Goal: Information Seeking & Learning: Learn about a topic

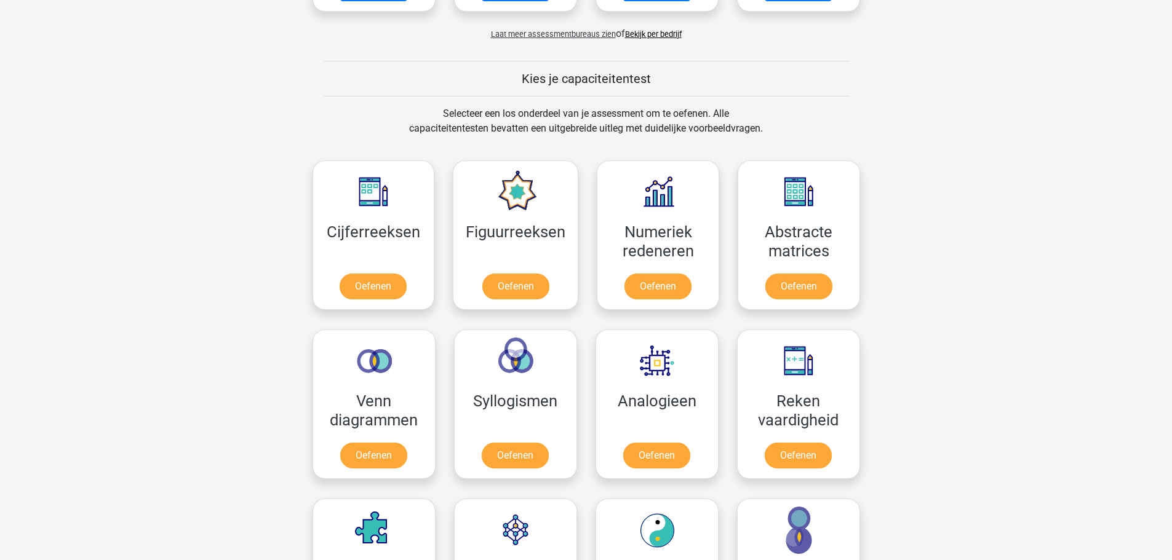
scroll to position [492, 0]
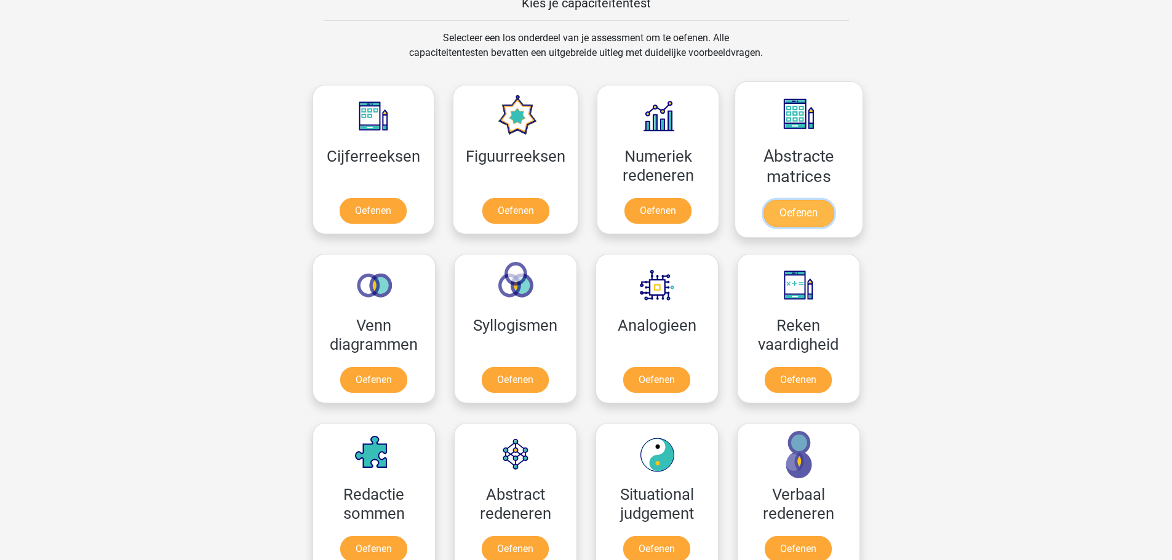
click at [795, 200] on link "Oefenen" at bounding box center [798, 213] width 70 height 27
click at [806, 200] on link "Oefenen" at bounding box center [798, 213] width 70 height 27
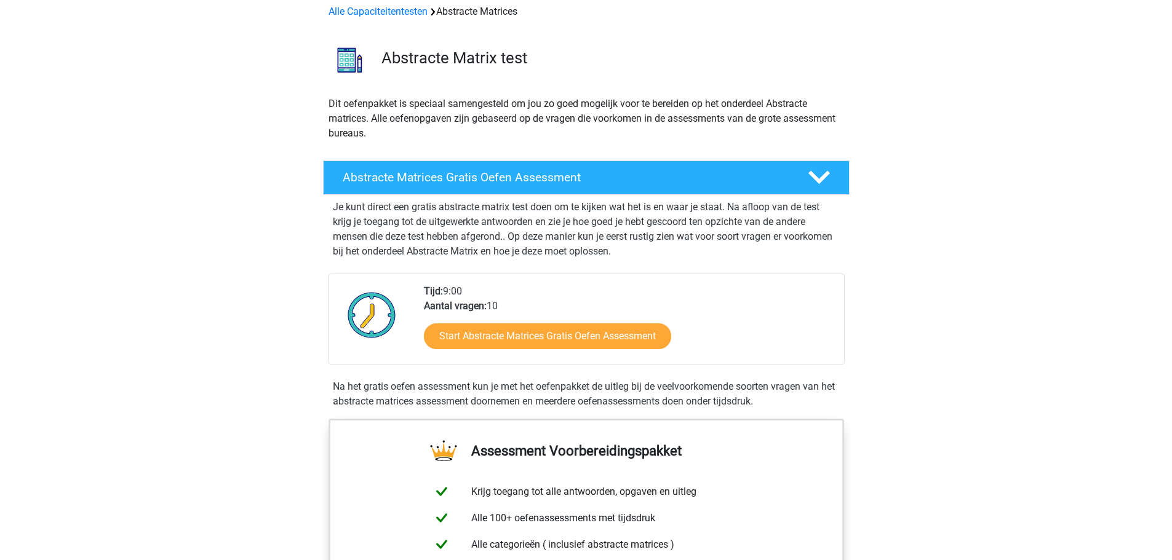
scroll to position [123, 0]
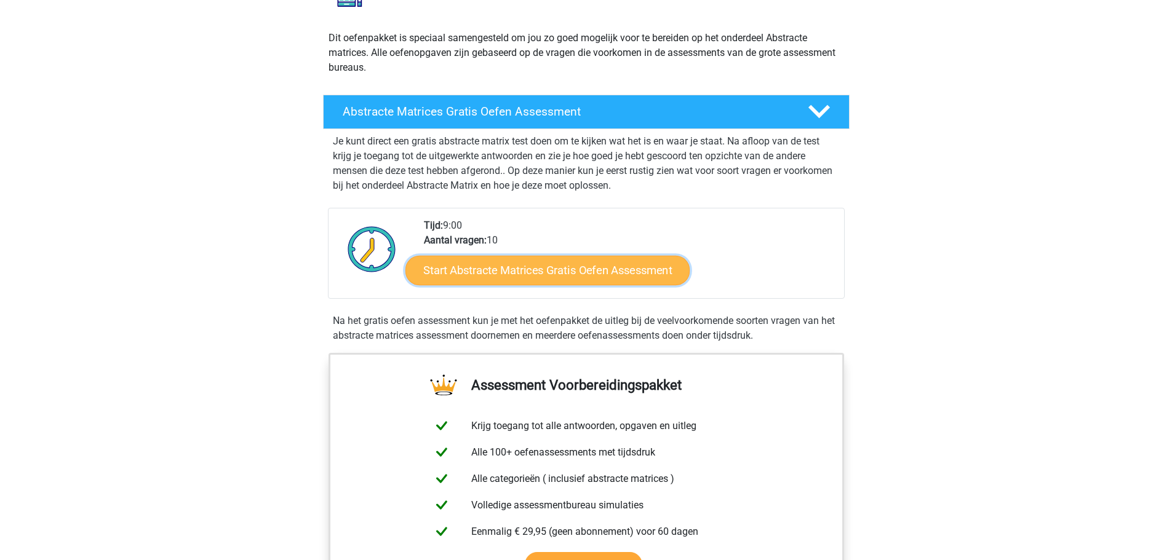
click at [537, 265] on link "Start Abstracte Matrices Gratis Oefen Assessment" at bounding box center [547, 270] width 284 height 30
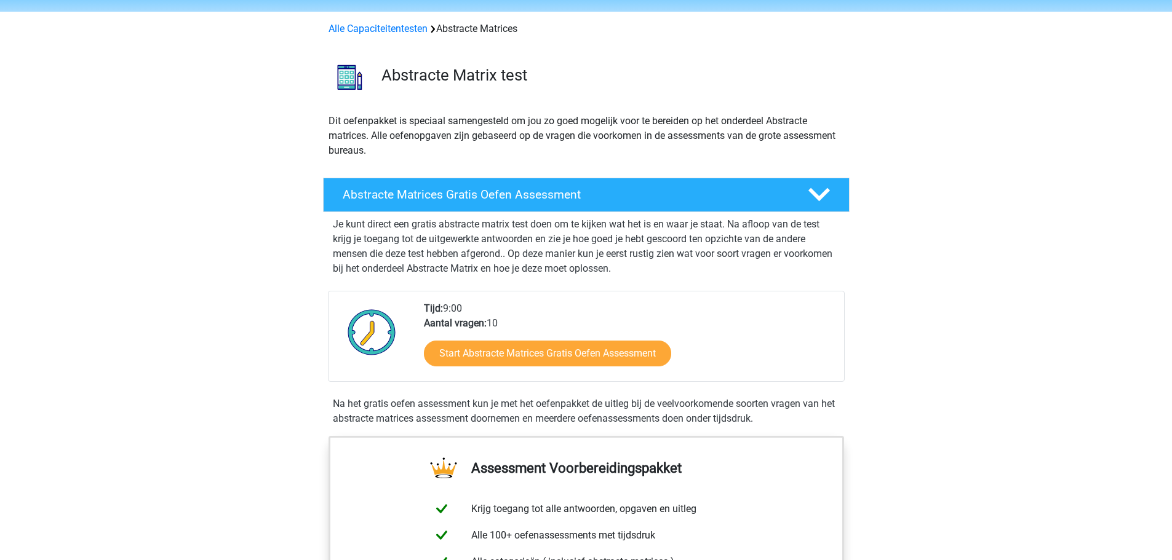
scroll to position [62, 0]
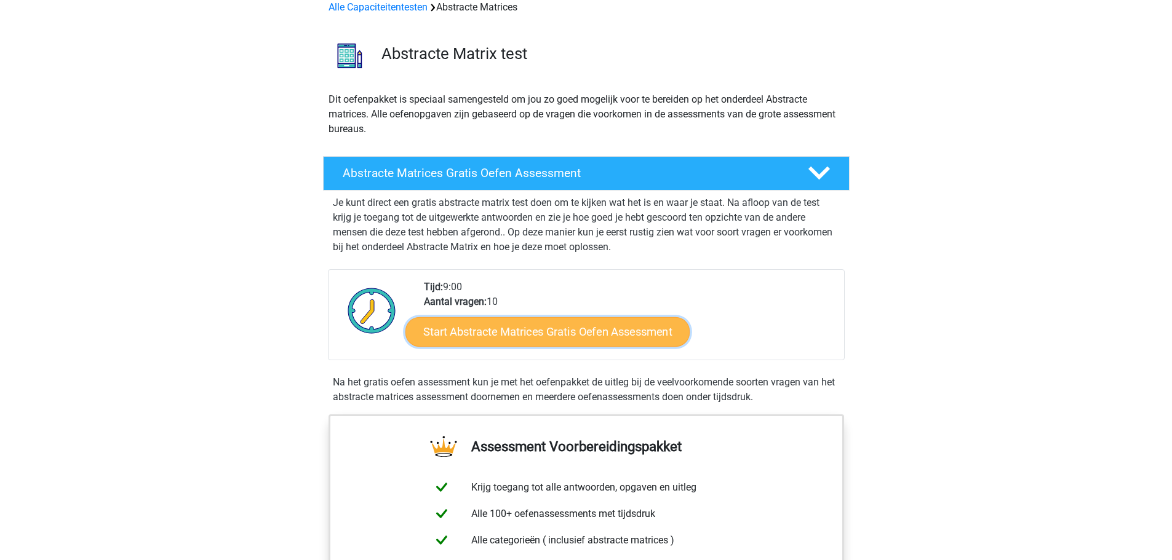
click at [540, 330] on link "Start Abstracte Matrices Gratis Oefen Assessment" at bounding box center [547, 332] width 284 height 30
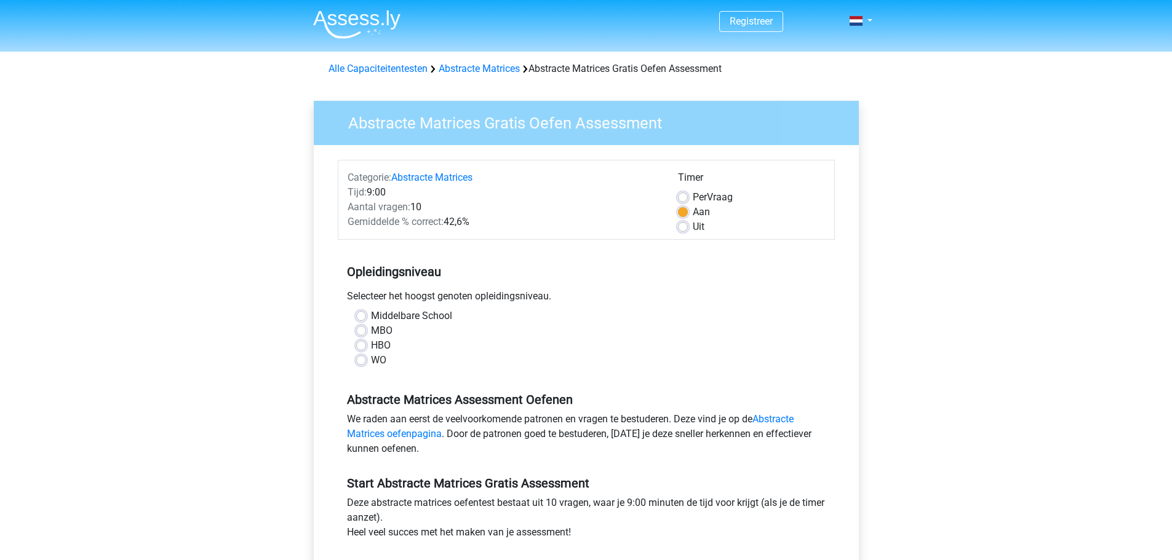
click at [379, 359] on label "WO" at bounding box center [378, 360] width 15 height 15
click at [366, 359] on input "WO" at bounding box center [361, 359] width 10 height 12
radio input "true"
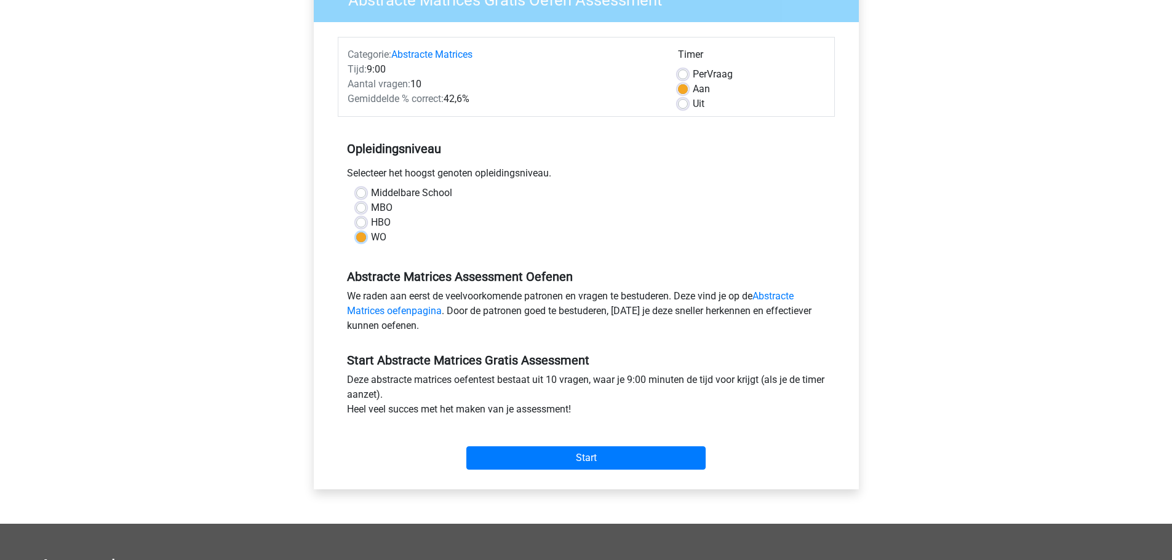
scroll to position [308, 0]
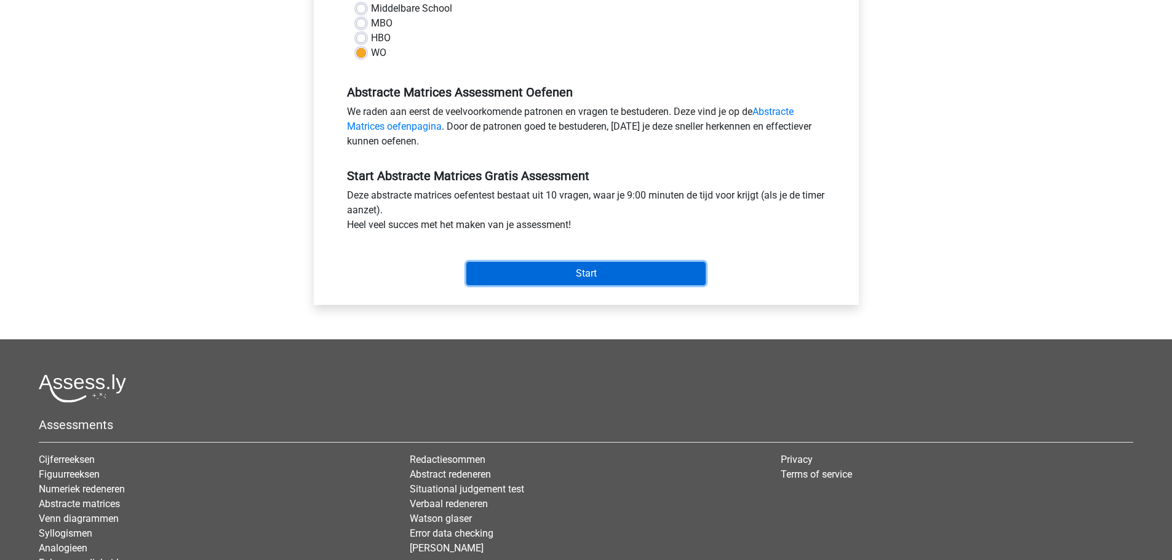
click at [595, 271] on input "Start" at bounding box center [585, 273] width 239 height 23
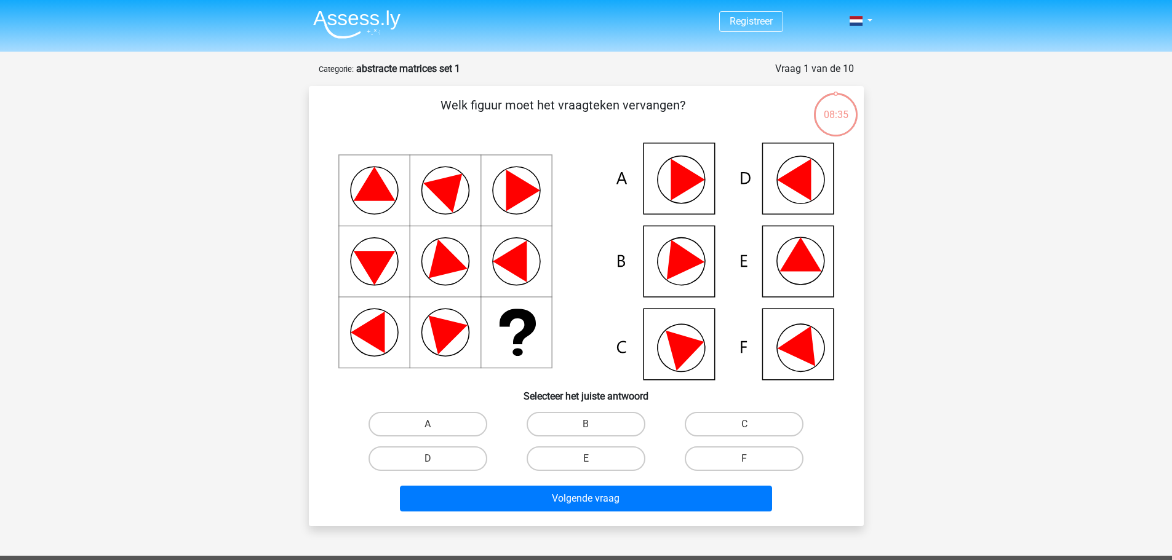
click at [793, 260] on icon at bounding box center [800, 254] width 42 height 34
click at [596, 458] on label "E" at bounding box center [585, 459] width 119 height 25
click at [594, 459] on input "E" at bounding box center [590, 463] width 8 height 8
radio input "true"
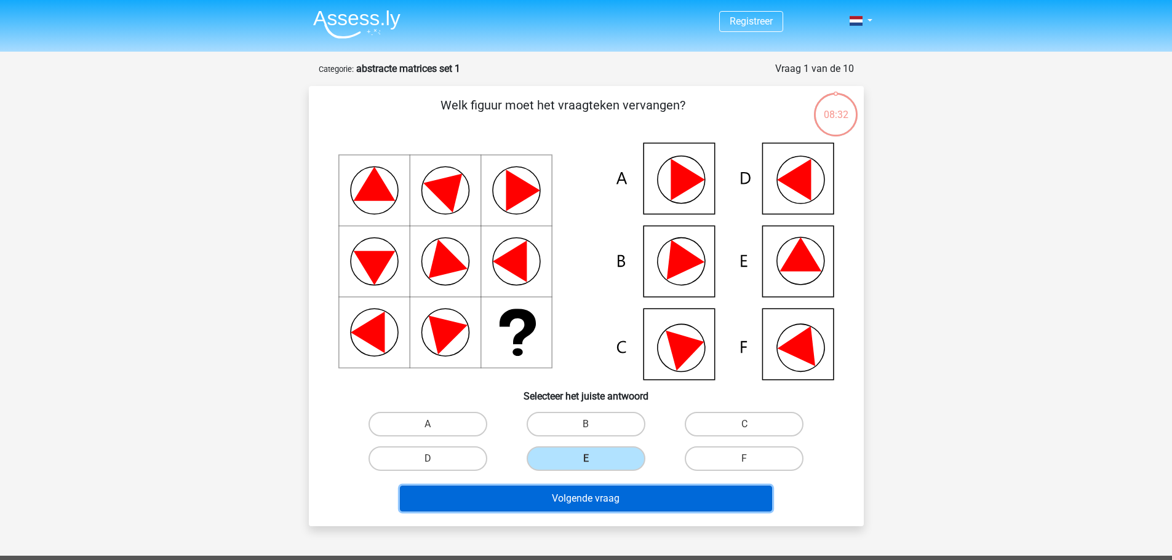
click at [600, 499] on button "Volgende vraag" at bounding box center [586, 499] width 372 height 26
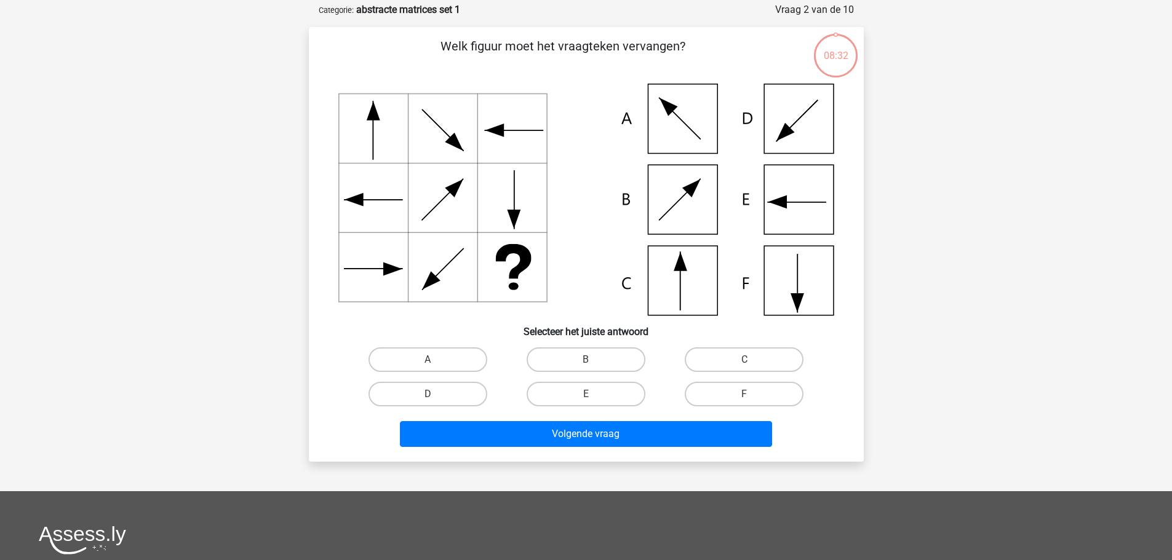
scroll to position [62, 0]
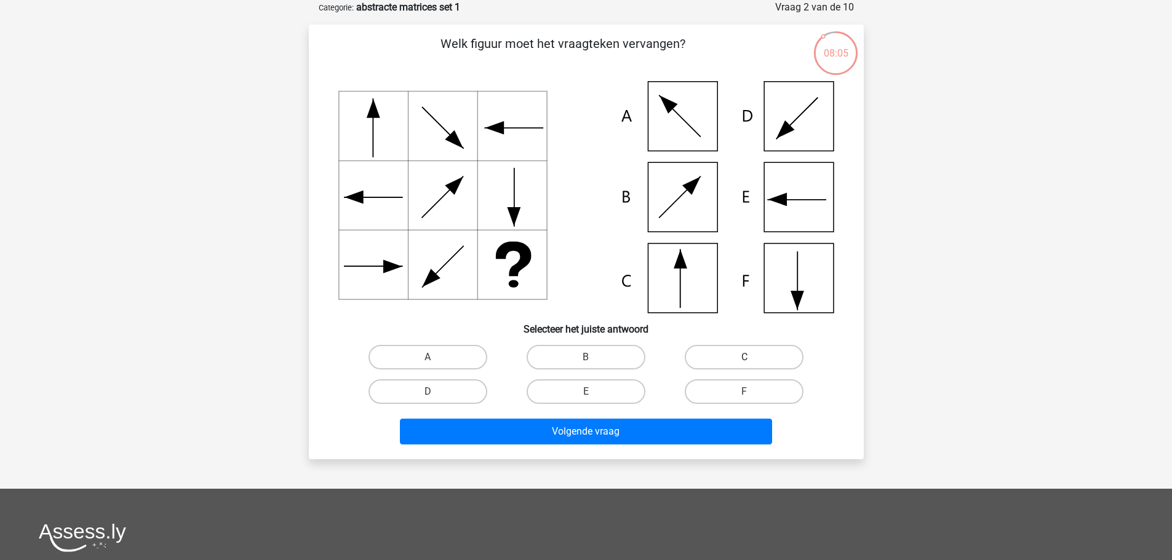
click at [728, 350] on label "C" at bounding box center [744, 357] width 119 height 25
click at [744, 357] on input "C" at bounding box center [748, 361] width 8 height 8
radio input "true"
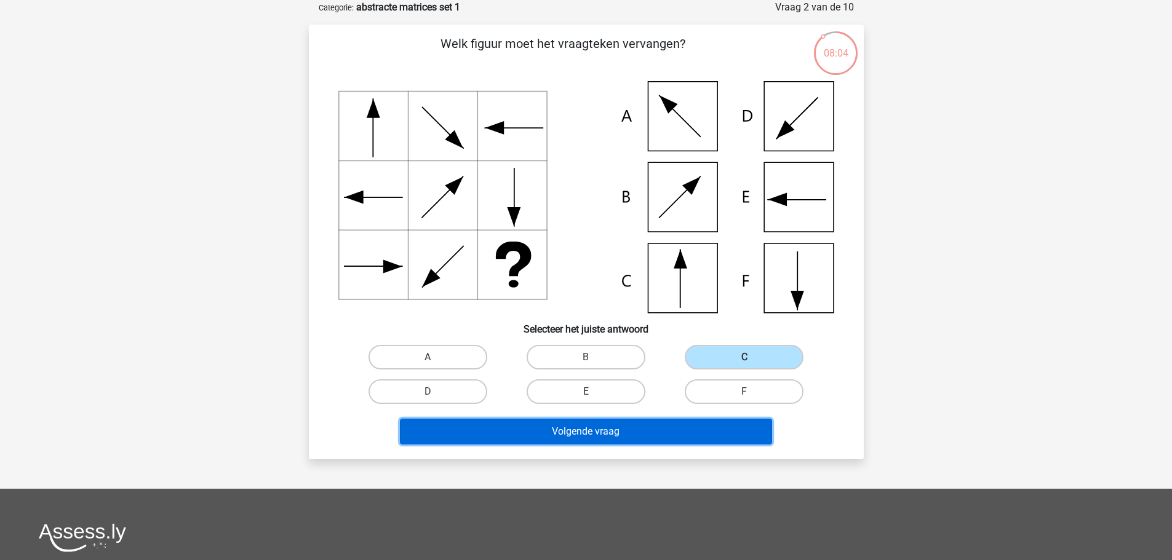
click at [589, 431] on button "Volgende vraag" at bounding box center [586, 432] width 372 height 26
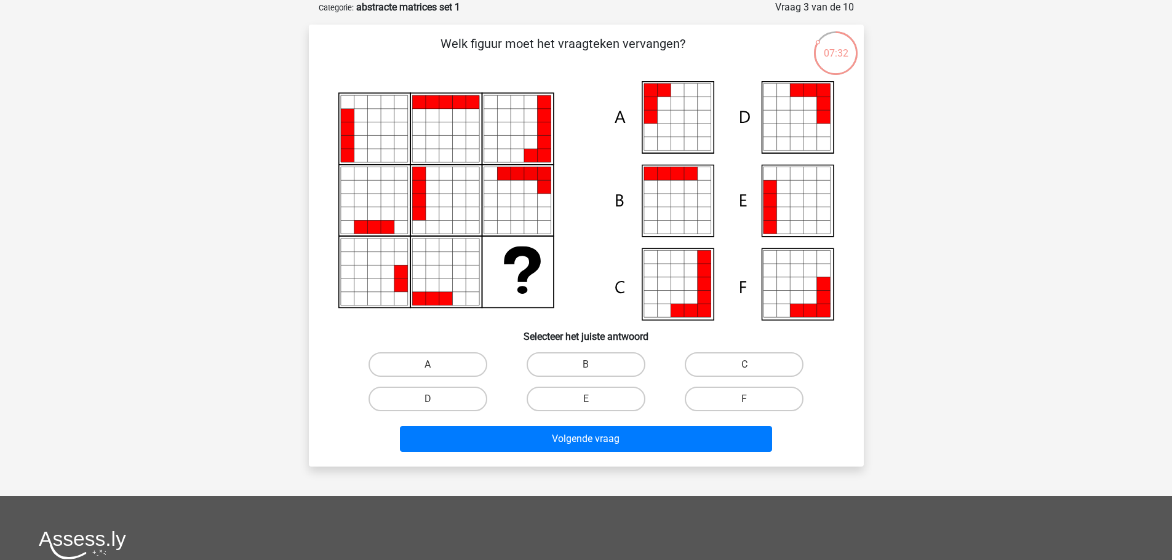
click at [586, 397] on label "E" at bounding box center [585, 399] width 119 height 25
click at [586, 399] on input "E" at bounding box center [590, 403] width 8 height 8
radio input "true"
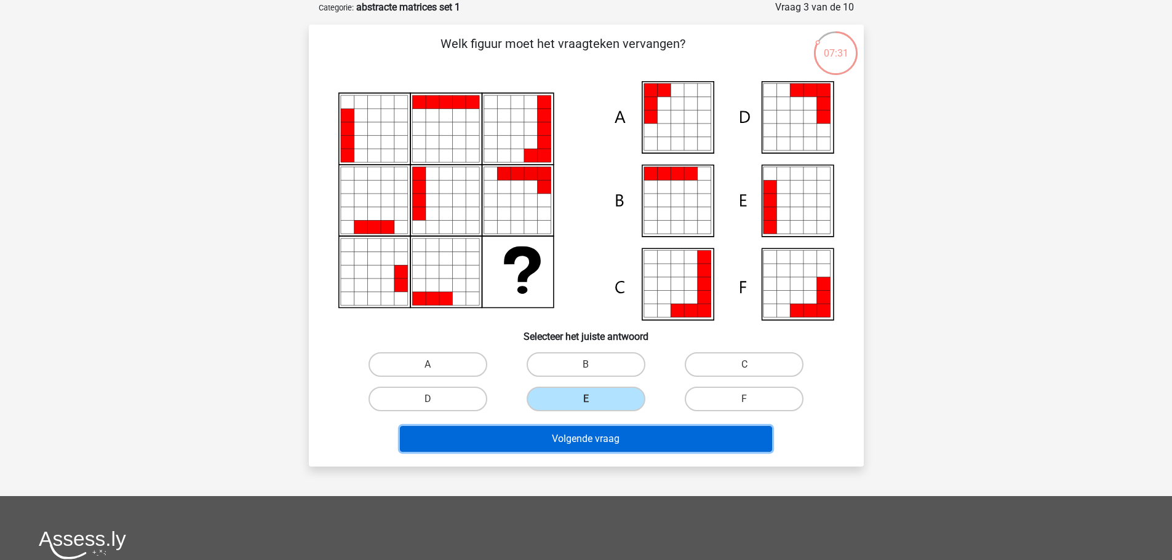
click at [603, 436] on button "Volgende vraag" at bounding box center [586, 439] width 372 height 26
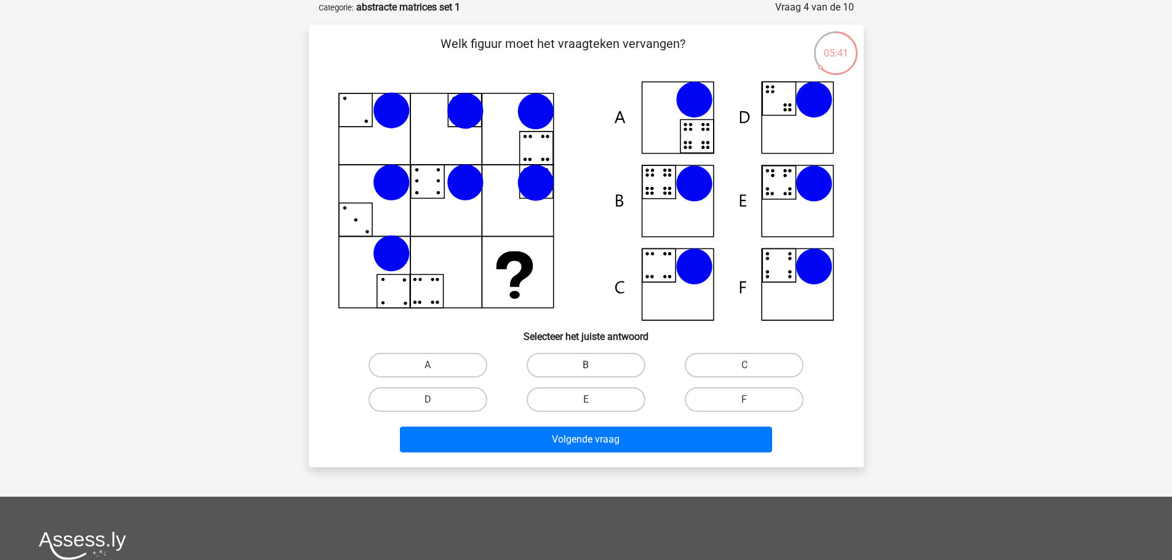
click at [579, 359] on label "B" at bounding box center [585, 365] width 119 height 25
click at [586, 365] on input "B" at bounding box center [590, 369] width 8 height 8
radio input "true"
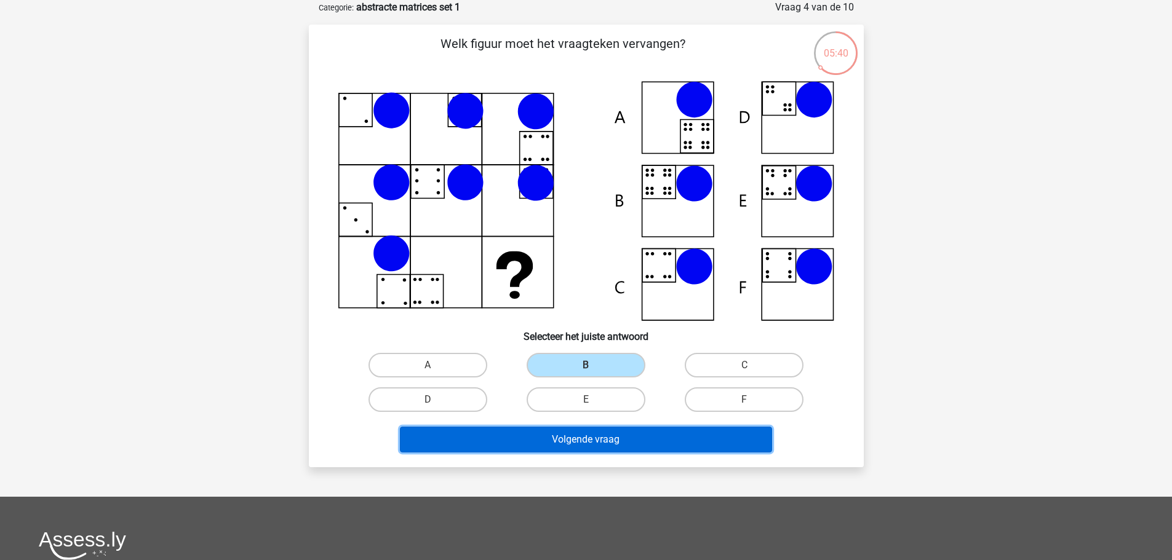
click at [607, 437] on button "Volgende vraag" at bounding box center [586, 440] width 372 height 26
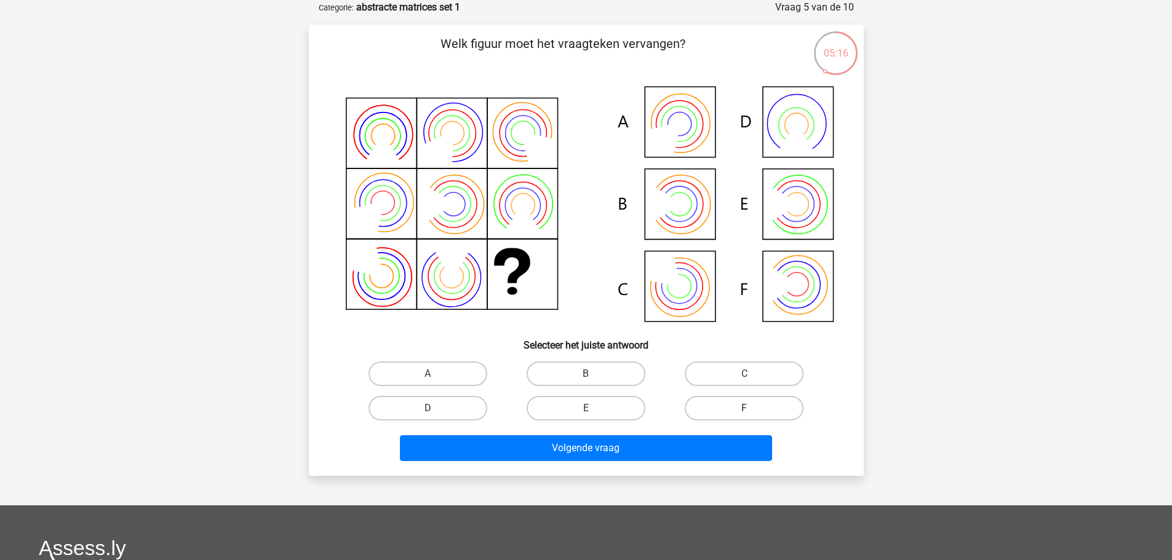
click at [735, 408] on label "F" at bounding box center [744, 408] width 119 height 25
click at [744, 408] on input "F" at bounding box center [748, 412] width 8 height 8
radio input "true"
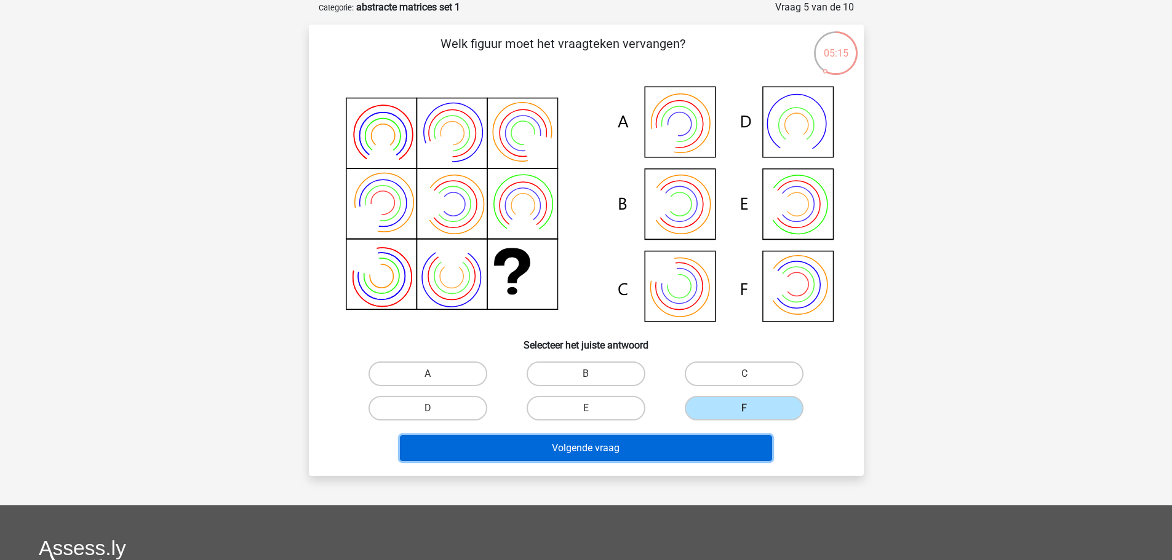
click at [584, 447] on button "Volgende vraag" at bounding box center [586, 448] width 372 height 26
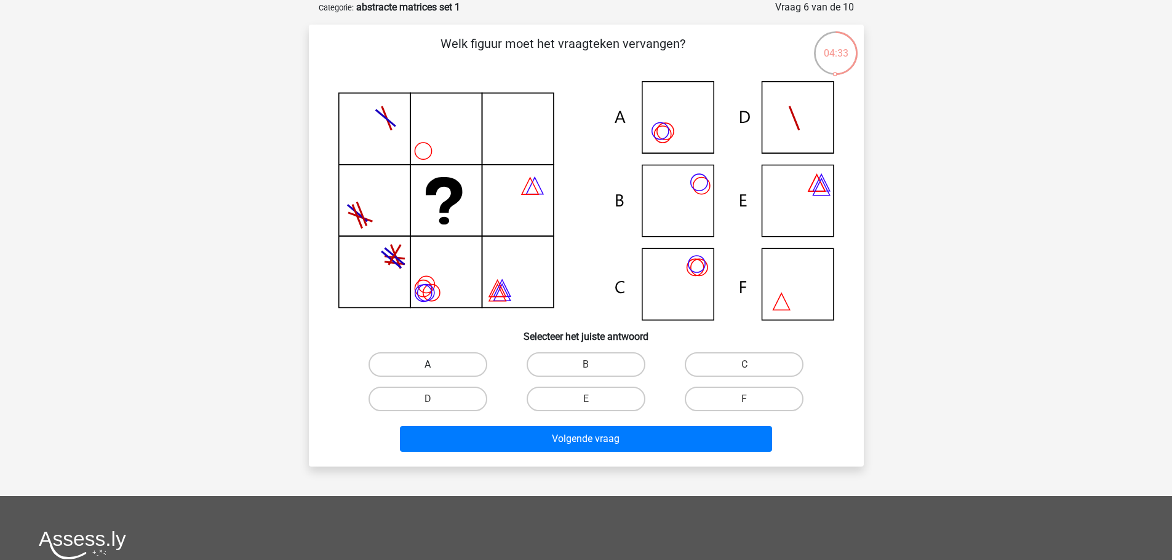
click at [434, 360] on label "A" at bounding box center [427, 364] width 119 height 25
click at [434, 365] on input "A" at bounding box center [431, 369] width 8 height 8
radio input "true"
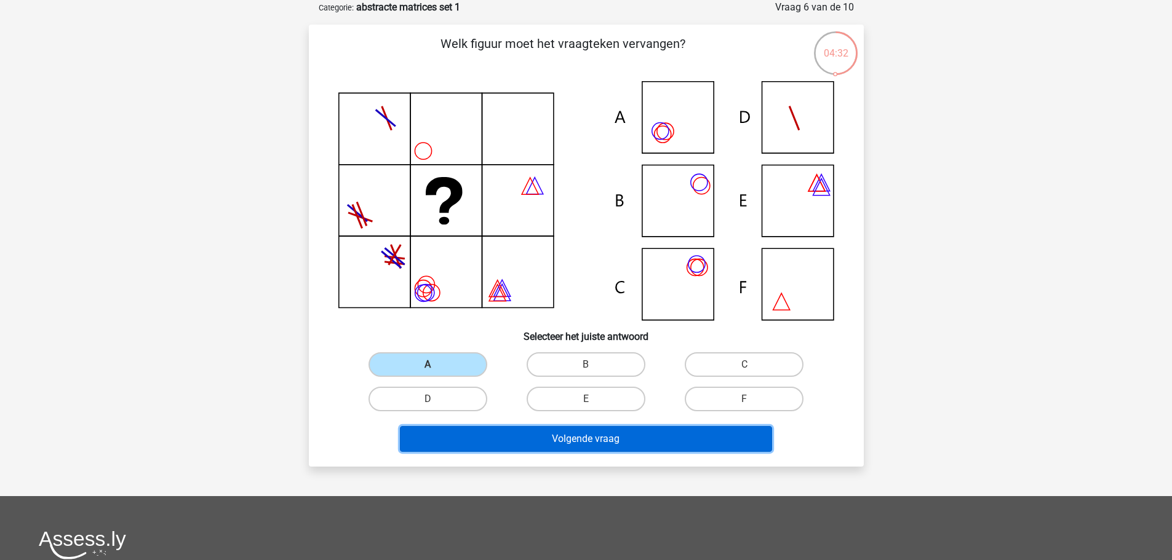
click at [600, 437] on button "Volgende vraag" at bounding box center [586, 439] width 372 height 26
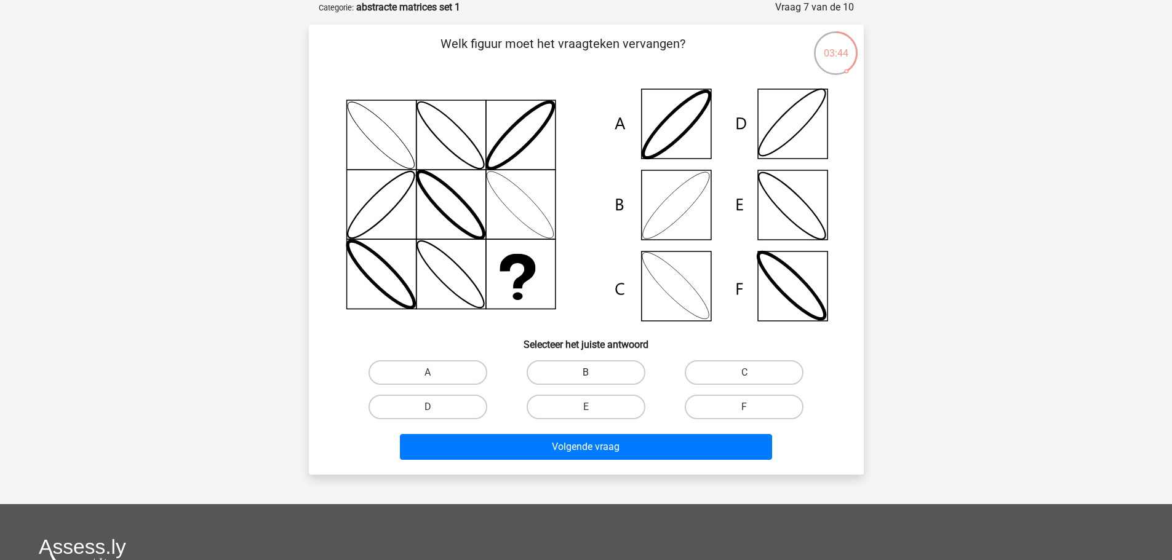
click at [587, 368] on label "B" at bounding box center [585, 372] width 119 height 25
click at [587, 373] on input "B" at bounding box center [590, 377] width 8 height 8
radio input "true"
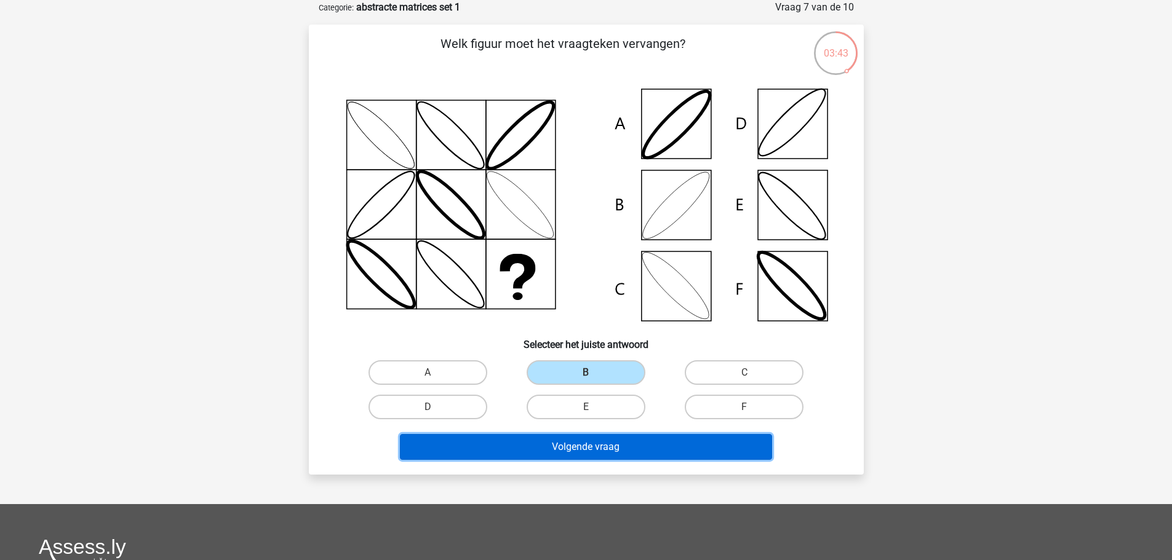
click at [595, 448] on button "Volgende vraag" at bounding box center [586, 447] width 372 height 26
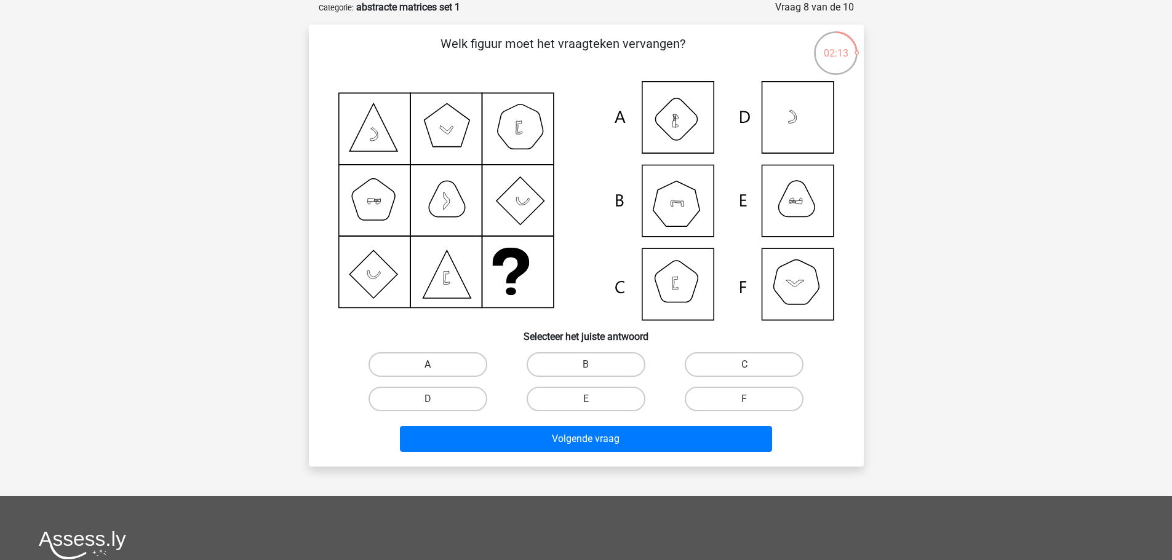
click at [439, 363] on label "A" at bounding box center [427, 364] width 119 height 25
click at [435, 365] on input "A" at bounding box center [431, 369] width 8 height 8
radio input "true"
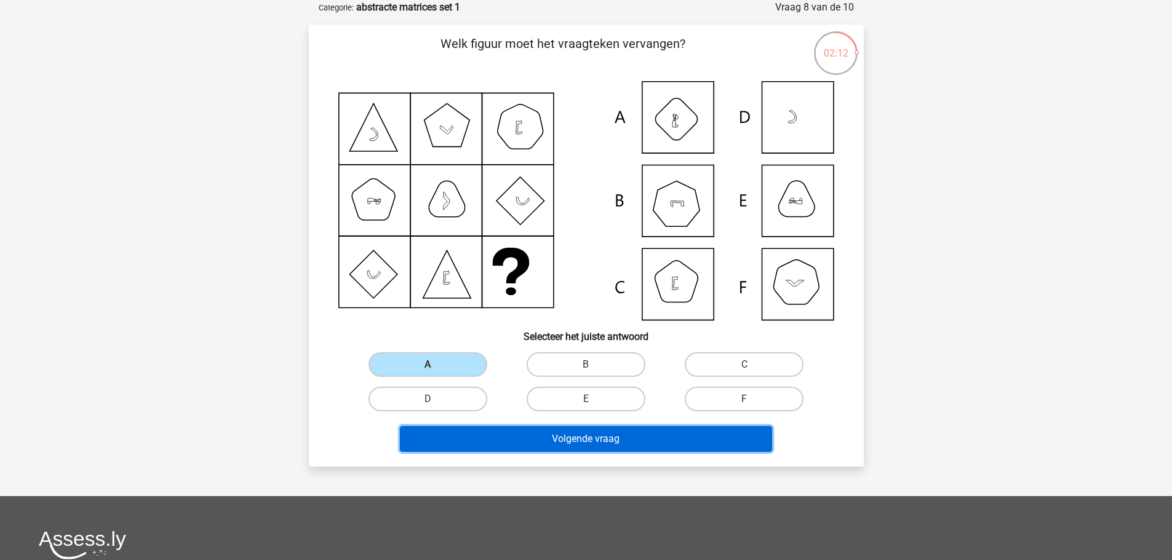
click at [597, 437] on button "Volgende vraag" at bounding box center [586, 439] width 372 height 26
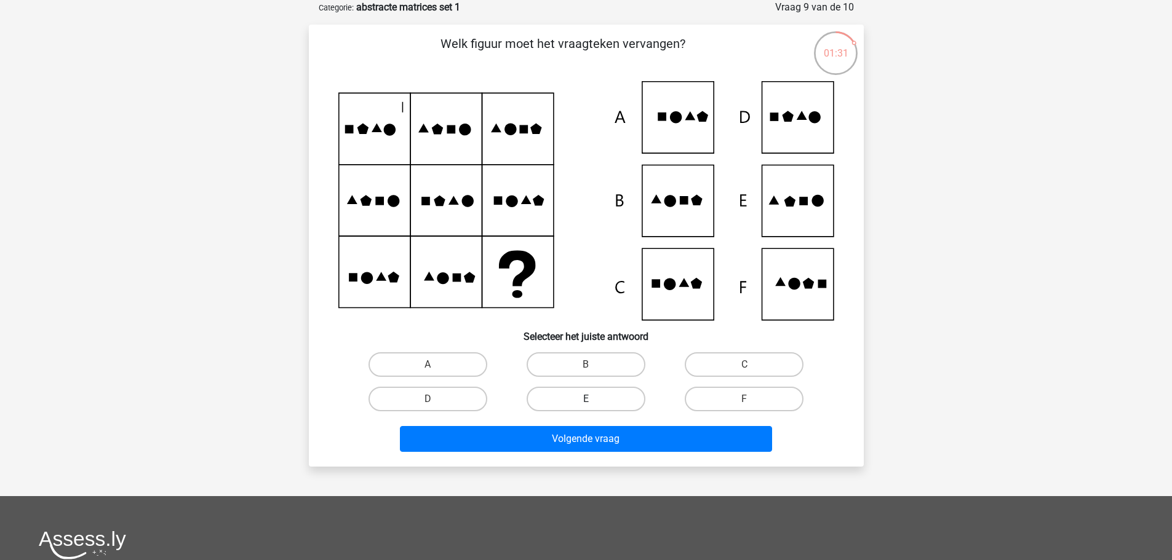
click at [590, 396] on label "E" at bounding box center [585, 399] width 119 height 25
click at [590, 399] on input "E" at bounding box center [590, 403] width 8 height 8
radio input "true"
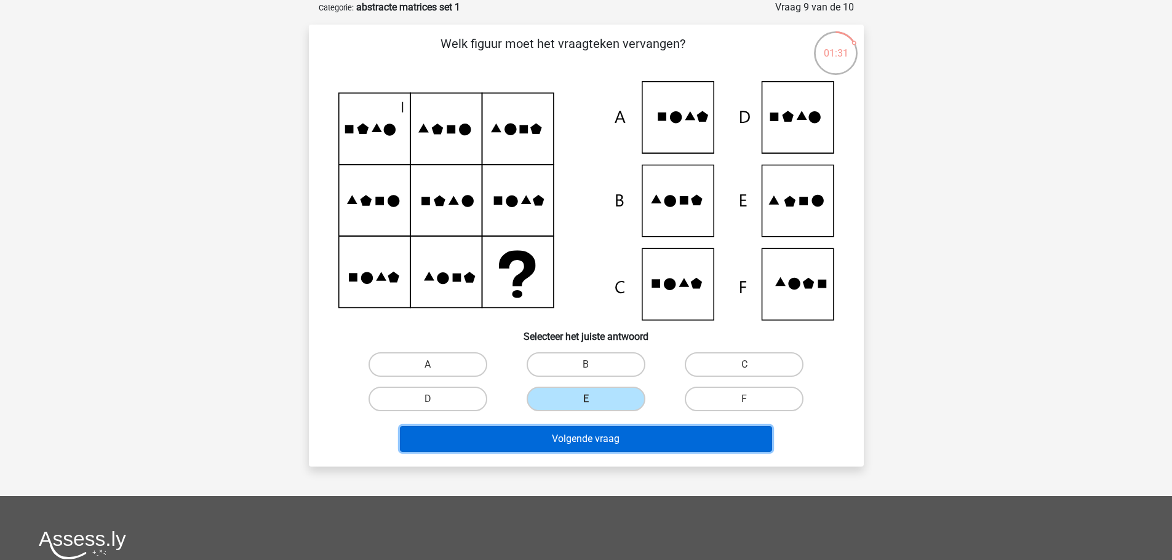
click at [579, 438] on button "Volgende vraag" at bounding box center [586, 439] width 372 height 26
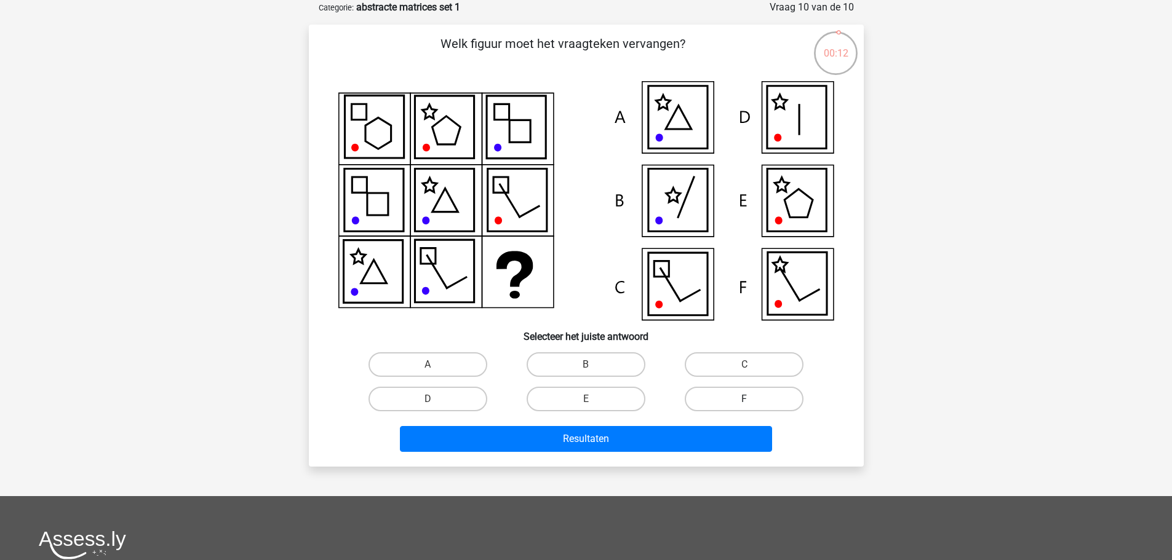
click at [747, 397] on label "F" at bounding box center [744, 399] width 119 height 25
click at [747, 399] on input "F" at bounding box center [748, 403] width 8 height 8
radio input "true"
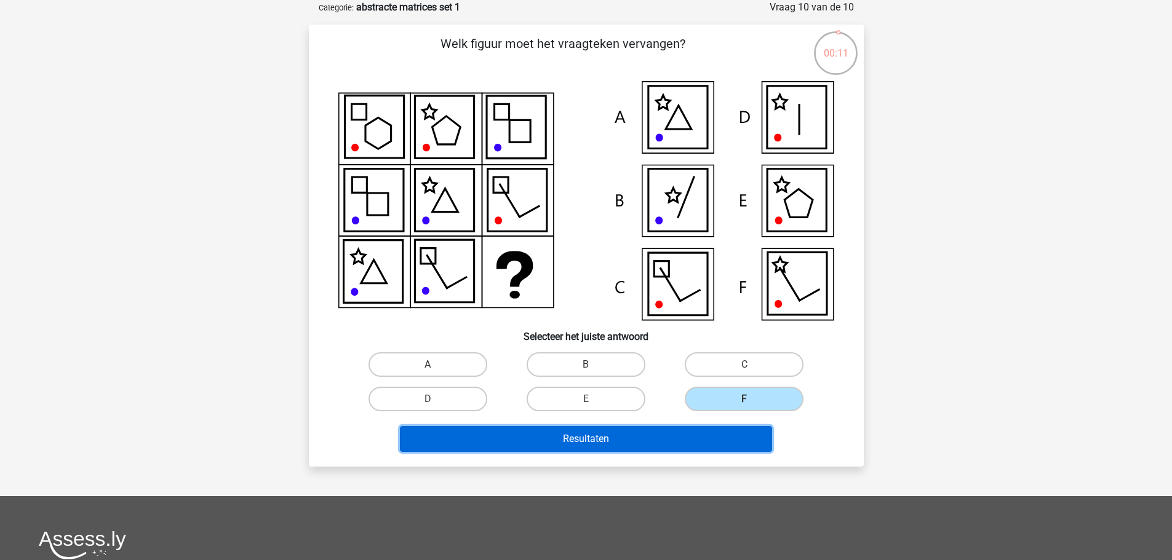
click at [606, 435] on button "Resultaten" at bounding box center [586, 439] width 372 height 26
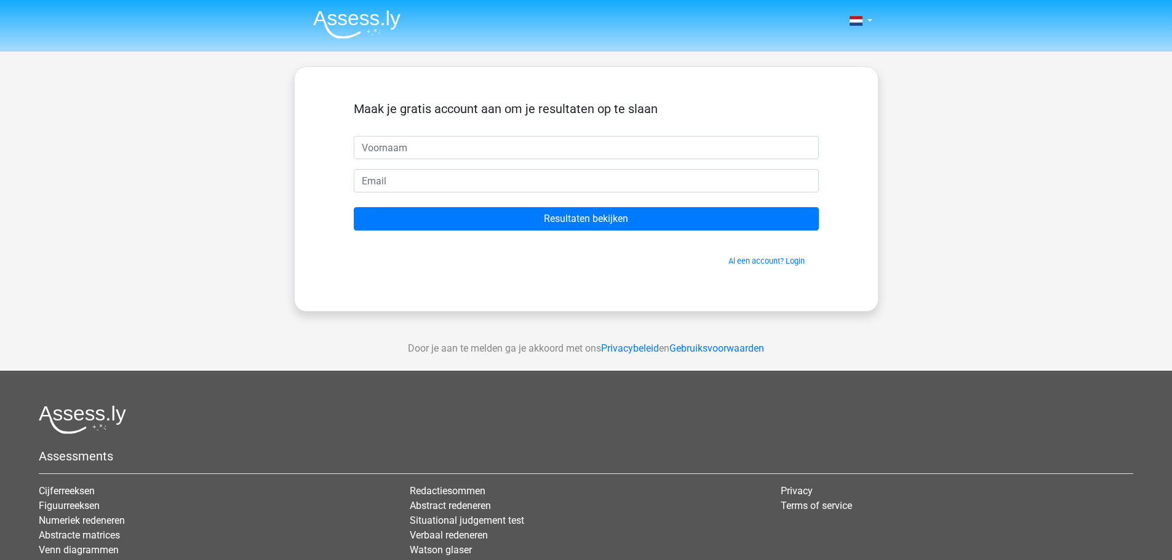
click at [396, 149] on input "text" at bounding box center [586, 147] width 465 height 23
type input "Peter"
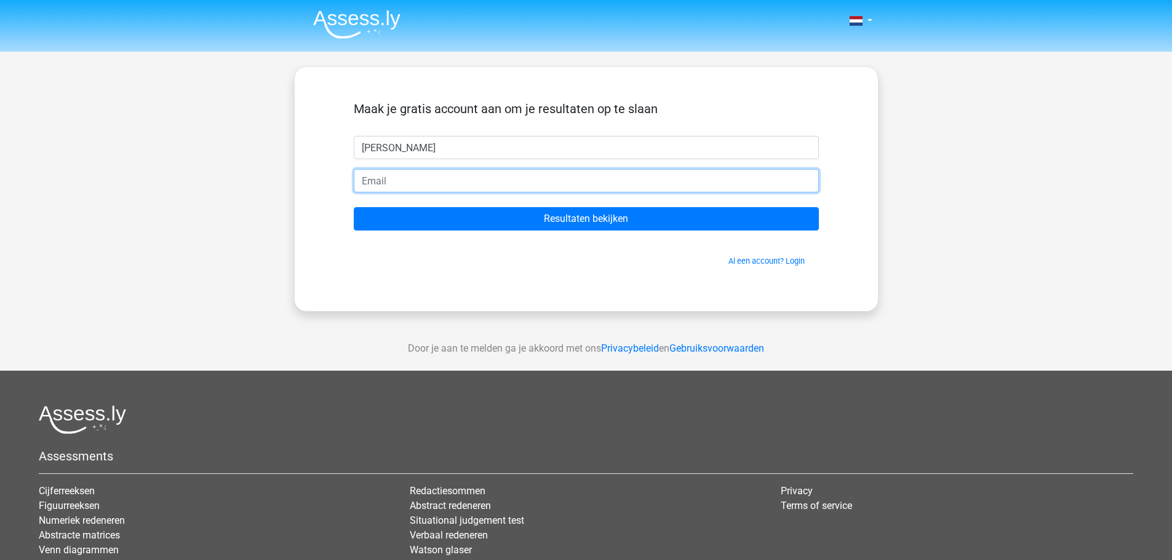
click at [380, 183] on input "email" at bounding box center [586, 180] width 465 height 23
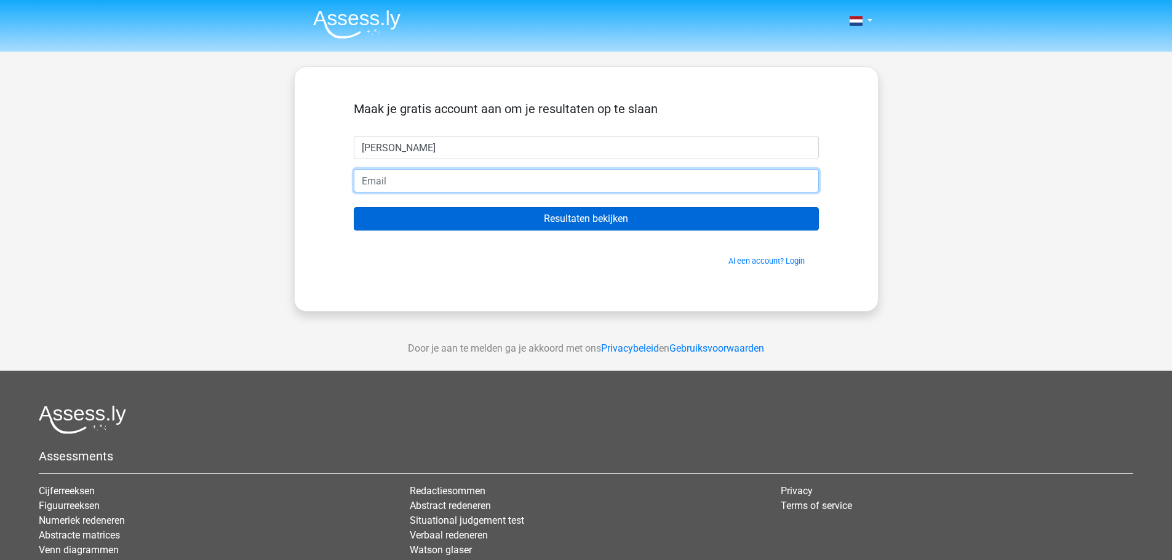
type input "peter.goeminne@ing.com"
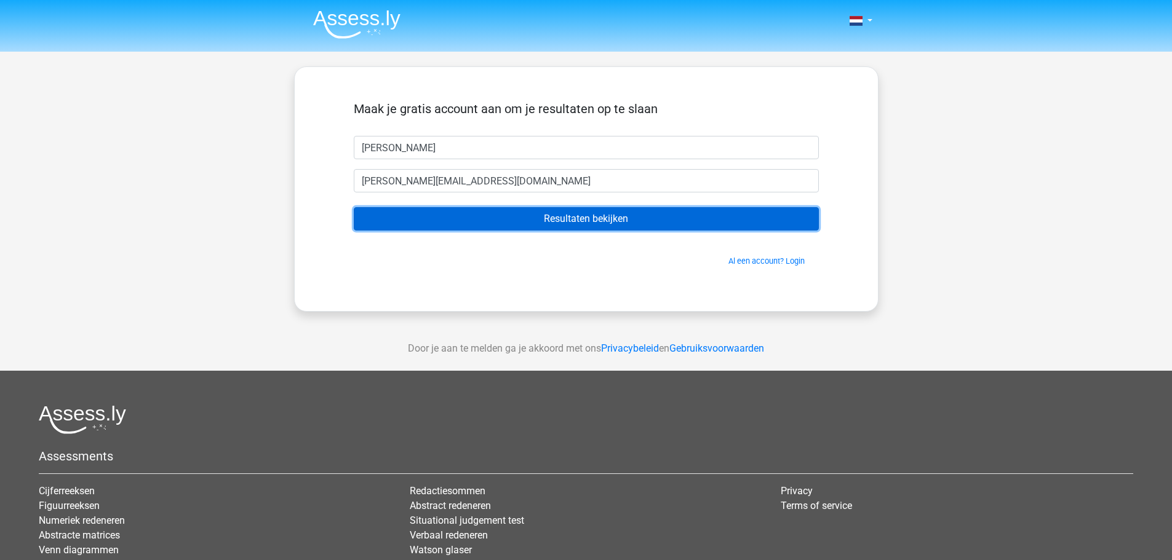
click at [574, 217] on input "Resultaten bekijken" at bounding box center [586, 218] width 465 height 23
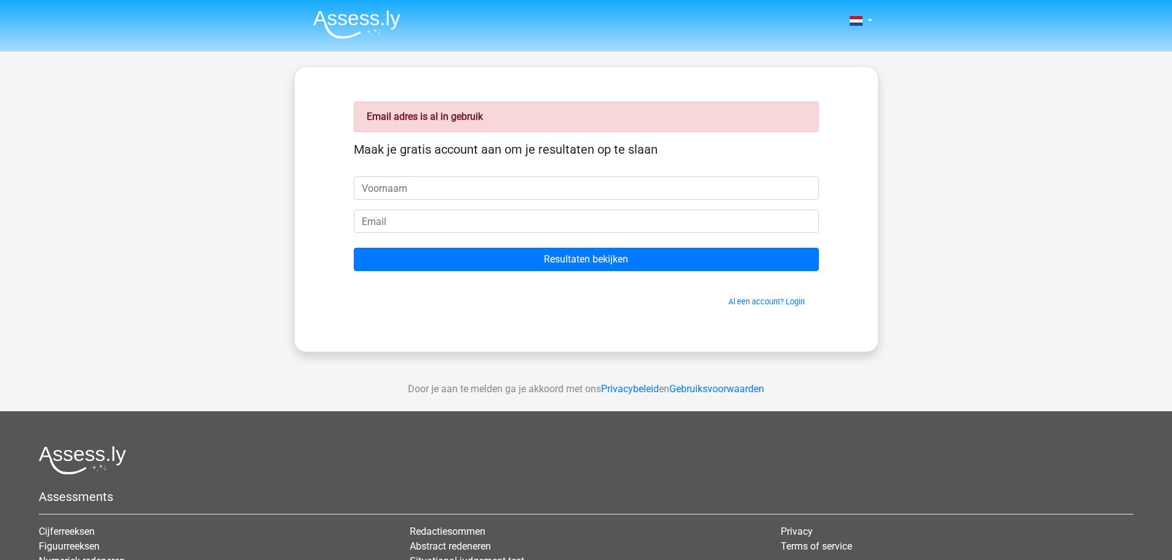
click at [411, 187] on input "text" at bounding box center [586, 188] width 465 height 23
type input "PEter"
click at [391, 218] on input "email" at bounding box center [586, 221] width 465 height 23
click at [387, 219] on input "email" at bounding box center [586, 221] width 465 height 23
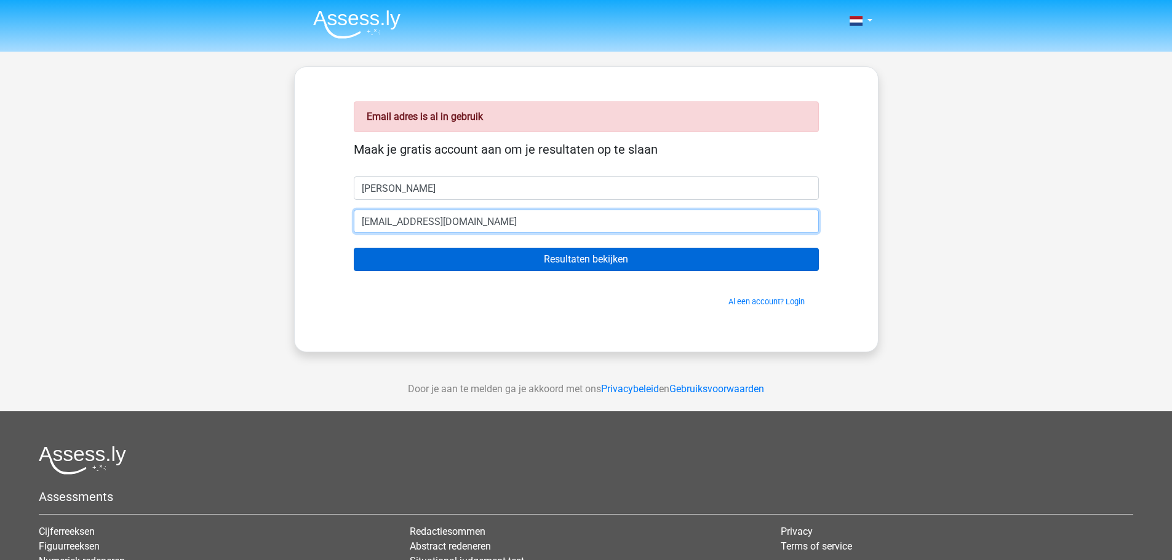
type input "[EMAIL_ADDRESS][DOMAIN_NAME]"
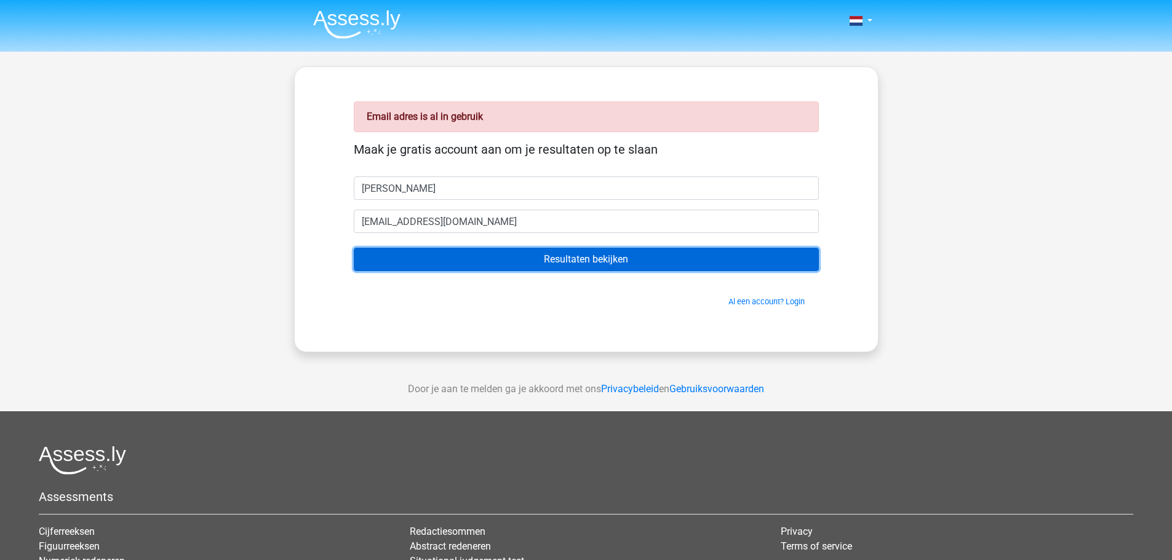
click at [574, 261] on input "Resultaten bekijken" at bounding box center [586, 259] width 465 height 23
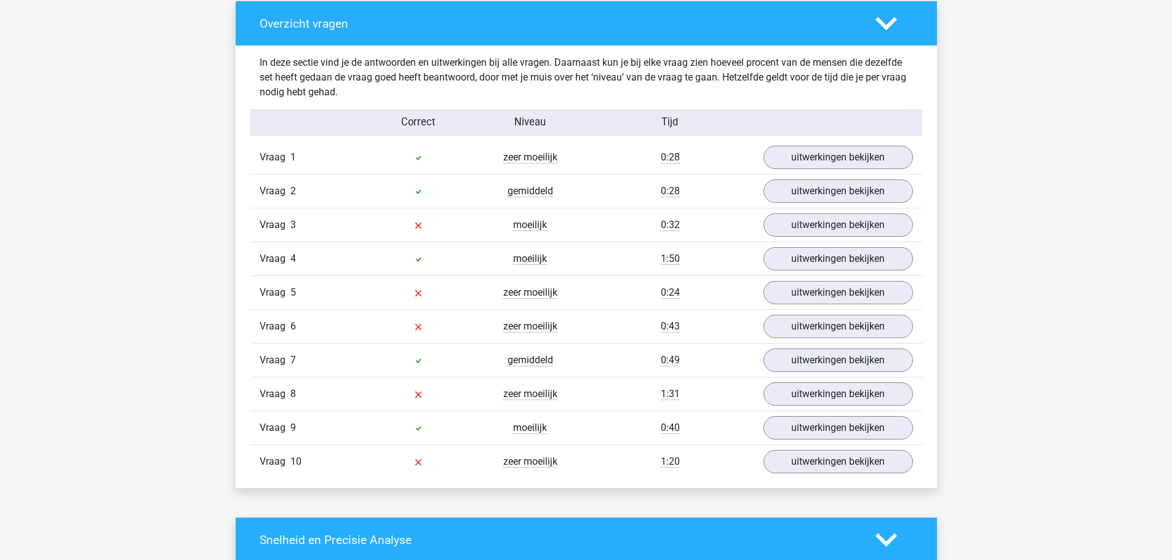
scroll to position [984, 0]
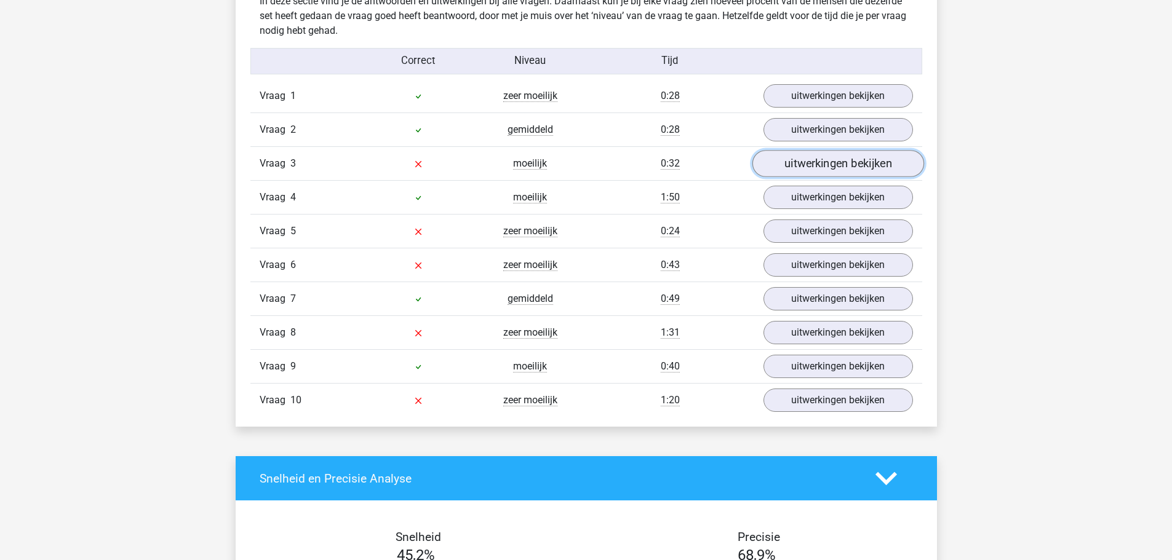
click at [806, 163] on link "uitwerkingen bekijken" at bounding box center [838, 164] width 172 height 27
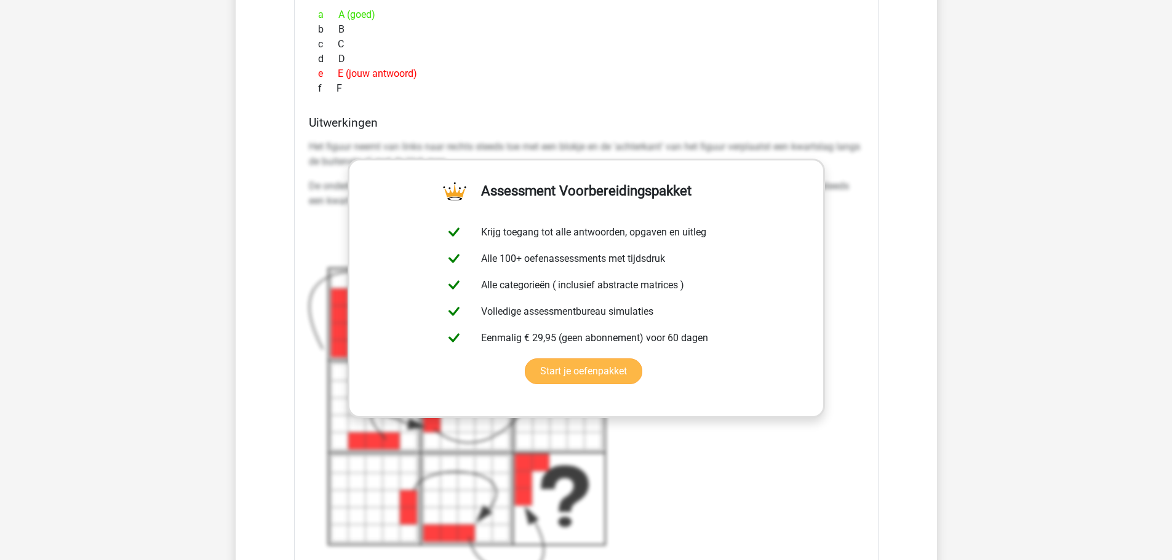
scroll to position [1476, 0]
click at [618, 370] on link "Start je oefenpakket" at bounding box center [583, 370] width 117 height 26
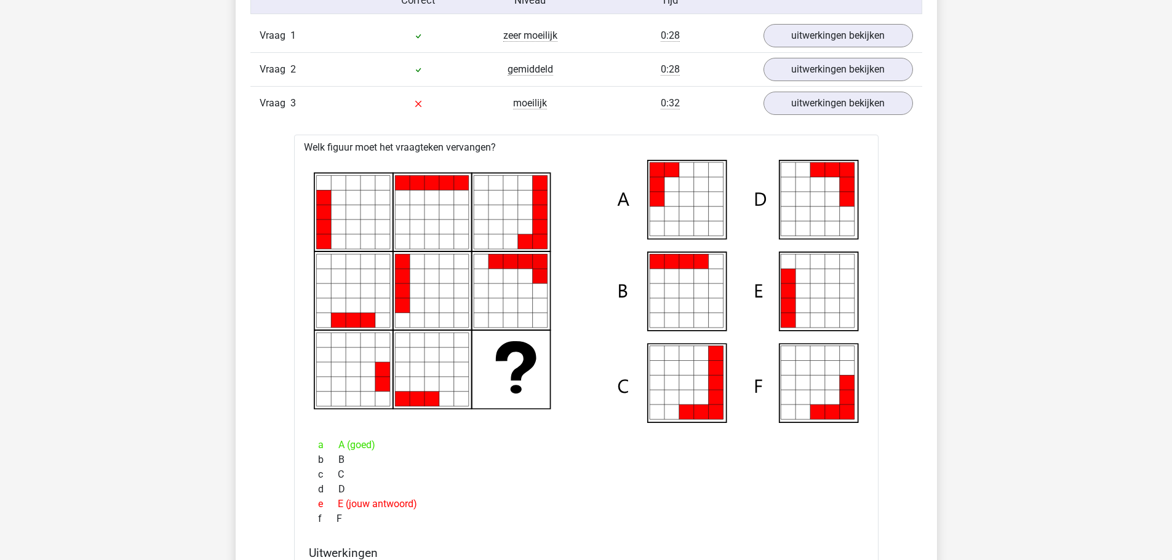
scroll to position [923, 0]
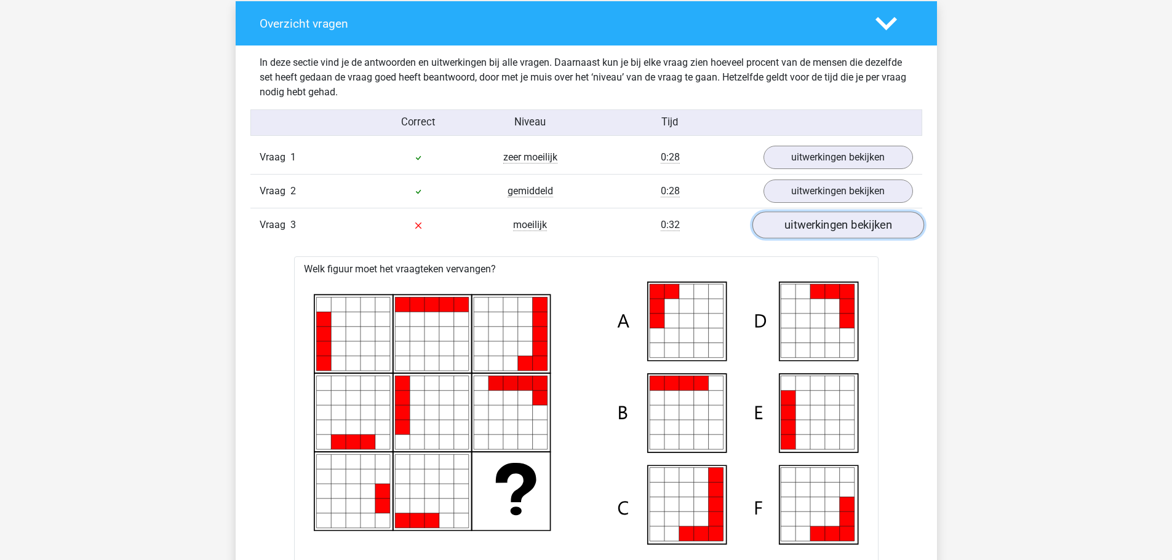
click at [795, 225] on link "uitwerkingen bekijken" at bounding box center [838, 225] width 172 height 27
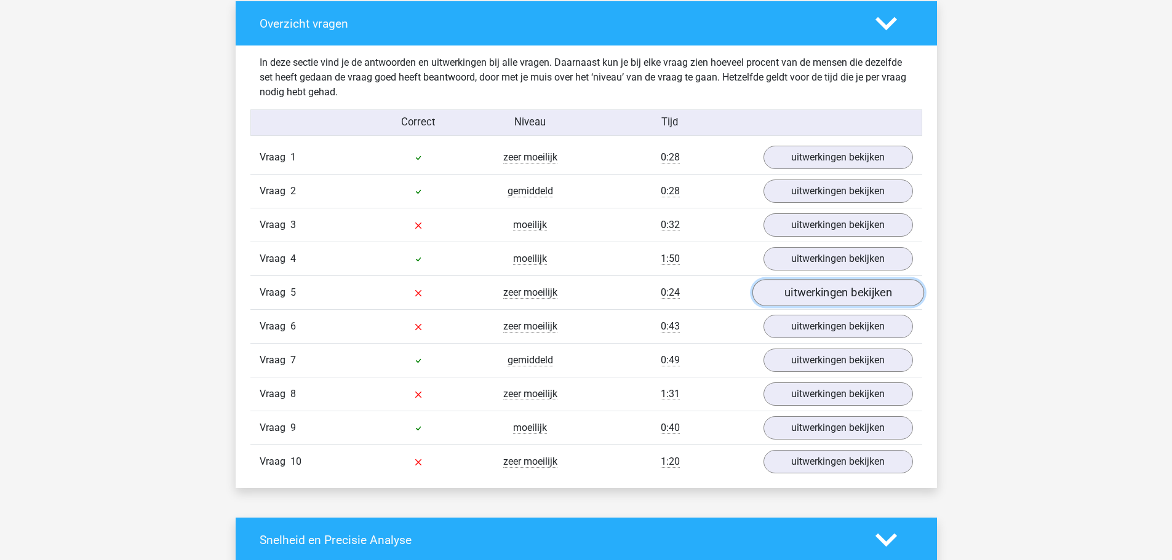
click at [803, 292] on link "uitwerkingen bekijken" at bounding box center [838, 293] width 172 height 27
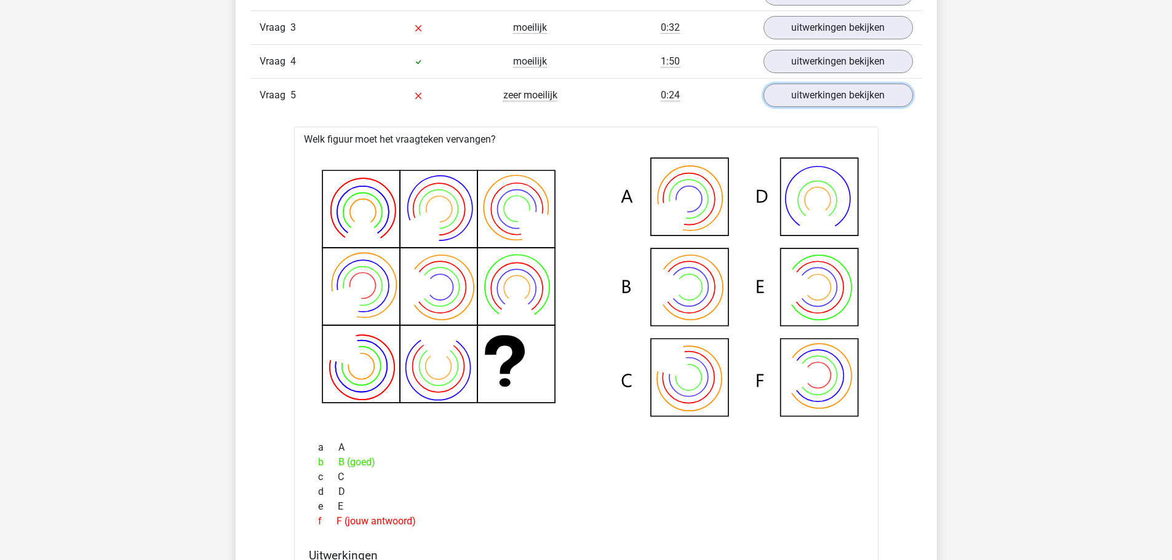
scroll to position [861, 0]
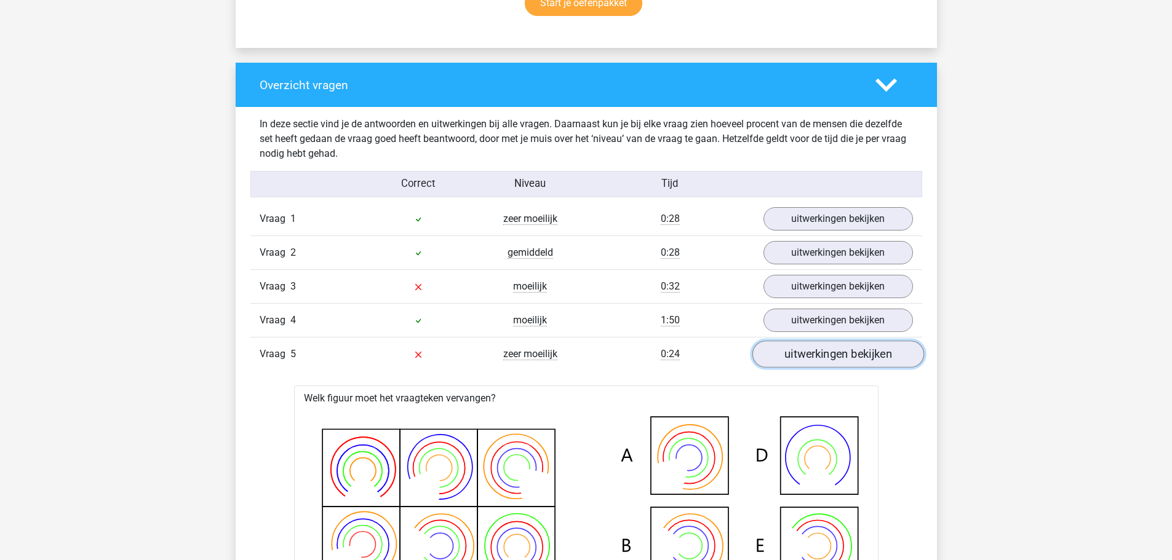
click at [821, 354] on link "uitwerkingen bekijken" at bounding box center [838, 354] width 172 height 27
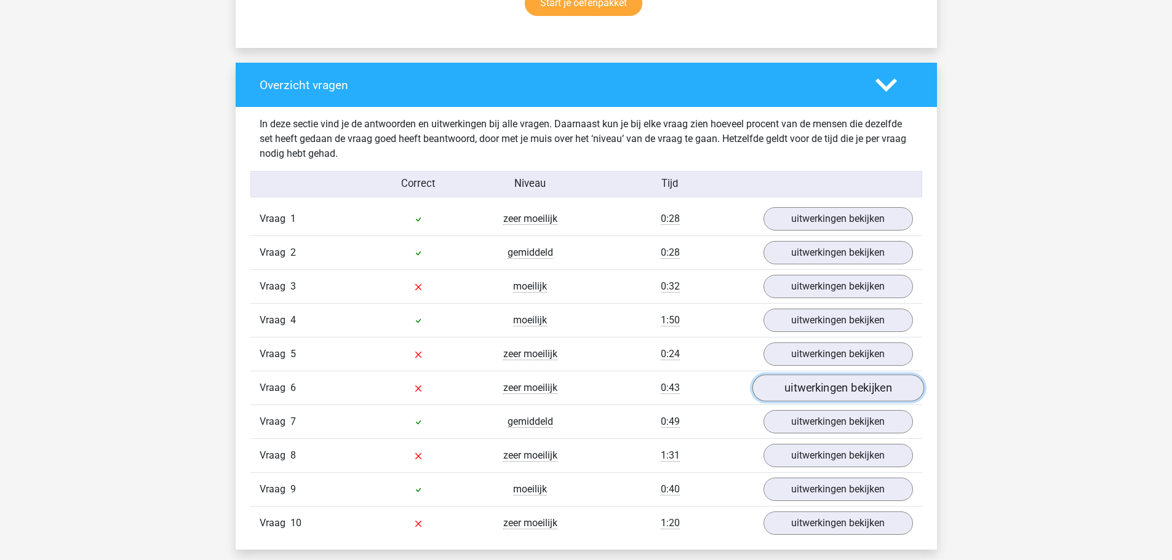
click at [804, 388] on link "uitwerkingen bekijken" at bounding box center [838, 388] width 172 height 27
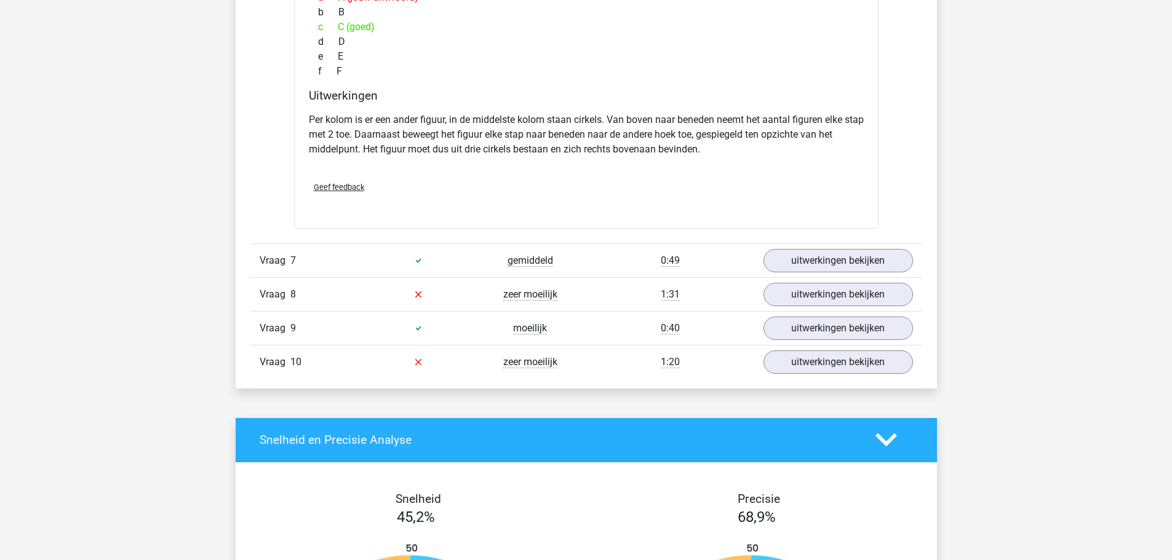
scroll to position [1599, 0]
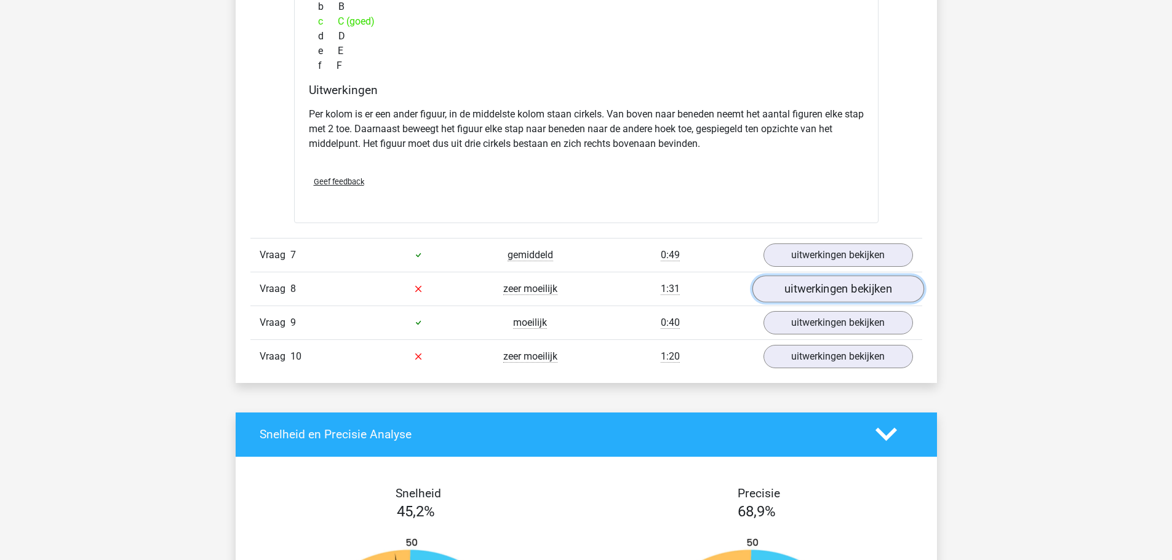
click at [813, 289] on link "uitwerkingen bekijken" at bounding box center [838, 289] width 172 height 27
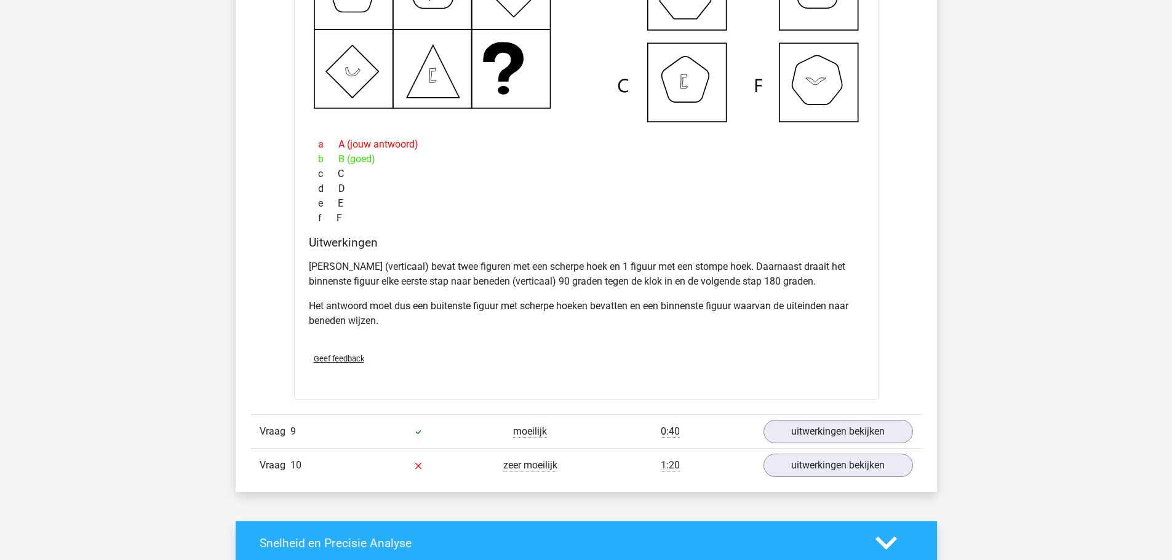
scroll to position [2214, 0]
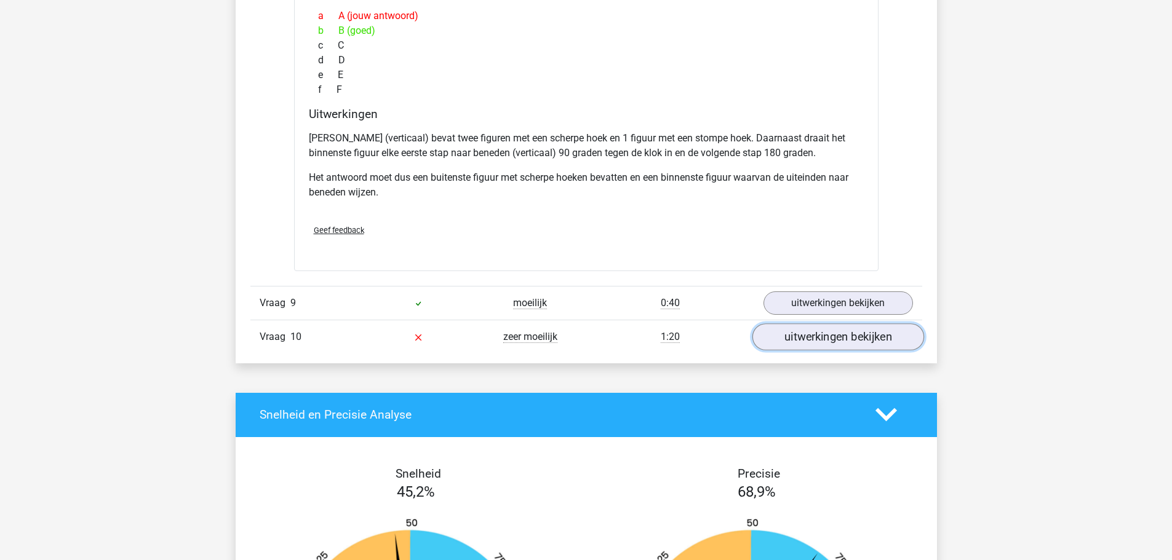
click at [820, 336] on link "uitwerkingen bekijken" at bounding box center [838, 337] width 172 height 27
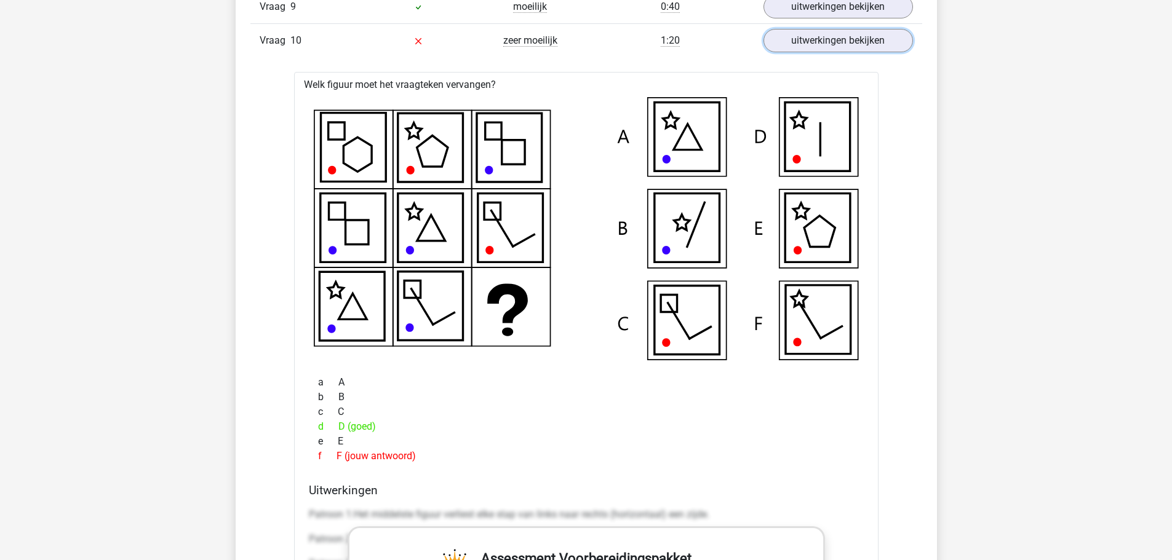
scroll to position [2460, 0]
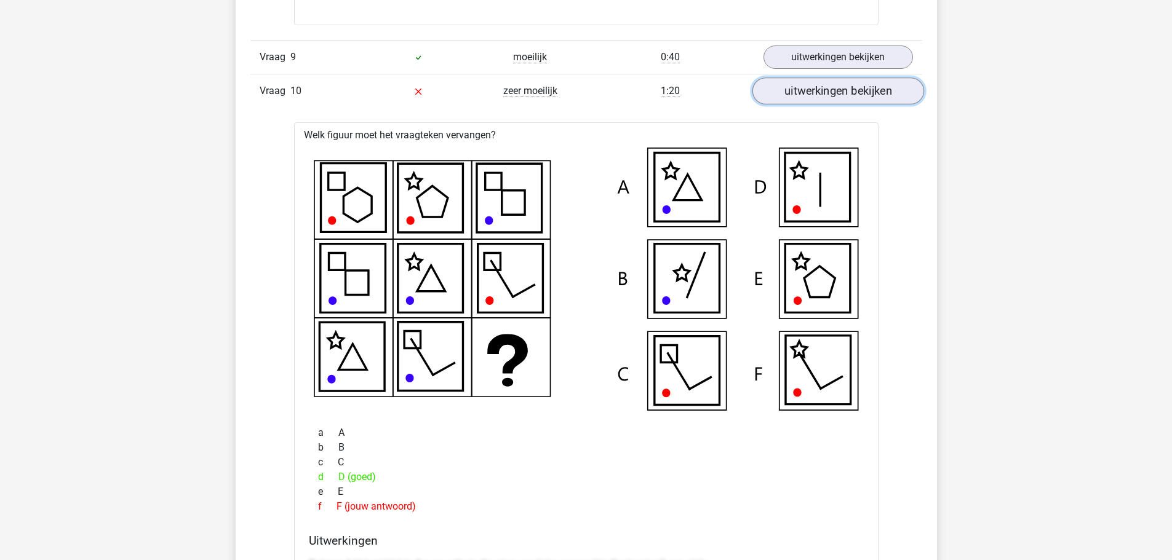
click at [809, 88] on link "uitwerkingen bekijken" at bounding box center [838, 90] width 172 height 27
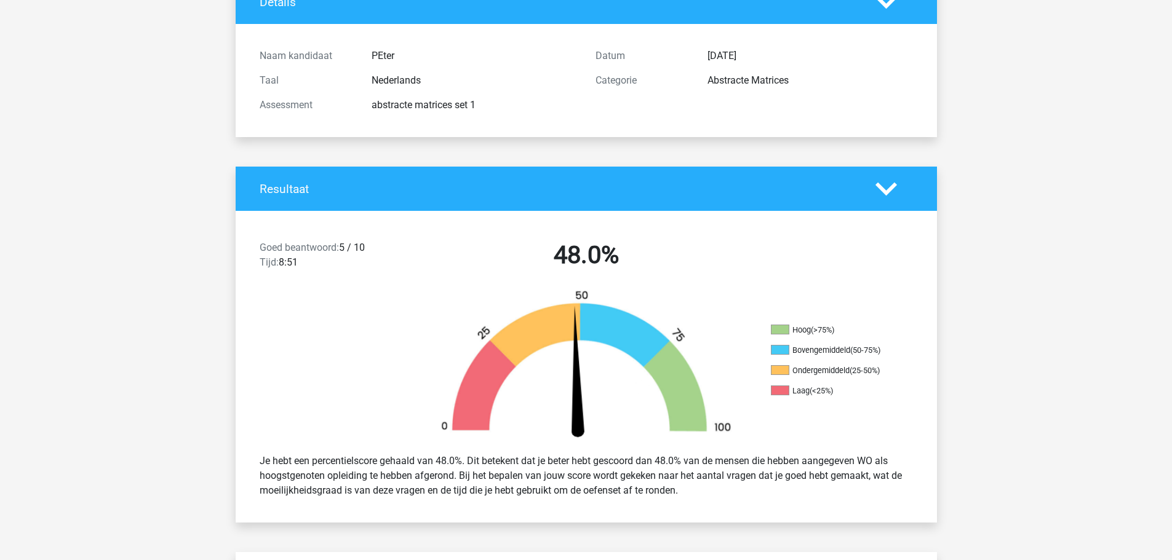
scroll to position [0, 0]
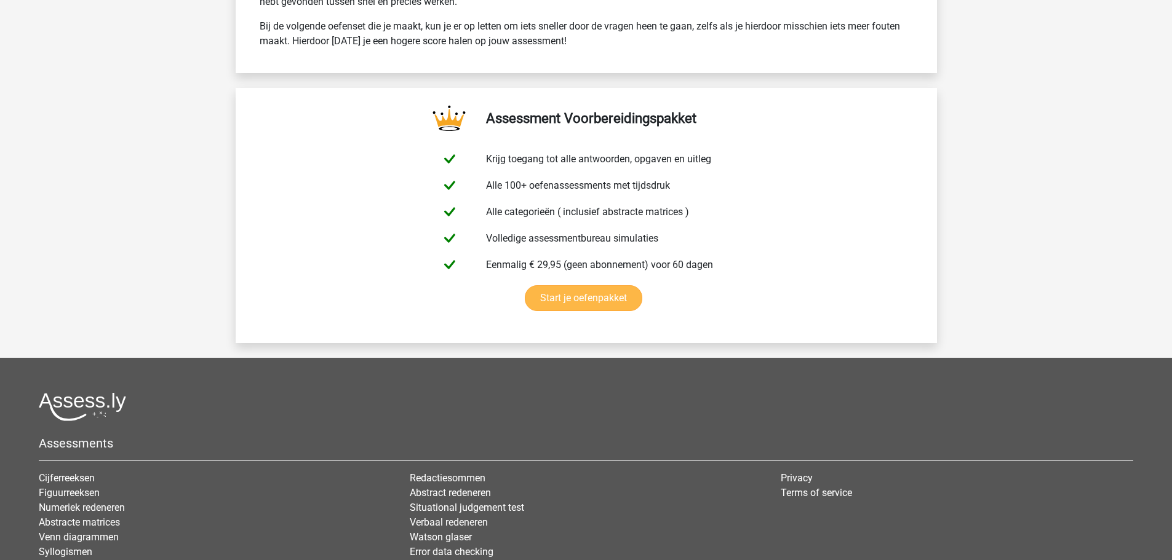
scroll to position [2142, 0]
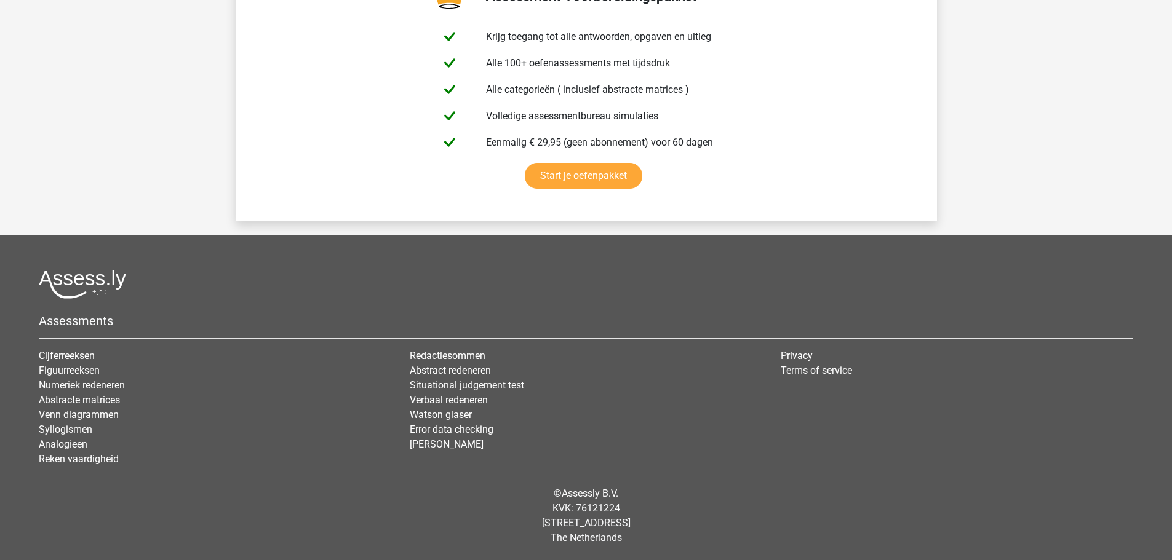
click at [65, 355] on link "Cijferreeksen" at bounding box center [67, 356] width 56 height 12
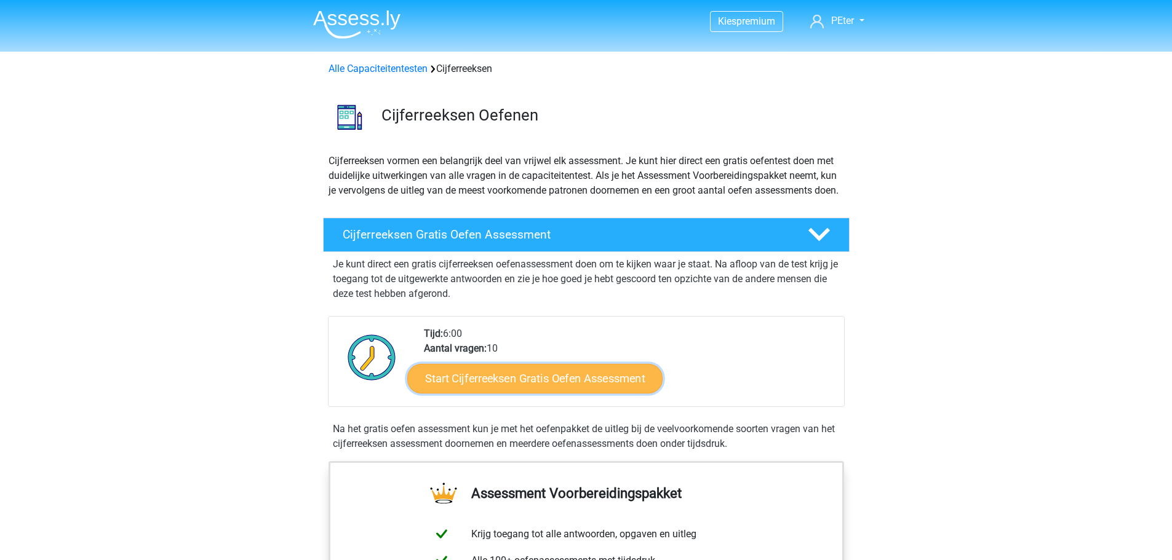
click at [542, 393] on link "Start Cijferreeksen Gratis Oefen Assessment" at bounding box center [534, 378] width 255 height 30
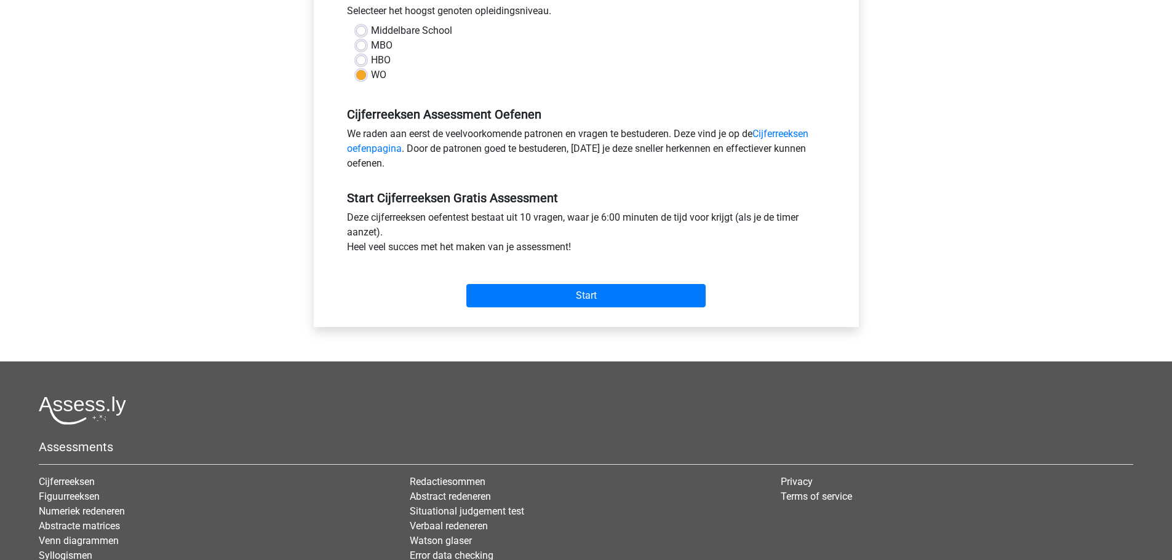
scroll to position [308, 0]
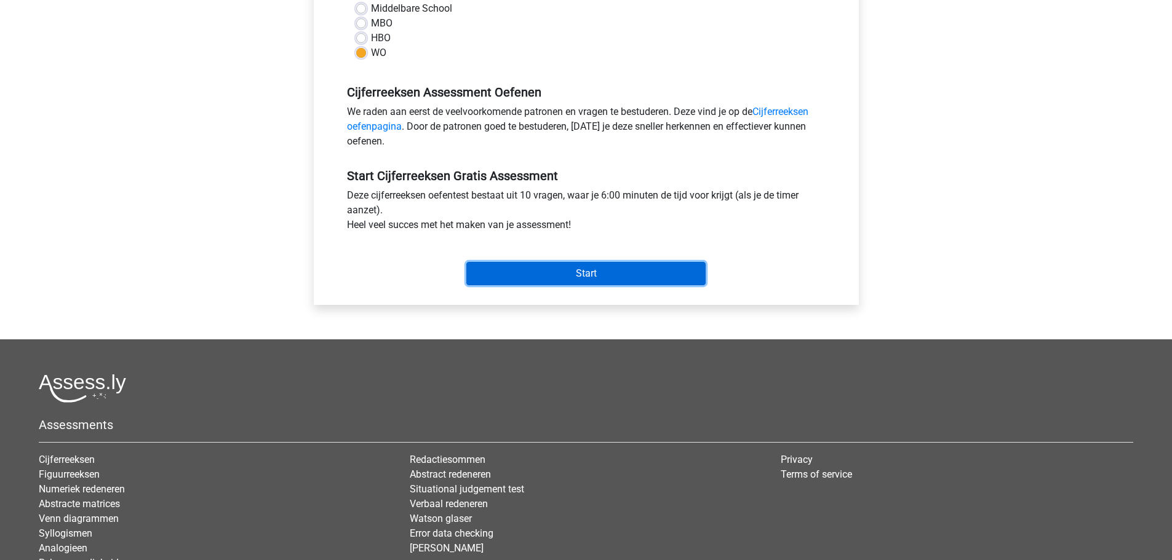
click at [587, 272] on input "Start" at bounding box center [585, 273] width 239 height 23
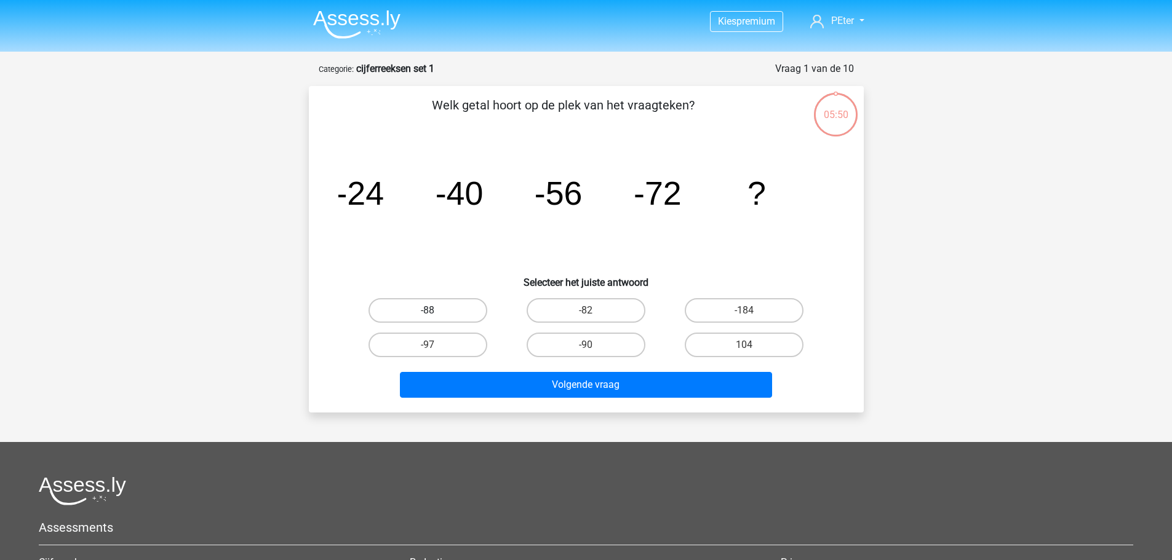
click at [433, 309] on label "-88" at bounding box center [427, 310] width 119 height 25
click at [433, 311] on input "-88" at bounding box center [431, 315] width 8 height 8
radio input "true"
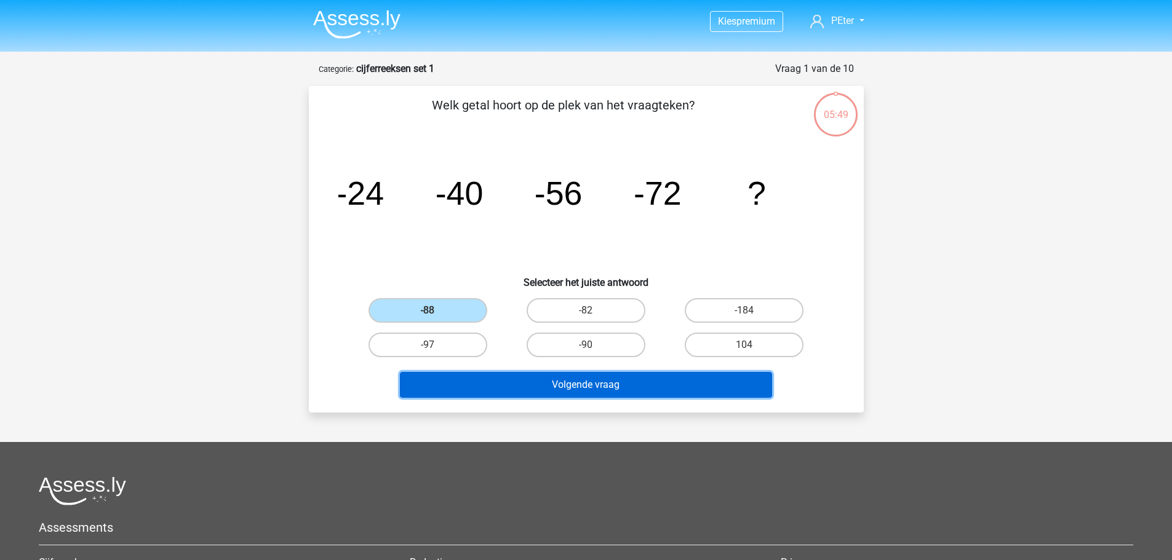
click at [614, 387] on button "Volgende vraag" at bounding box center [586, 385] width 372 height 26
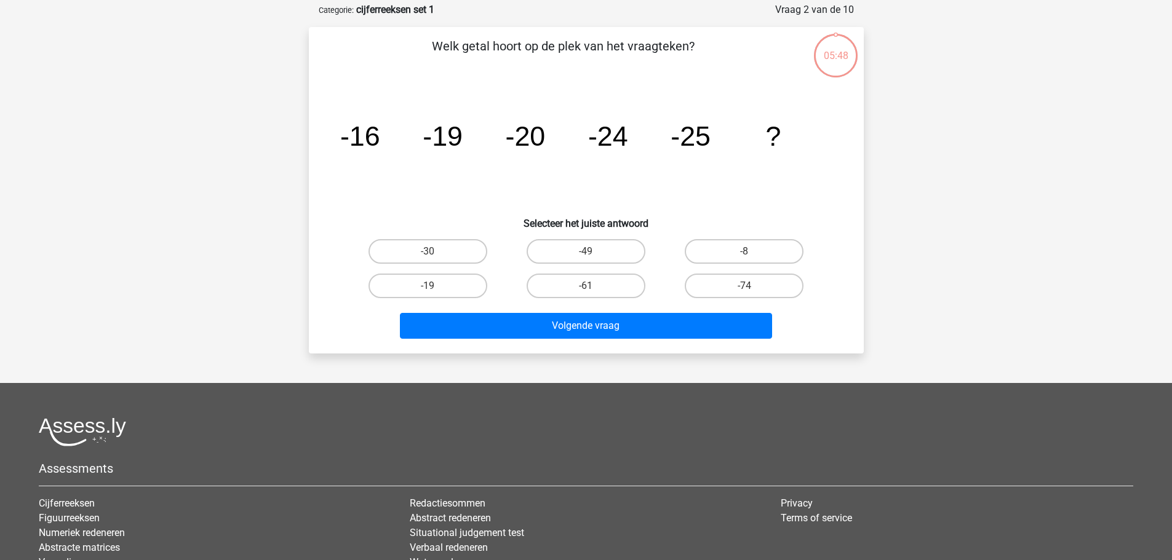
scroll to position [62, 0]
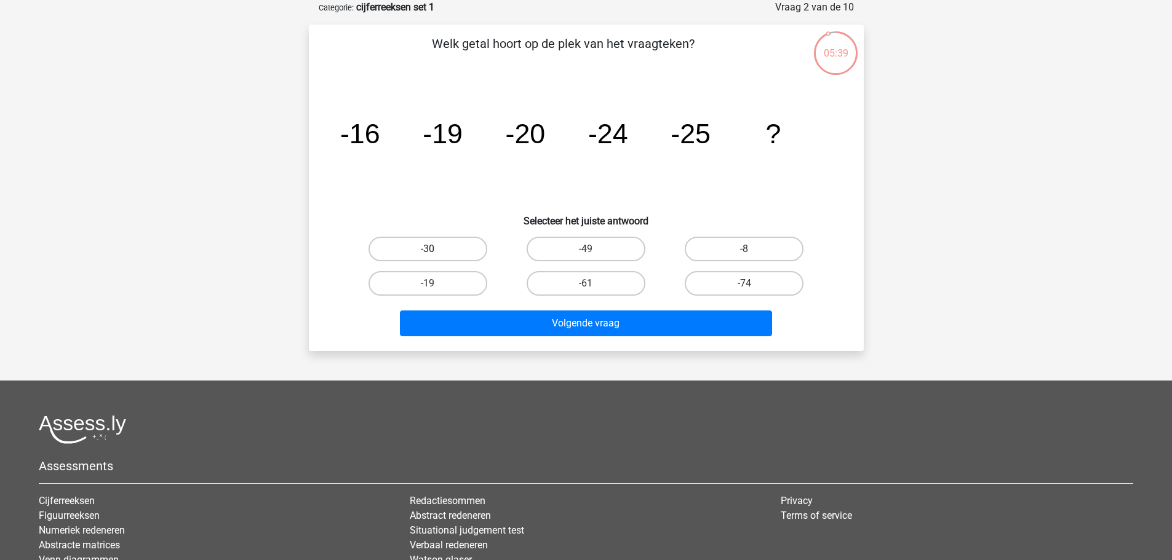
click at [434, 243] on label "-30" at bounding box center [427, 249] width 119 height 25
click at [434, 249] on input "-30" at bounding box center [431, 253] width 8 height 8
radio input "true"
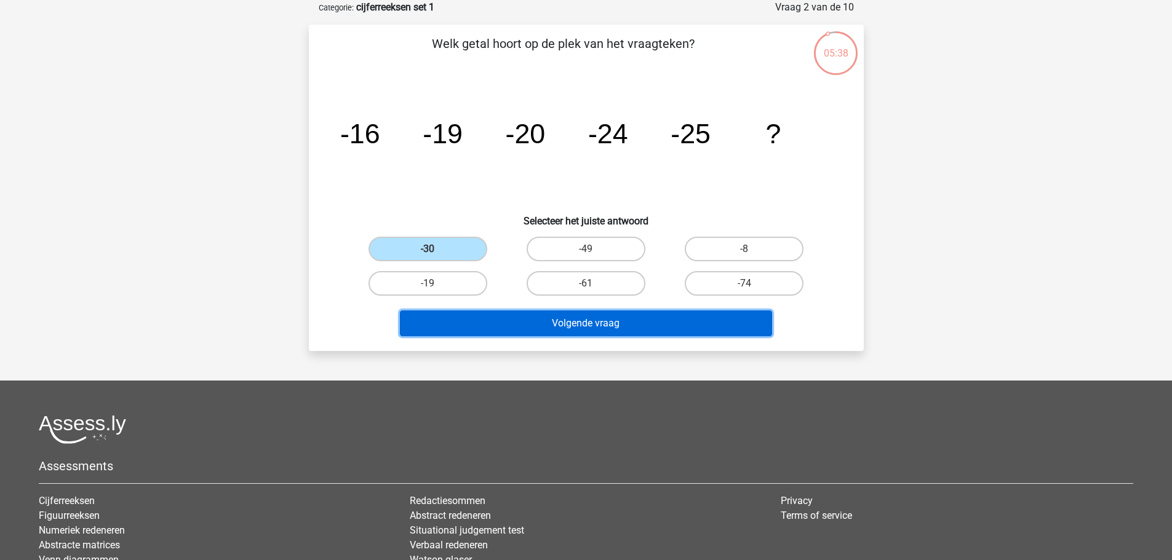
click at [597, 323] on button "Volgende vraag" at bounding box center [586, 324] width 372 height 26
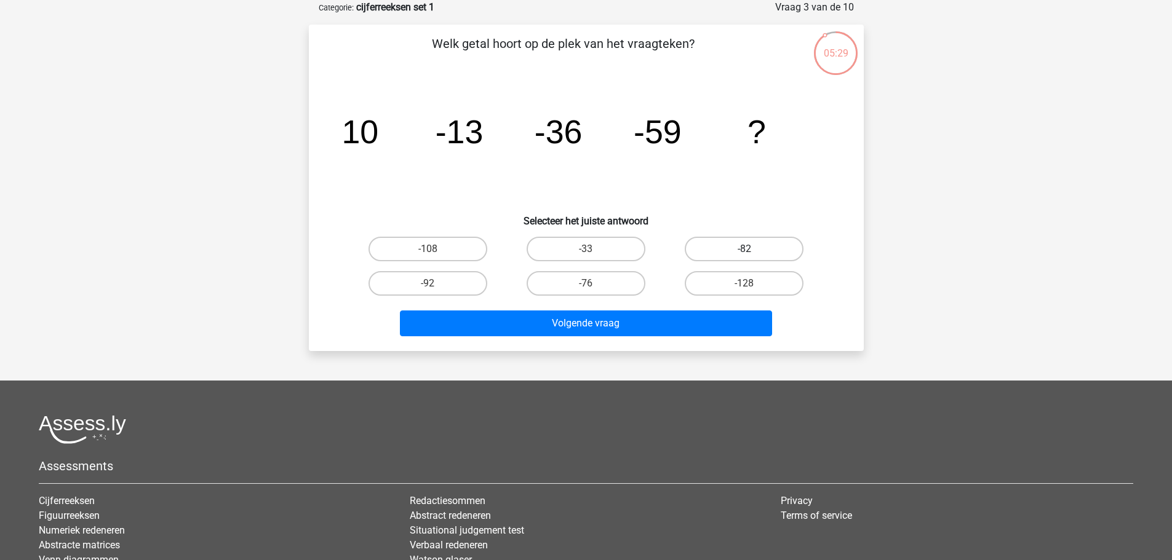
click at [747, 243] on label "-82" at bounding box center [744, 249] width 119 height 25
click at [747, 249] on input "-82" at bounding box center [748, 253] width 8 height 8
radio input "true"
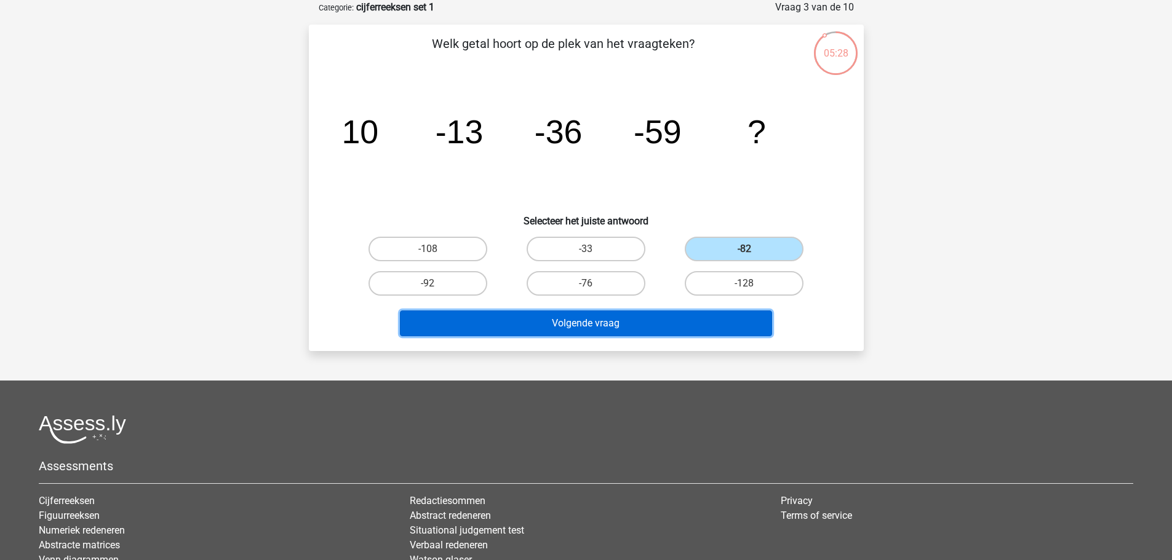
click at [579, 320] on button "Volgende vraag" at bounding box center [586, 324] width 372 height 26
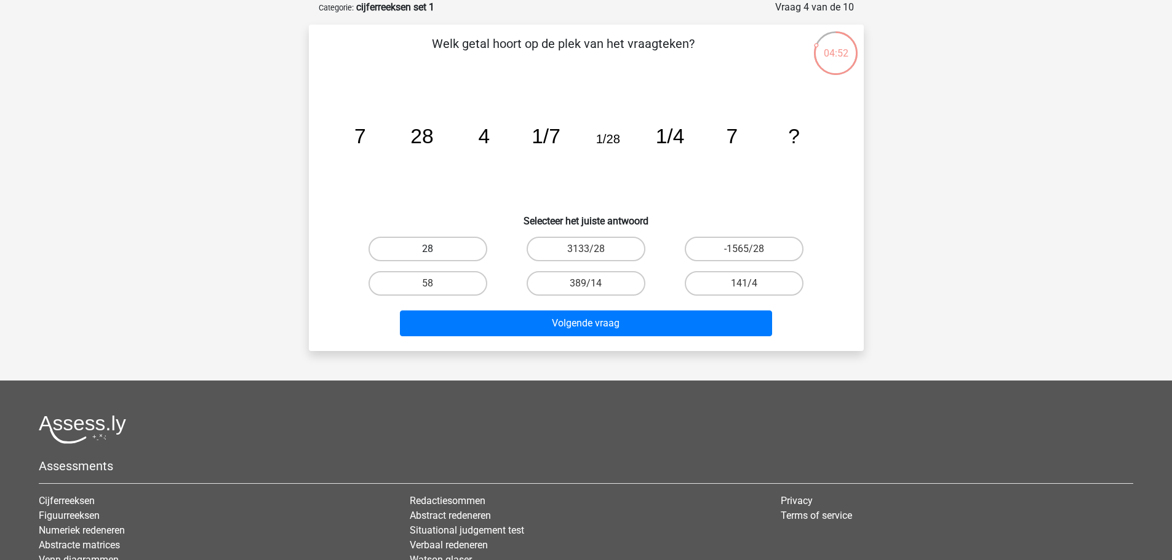
click at [421, 244] on label "28" at bounding box center [427, 249] width 119 height 25
click at [427, 249] on input "28" at bounding box center [431, 253] width 8 height 8
radio input "true"
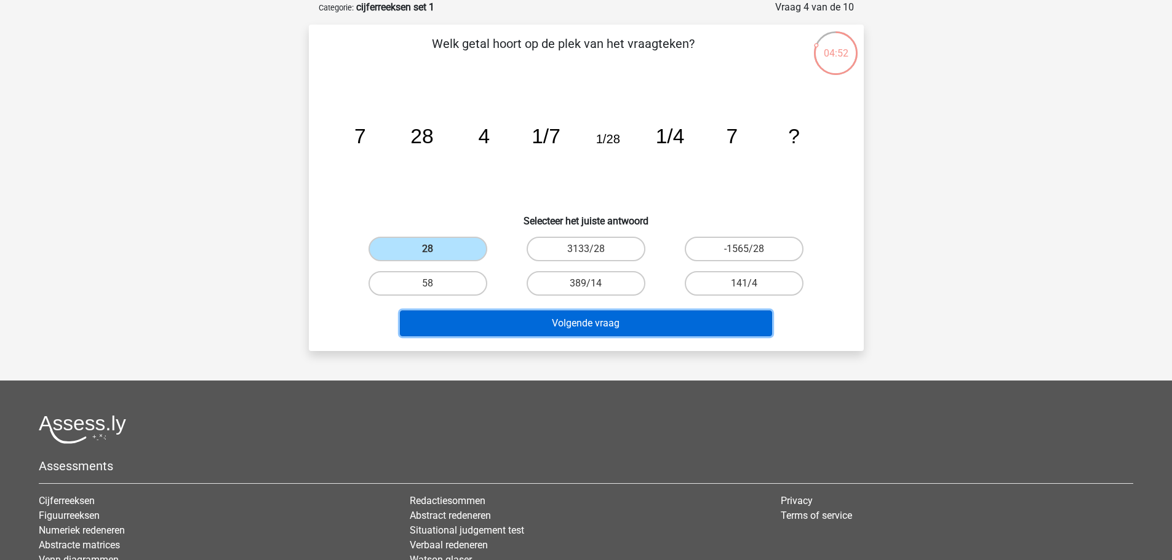
click at [603, 319] on button "Volgende vraag" at bounding box center [586, 324] width 372 height 26
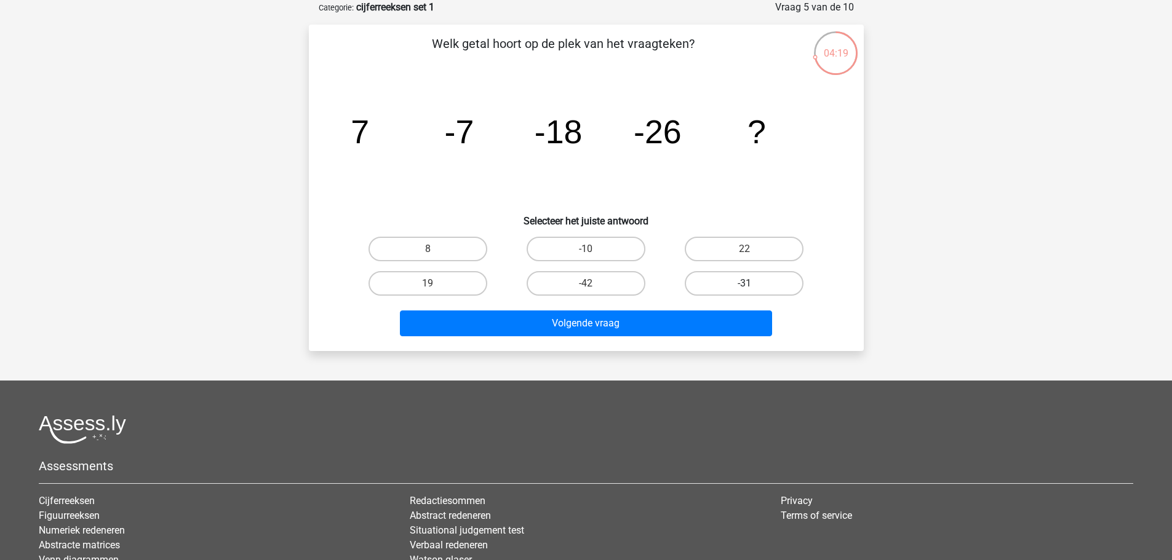
click at [732, 277] on label "-31" at bounding box center [744, 283] width 119 height 25
click at [744, 284] on input "-31" at bounding box center [748, 288] width 8 height 8
radio input "true"
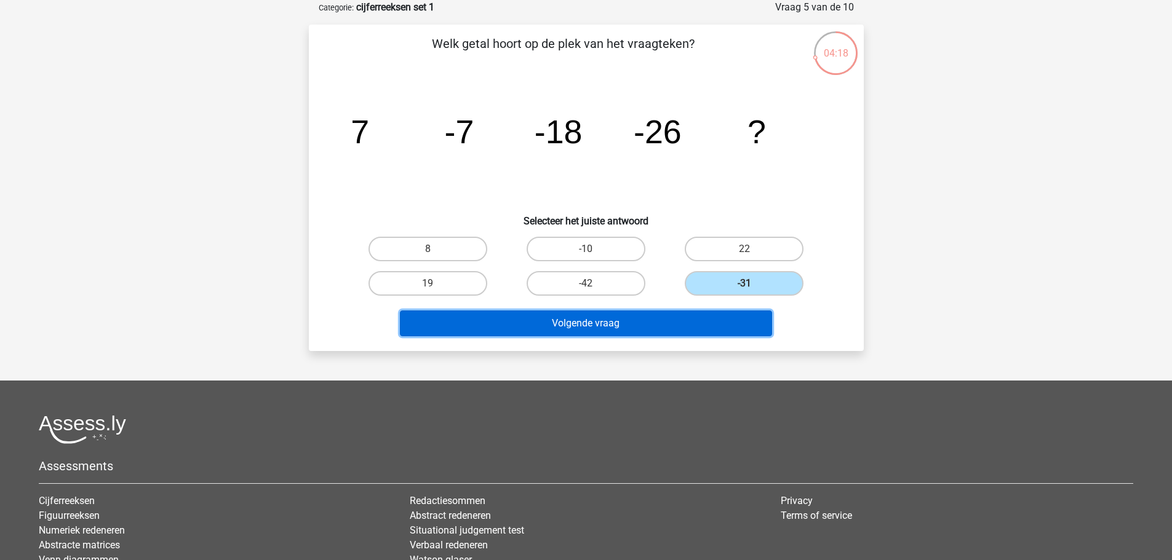
click at [590, 324] on button "Volgende vraag" at bounding box center [586, 324] width 372 height 26
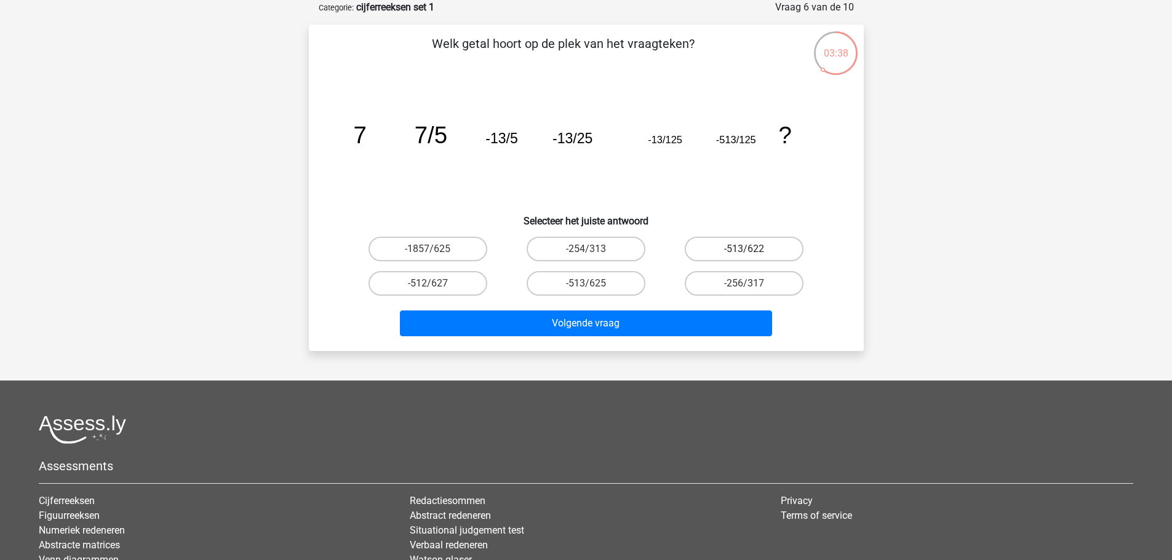
click at [731, 248] on label "-513/622" at bounding box center [744, 249] width 119 height 25
click at [744, 249] on input "-513/622" at bounding box center [748, 253] width 8 height 8
radio input "true"
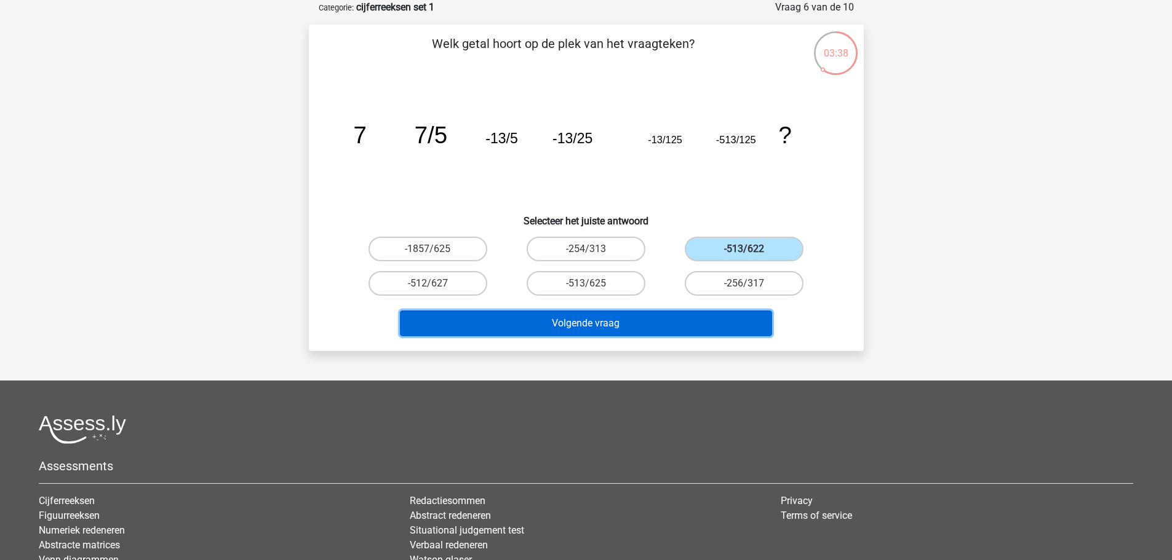
click at [603, 324] on button "Volgende vraag" at bounding box center [586, 324] width 372 height 26
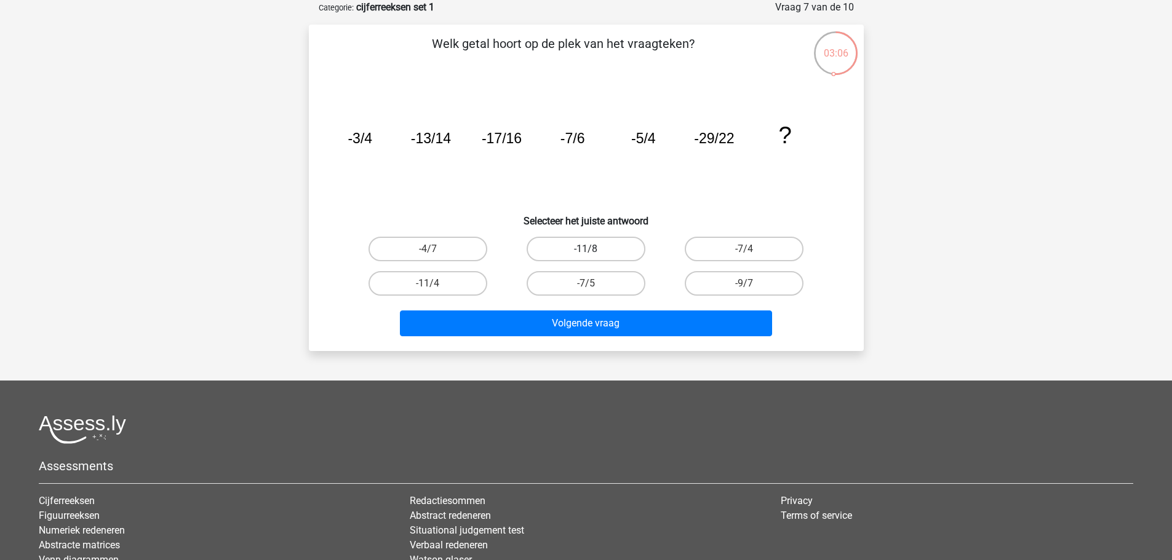
click at [582, 247] on label "-11/8" at bounding box center [585, 249] width 119 height 25
click at [586, 249] on input "-11/8" at bounding box center [590, 253] width 8 height 8
radio input "true"
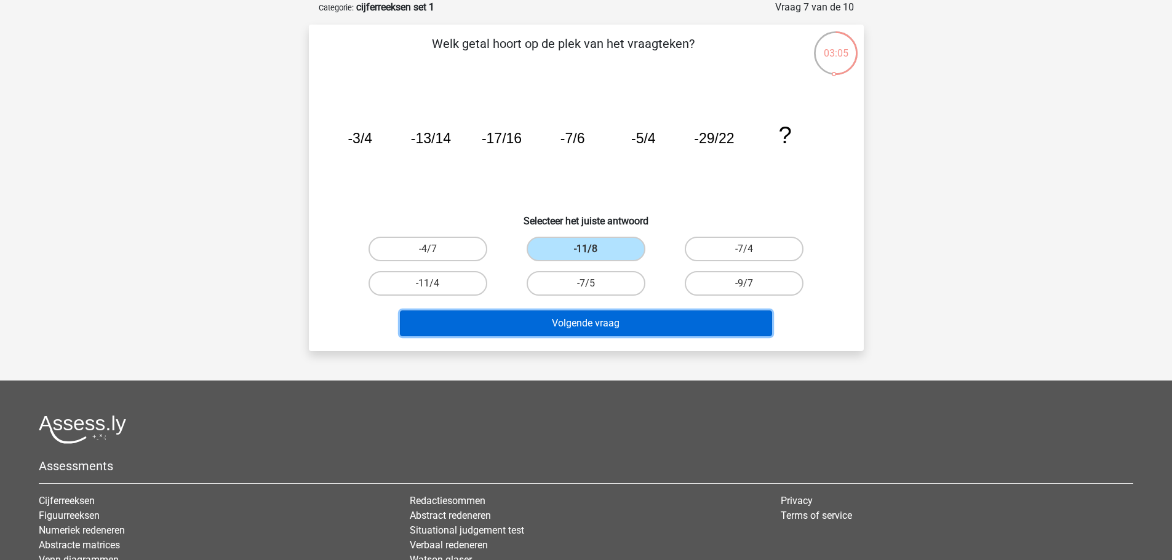
click at [590, 321] on button "Volgende vraag" at bounding box center [586, 324] width 372 height 26
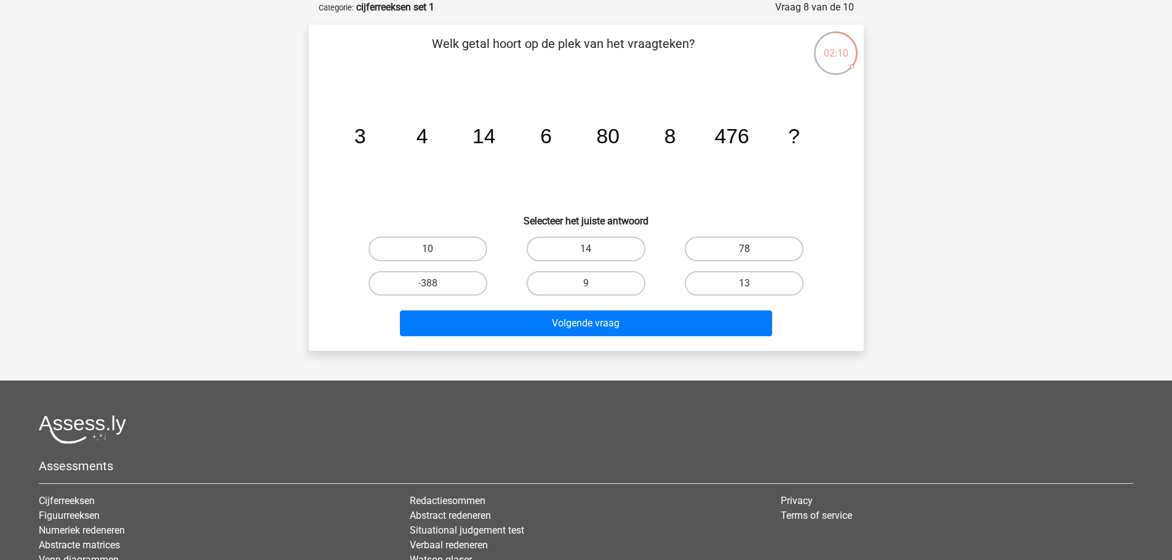
drag, startPoint x: 750, startPoint y: 245, endPoint x: 742, endPoint y: 245, distance: 8.6
click at [750, 245] on label "78" at bounding box center [744, 249] width 119 height 25
click at [750, 249] on input "78" at bounding box center [748, 253] width 8 height 8
radio input "true"
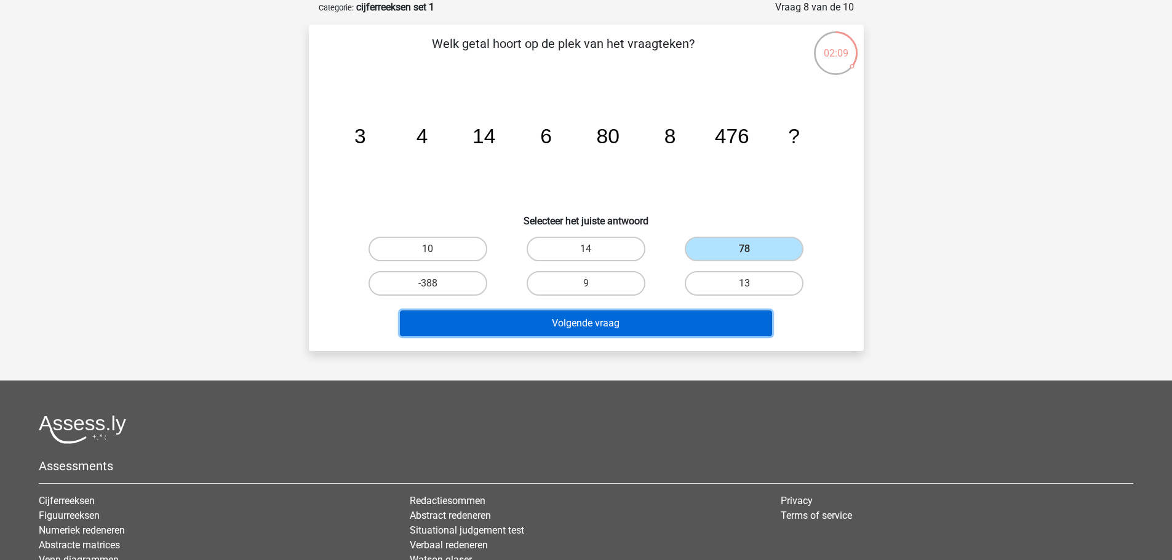
click at [601, 323] on button "Volgende vraag" at bounding box center [586, 324] width 372 height 26
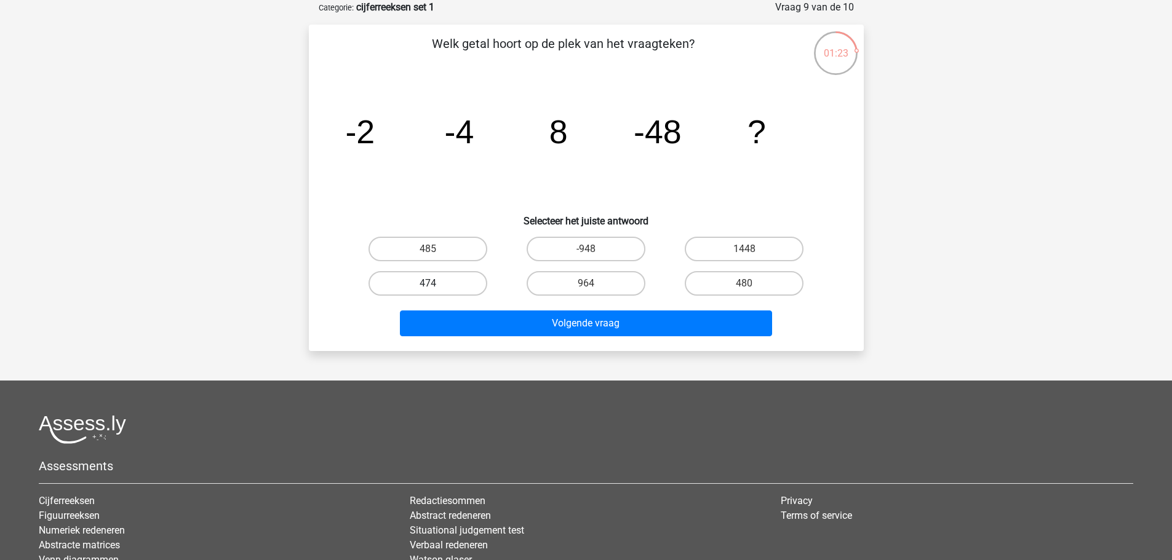
click at [437, 279] on label "474" at bounding box center [427, 283] width 119 height 25
click at [435, 284] on input "474" at bounding box center [431, 288] width 8 height 8
radio input "true"
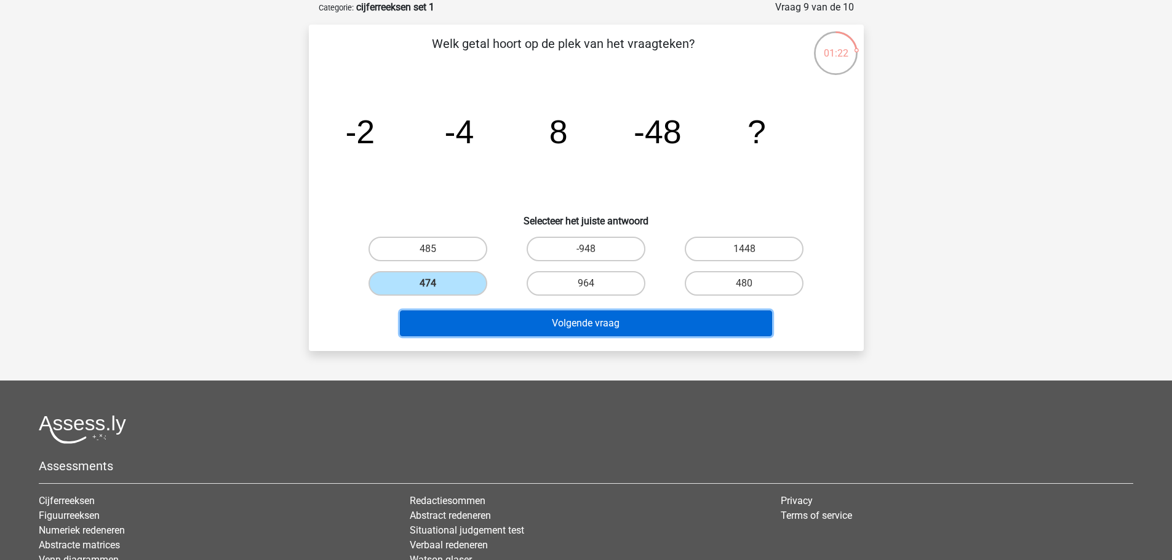
click at [583, 320] on button "Volgende vraag" at bounding box center [586, 324] width 372 height 26
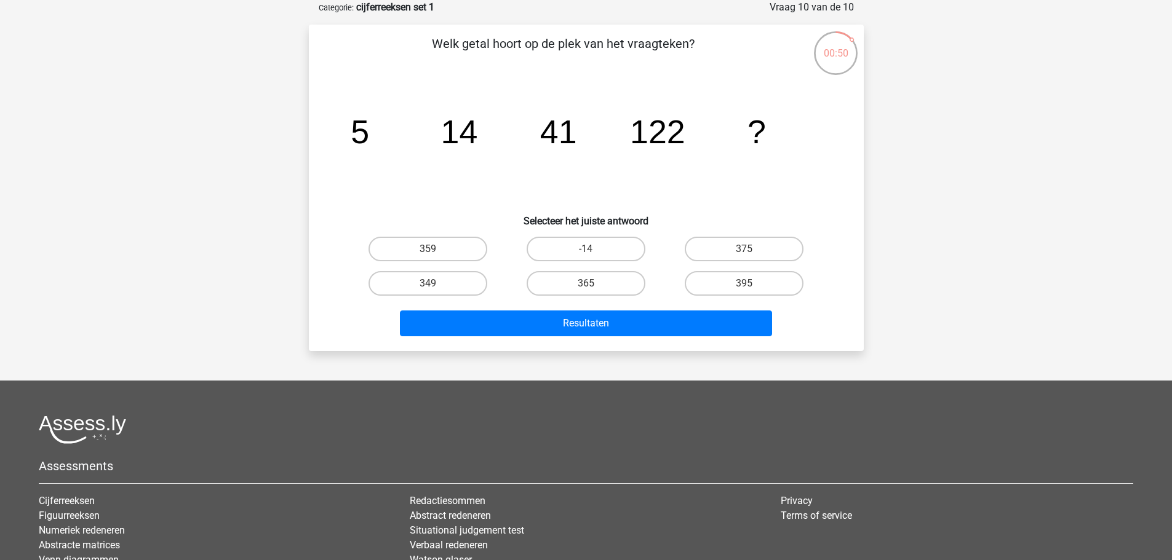
drag, startPoint x: 587, startPoint y: 277, endPoint x: 587, endPoint y: 287, distance: 10.5
click at [587, 277] on label "365" at bounding box center [585, 283] width 119 height 25
click at [587, 284] on input "365" at bounding box center [590, 288] width 8 height 8
radio input "true"
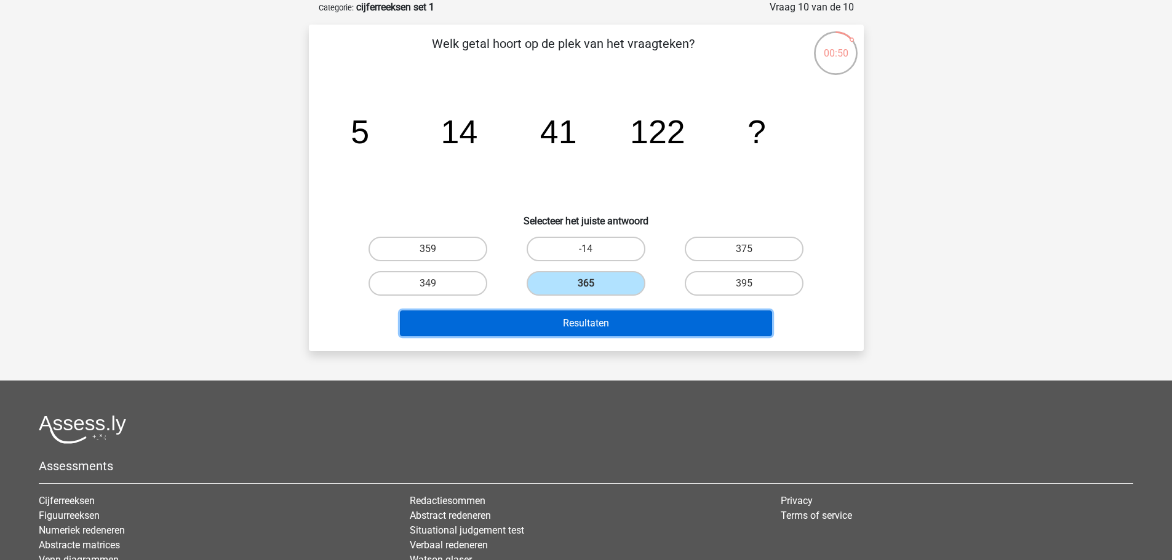
click at [590, 319] on button "Resultaten" at bounding box center [586, 324] width 372 height 26
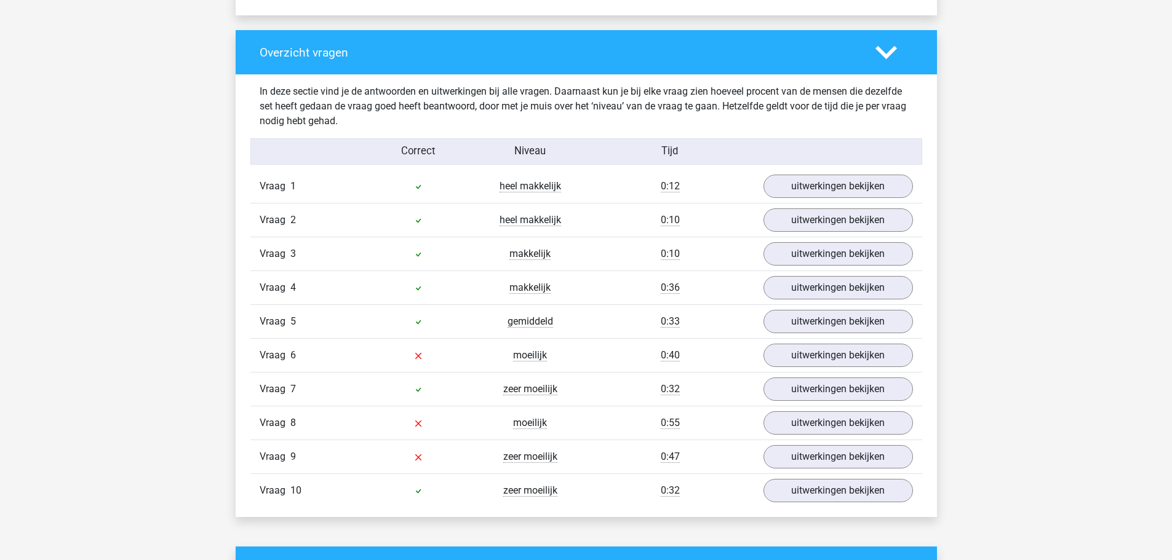
scroll to position [984, 0]
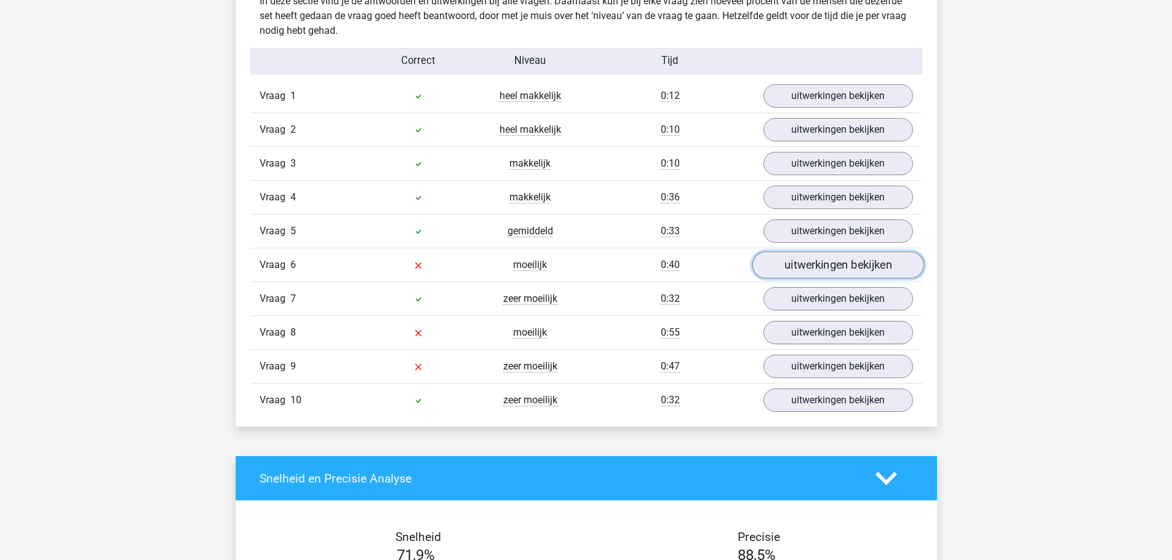
click at [819, 263] on link "uitwerkingen bekijken" at bounding box center [838, 265] width 172 height 27
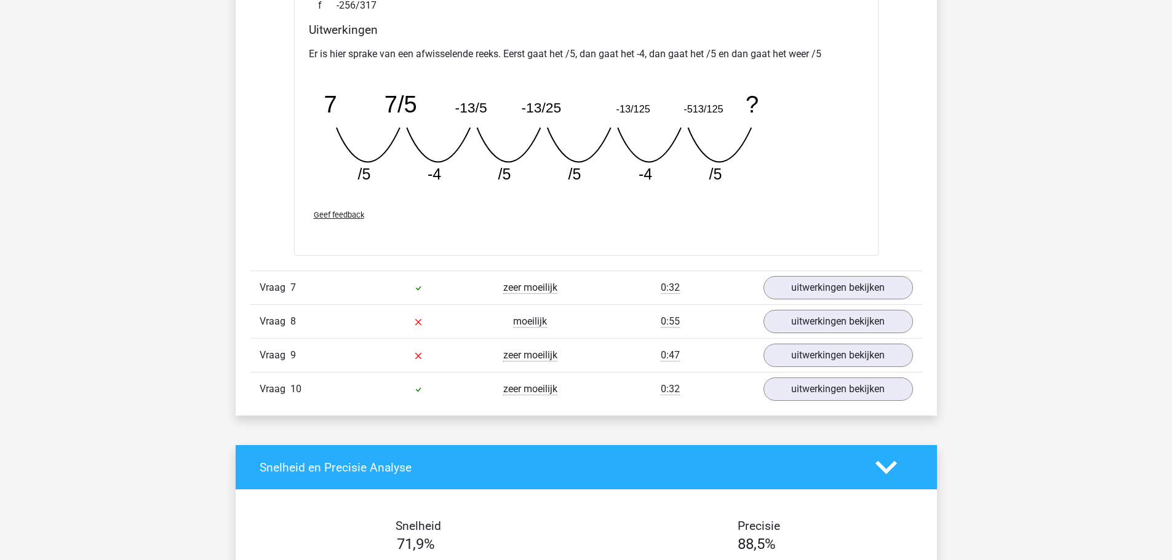
scroll to position [1538, 0]
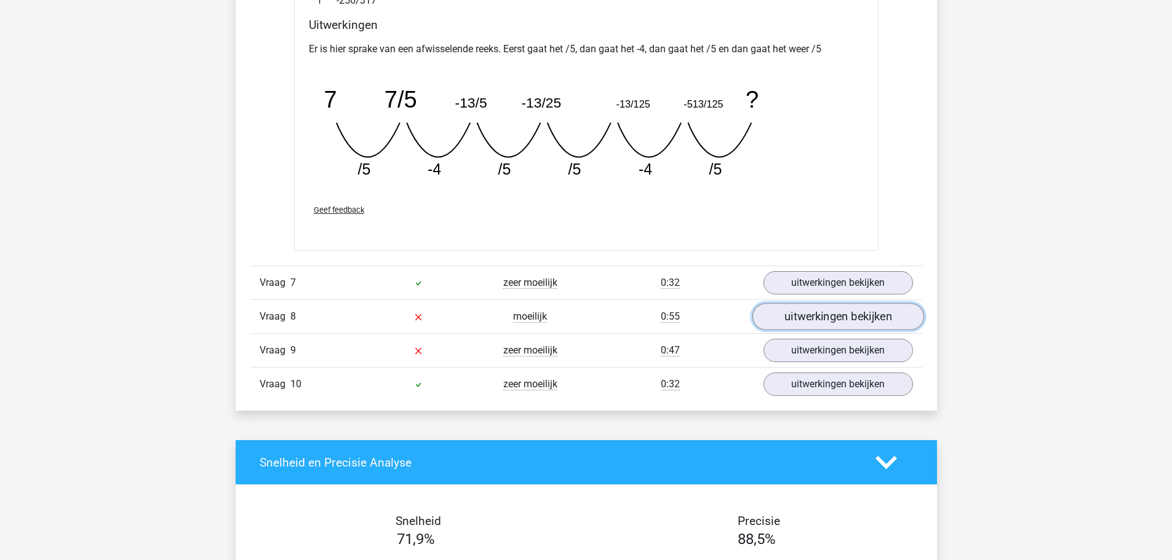
click at [812, 316] on link "uitwerkingen bekijken" at bounding box center [838, 316] width 172 height 27
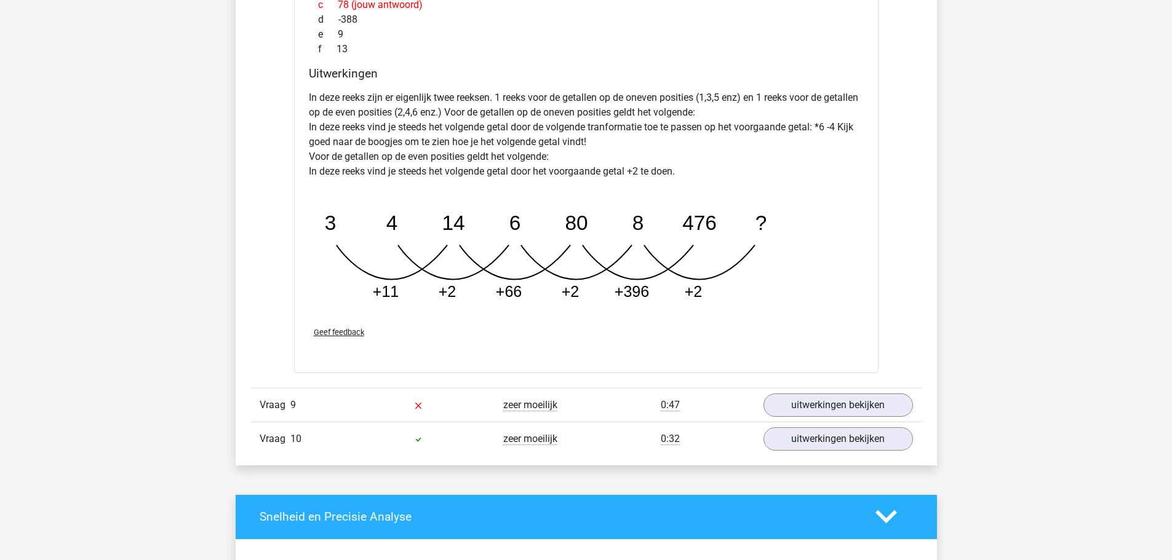
scroll to position [2214, 0]
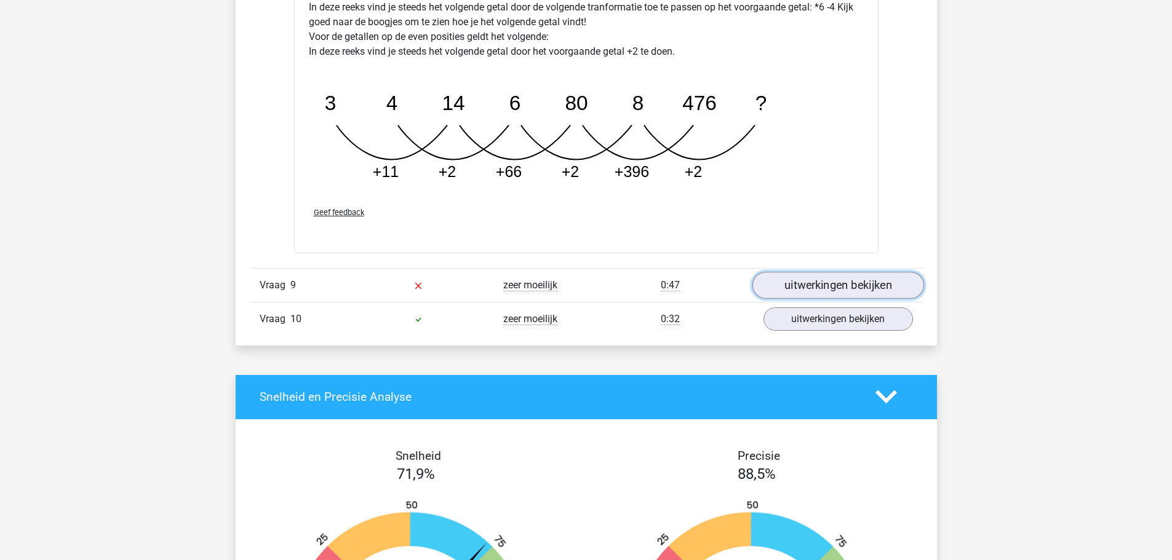
click at [801, 284] on link "uitwerkingen bekijken" at bounding box center [838, 285] width 172 height 27
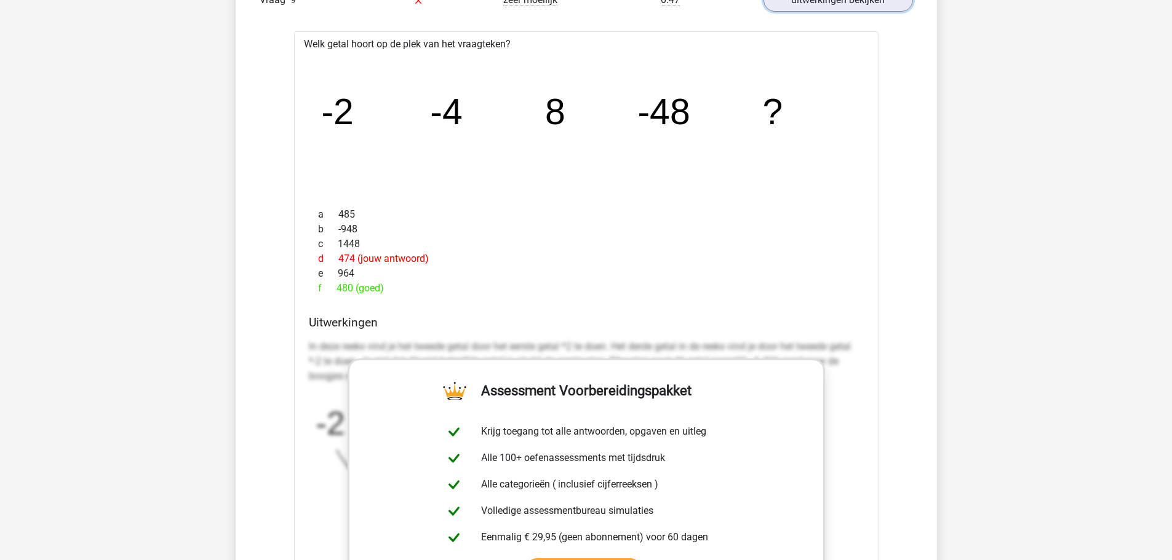
scroll to position [2583, 0]
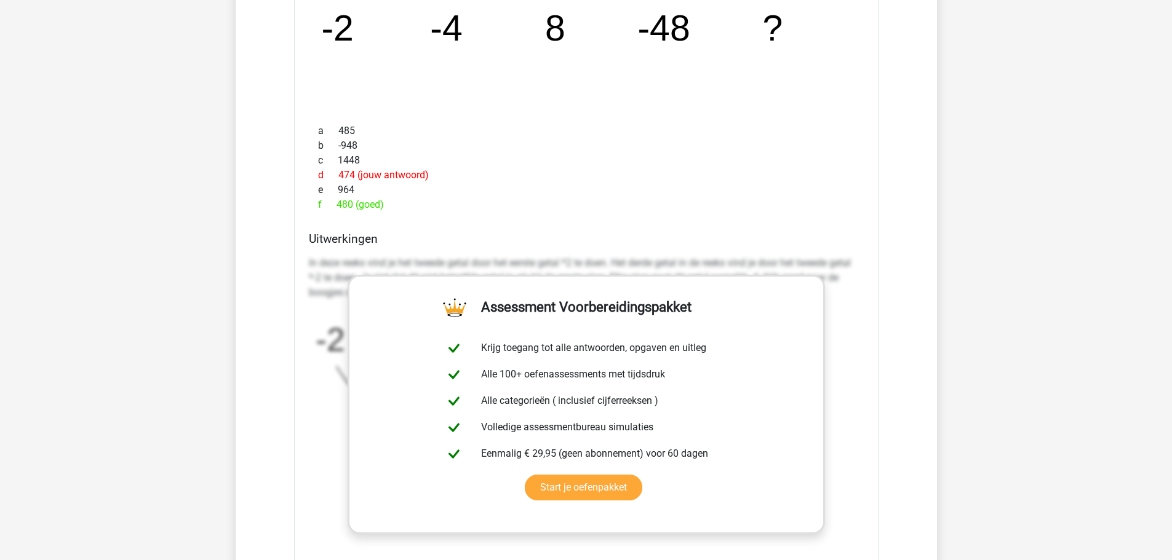
click at [857, 327] on div "In deze reeks vind je het tweede getal door het eerste getal *2 te doen. Het de…" at bounding box center [586, 375] width 555 height 248
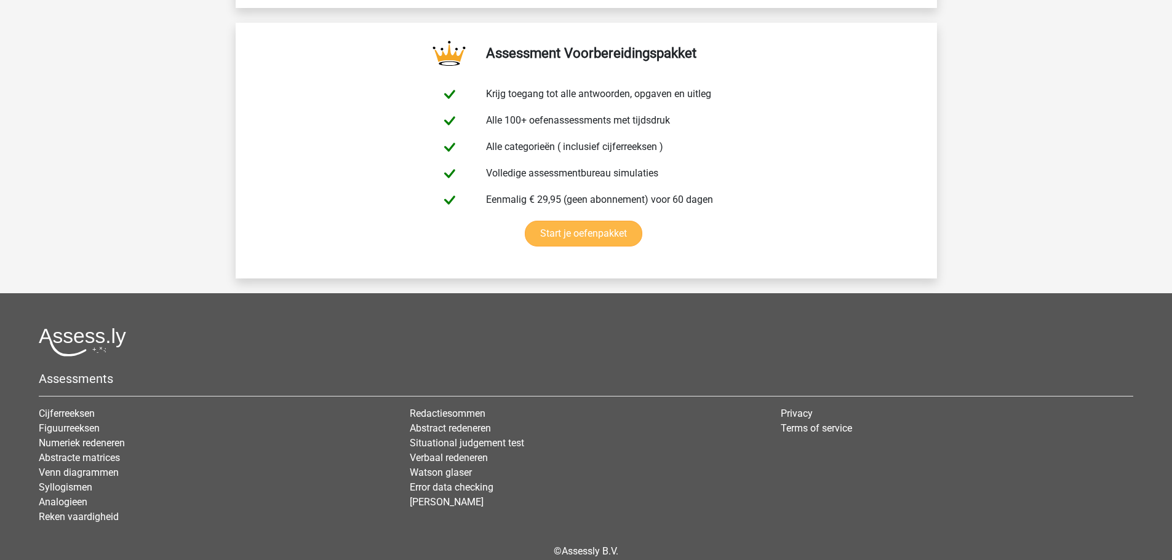
scroll to position [4074, 0]
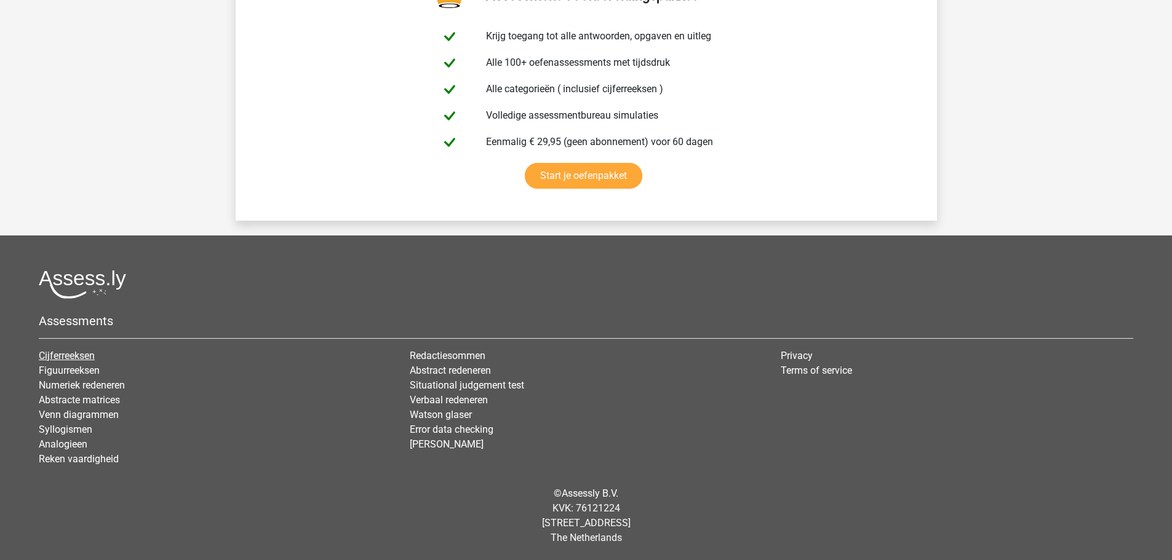
click at [73, 357] on link "Cijferreeksen" at bounding box center [67, 356] width 56 height 12
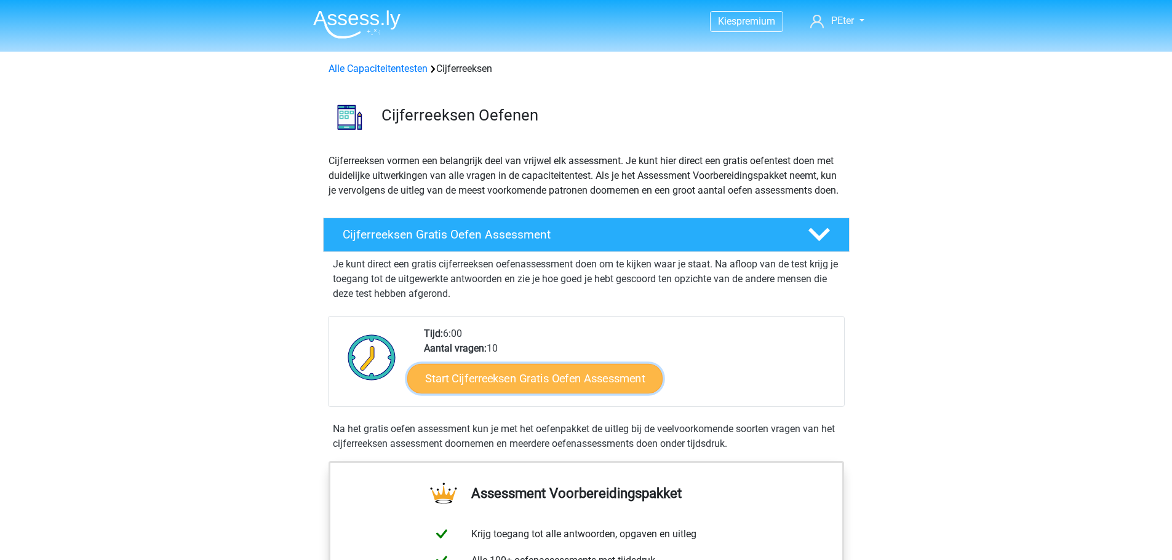
click at [555, 393] on link "Start Cijferreeksen Gratis Oefen Assessment" at bounding box center [534, 378] width 255 height 30
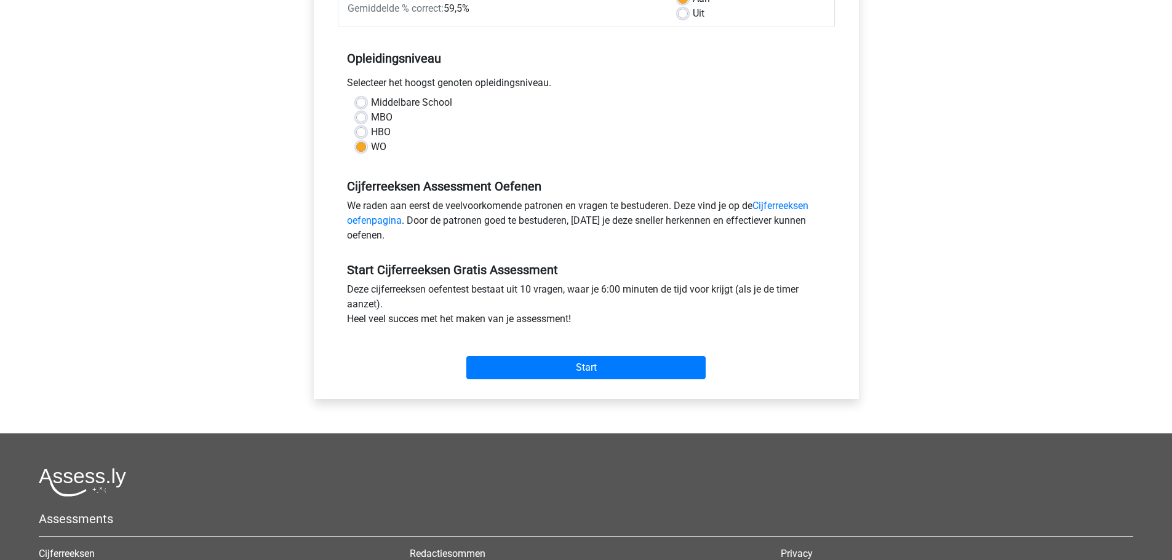
scroll to position [308, 0]
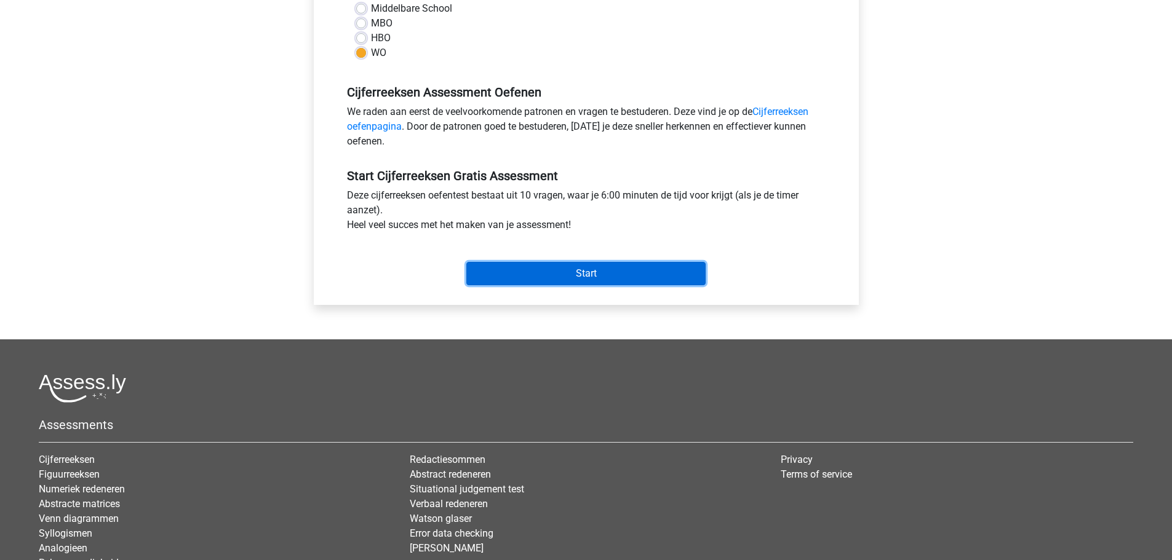
click at [588, 272] on input "Start" at bounding box center [585, 273] width 239 height 23
click at [79, 472] on link "Figuurreeksen" at bounding box center [69, 475] width 61 height 12
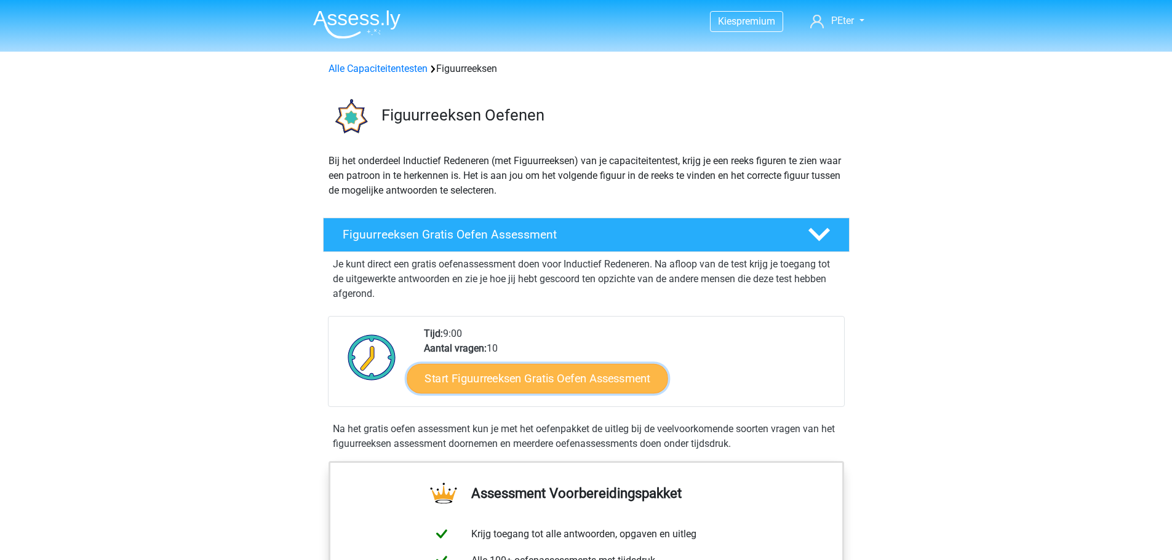
click at [530, 378] on link "Start Figuurreeksen Gratis Oefen Assessment" at bounding box center [537, 378] width 261 height 30
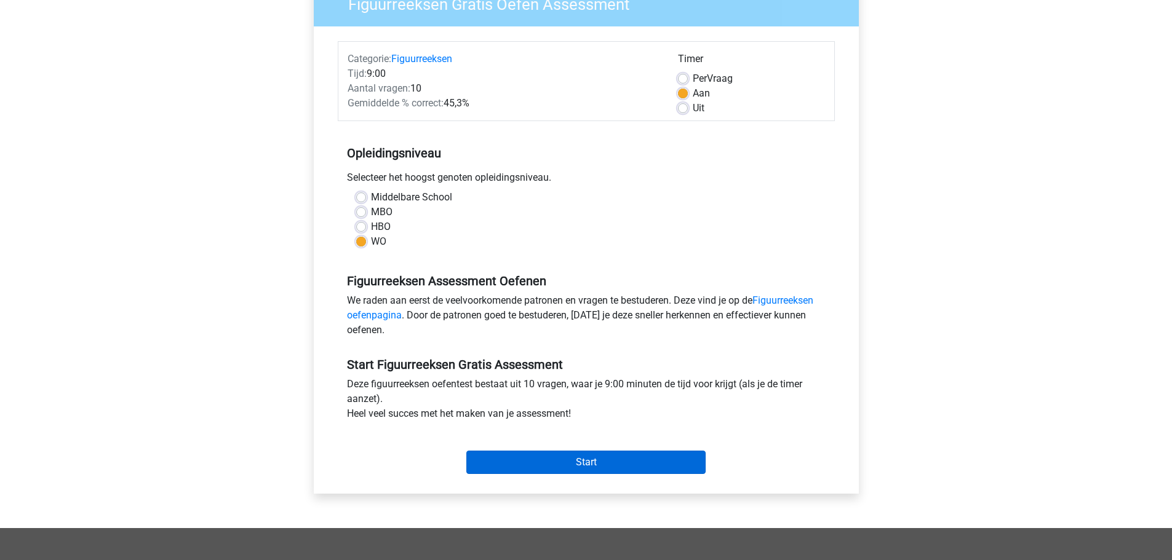
scroll to position [246, 0]
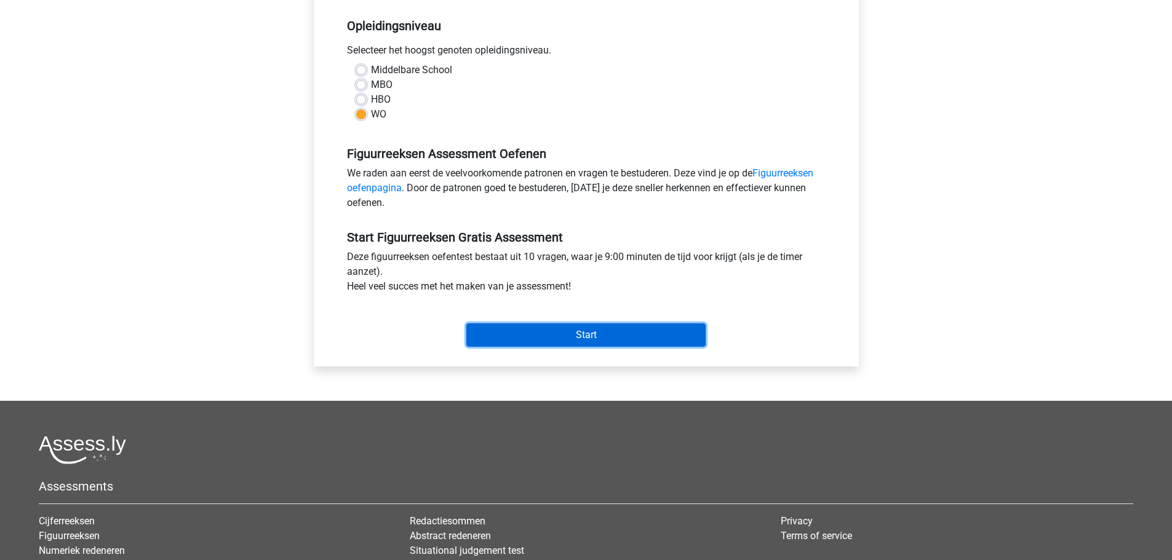
click at [565, 330] on input "Start" at bounding box center [585, 335] width 239 height 23
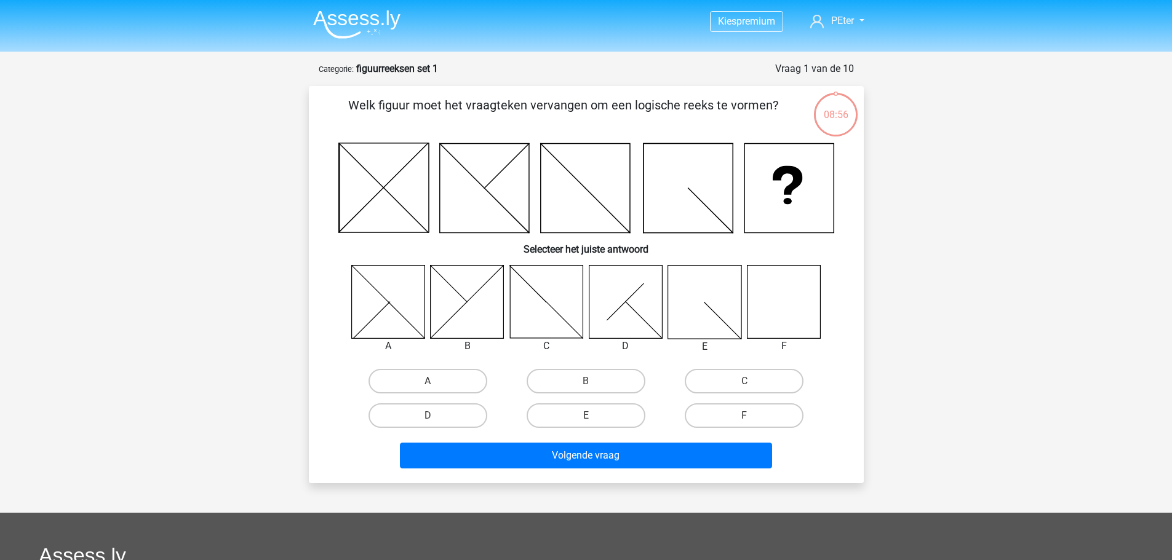
scroll to position [62, 0]
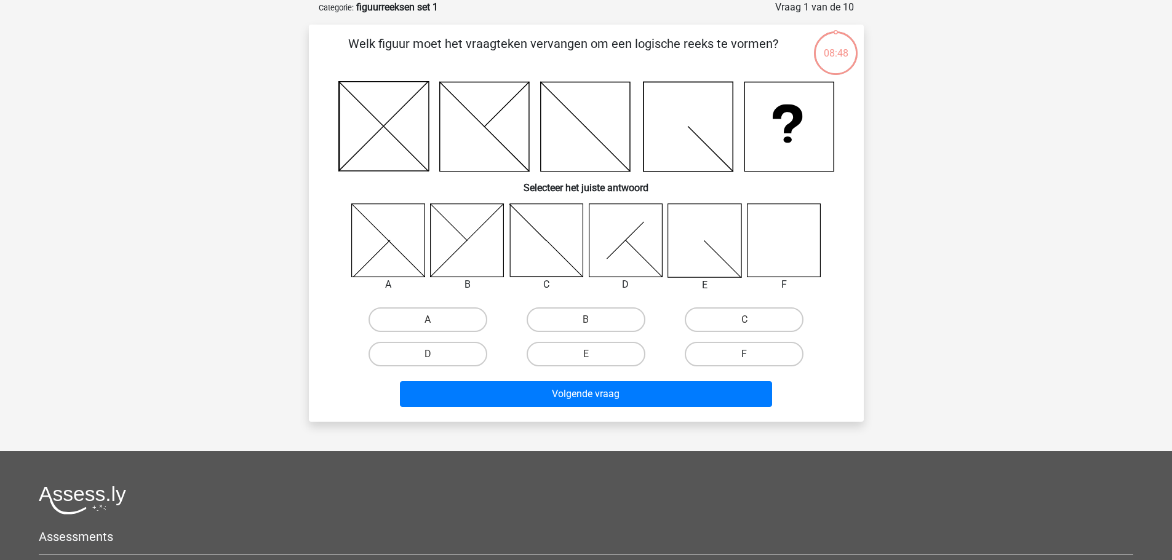
click at [745, 352] on label "F" at bounding box center [744, 354] width 119 height 25
click at [745, 354] on input "F" at bounding box center [748, 358] width 8 height 8
radio input "true"
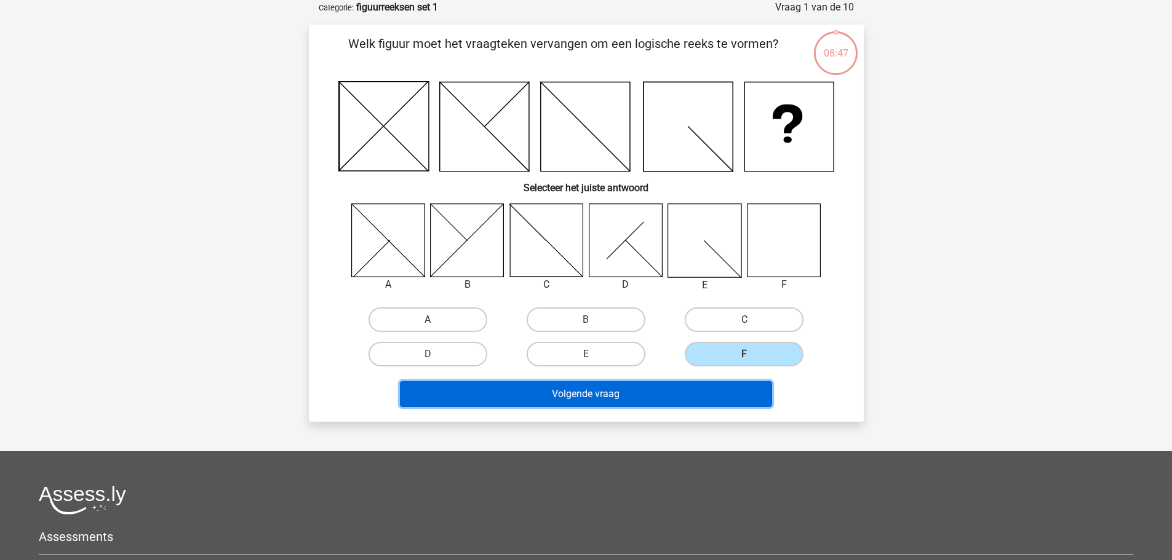
click at [580, 390] on button "Volgende vraag" at bounding box center [586, 394] width 372 height 26
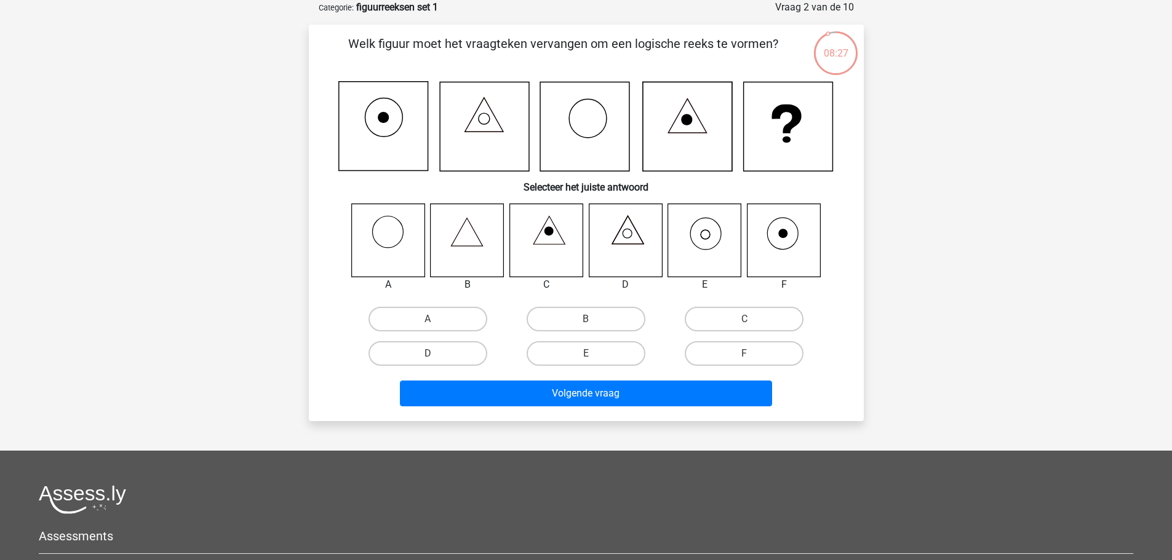
click at [706, 235] on icon at bounding box center [704, 240] width 73 height 73
click at [588, 349] on label "E" at bounding box center [585, 353] width 119 height 25
click at [588, 354] on input "E" at bounding box center [590, 358] width 8 height 8
radio input "true"
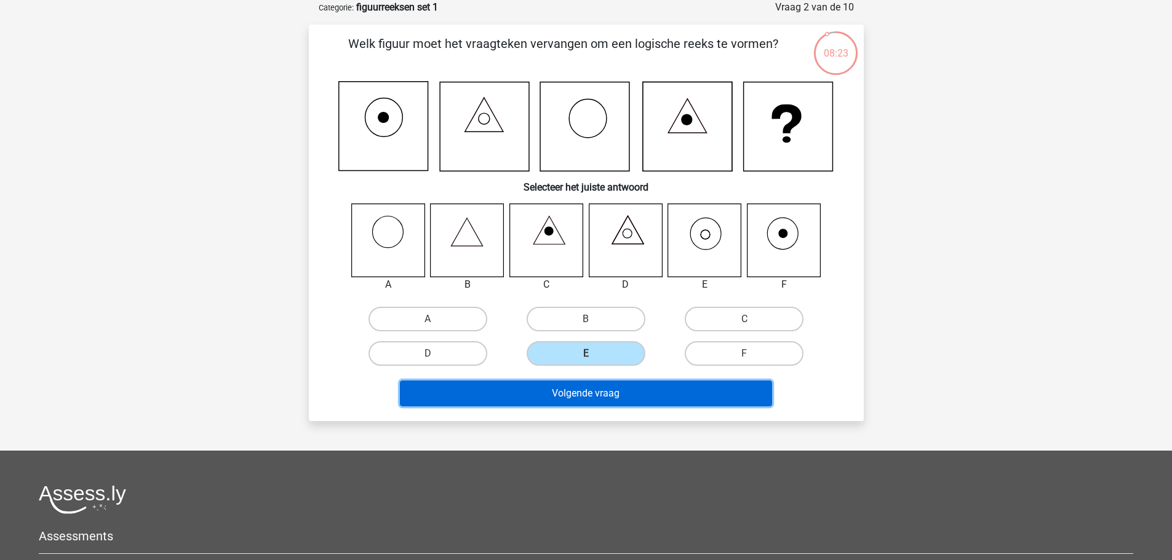
click at [588, 394] on button "Volgende vraag" at bounding box center [586, 394] width 372 height 26
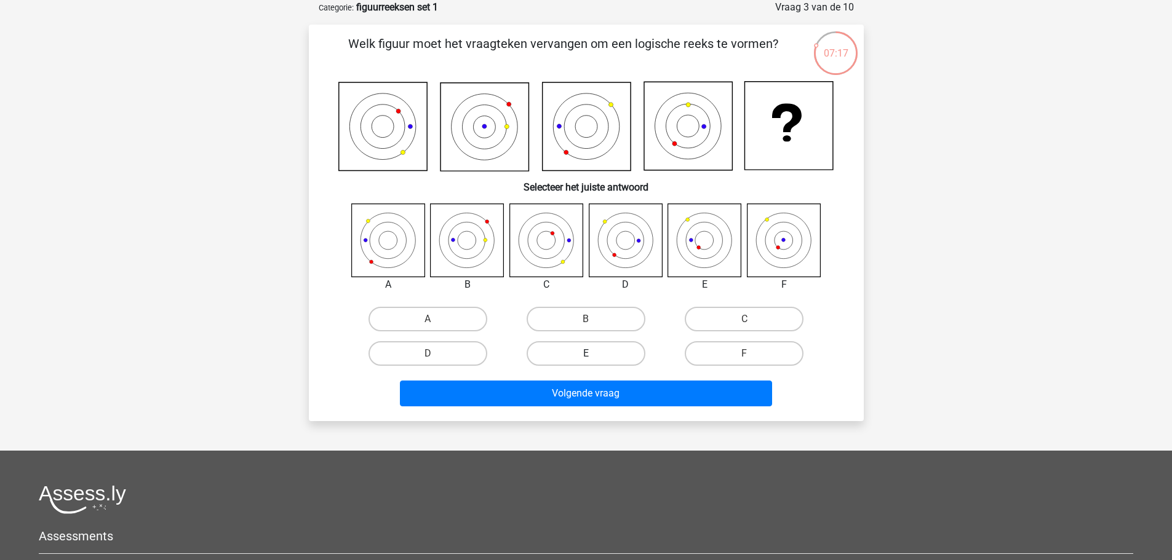
click at [581, 352] on label "E" at bounding box center [585, 353] width 119 height 25
click at [586, 354] on input "E" at bounding box center [590, 358] width 8 height 8
radio input "true"
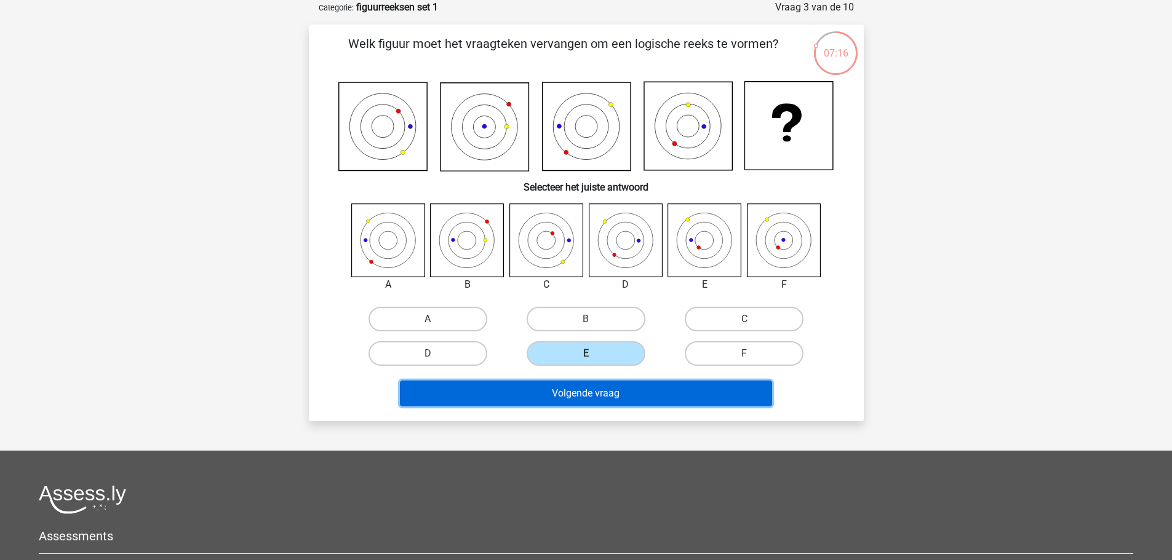
click at [593, 392] on button "Volgende vraag" at bounding box center [586, 394] width 372 height 26
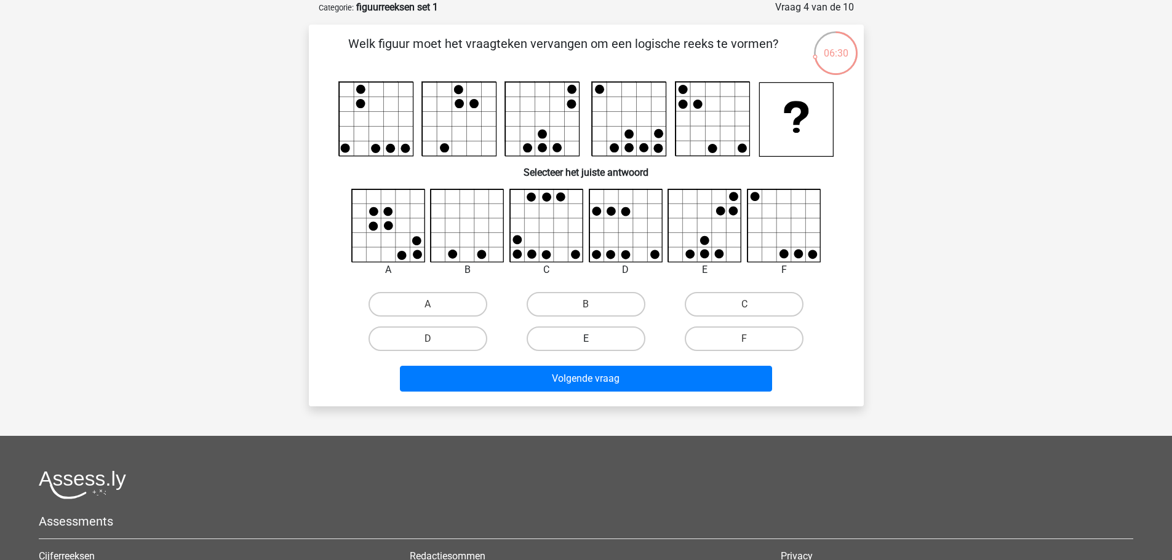
click at [594, 335] on label "E" at bounding box center [585, 339] width 119 height 25
click at [594, 339] on input "E" at bounding box center [590, 343] width 8 height 8
radio input "true"
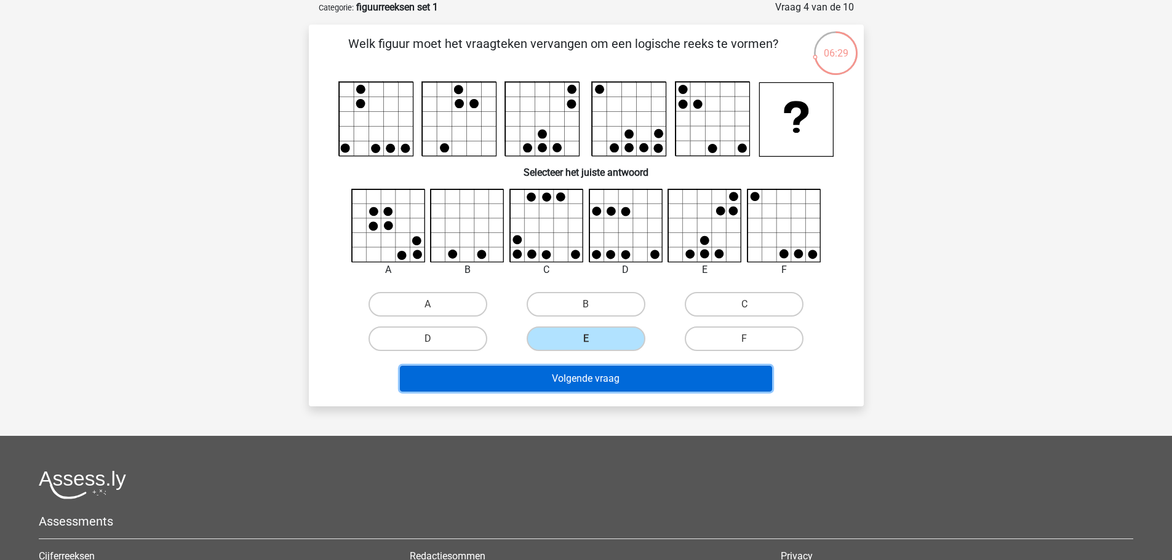
click at [591, 372] on button "Volgende vraag" at bounding box center [586, 379] width 372 height 26
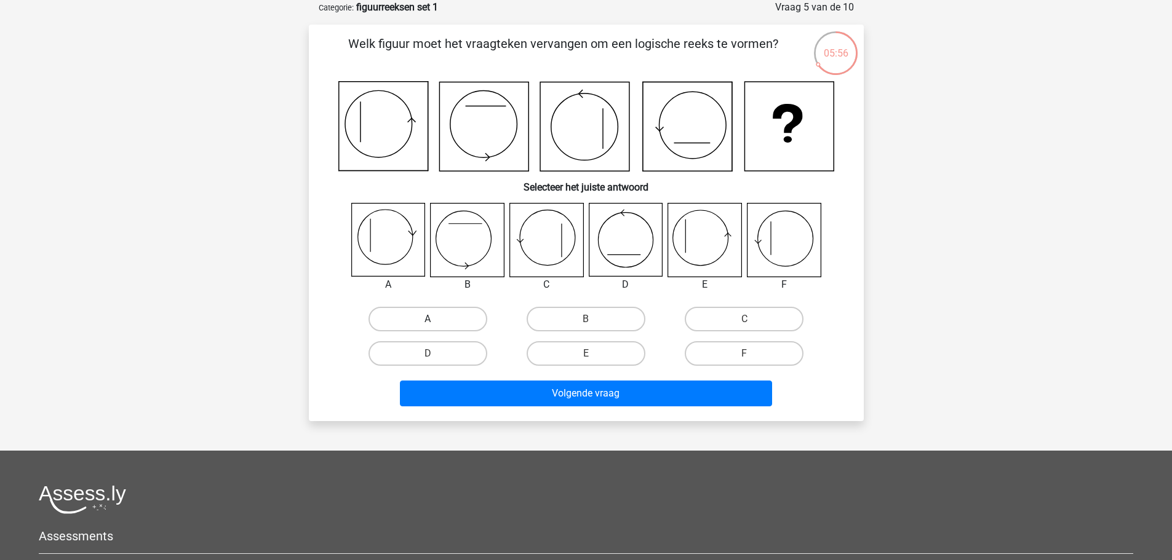
click at [416, 318] on label "A" at bounding box center [427, 319] width 119 height 25
click at [427, 319] on input "A" at bounding box center [431, 323] width 8 height 8
radio input "true"
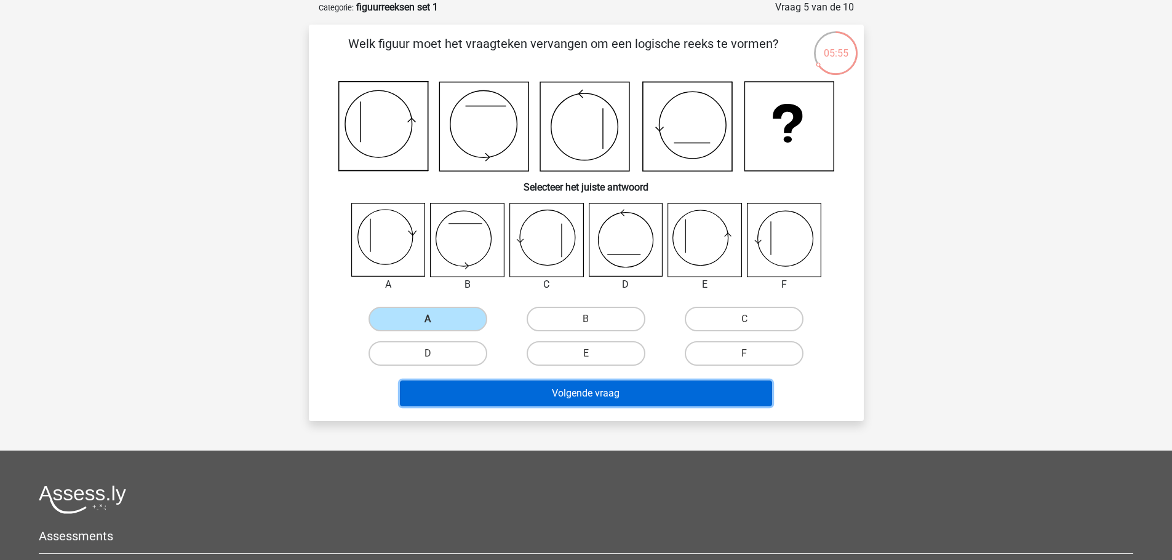
click at [594, 392] on button "Volgende vraag" at bounding box center [586, 394] width 372 height 26
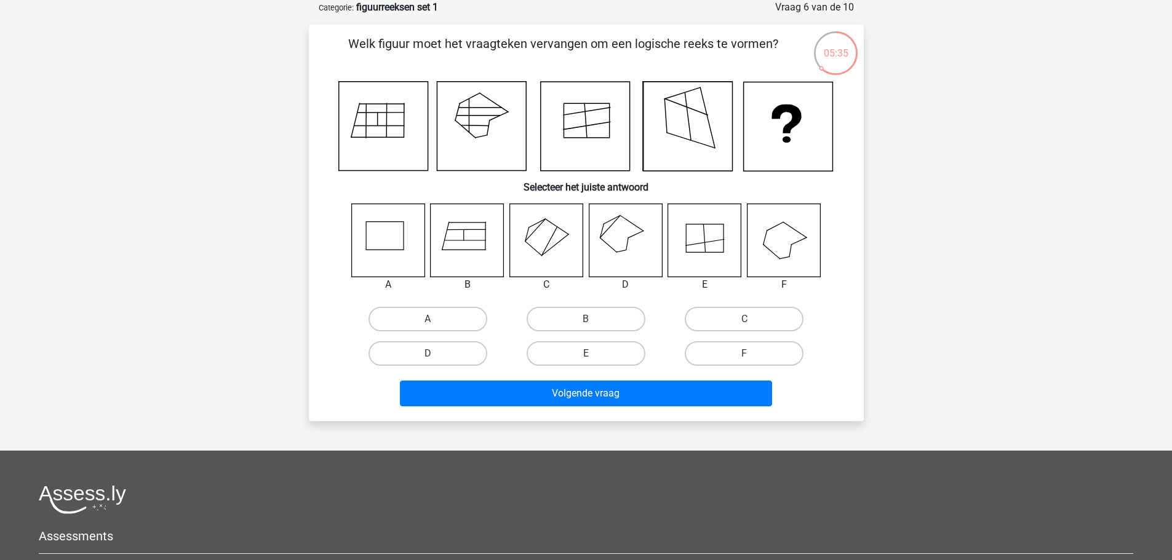
click at [431, 354] on input "D" at bounding box center [431, 358] width 8 height 8
radio input "true"
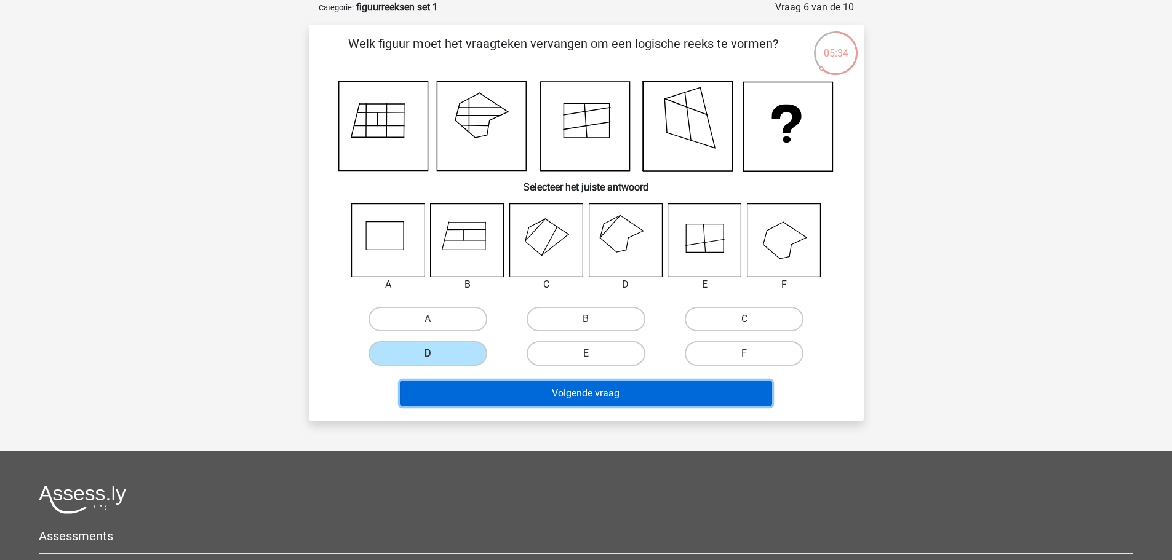
click at [616, 394] on button "Volgende vraag" at bounding box center [586, 394] width 372 height 26
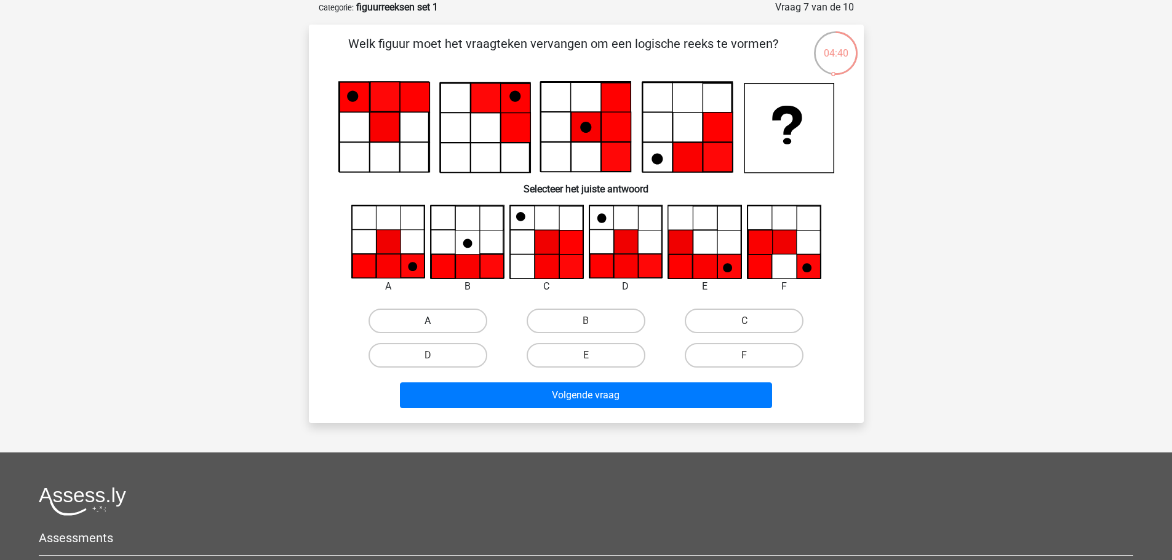
click at [418, 319] on label "A" at bounding box center [427, 321] width 119 height 25
click at [427, 321] on input "A" at bounding box center [431, 325] width 8 height 8
radio input "true"
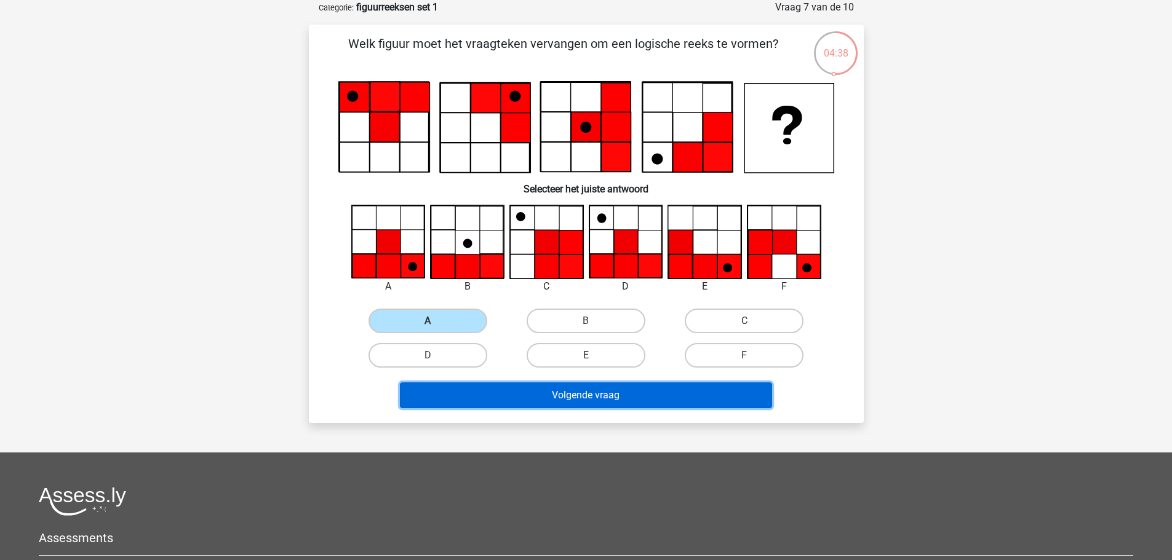
click at [606, 395] on button "Volgende vraag" at bounding box center [586, 396] width 372 height 26
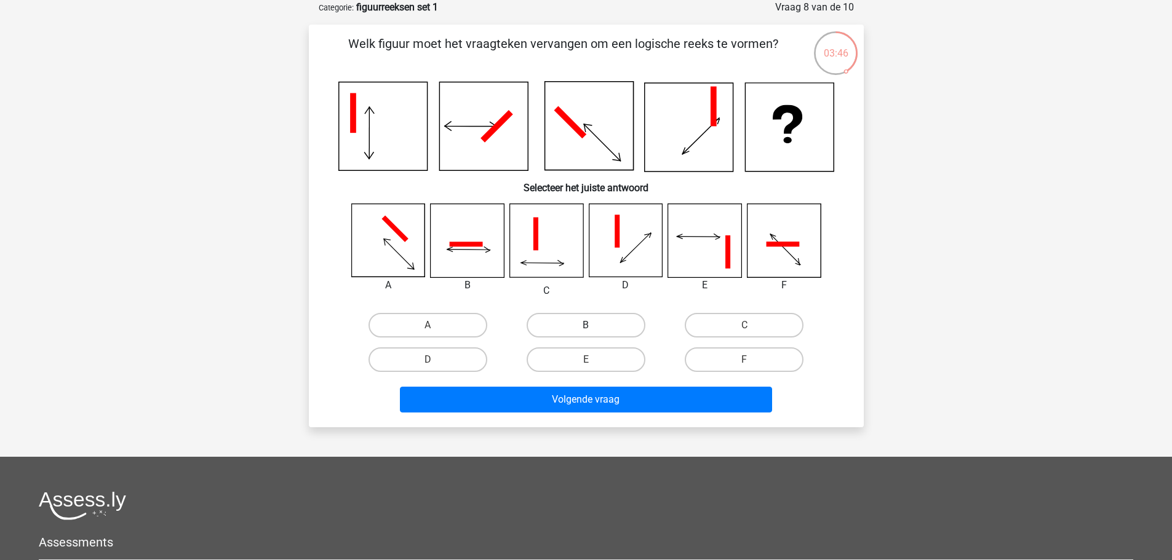
click at [599, 324] on label "B" at bounding box center [585, 325] width 119 height 25
click at [594, 325] on input "B" at bounding box center [590, 329] width 8 height 8
radio input "true"
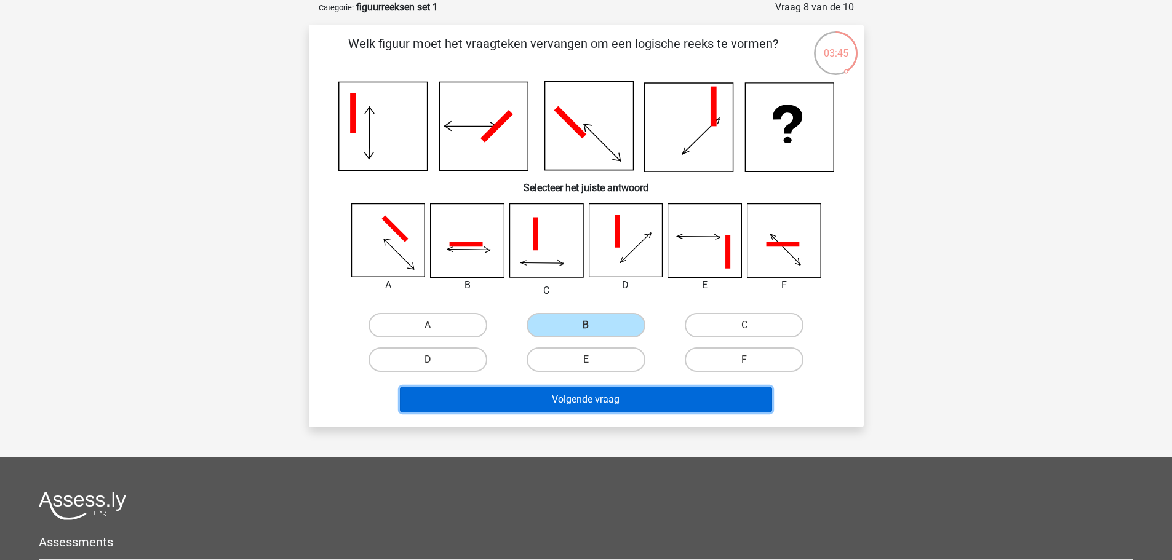
click at [591, 399] on button "Volgende vraag" at bounding box center [586, 400] width 372 height 26
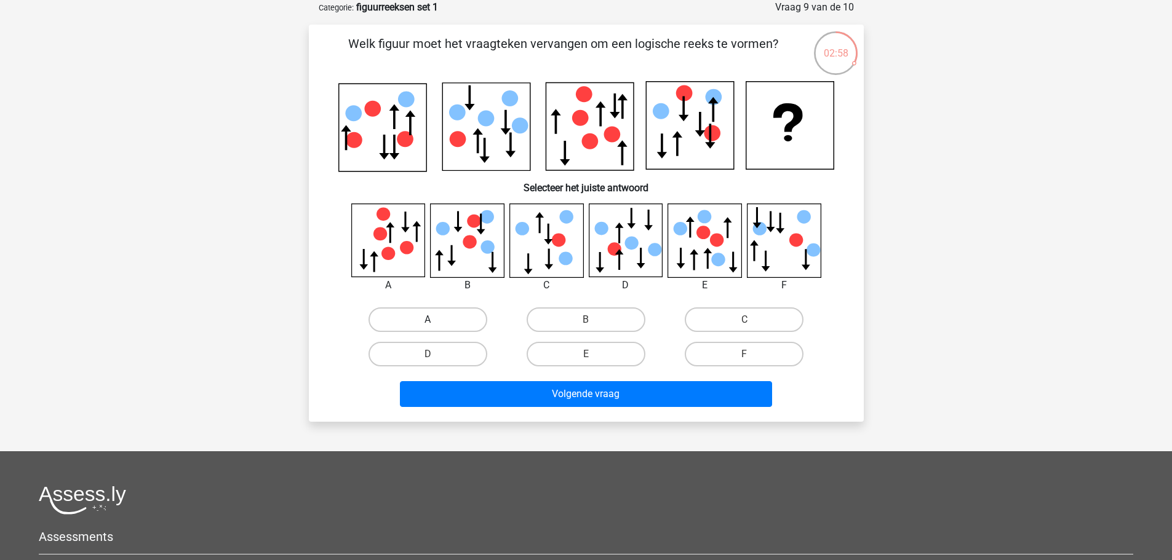
click at [449, 316] on label "A" at bounding box center [427, 320] width 119 height 25
click at [435, 320] on input "A" at bounding box center [431, 324] width 8 height 8
radio input "true"
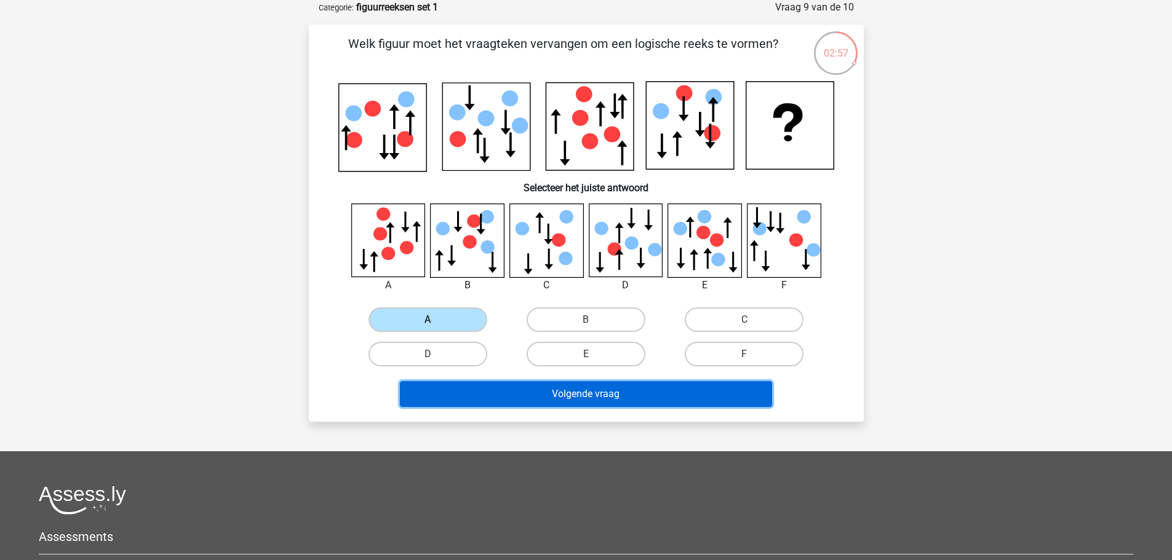
click at [588, 394] on button "Volgende vraag" at bounding box center [586, 394] width 372 height 26
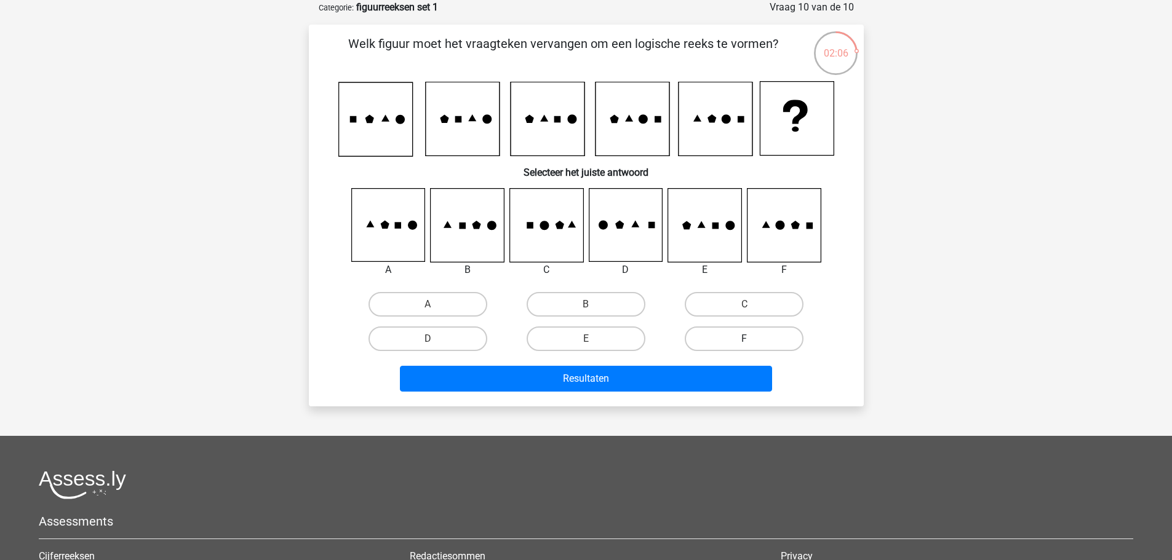
click at [755, 335] on label "F" at bounding box center [744, 339] width 119 height 25
click at [752, 339] on input "F" at bounding box center [748, 343] width 8 height 8
radio input "true"
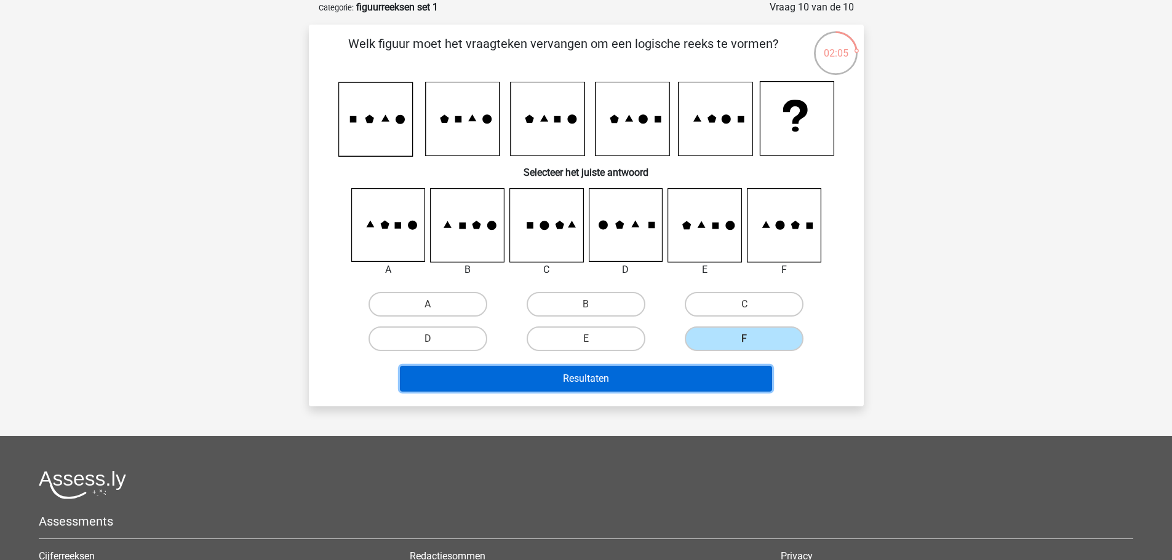
click at [593, 379] on button "Resultaten" at bounding box center [586, 379] width 372 height 26
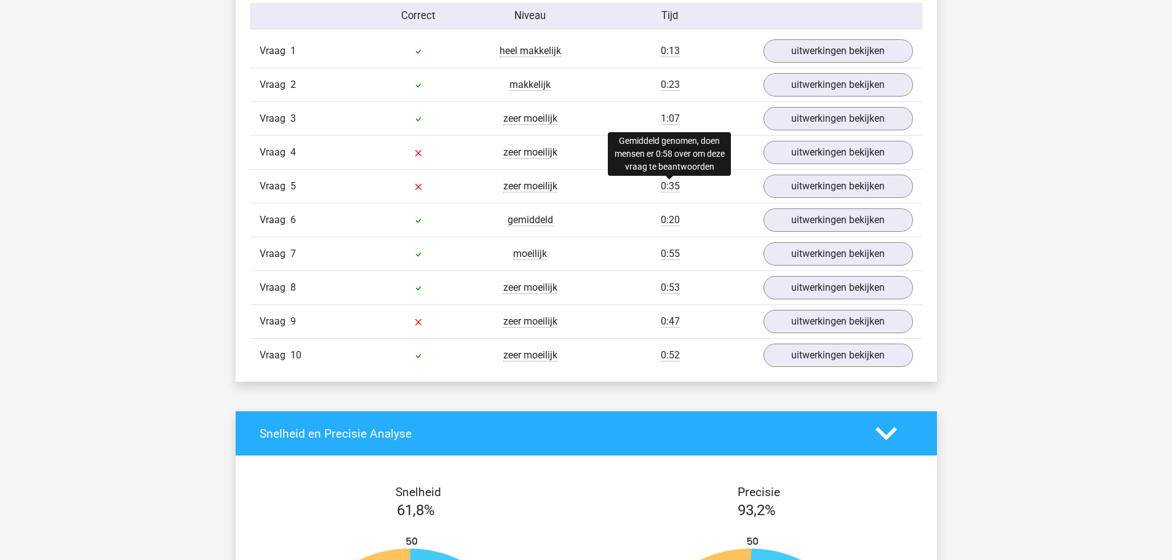
scroll to position [1046, 0]
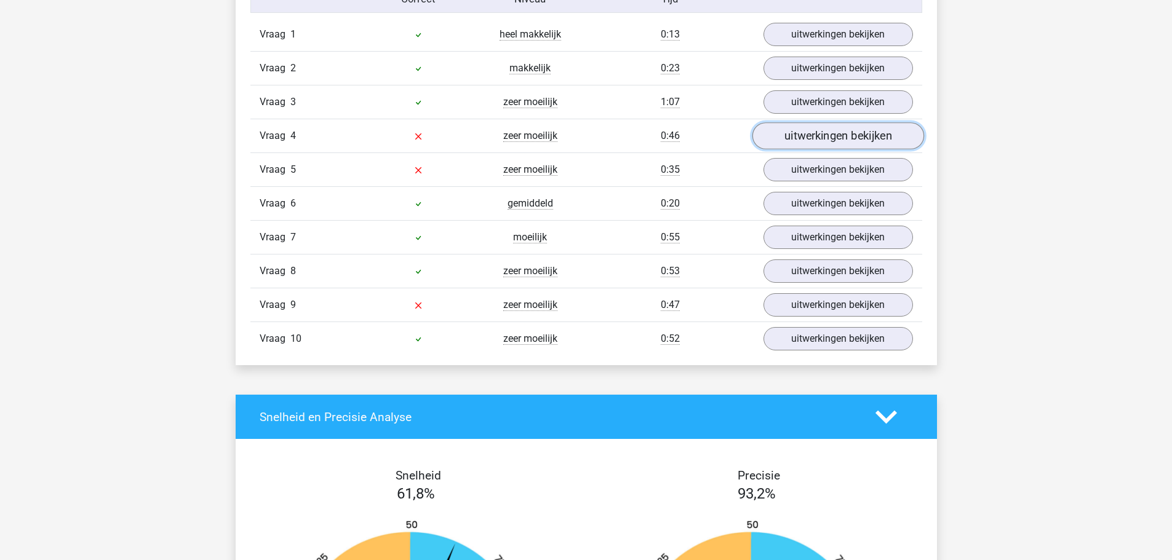
click at [824, 133] on link "uitwerkingen bekijken" at bounding box center [838, 136] width 172 height 27
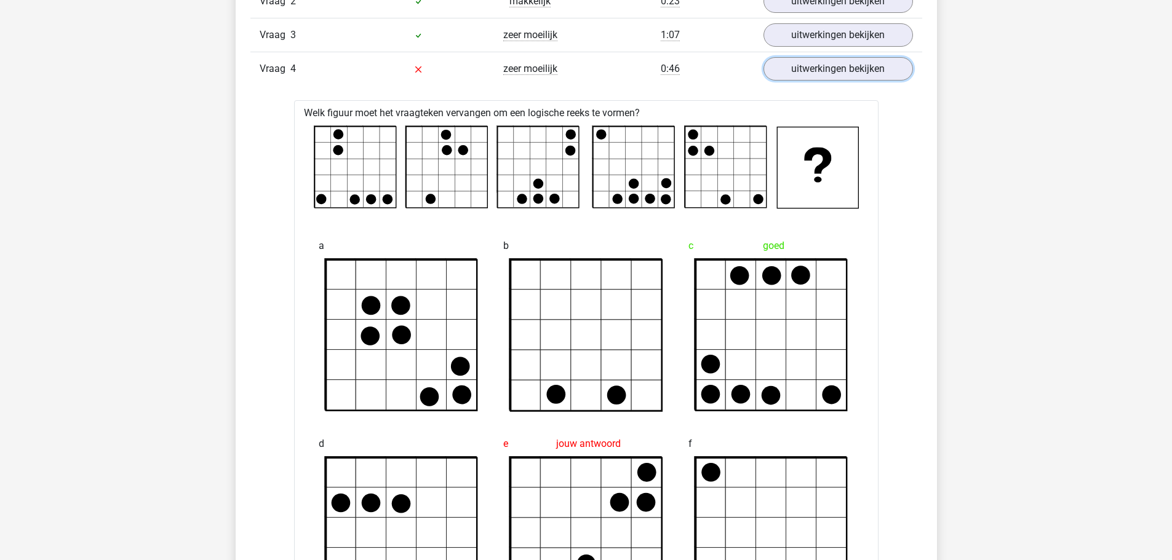
scroll to position [1107, 0]
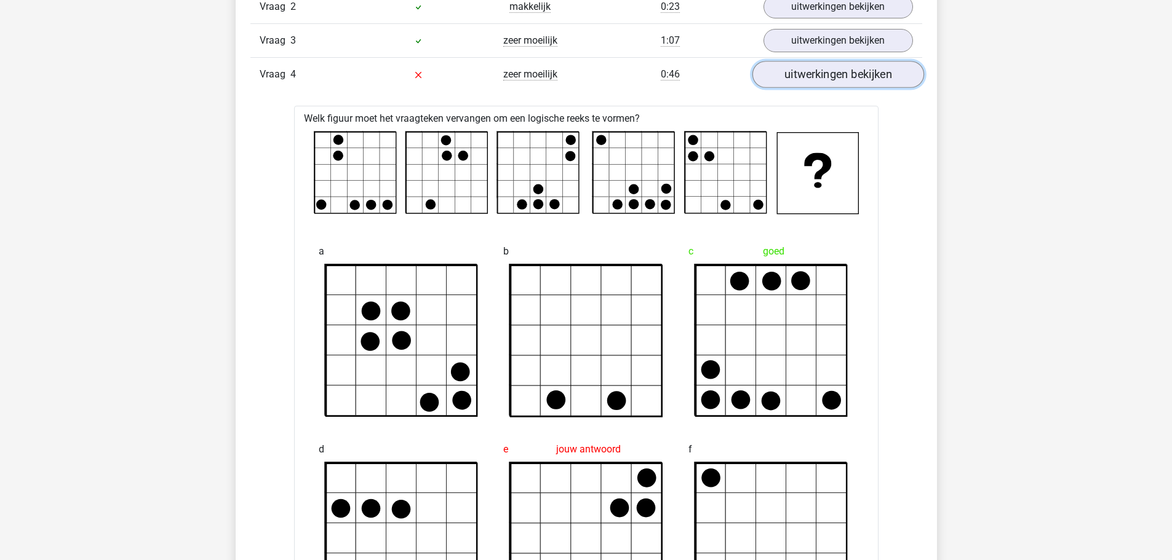
click at [822, 72] on link "uitwerkingen bekijken" at bounding box center [838, 75] width 172 height 27
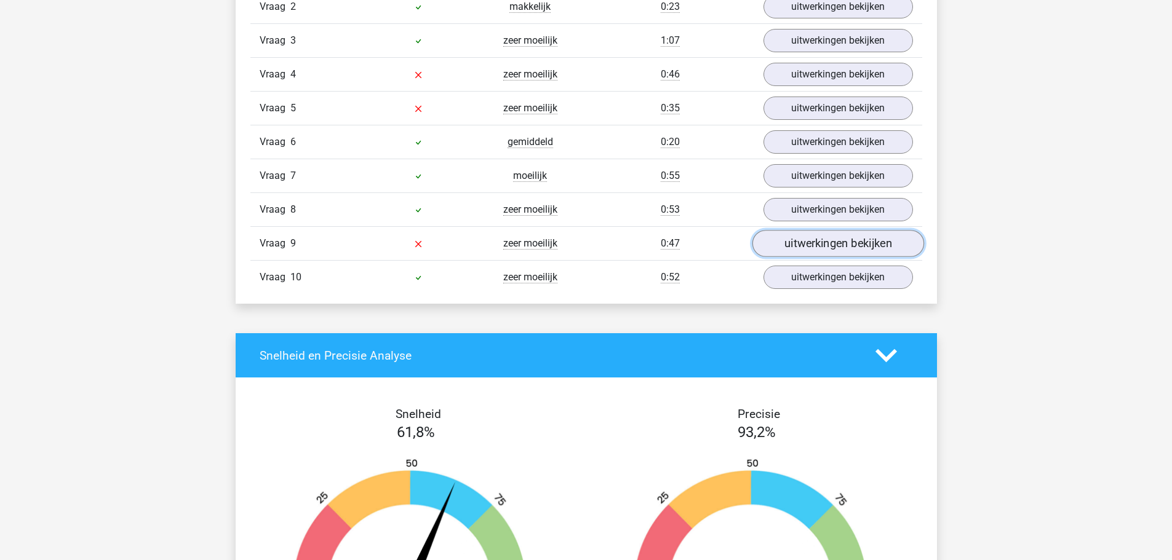
click at [822, 238] on link "uitwerkingen bekijken" at bounding box center [838, 244] width 172 height 27
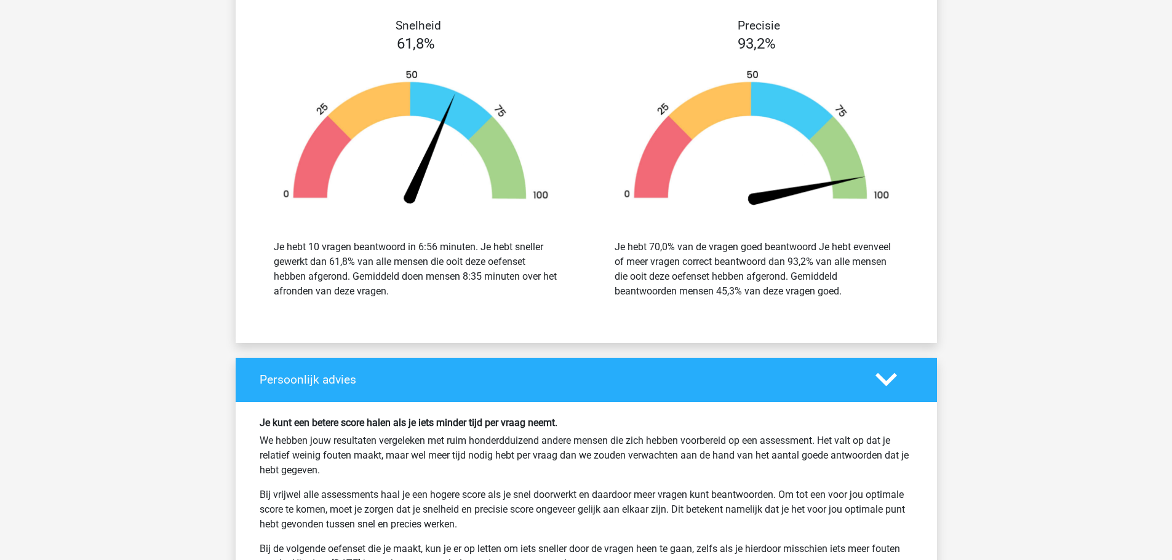
scroll to position [2645, 0]
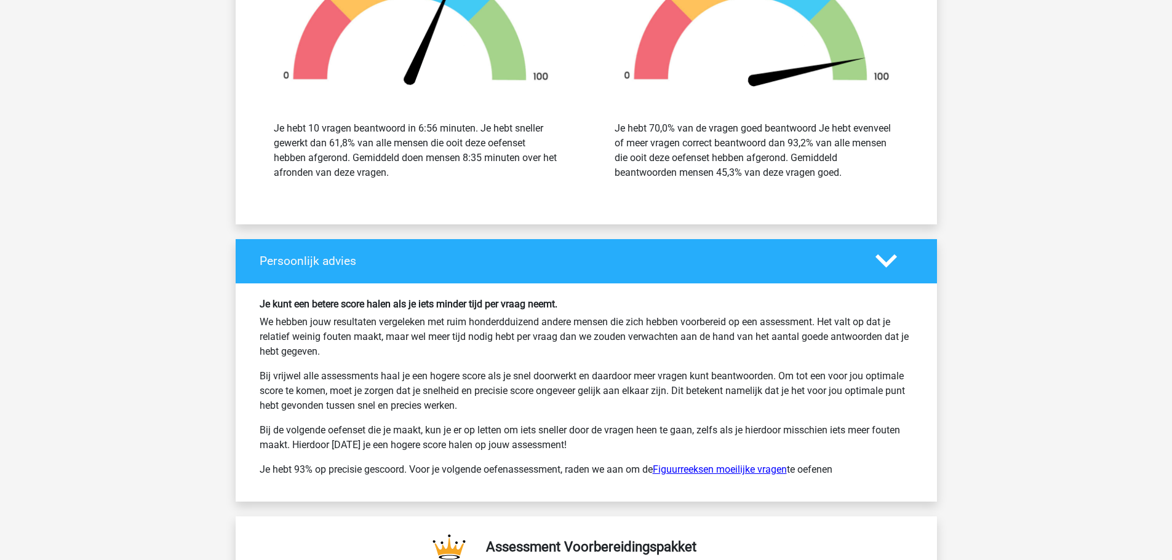
click at [721, 471] on link "Figuurreeksen moeilijke vragen" at bounding box center [720, 470] width 134 height 12
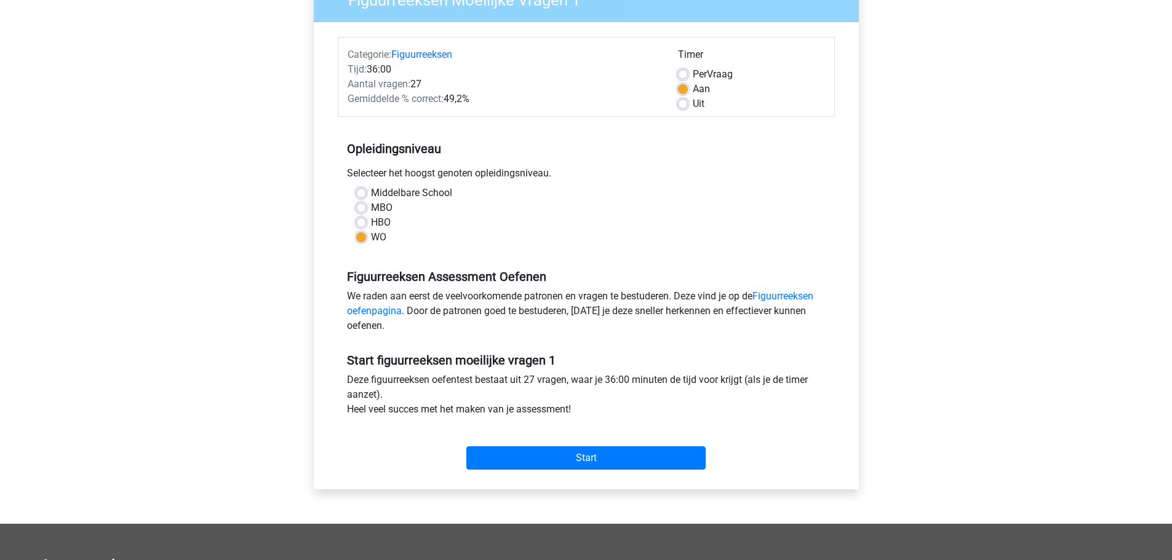
scroll to position [246, 0]
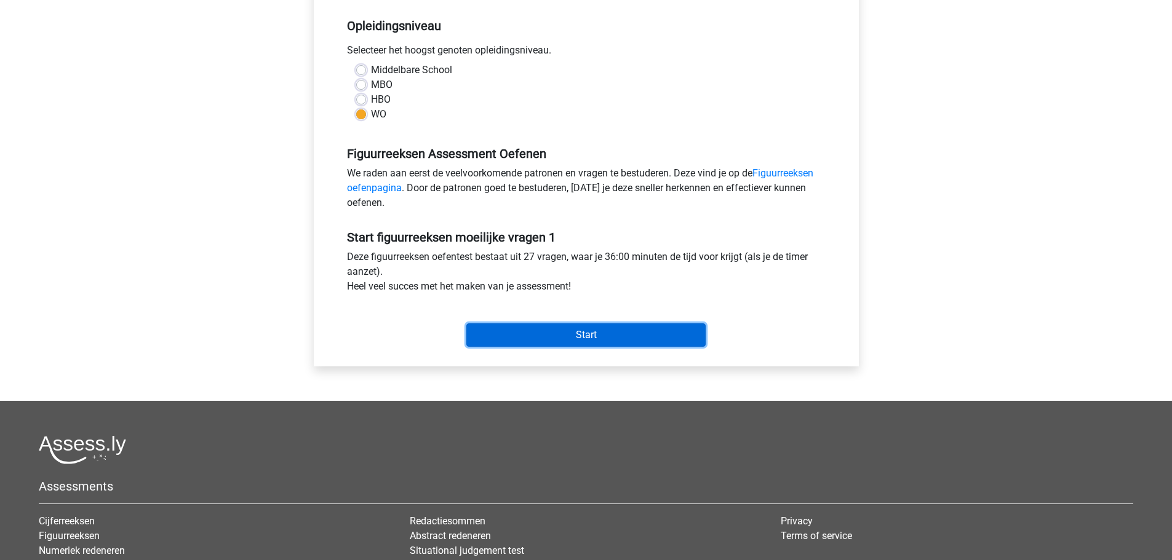
click at [591, 333] on input "Start" at bounding box center [585, 335] width 239 height 23
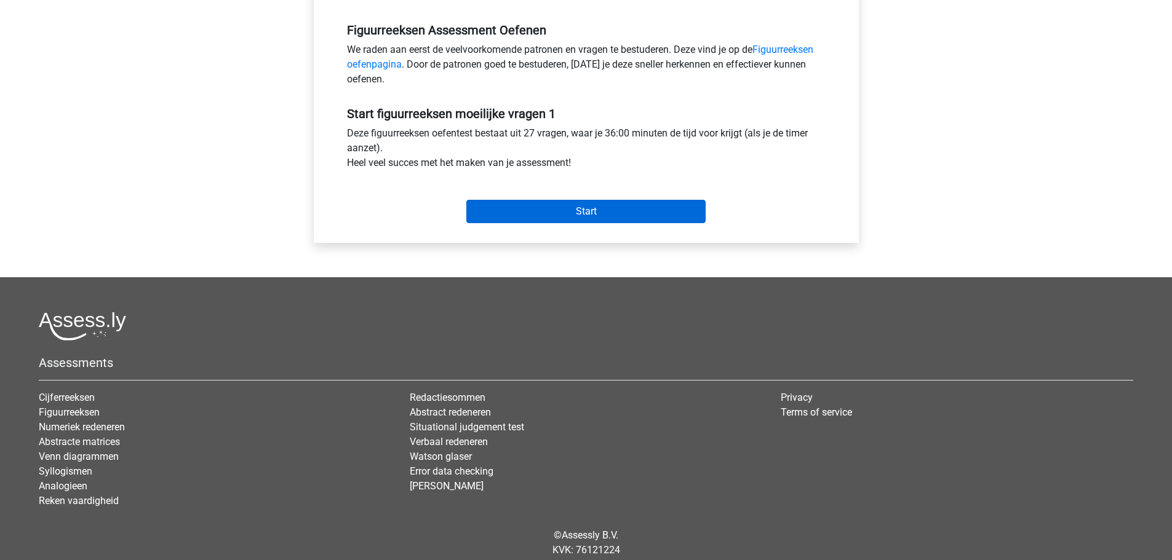
scroll to position [411, 0]
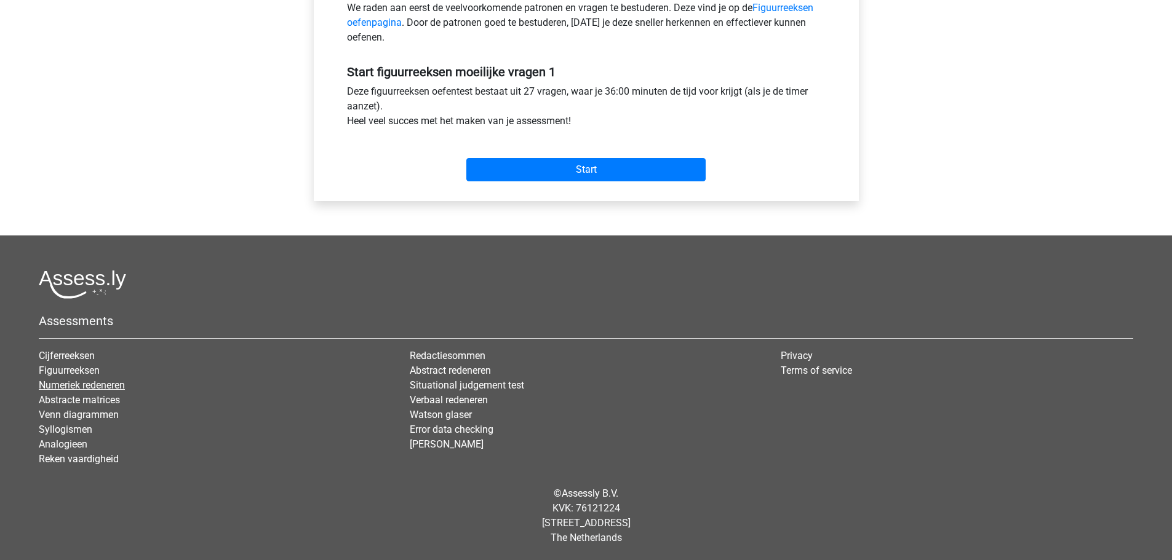
click at [81, 386] on link "Numeriek redeneren" at bounding box center [82, 385] width 86 height 12
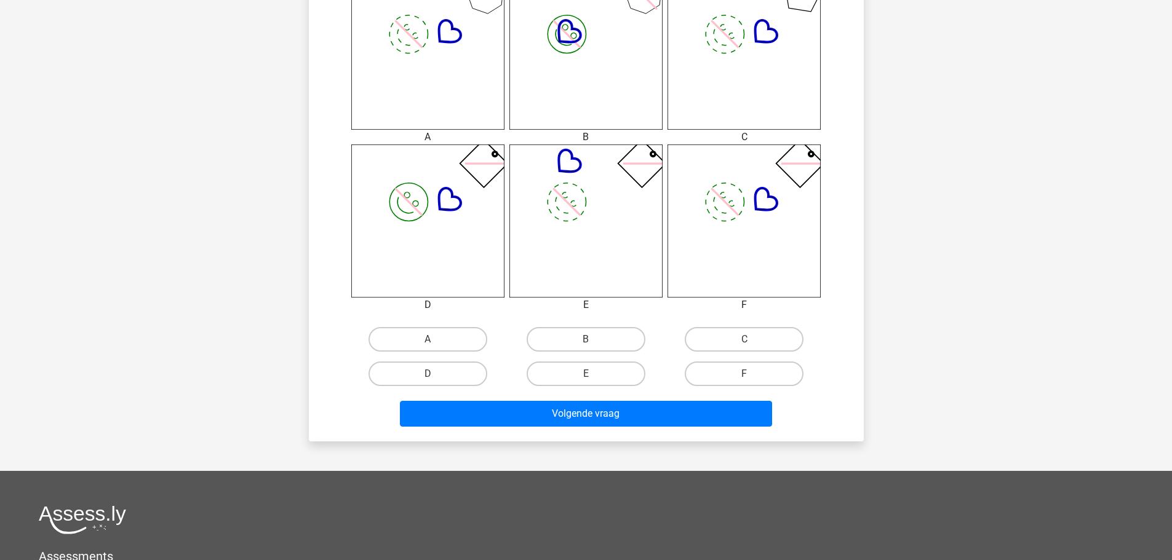
scroll to position [554, 0]
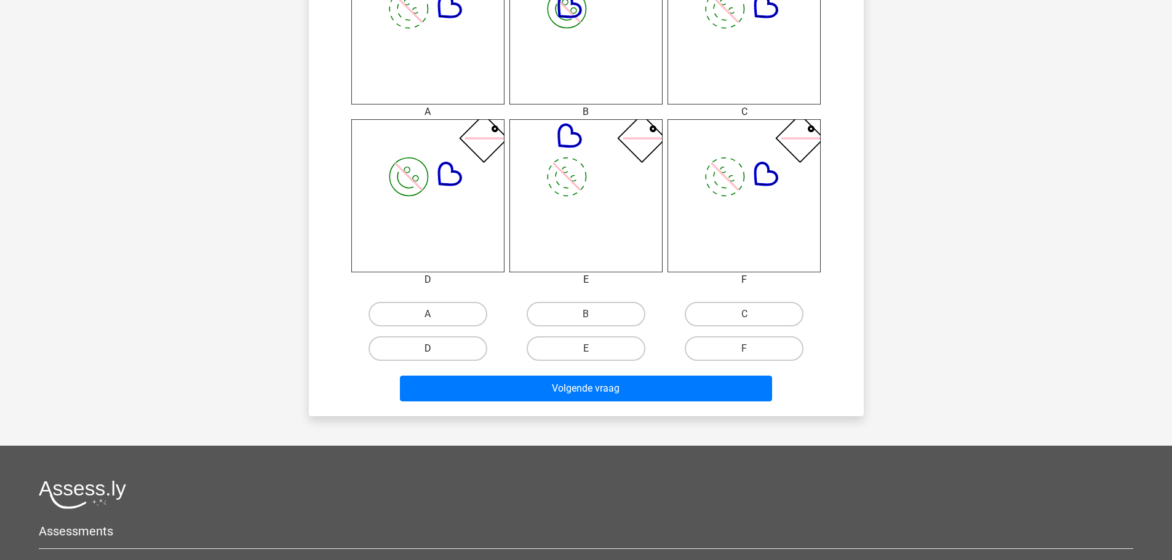
drag, startPoint x: 429, startPoint y: 344, endPoint x: 435, endPoint y: 344, distance: 6.8
click at [429, 344] on label "D" at bounding box center [427, 348] width 119 height 25
click at [429, 349] on input "D" at bounding box center [431, 353] width 8 height 8
radio input "true"
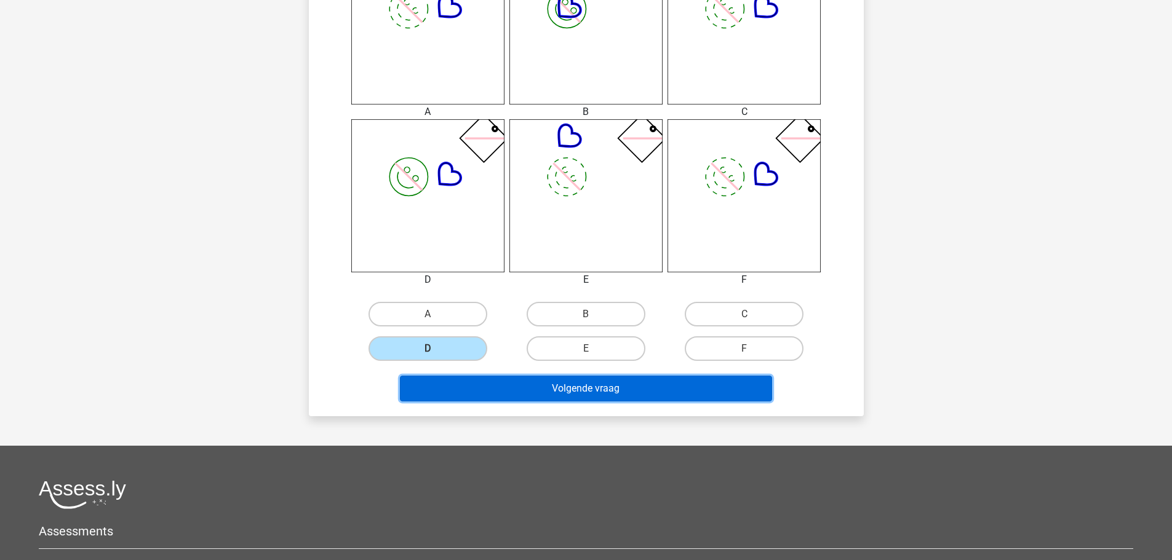
click at [580, 383] on button "Volgende vraag" at bounding box center [586, 389] width 372 height 26
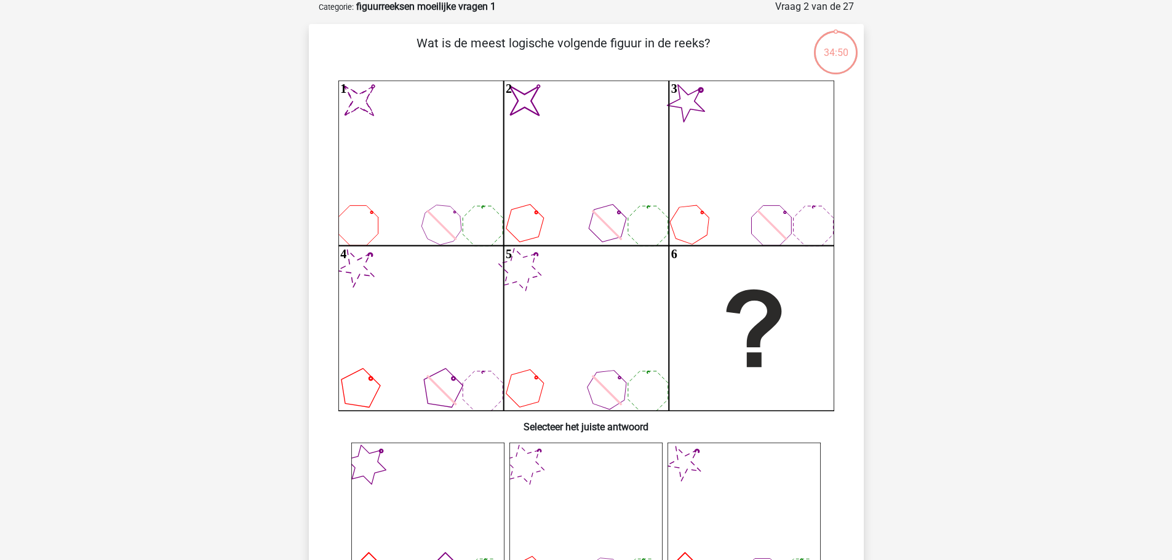
scroll to position [62, 0]
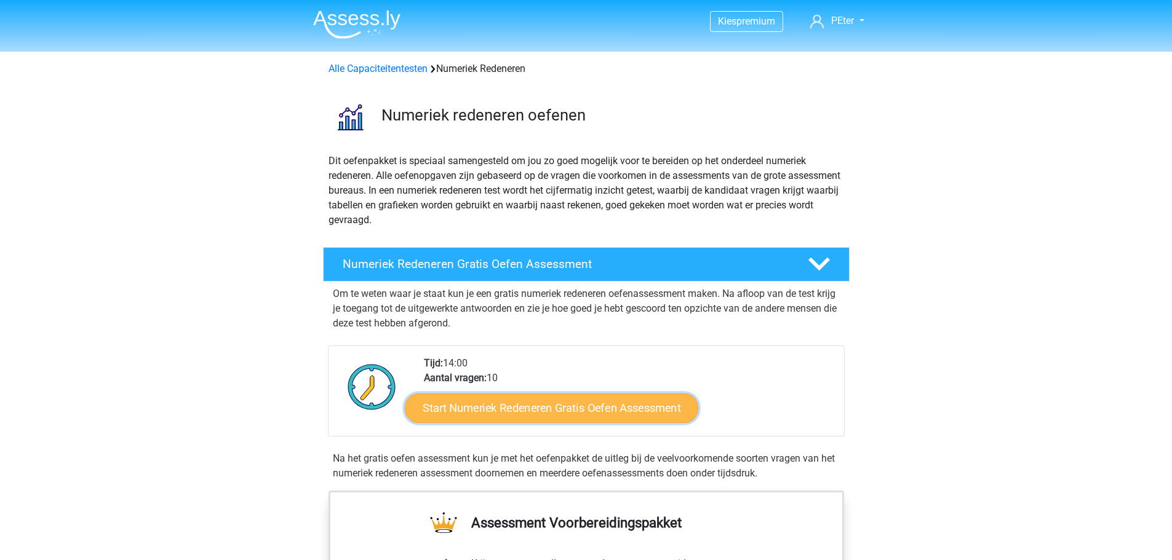
click at [559, 407] on link "Start Numeriek Redeneren Gratis Oefen Assessment" at bounding box center [551, 408] width 293 height 30
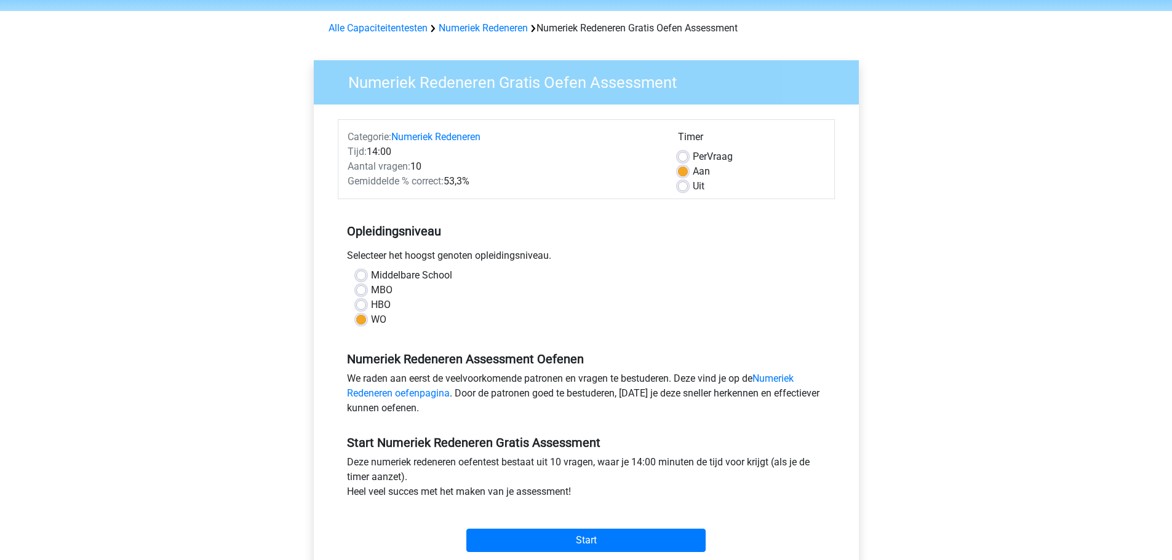
scroll to position [123, 0]
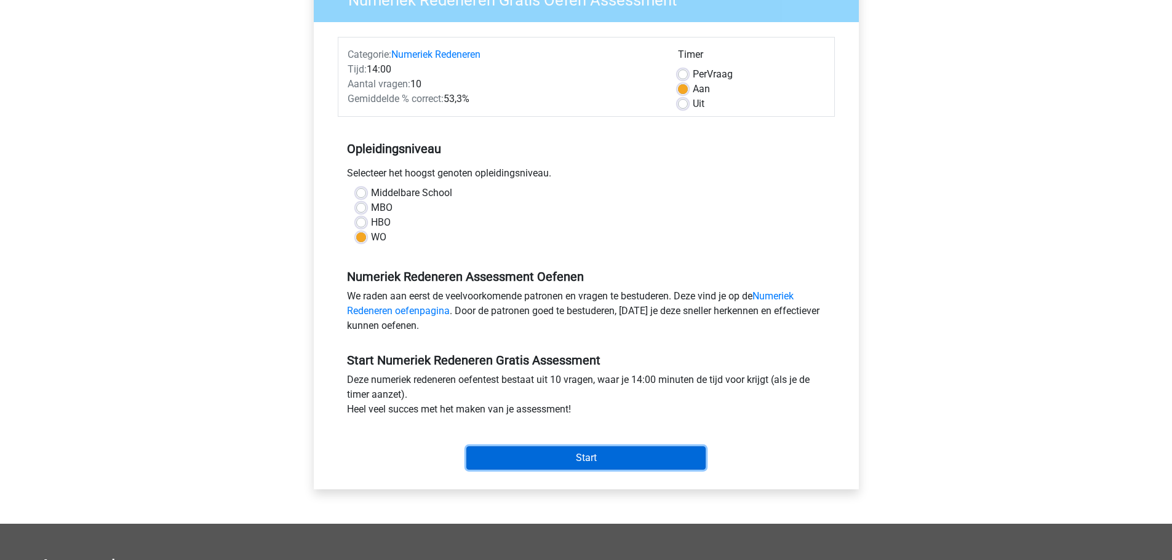
click at [587, 456] on input "Start" at bounding box center [585, 458] width 239 height 23
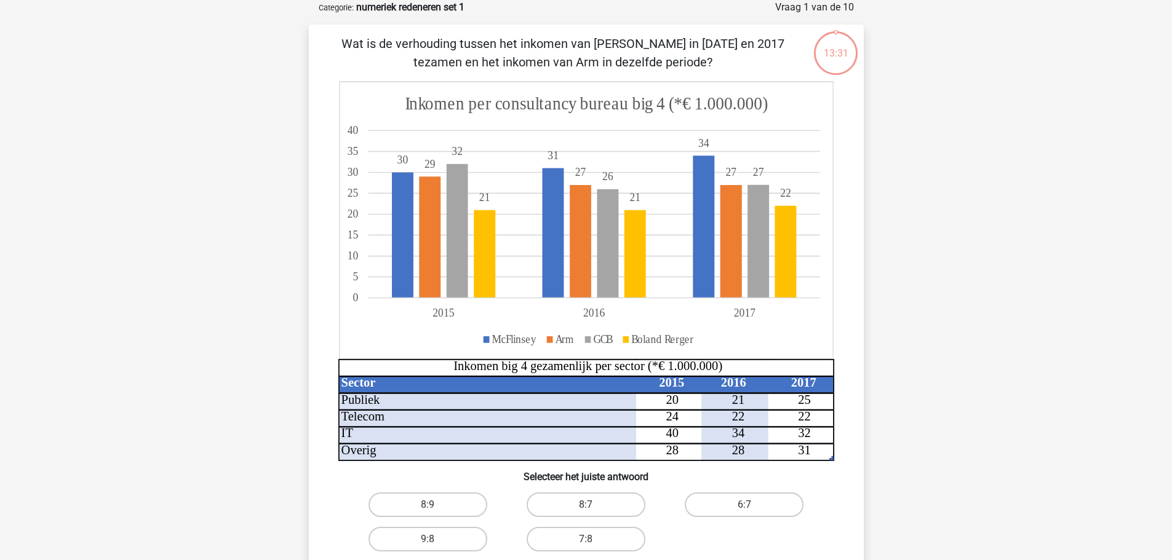
scroll to position [123, 0]
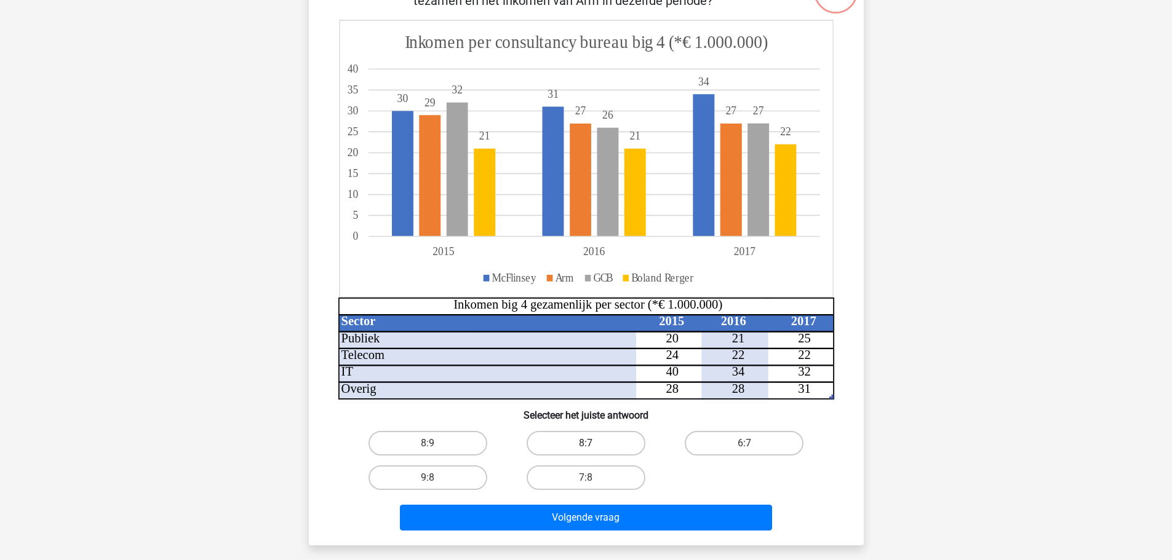
click at [592, 442] on label "8:7" at bounding box center [585, 443] width 119 height 25
click at [592, 443] on input "8:7" at bounding box center [590, 447] width 8 height 8
radio input "true"
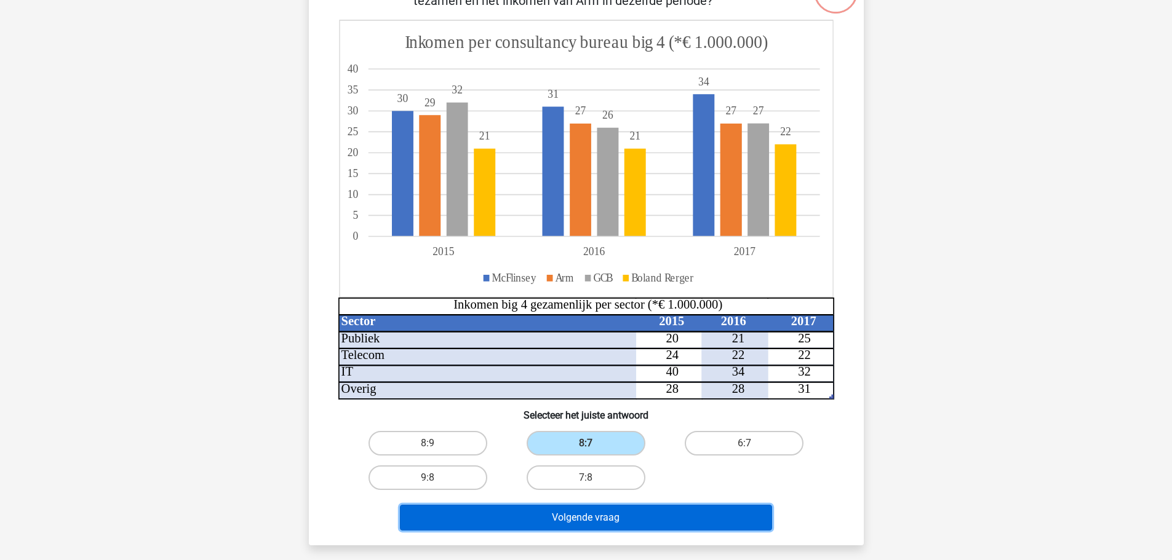
click at [582, 518] on button "Volgende vraag" at bounding box center [586, 518] width 372 height 26
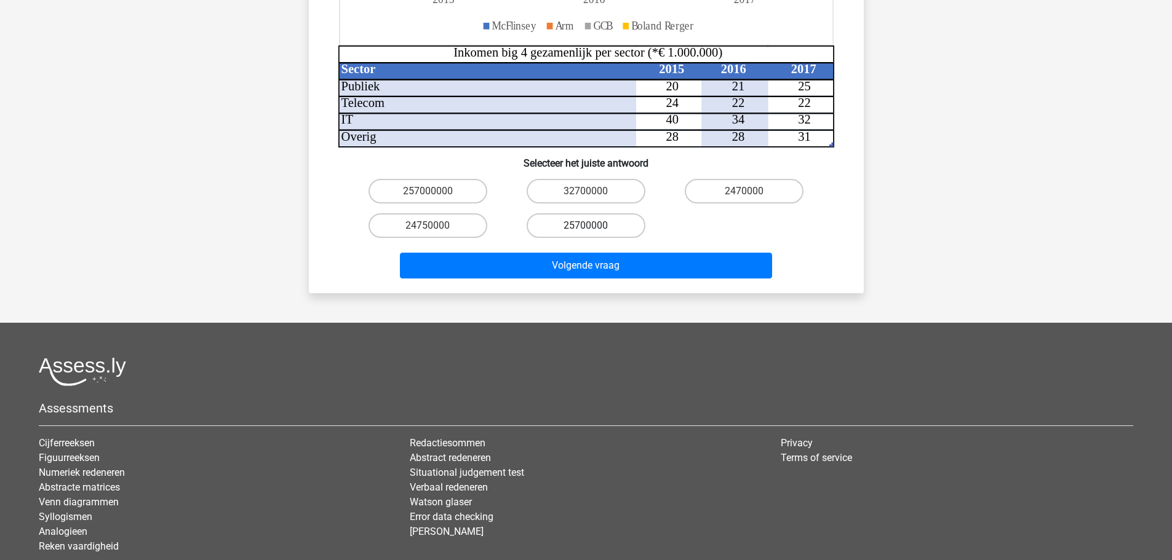
scroll to position [246, 0]
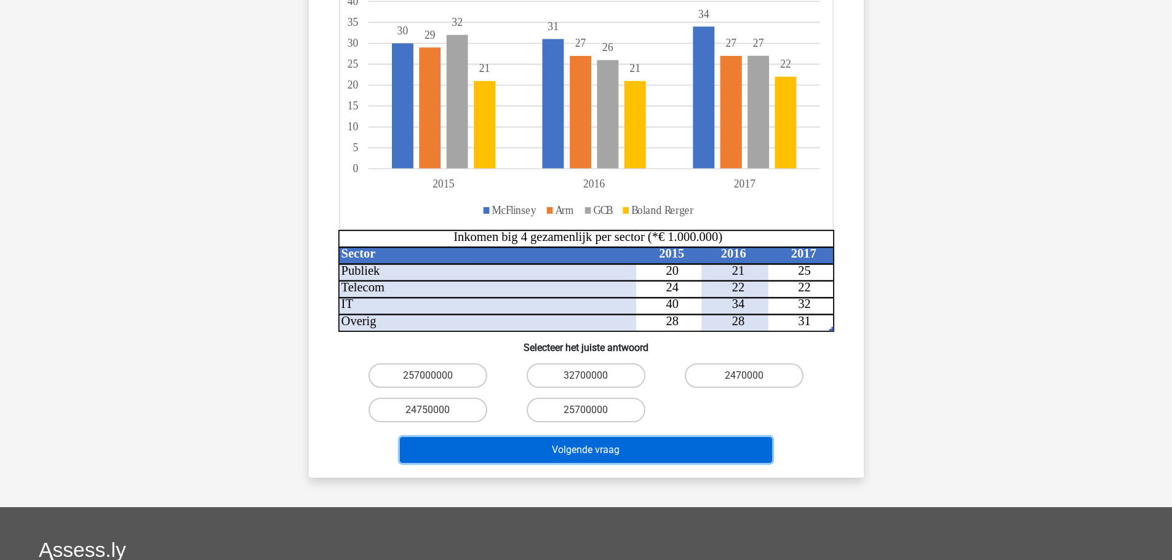
click at [571, 437] on button "Volgende vraag" at bounding box center [586, 450] width 372 height 26
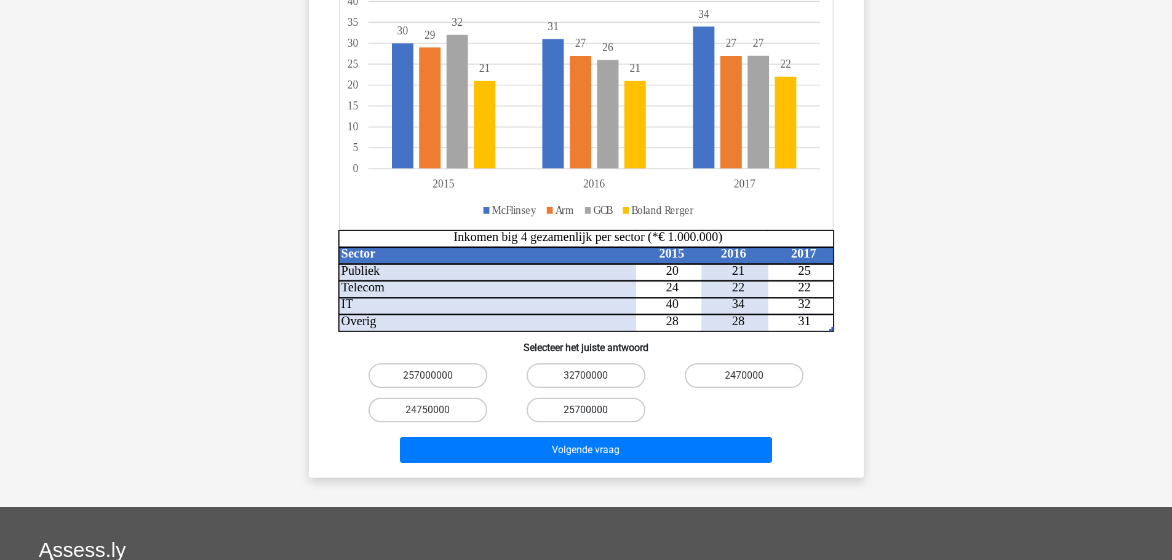
click at [591, 398] on label "25700000" at bounding box center [585, 410] width 119 height 25
click at [591, 410] on input "25700000" at bounding box center [590, 414] width 8 height 8
radio input "true"
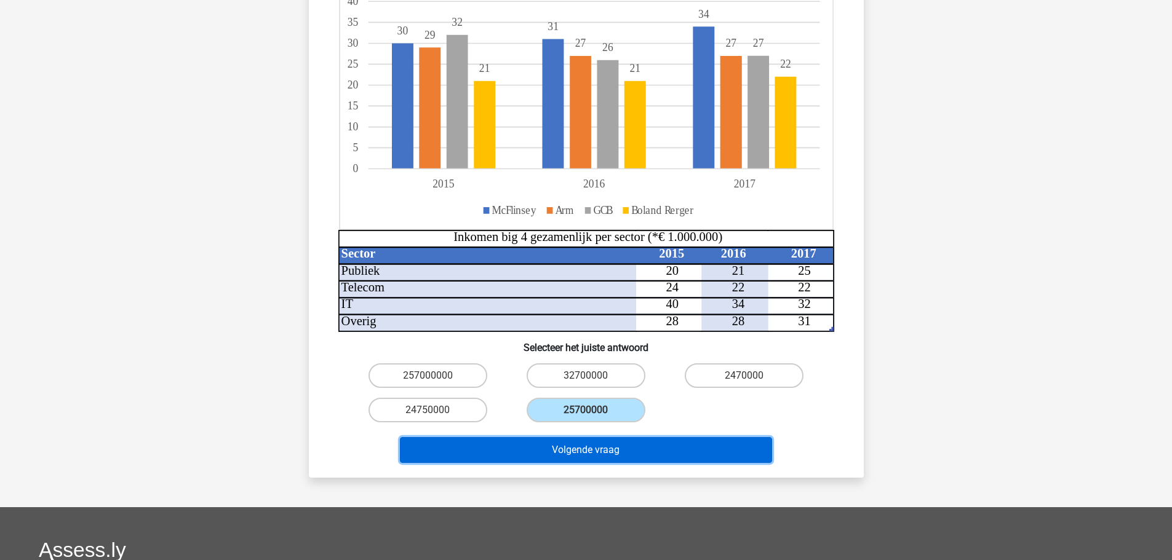
click at [587, 437] on button "Volgende vraag" at bounding box center [586, 450] width 372 height 26
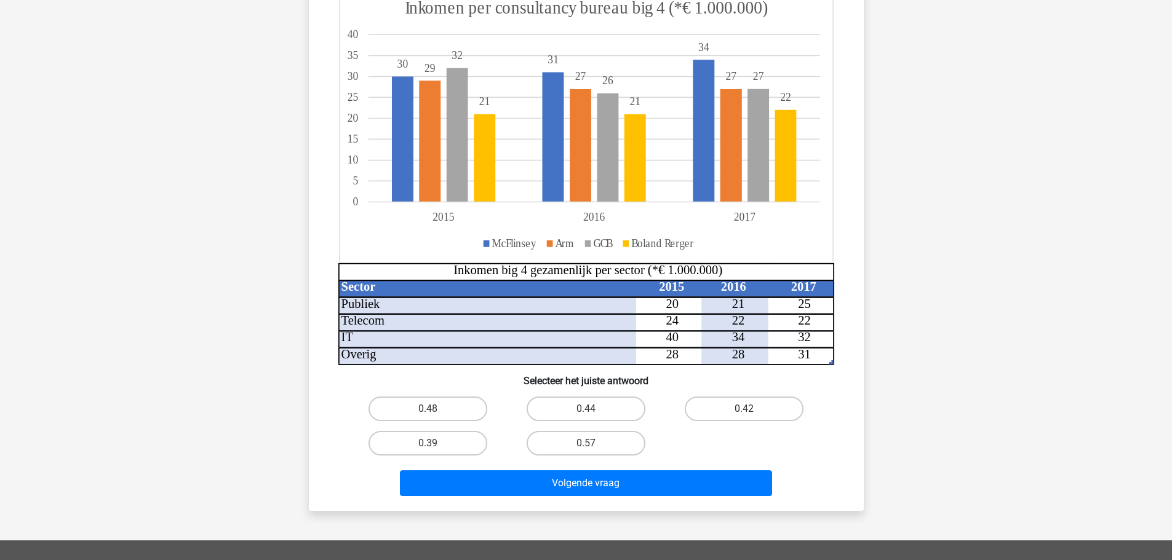
scroll to position [185, 0]
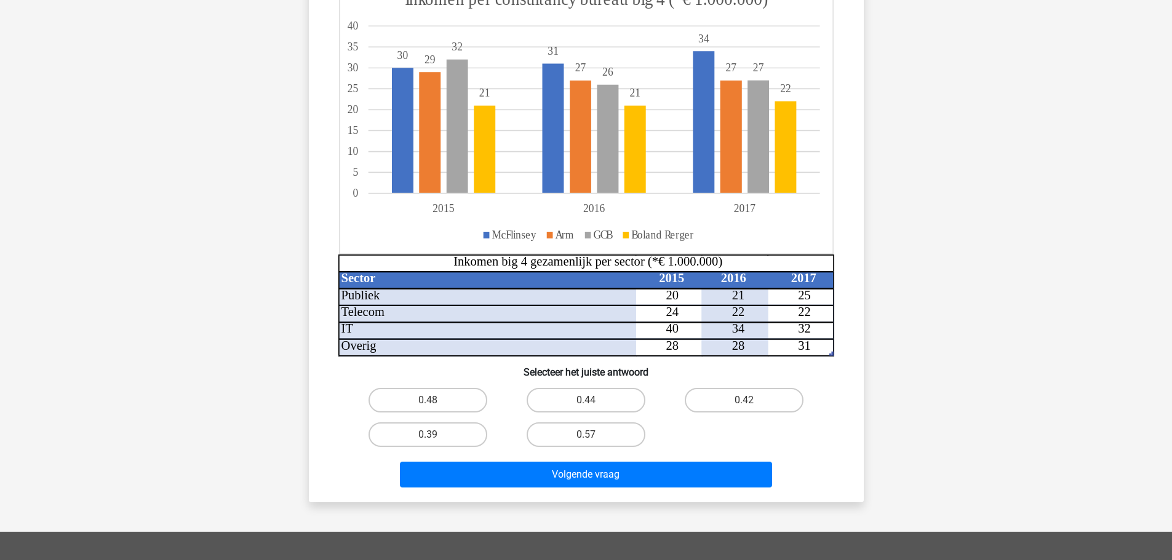
drag, startPoint x: 586, startPoint y: 428, endPoint x: 586, endPoint y: 440, distance: 11.7
click at [586, 428] on label "0.57" at bounding box center [585, 435] width 119 height 25
click at [586, 435] on input "0.57" at bounding box center [590, 439] width 8 height 8
radio input "true"
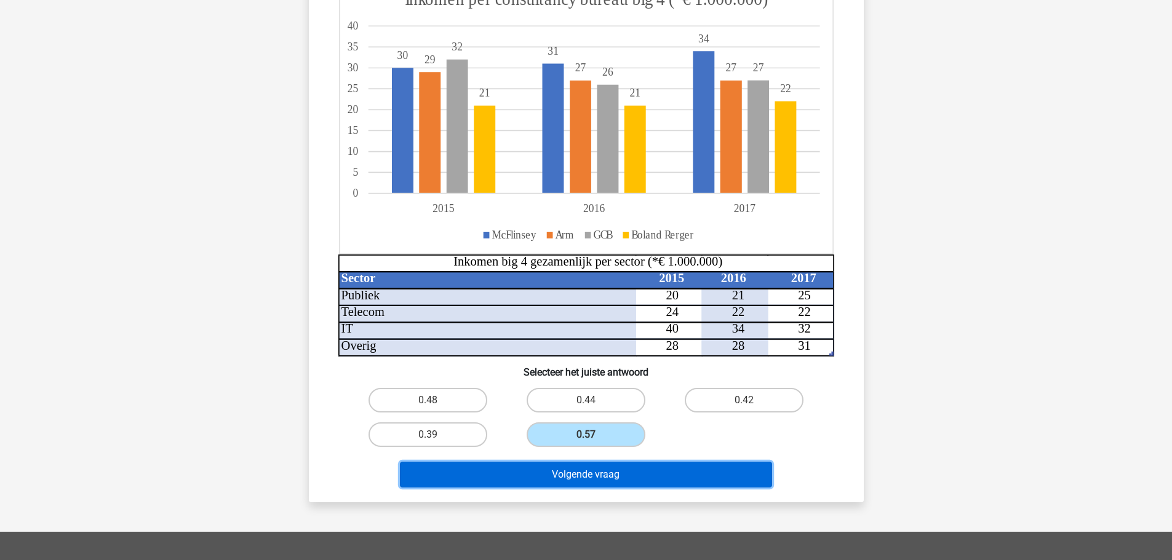
click at [587, 476] on button "Volgende vraag" at bounding box center [586, 475] width 372 height 26
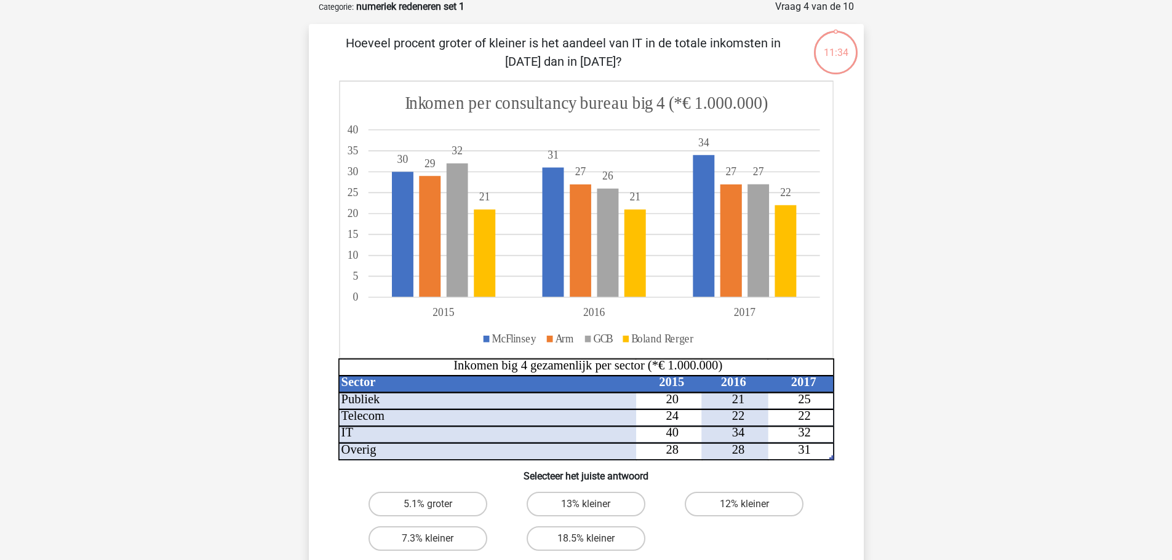
scroll to position [62, 0]
click at [574, 505] on label "13% kleiner" at bounding box center [585, 505] width 119 height 25
click at [586, 505] on input "13% kleiner" at bounding box center [590, 509] width 8 height 8
radio input "true"
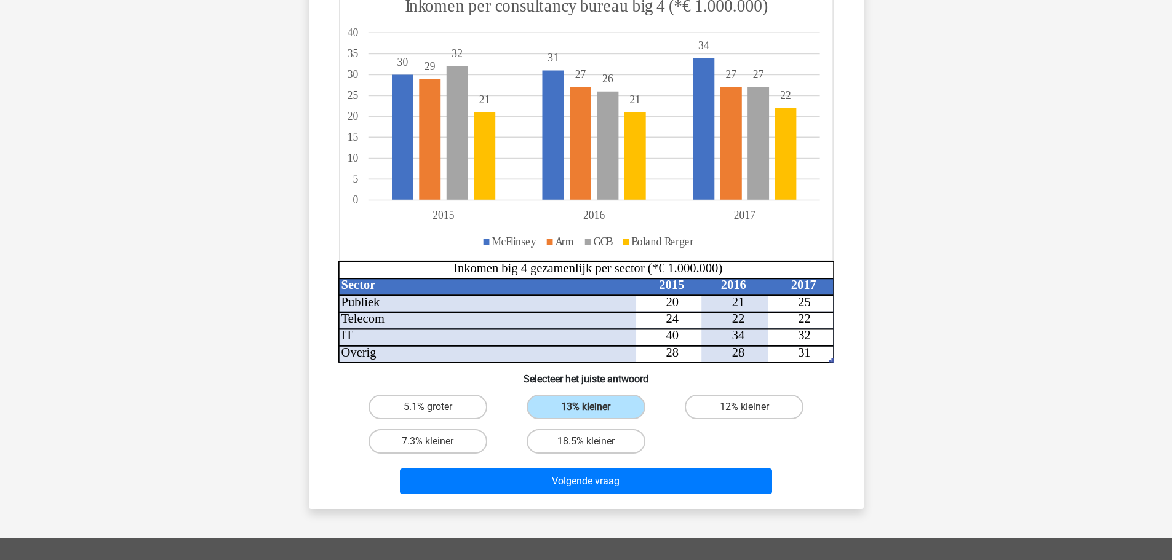
scroll to position [308, 0]
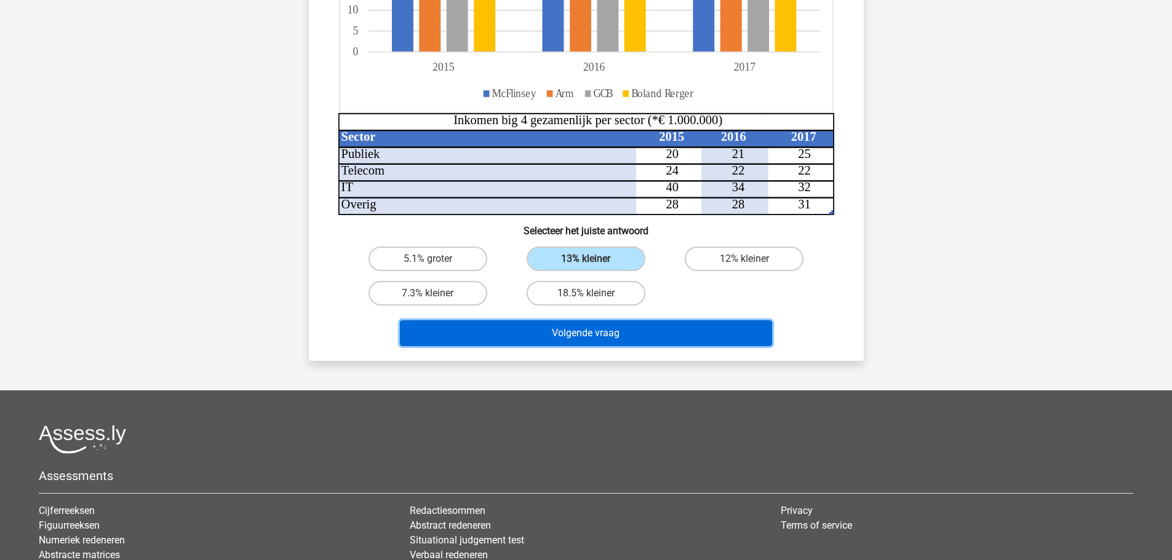
click at [601, 331] on button "Volgende vraag" at bounding box center [586, 333] width 372 height 26
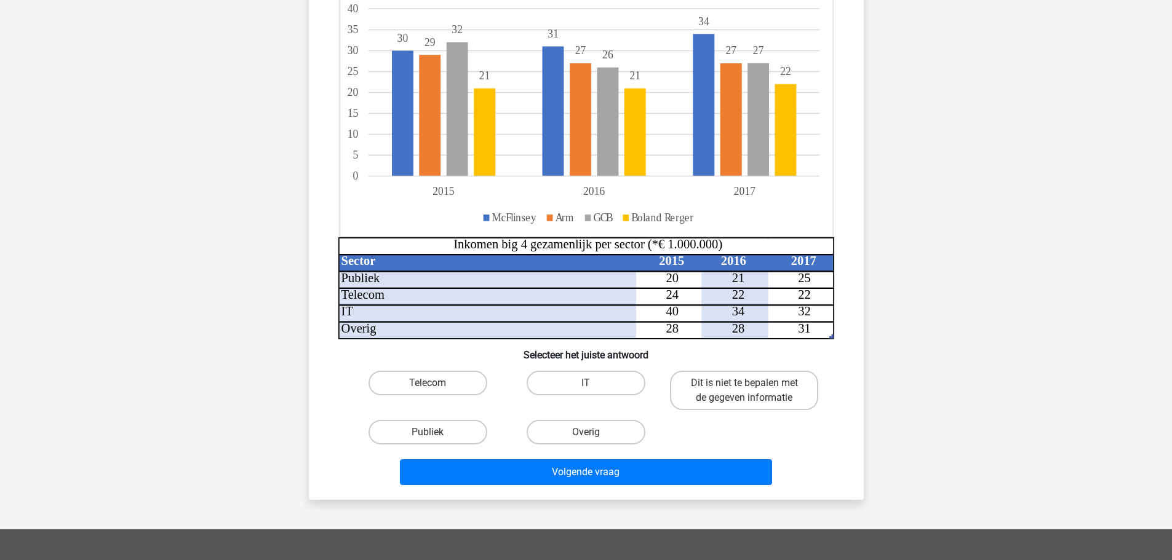
scroll to position [185, 0]
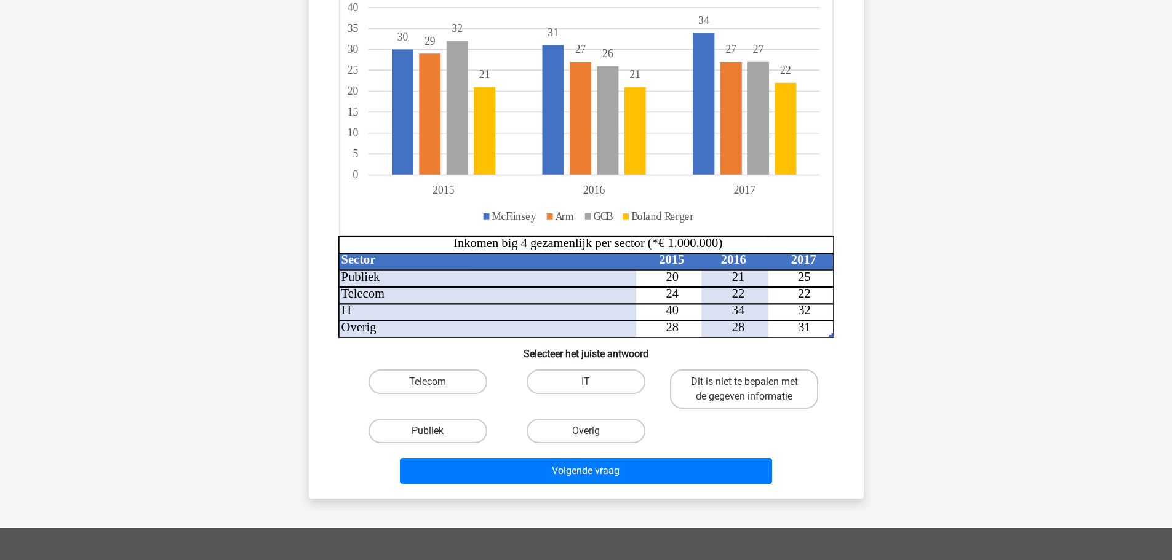
click at [424, 430] on label "Publiek" at bounding box center [427, 431] width 119 height 25
click at [427, 431] on input "Publiek" at bounding box center [431, 435] width 8 height 8
radio input "true"
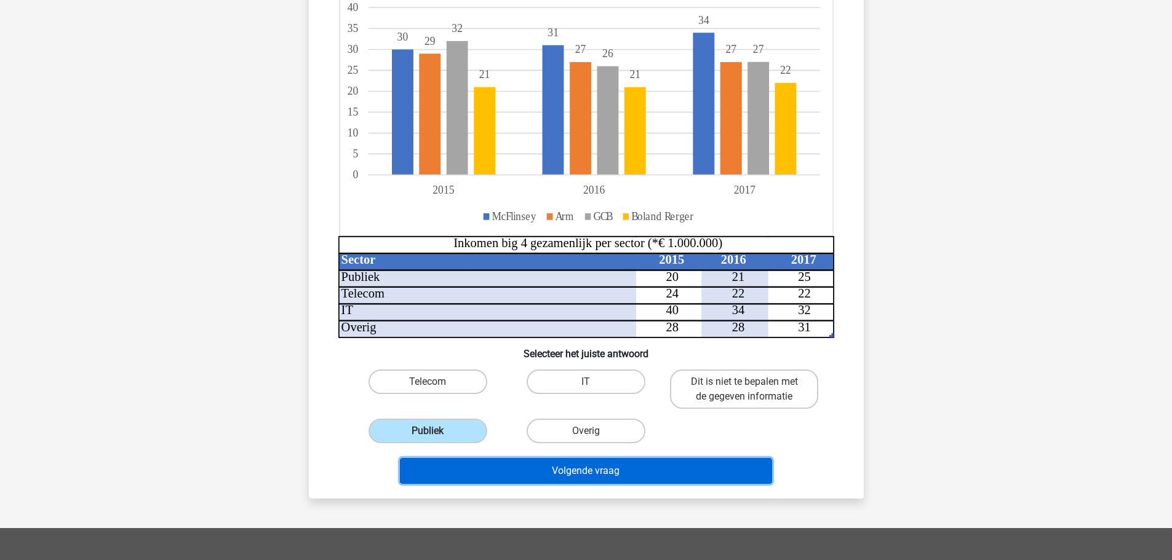
click at [608, 471] on button "Volgende vraag" at bounding box center [586, 471] width 372 height 26
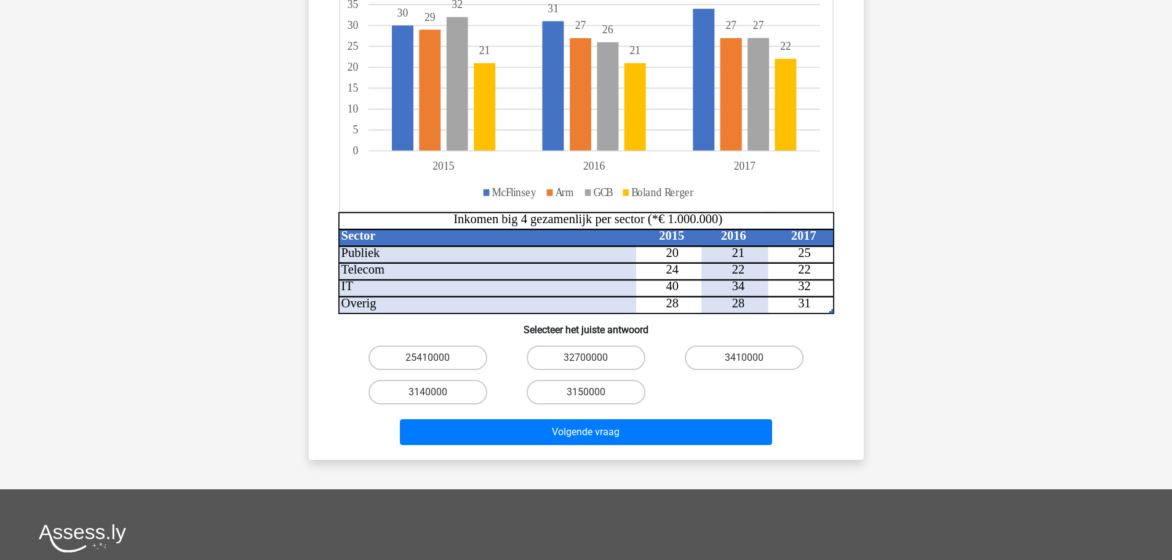
scroll to position [246, 0]
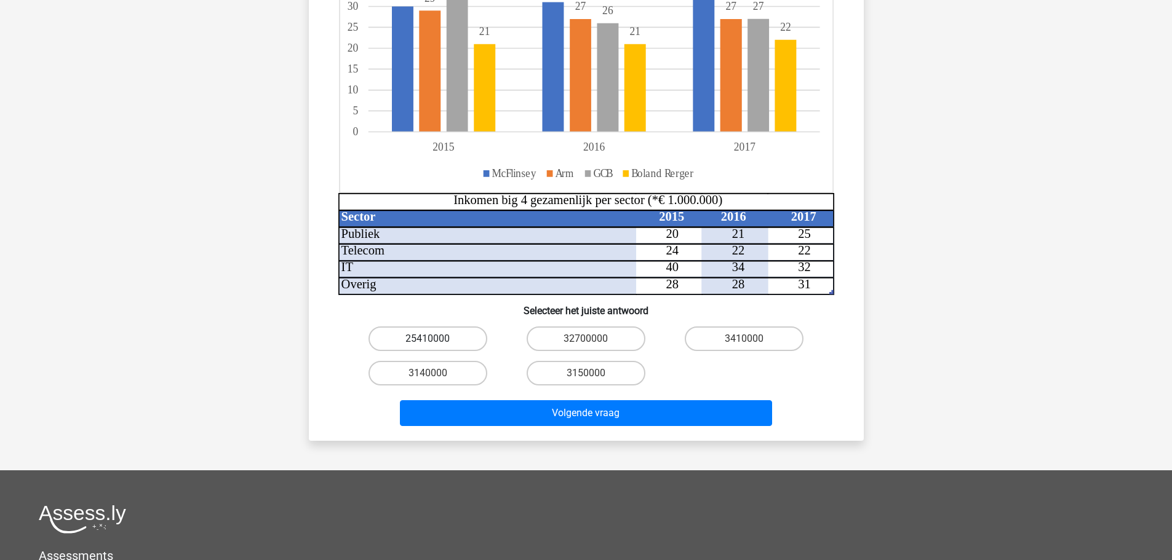
click at [436, 336] on label "25410000" at bounding box center [427, 339] width 119 height 25
click at [435, 339] on input "25410000" at bounding box center [431, 343] width 8 height 8
radio input "true"
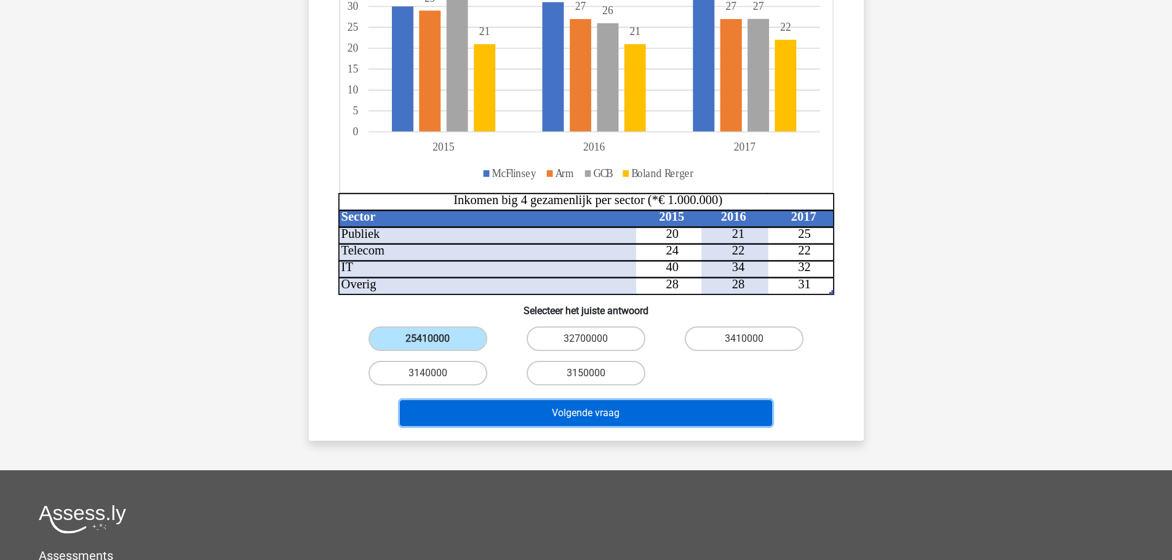
click at [605, 410] on button "Volgende vraag" at bounding box center [586, 413] width 372 height 26
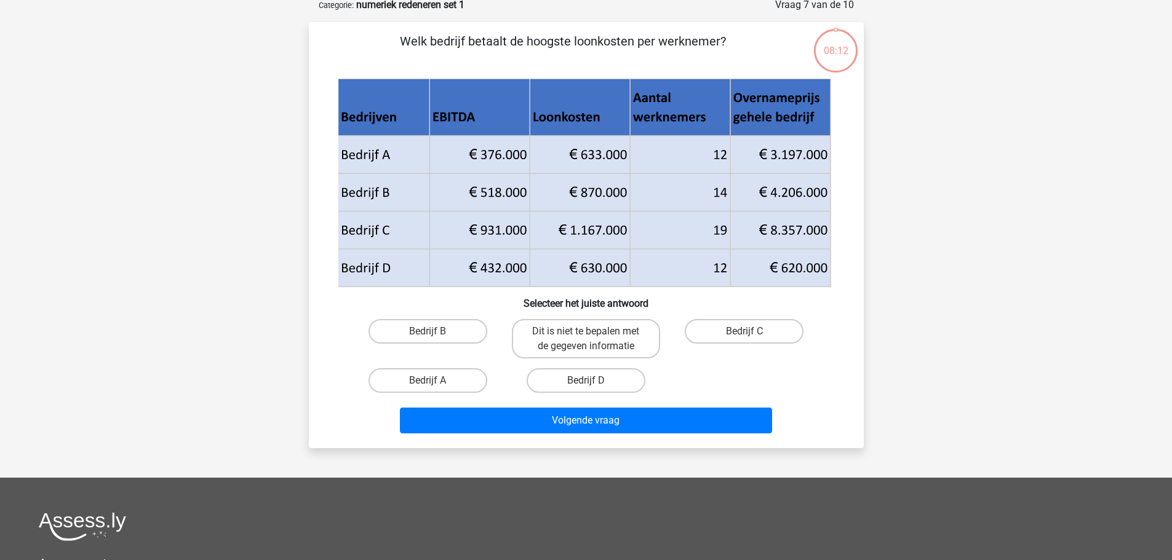
scroll to position [62, 0]
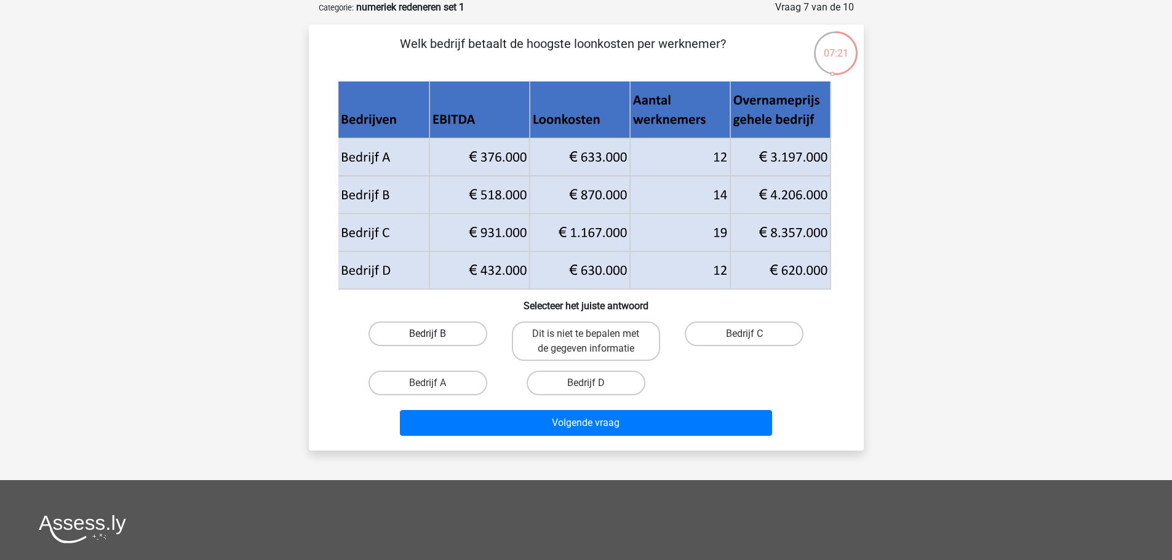
click at [436, 328] on label "Bedrijf B" at bounding box center [427, 334] width 119 height 25
click at [435, 334] on input "Bedrijf B" at bounding box center [431, 338] width 8 height 8
radio input "true"
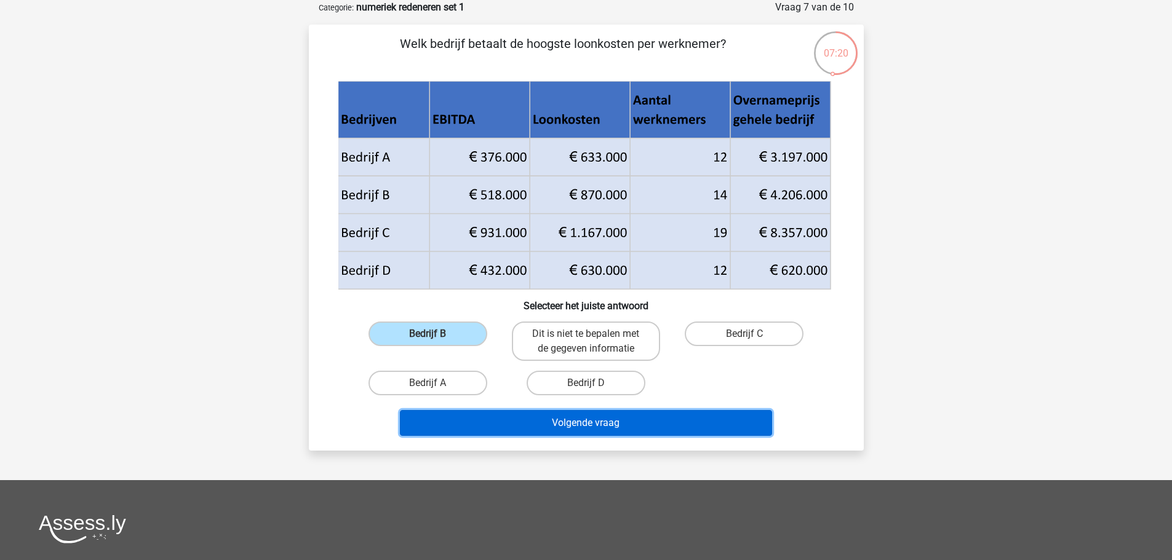
click at [573, 417] on button "Volgende vraag" at bounding box center [586, 423] width 372 height 26
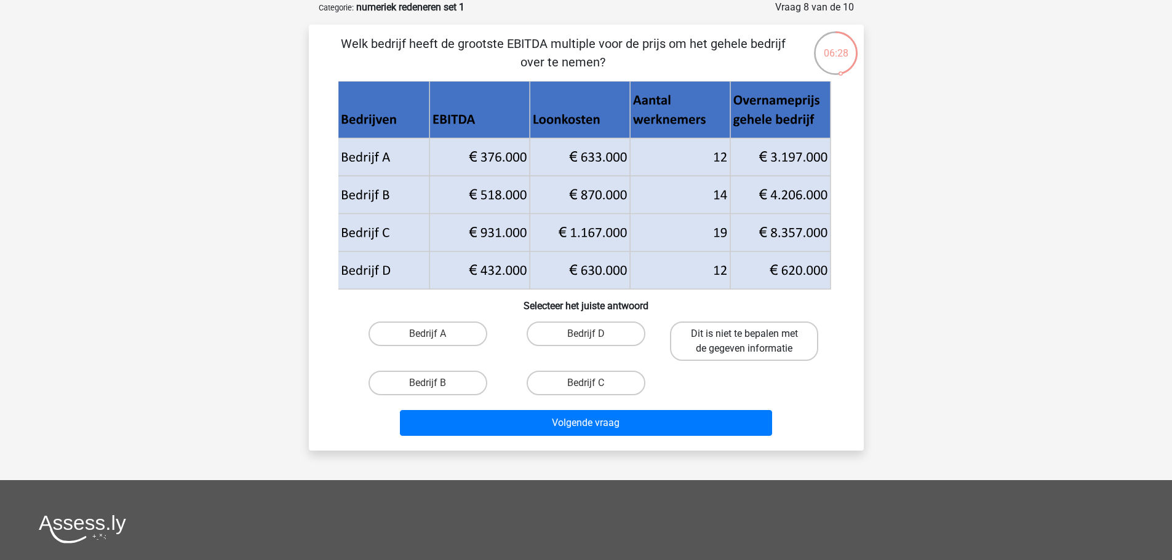
click at [701, 334] on label "Dit is niet te bepalen met de gegeven informatie" at bounding box center [744, 341] width 148 height 39
click at [744, 334] on input "Dit is niet te bepalen met de gegeven informatie" at bounding box center [748, 338] width 8 height 8
radio input "true"
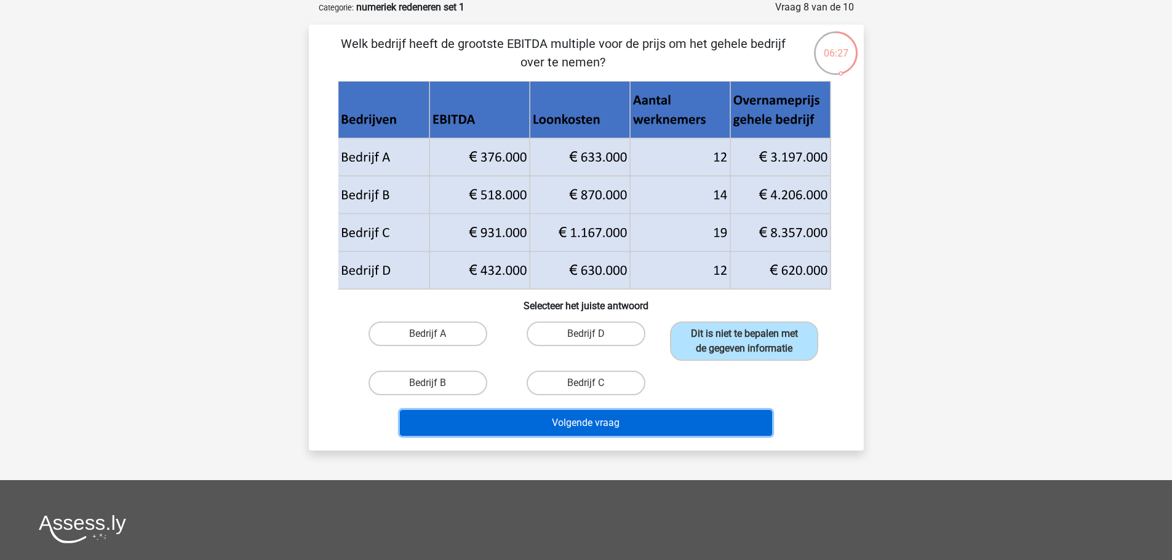
click at [576, 421] on button "Volgende vraag" at bounding box center [586, 423] width 372 height 26
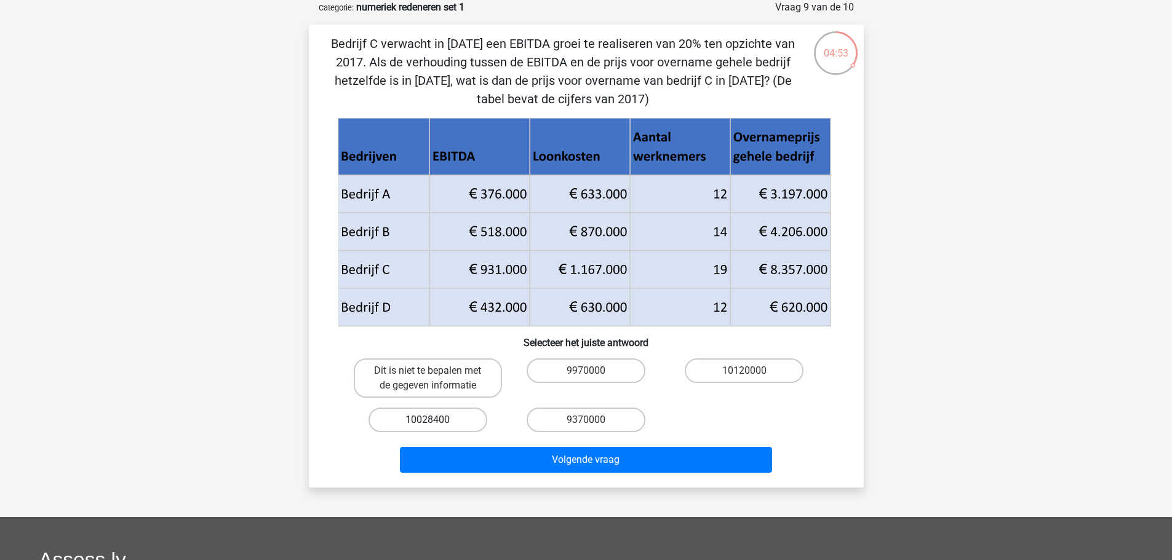
click at [432, 415] on label "10028400" at bounding box center [427, 420] width 119 height 25
click at [432, 420] on input "10028400" at bounding box center [431, 424] width 8 height 8
radio input "true"
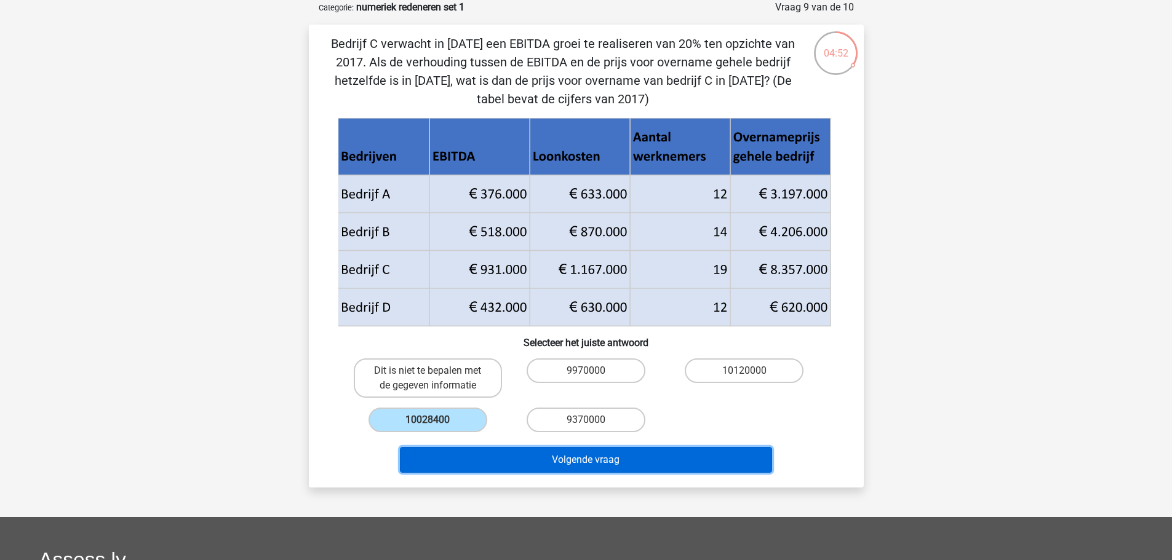
click at [602, 453] on button "Volgende vraag" at bounding box center [586, 460] width 372 height 26
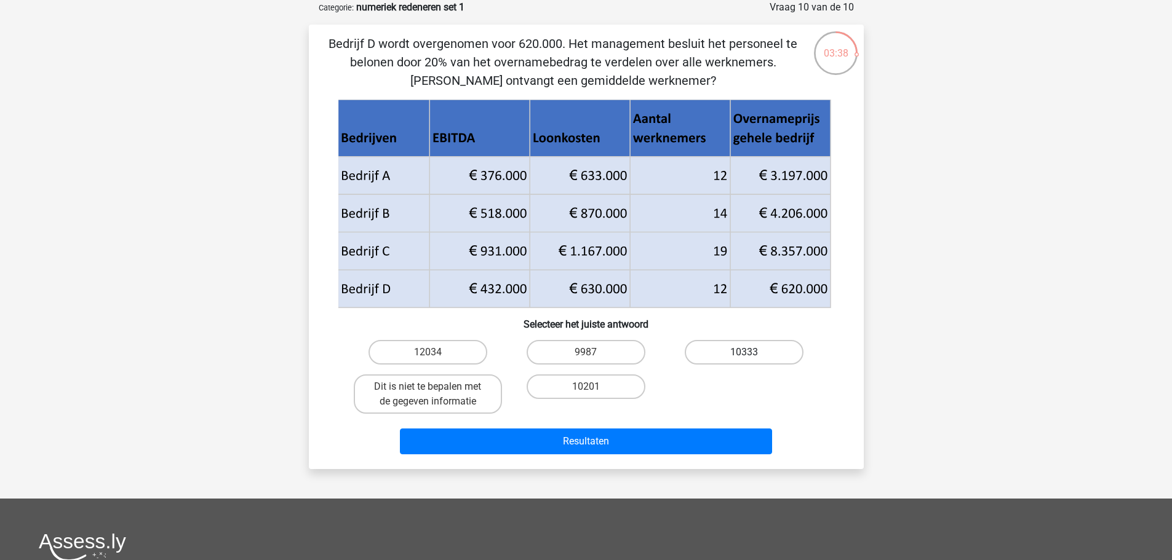
click at [766, 353] on label "10333" at bounding box center [744, 352] width 119 height 25
click at [752, 353] on input "10333" at bounding box center [748, 356] width 8 height 8
radio input "true"
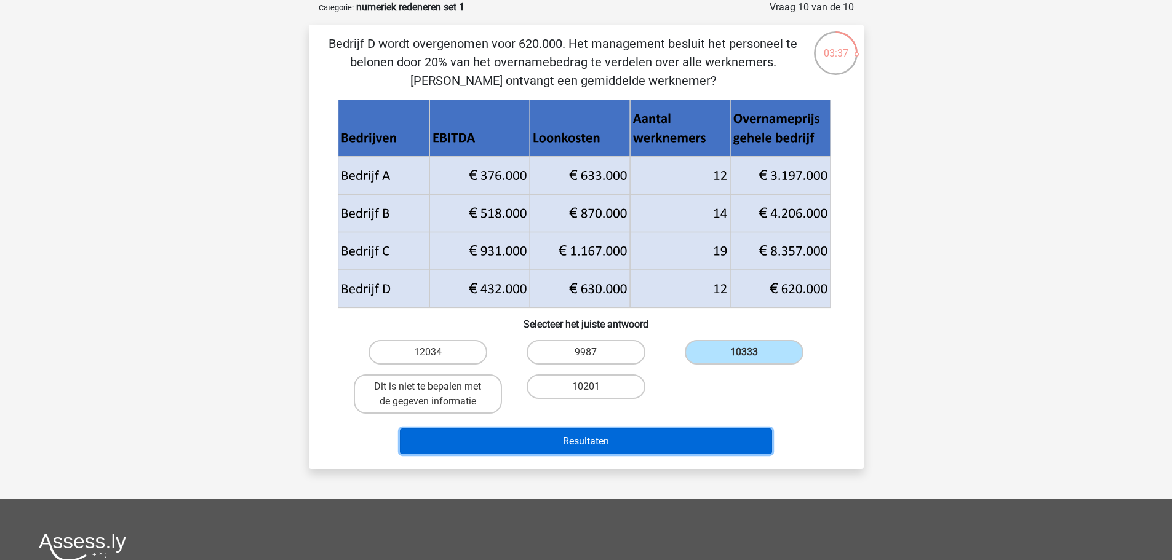
click at [581, 439] on button "Resultaten" at bounding box center [586, 442] width 372 height 26
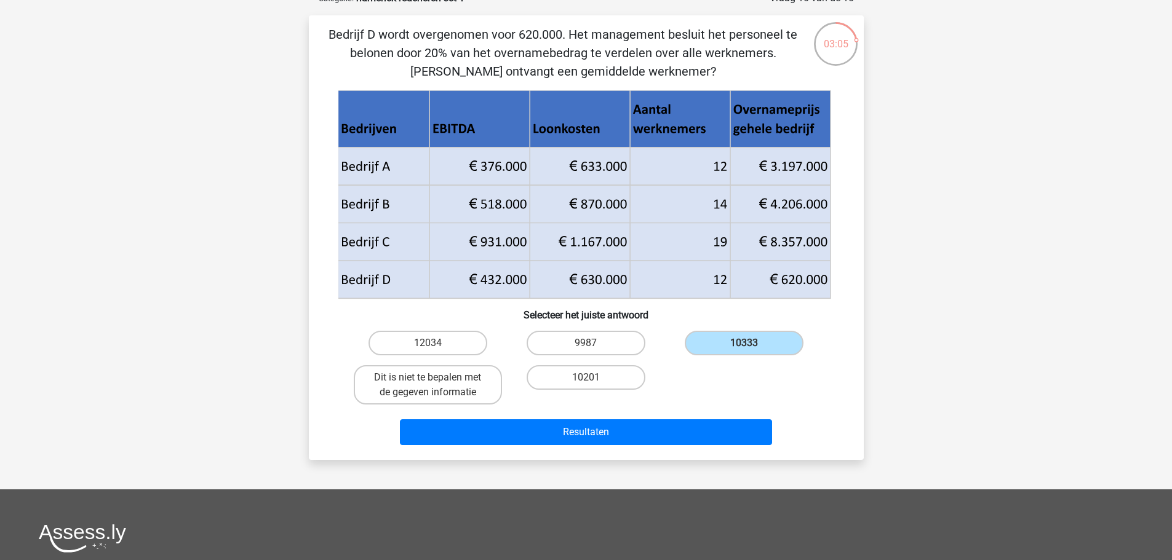
scroll to position [325, 0]
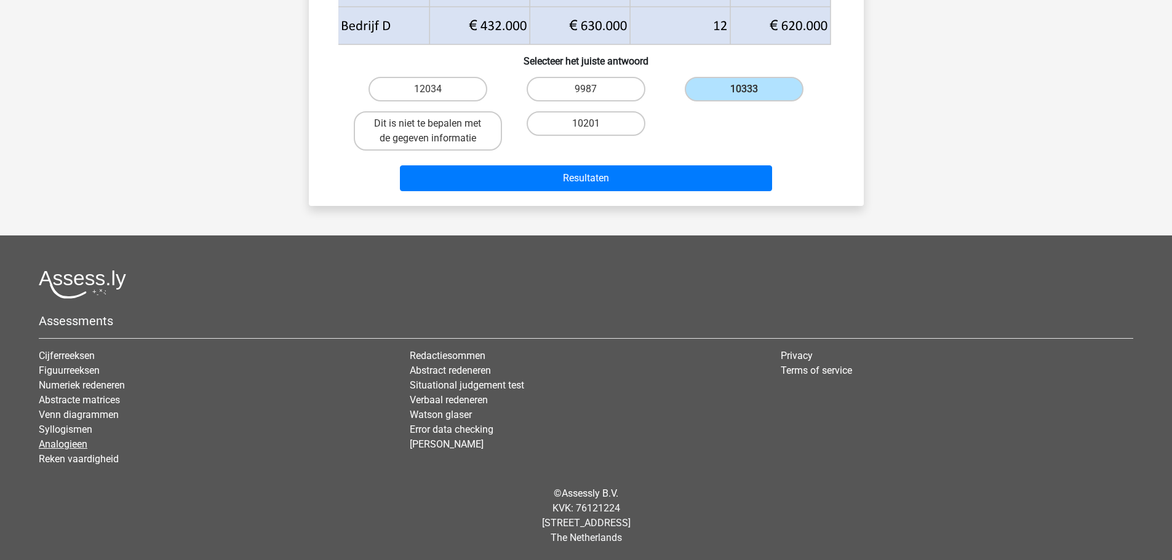
click at [70, 443] on link "Analogieen" at bounding box center [63, 445] width 49 height 12
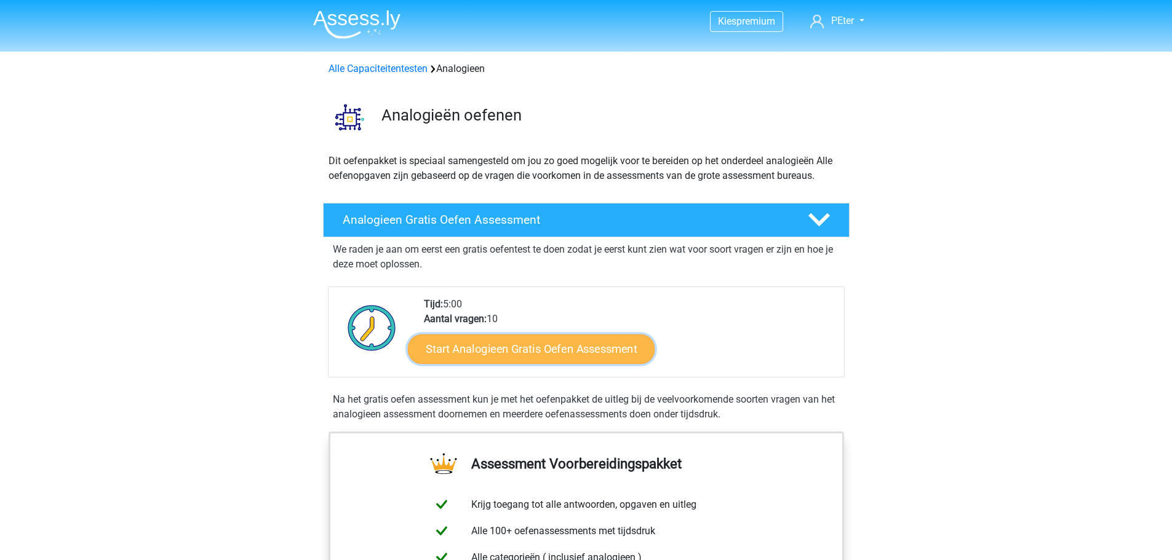
click at [530, 348] on link "Start Analogieen Gratis Oefen Assessment" at bounding box center [531, 349] width 247 height 30
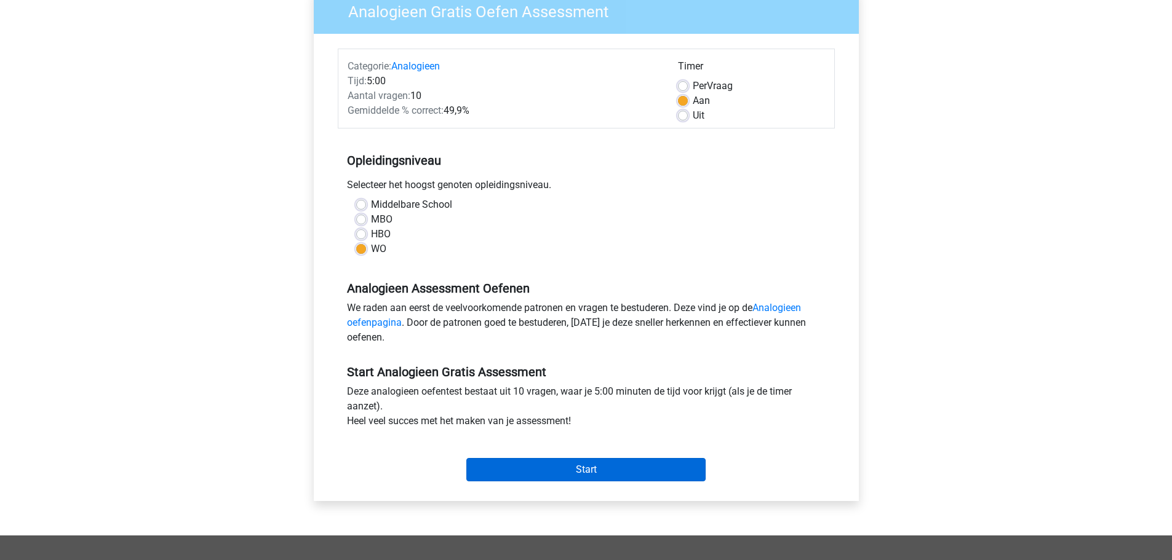
scroll to position [246, 0]
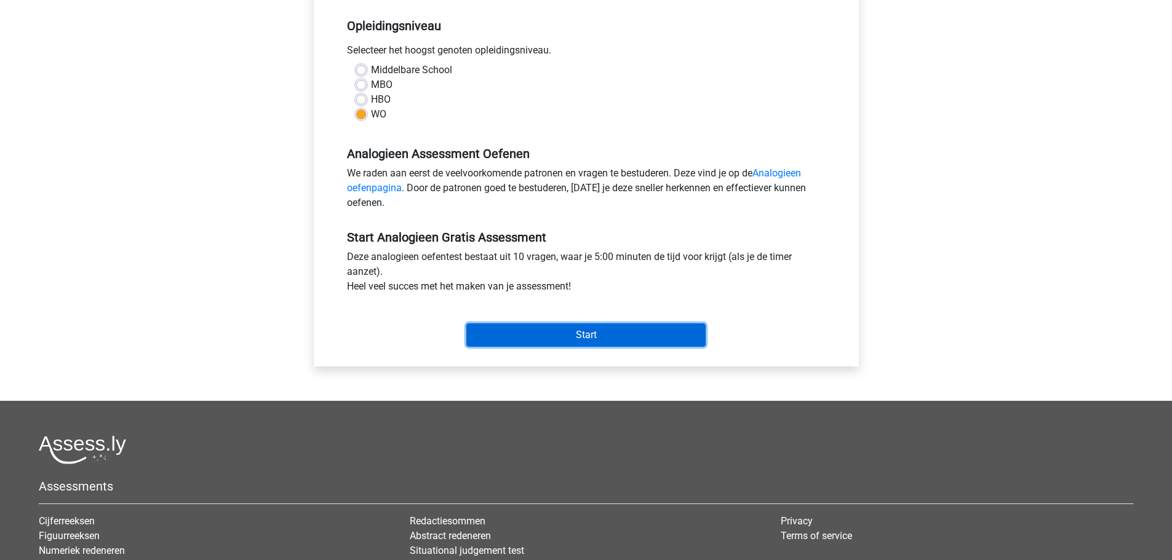
click at [587, 332] on input "Start" at bounding box center [585, 335] width 239 height 23
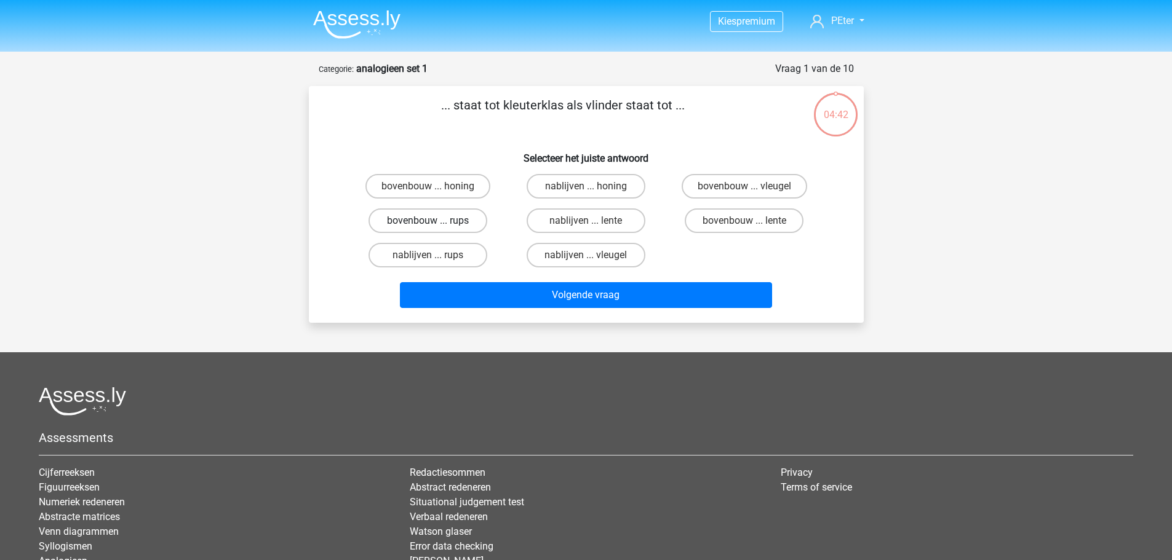
click at [421, 219] on label "bovenbouw ... rups" at bounding box center [427, 221] width 119 height 25
click at [427, 221] on input "bovenbouw ... rups" at bounding box center [431, 225] width 8 height 8
radio input "true"
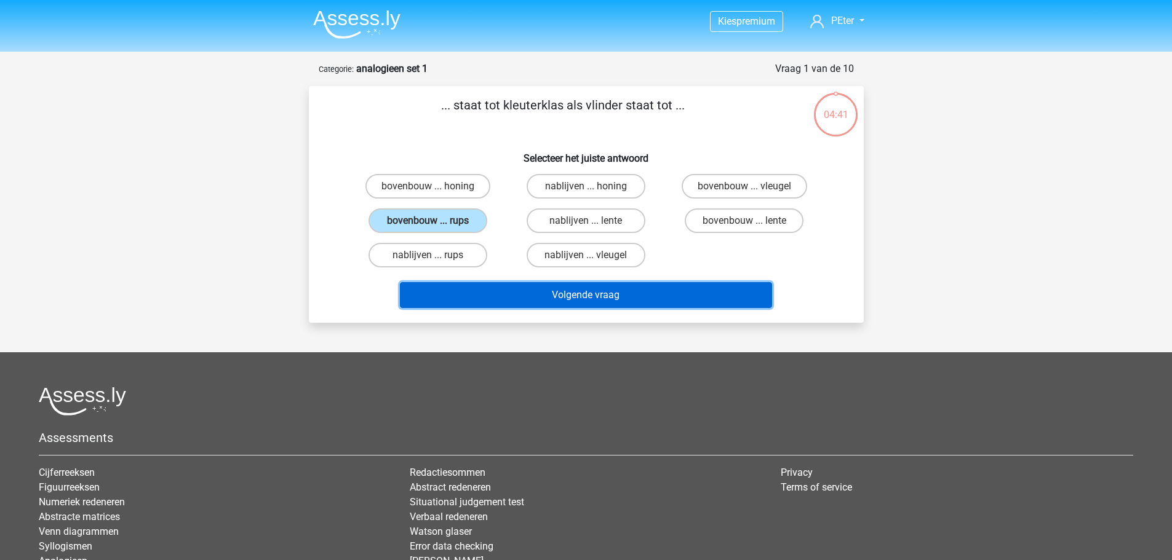
click at [576, 293] on button "Volgende vraag" at bounding box center [586, 295] width 372 height 26
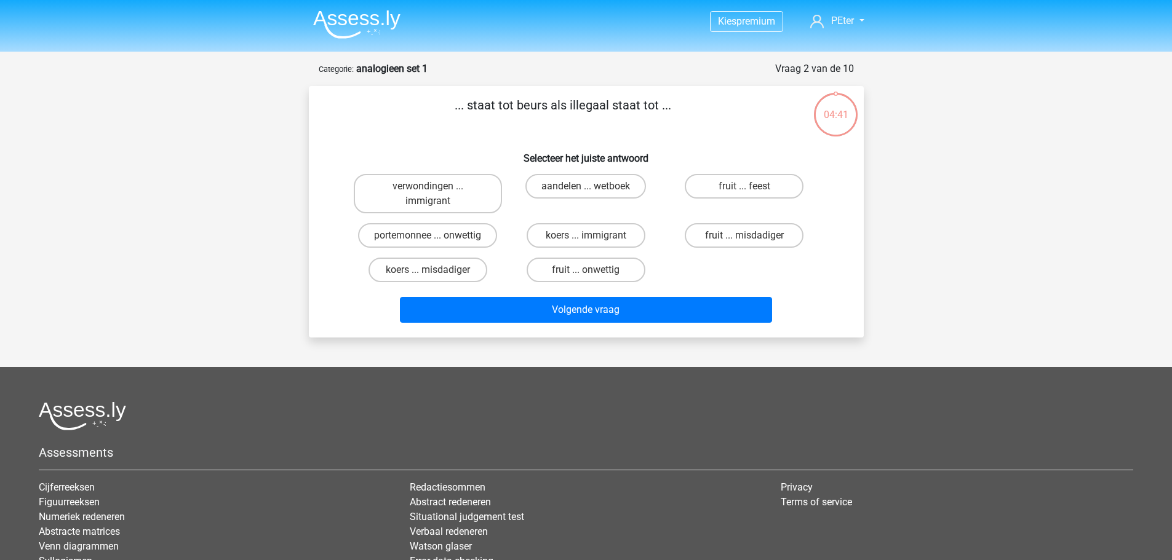
scroll to position [62, 0]
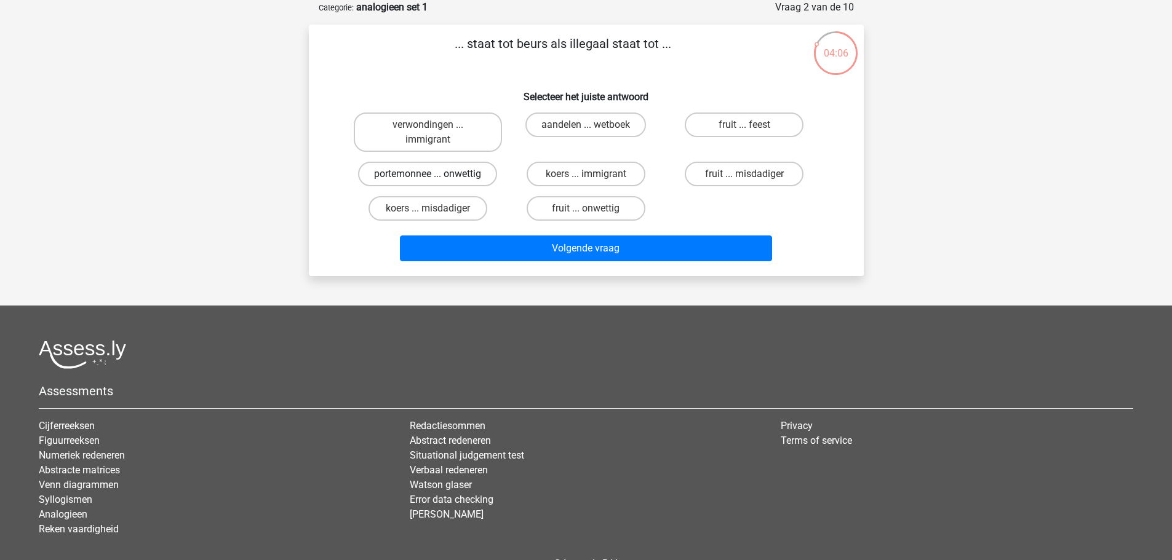
click at [416, 171] on label "portemonnee ... onwettig" at bounding box center [427, 174] width 139 height 25
click at [427, 174] on input "portemonnee ... onwettig" at bounding box center [431, 178] width 8 height 8
radio input "true"
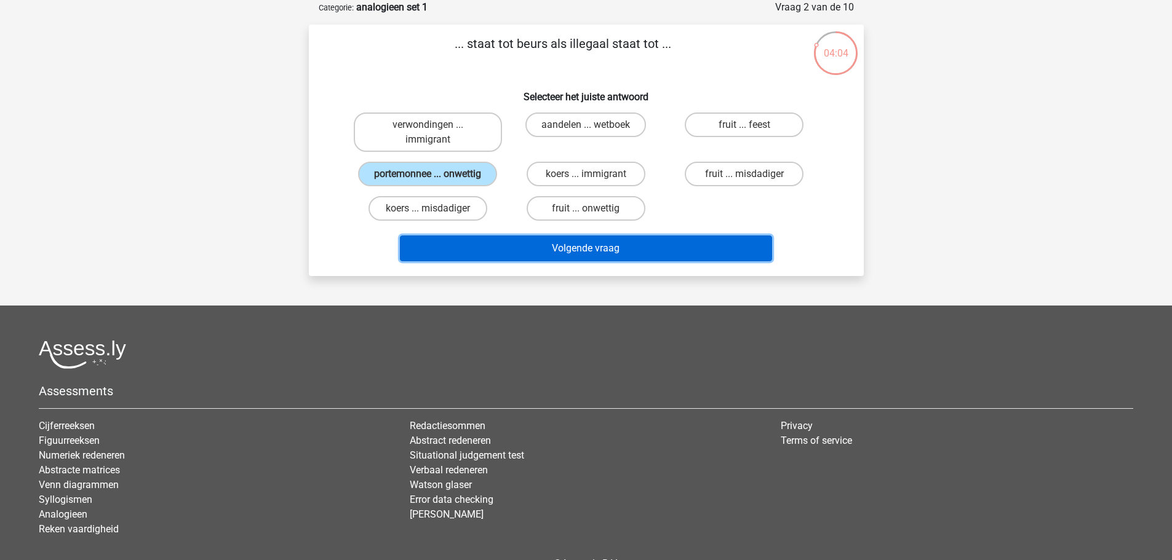
click at [598, 245] on button "Volgende vraag" at bounding box center [586, 249] width 372 height 26
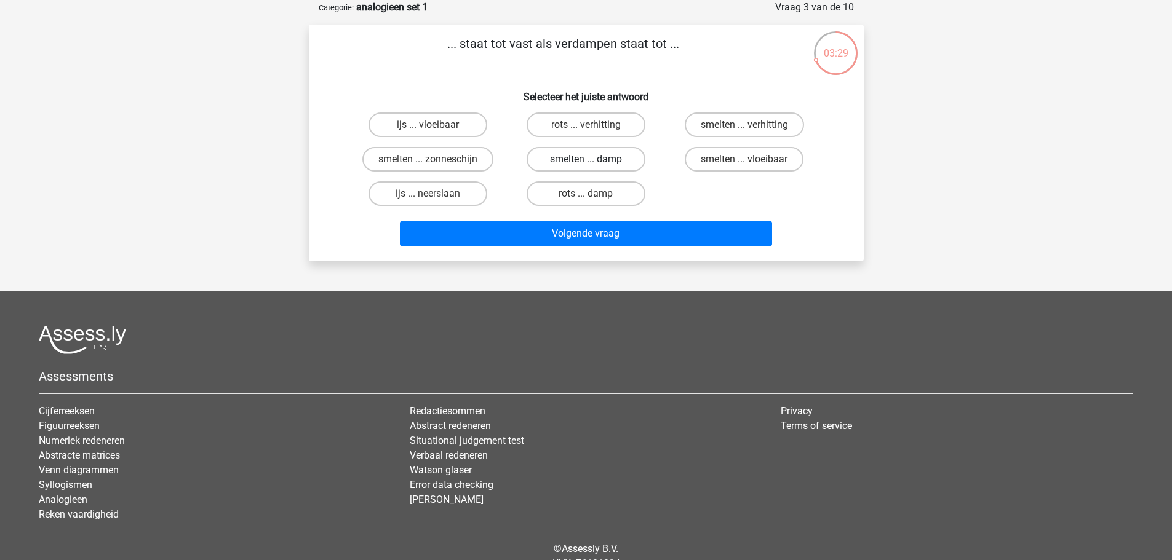
click at [578, 156] on label "smelten ... damp" at bounding box center [585, 159] width 119 height 25
click at [586, 159] on input "smelten ... damp" at bounding box center [590, 163] width 8 height 8
radio input "true"
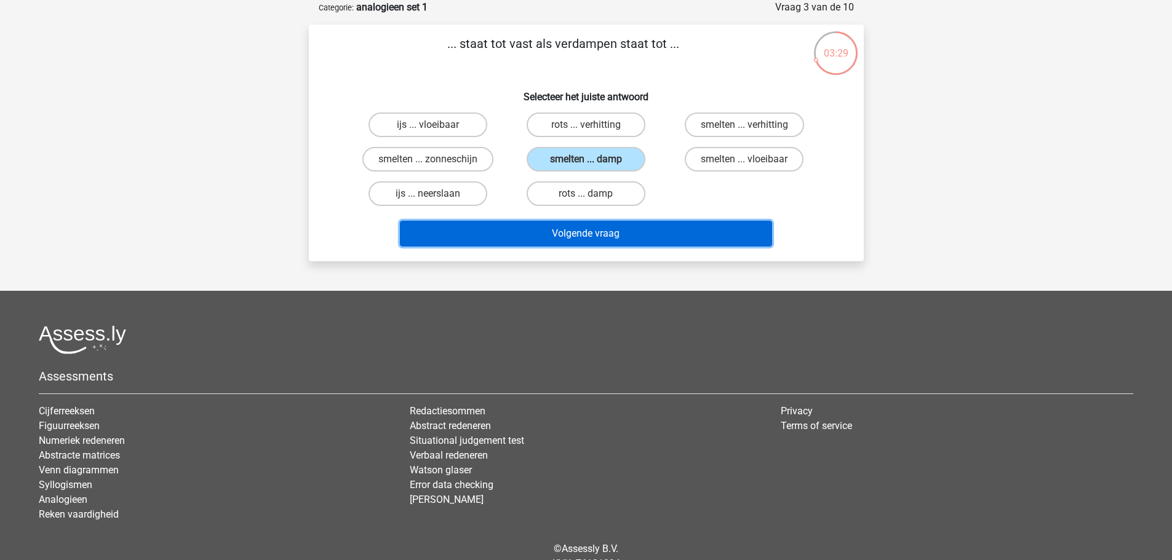
click at [602, 233] on button "Volgende vraag" at bounding box center [586, 234] width 372 height 26
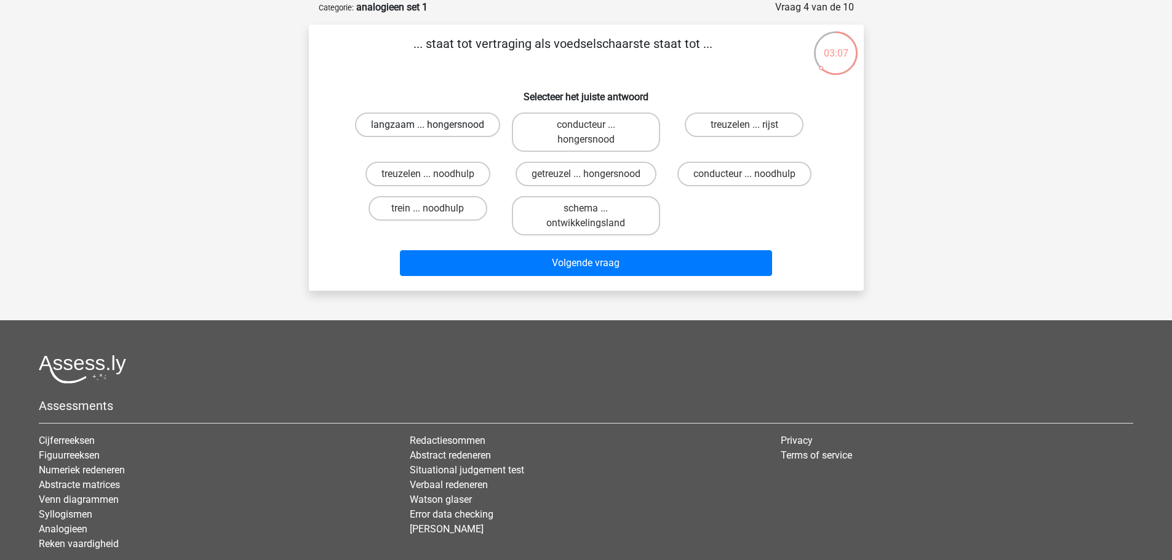
click at [440, 123] on label "langzaam ... hongersnood" at bounding box center [427, 125] width 145 height 25
click at [435, 125] on input "langzaam ... hongersnood" at bounding box center [431, 129] width 8 height 8
radio input "true"
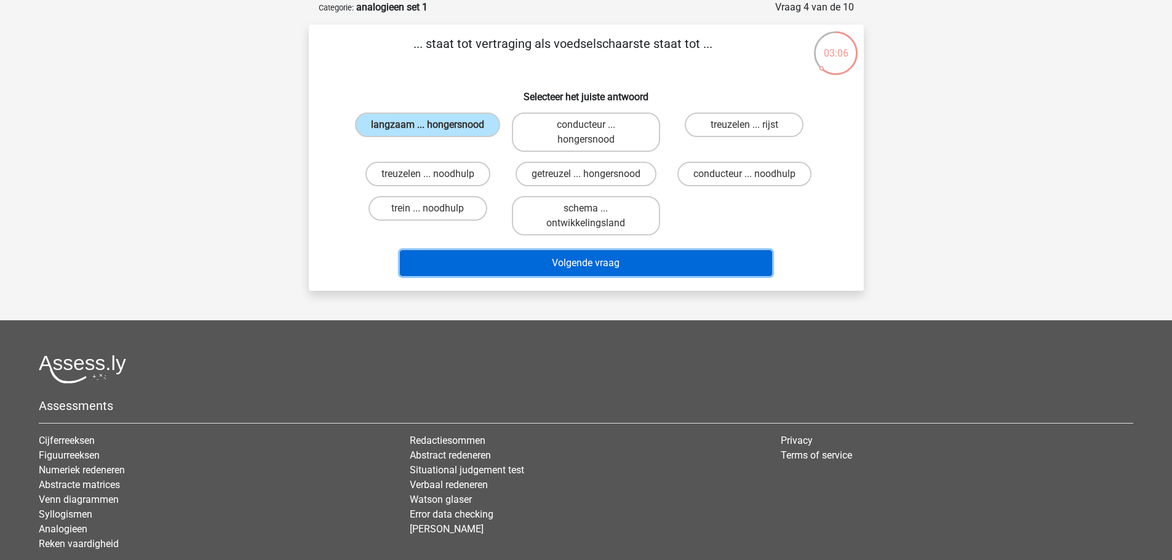
click at [598, 261] on button "Volgende vraag" at bounding box center [586, 263] width 372 height 26
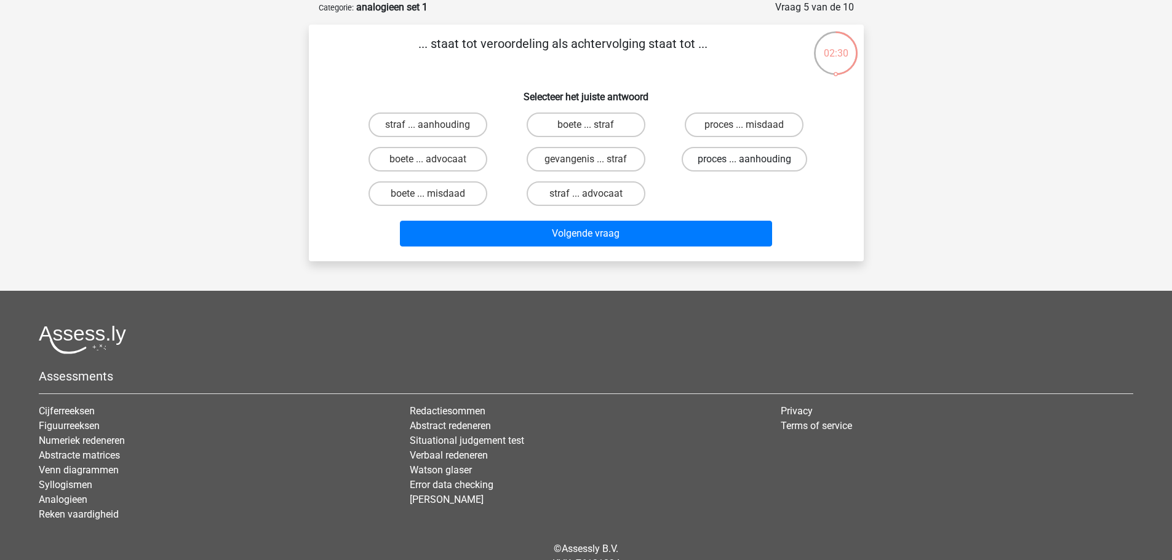
click at [729, 155] on label "proces ... aanhouding" at bounding box center [743, 159] width 125 height 25
click at [744, 159] on input "proces ... aanhouding" at bounding box center [748, 163] width 8 height 8
radio input "true"
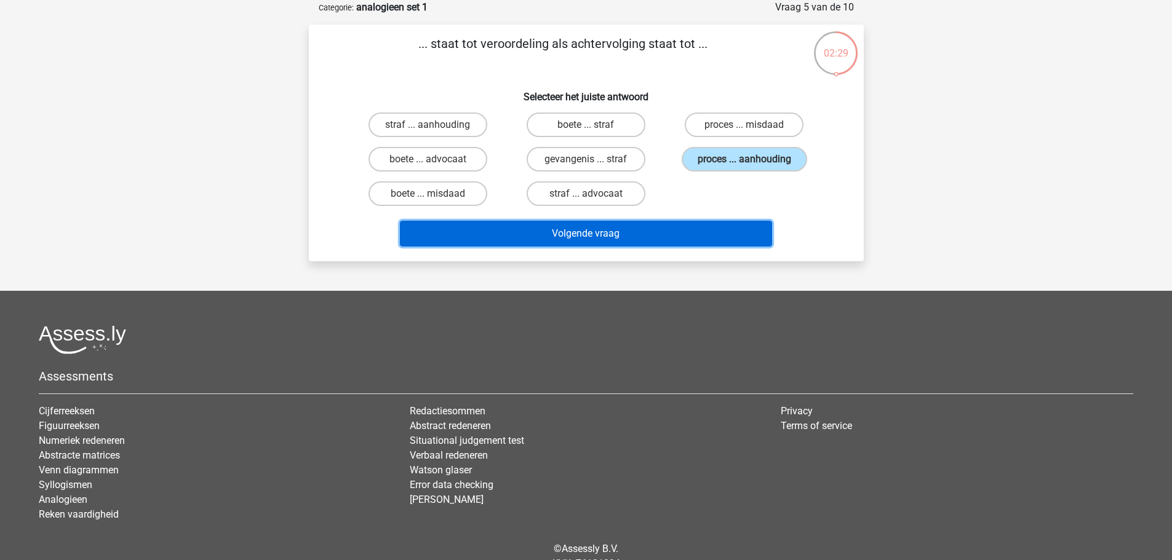
click at [579, 232] on button "Volgende vraag" at bounding box center [586, 234] width 372 height 26
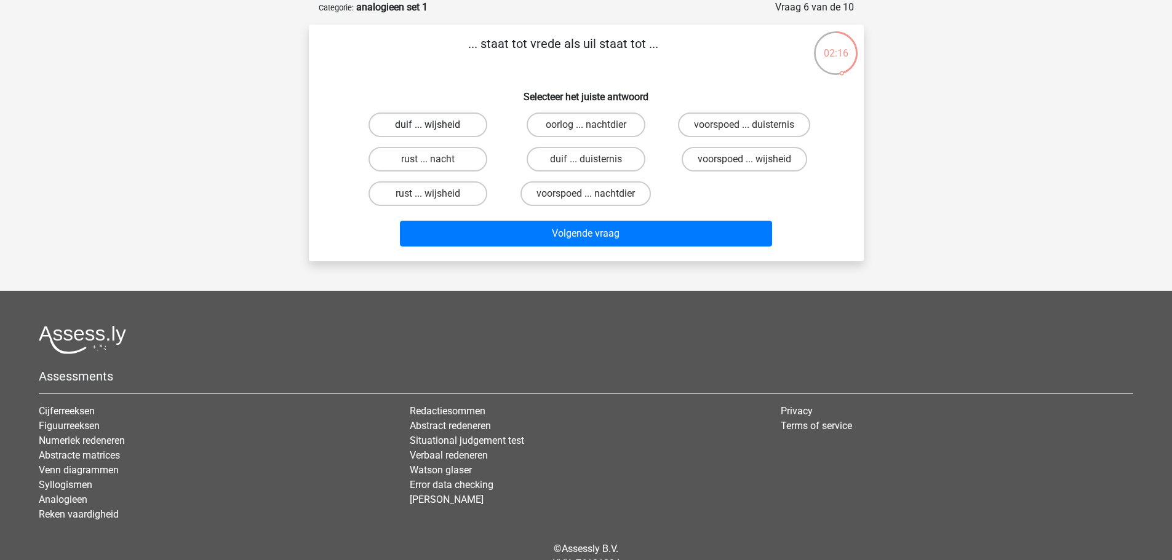
drag, startPoint x: 424, startPoint y: 117, endPoint x: 431, endPoint y: 121, distance: 7.2
click at [425, 117] on label "duif ... wijsheid" at bounding box center [427, 125] width 119 height 25
click at [427, 125] on input "duif ... wijsheid" at bounding box center [431, 129] width 8 height 8
radio input "true"
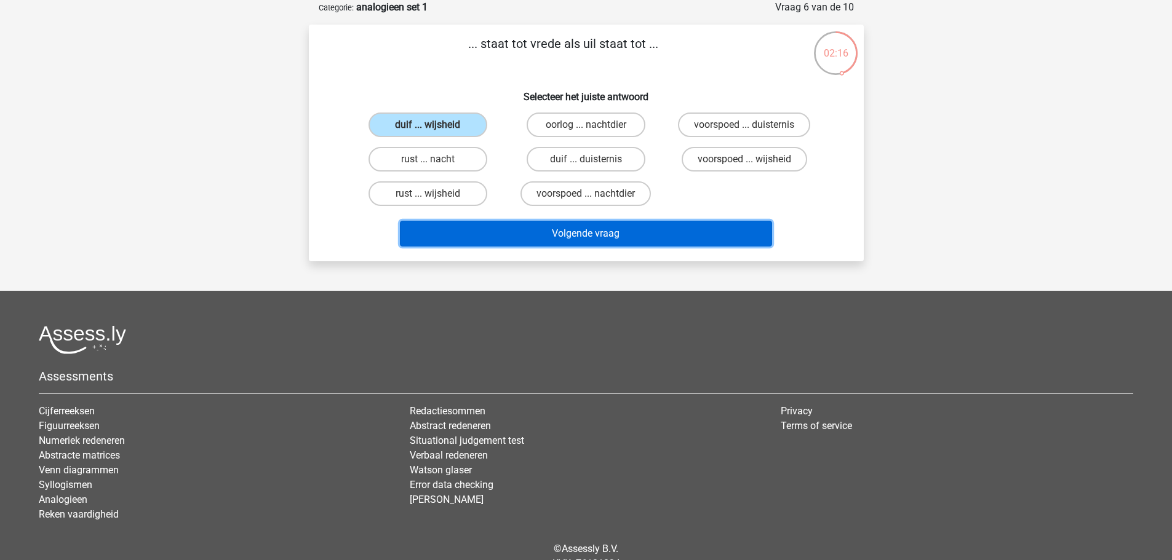
click at [584, 228] on button "Volgende vraag" at bounding box center [586, 234] width 372 height 26
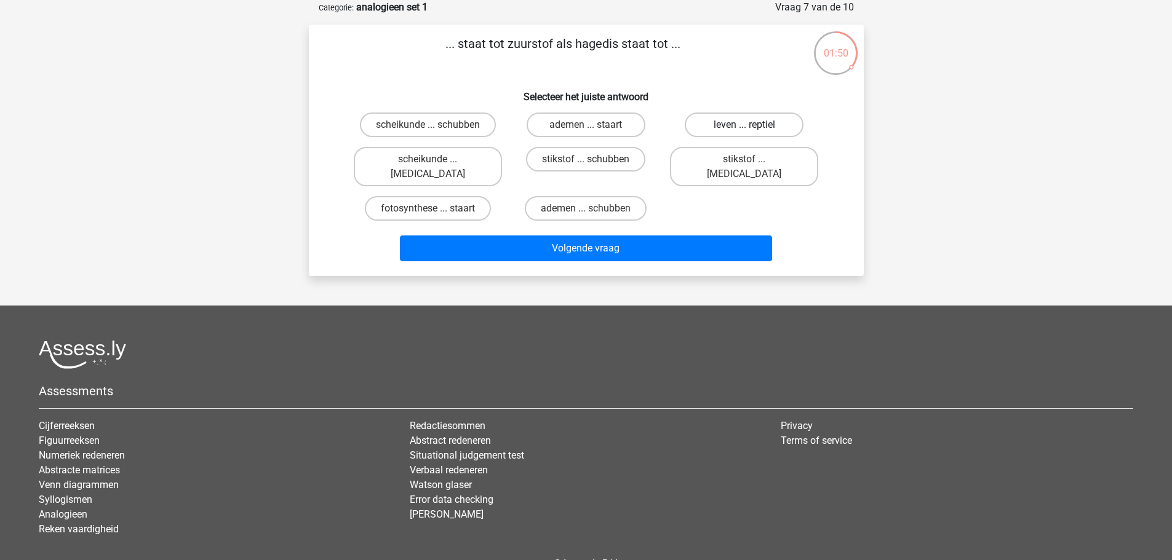
click at [747, 119] on label "leven ... reptiel" at bounding box center [744, 125] width 119 height 25
click at [747, 125] on input "leven ... reptiel" at bounding box center [748, 129] width 8 height 8
radio input "true"
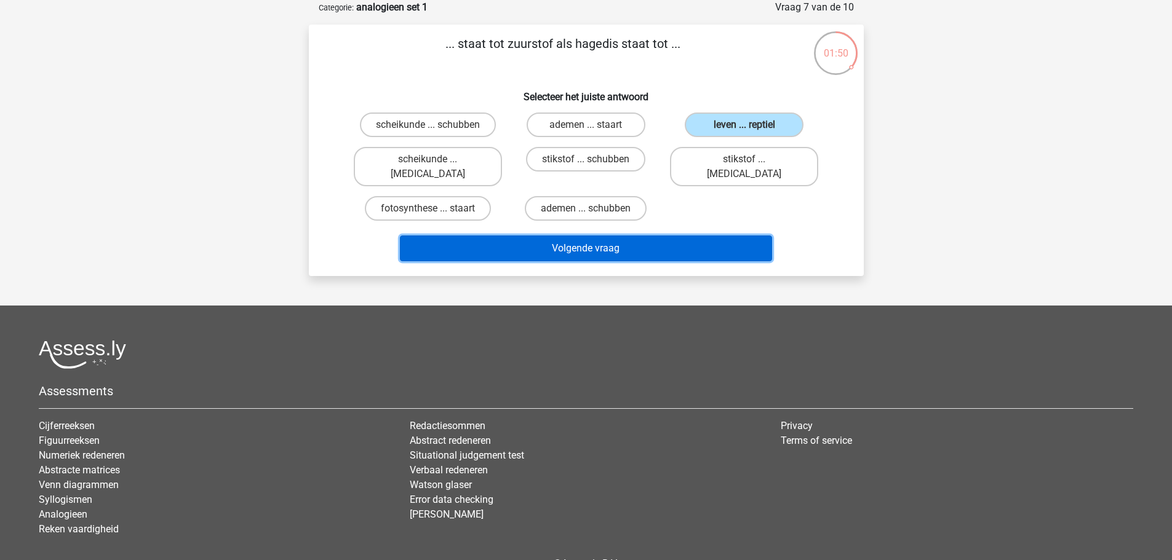
click at [586, 236] on button "Volgende vraag" at bounding box center [586, 249] width 372 height 26
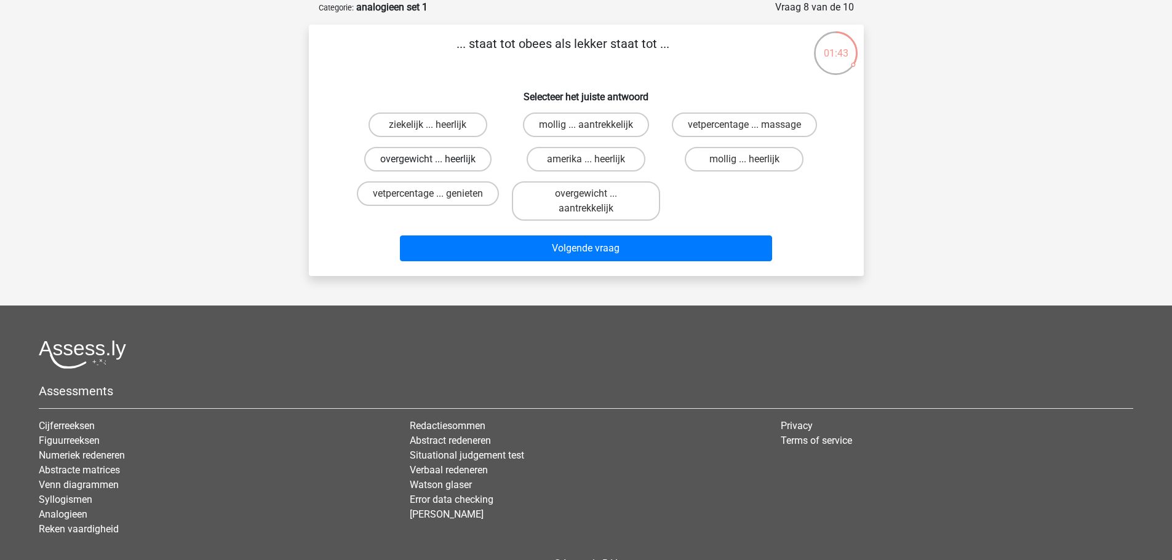
click at [427, 154] on label "overgewicht ... heerlijk" at bounding box center [427, 159] width 127 height 25
click at [427, 159] on input "overgewicht ... heerlijk" at bounding box center [431, 163] width 8 height 8
radio input "true"
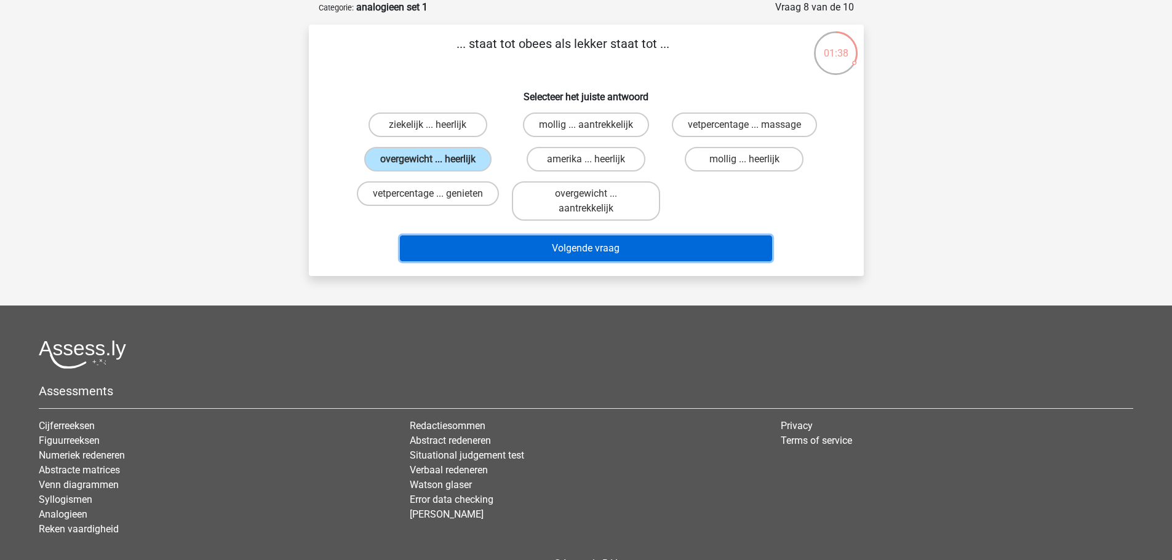
click at [606, 243] on button "Volgende vraag" at bounding box center [586, 249] width 372 height 26
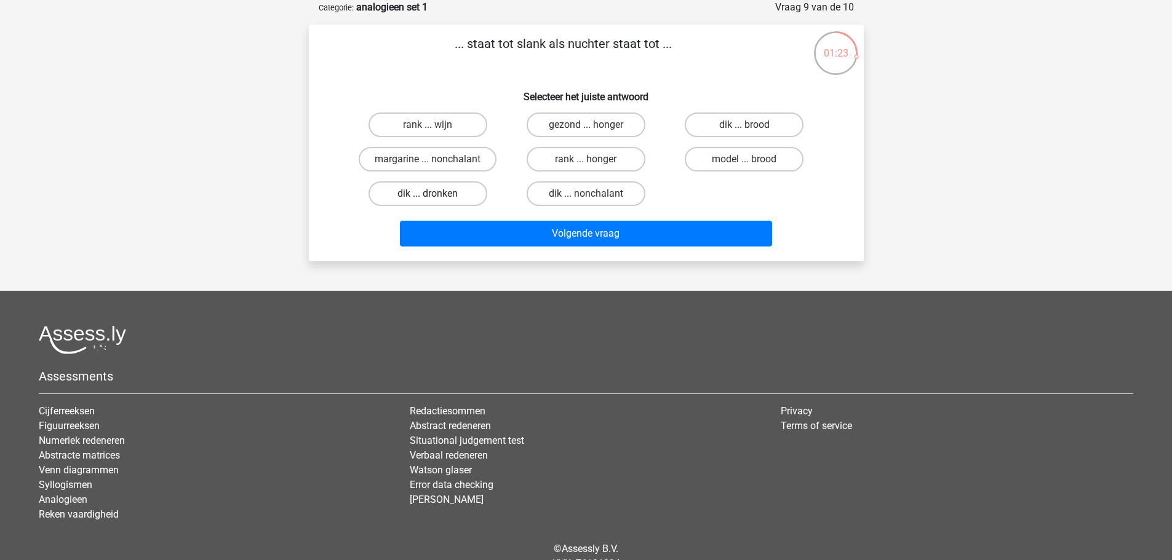
click at [442, 189] on label "dik ... dronken" at bounding box center [427, 193] width 119 height 25
click at [435, 194] on input "dik ... dronken" at bounding box center [431, 198] width 8 height 8
radio input "true"
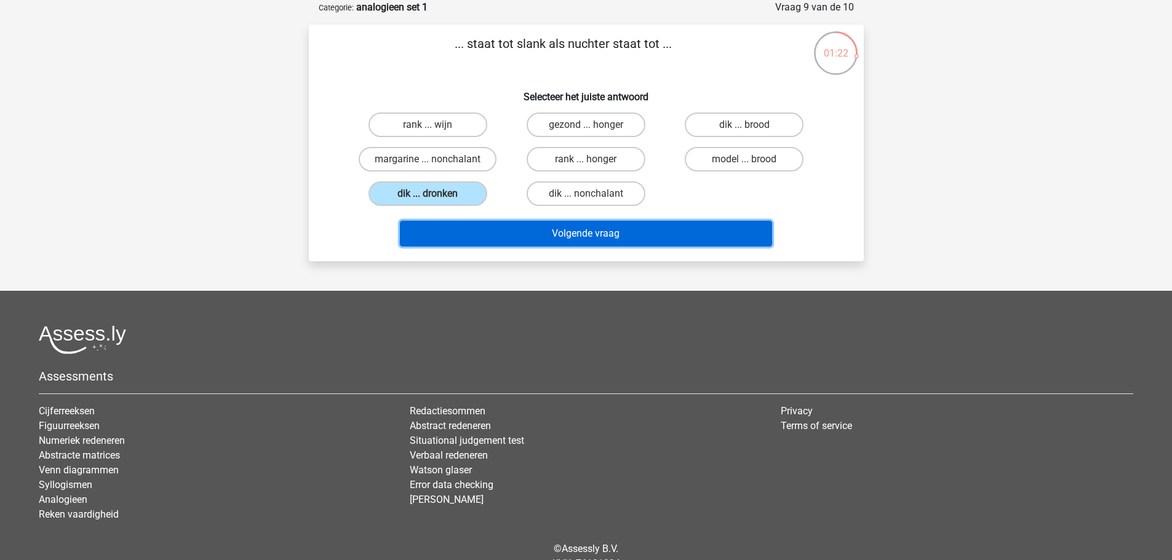
click at [589, 233] on button "Volgende vraag" at bounding box center [586, 234] width 372 height 26
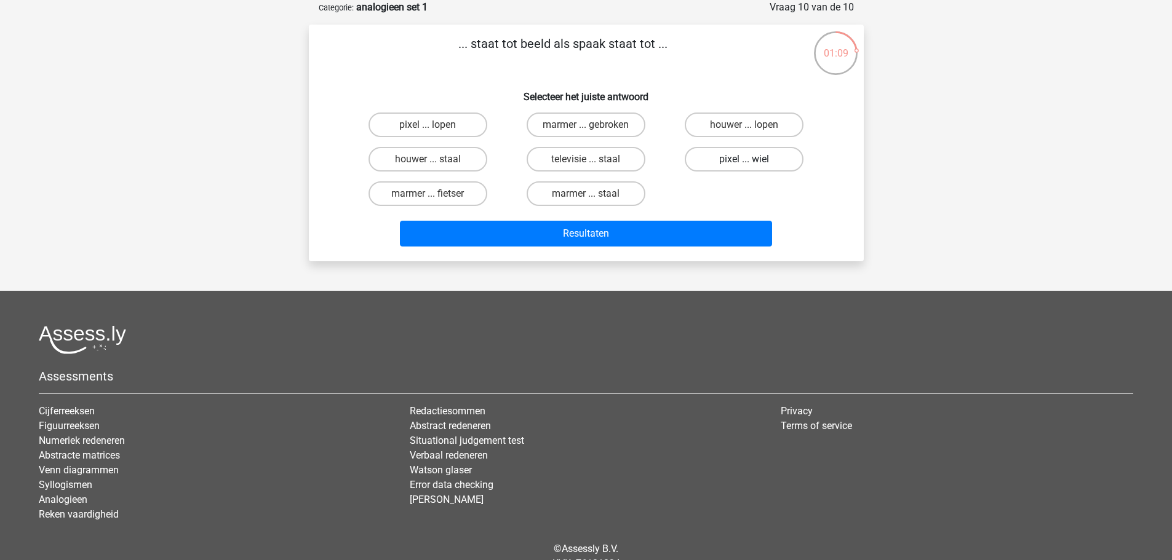
click at [736, 156] on label "pixel ... wiel" at bounding box center [744, 159] width 119 height 25
click at [744, 159] on input "pixel ... wiel" at bounding box center [748, 163] width 8 height 8
radio input "true"
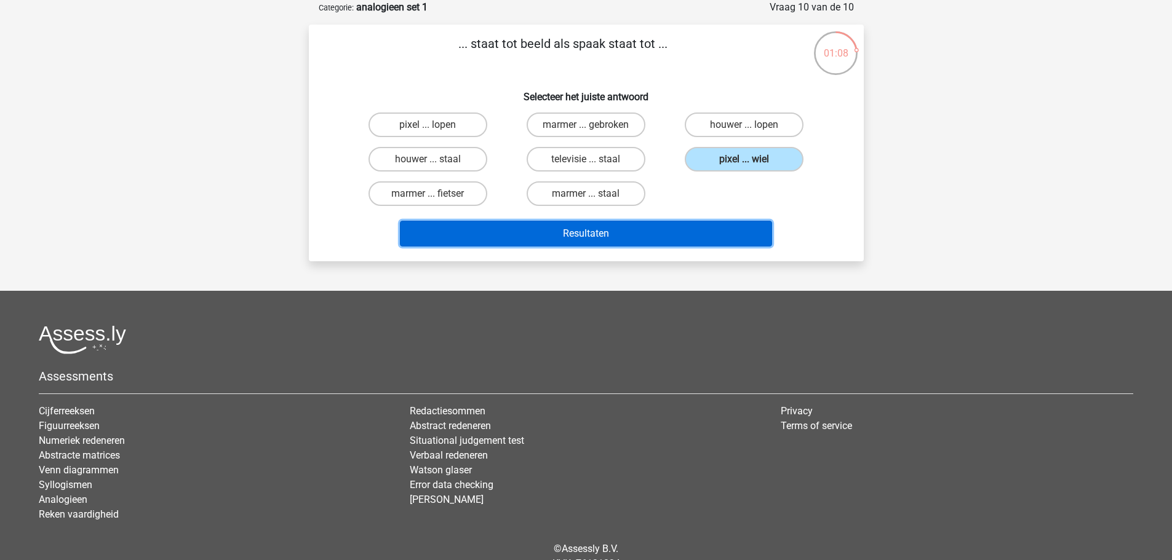
click at [583, 231] on button "Resultaten" at bounding box center [586, 234] width 372 height 26
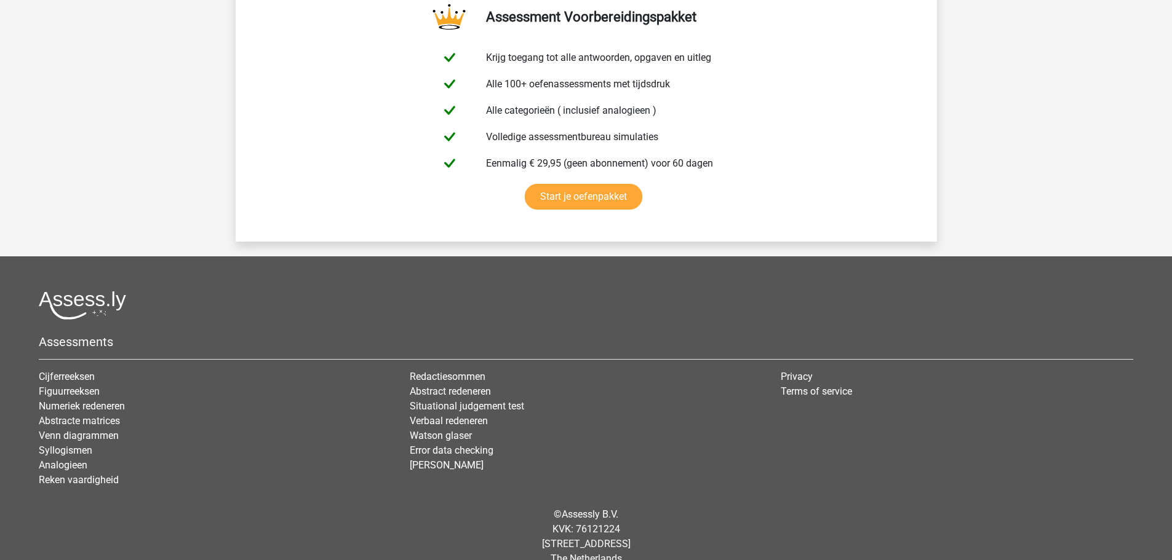
scroll to position [2167, 0]
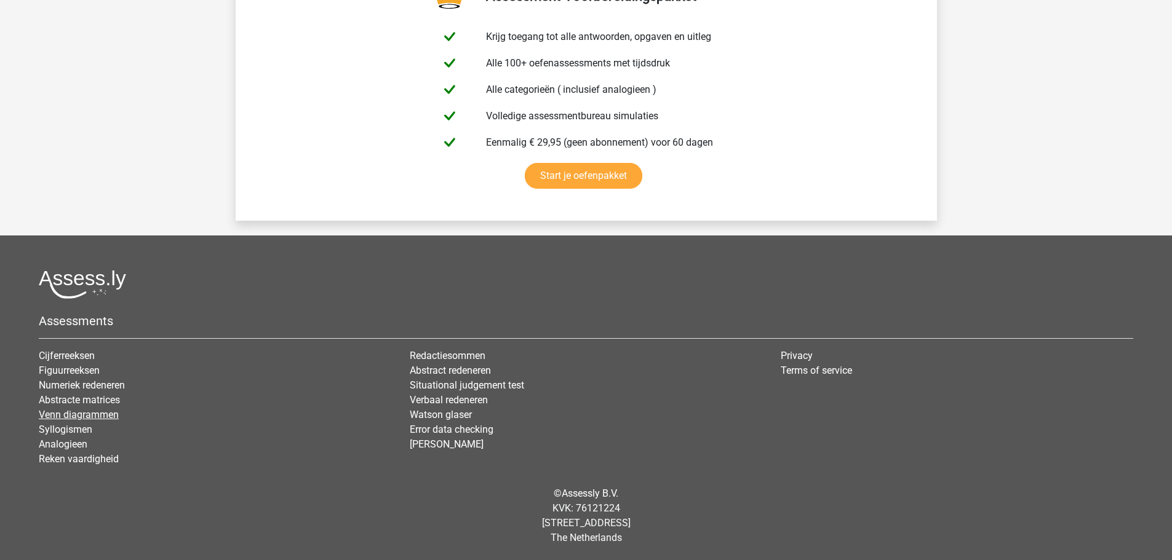
click at [66, 413] on link "Venn diagrammen" at bounding box center [79, 415] width 80 height 12
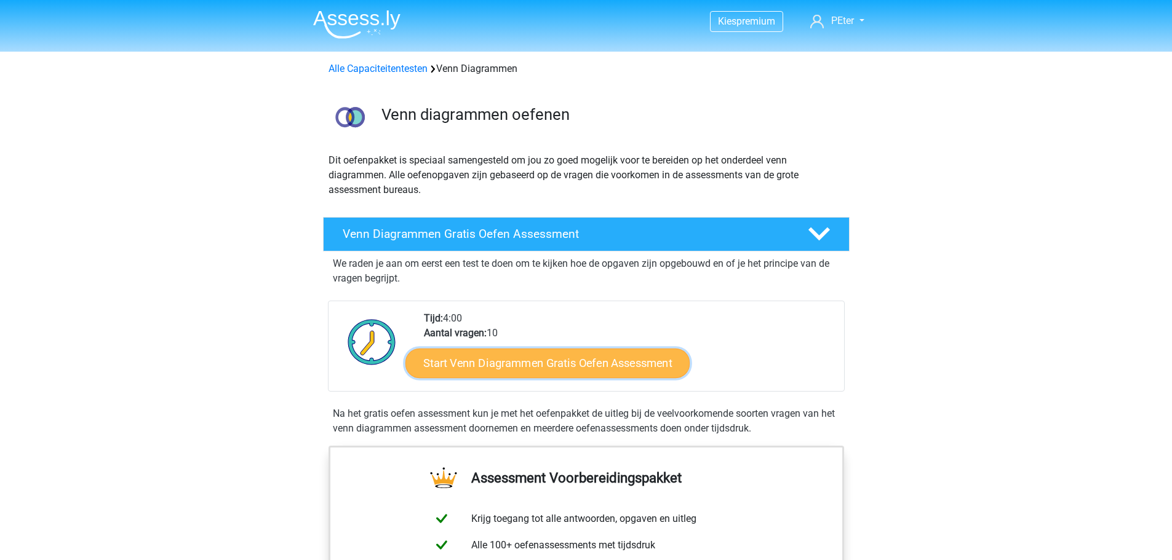
click at [545, 357] on link "Start Venn Diagrammen Gratis Oefen Assessment" at bounding box center [547, 364] width 284 height 30
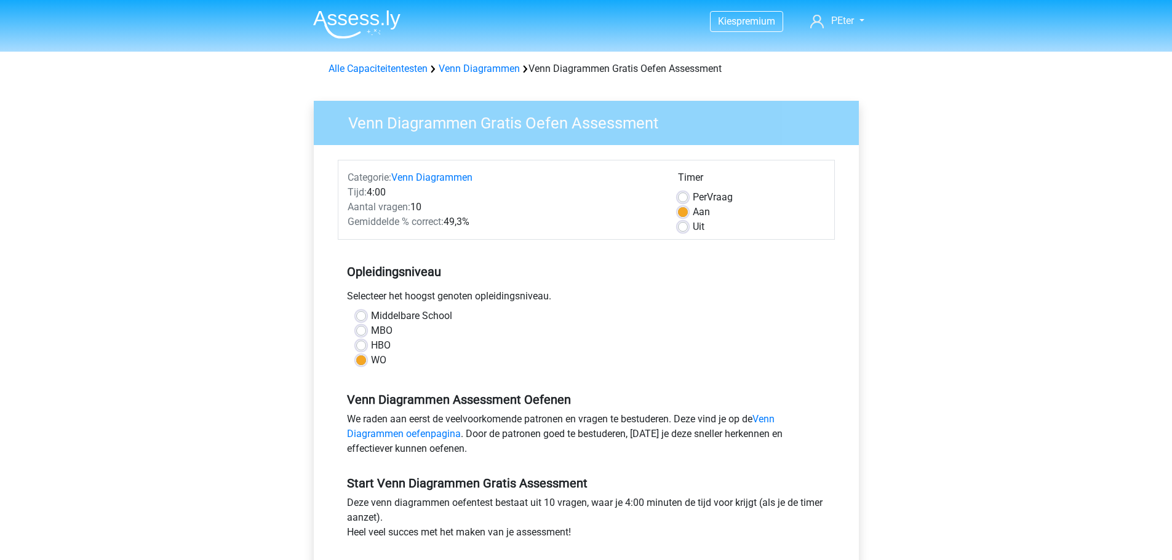
scroll to position [246, 0]
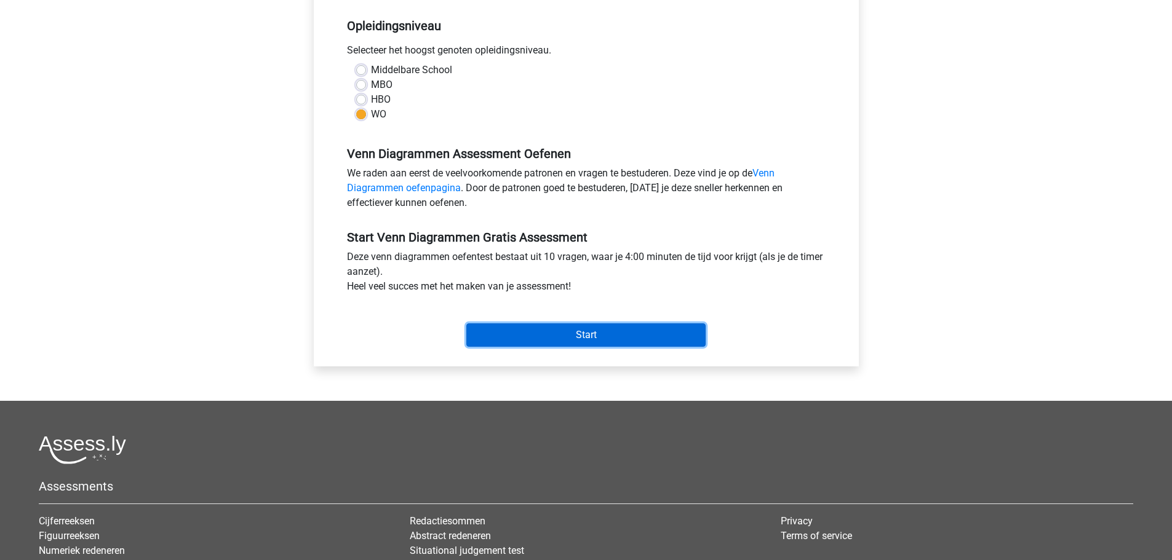
click at [586, 333] on input "Start" at bounding box center [585, 335] width 239 height 23
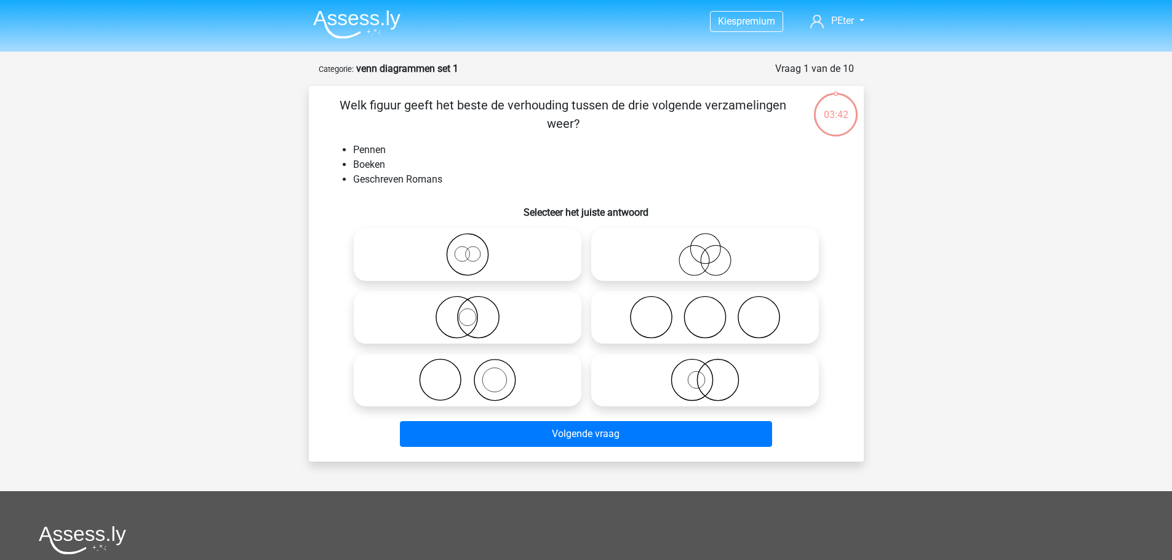
click at [467, 379] on icon at bounding box center [468, 380] width 218 height 43
click at [467, 374] on input "radio" at bounding box center [471, 370] width 8 height 8
radio input "true"
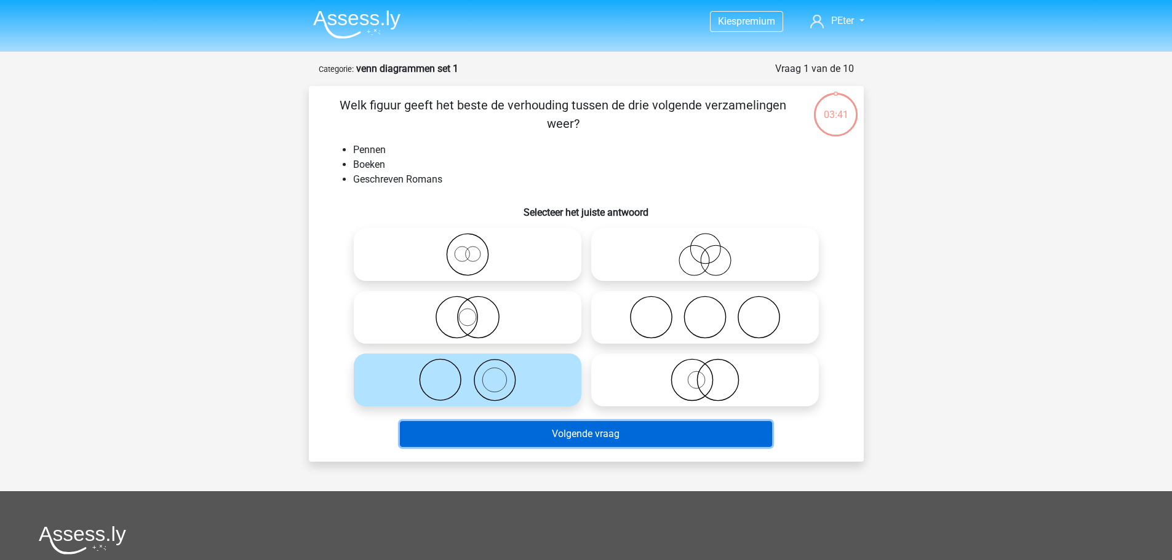
click at [597, 434] on button "Volgende vraag" at bounding box center [586, 434] width 372 height 26
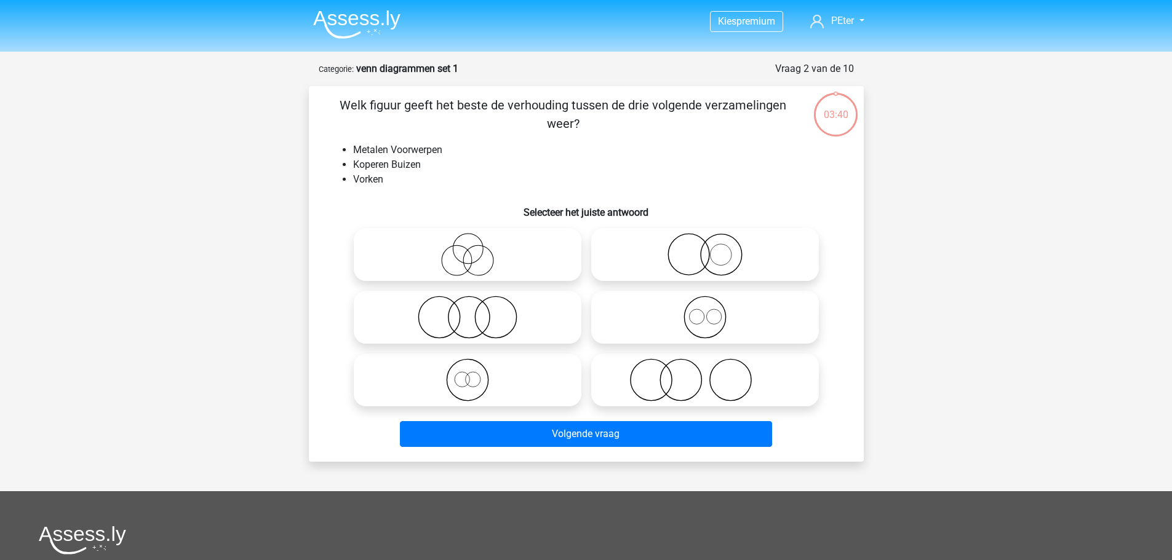
scroll to position [62, 0]
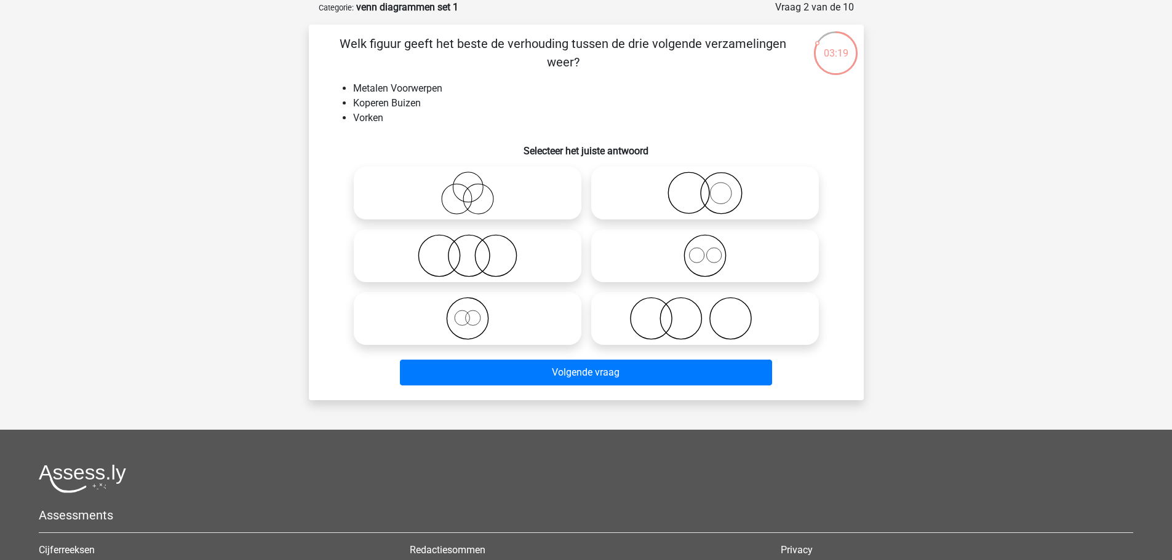
click at [698, 196] on icon at bounding box center [705, 193] width 218 height 43
click at [705, 187] on input "radio" at bounding box center [709, 183] width 8 height 8
radio input "true"
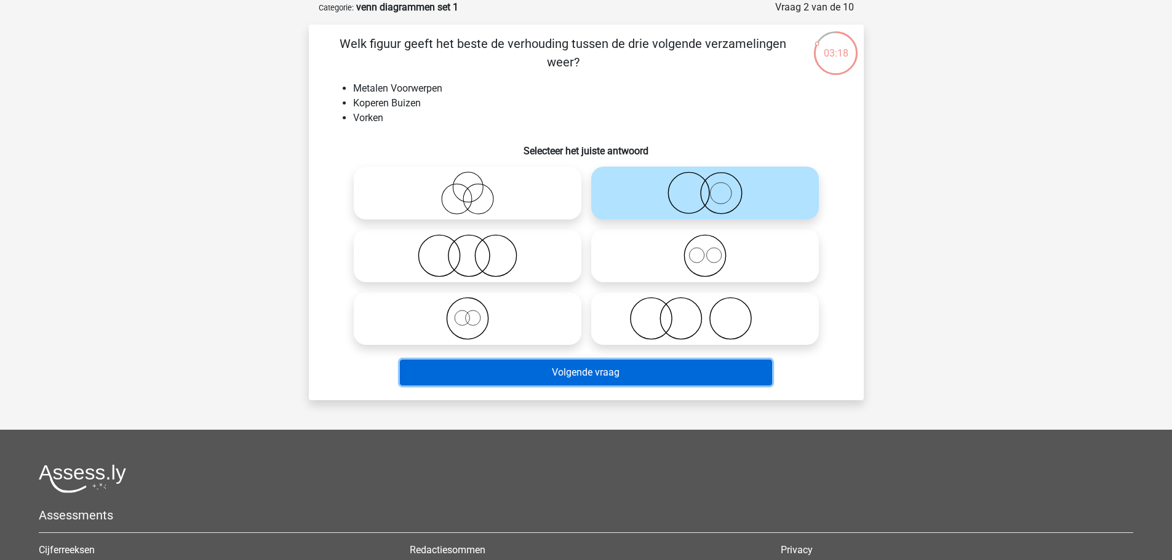
click at [600, 365] on button "Volgende vraag" at bounding box center [586, 373] width 372 height 26
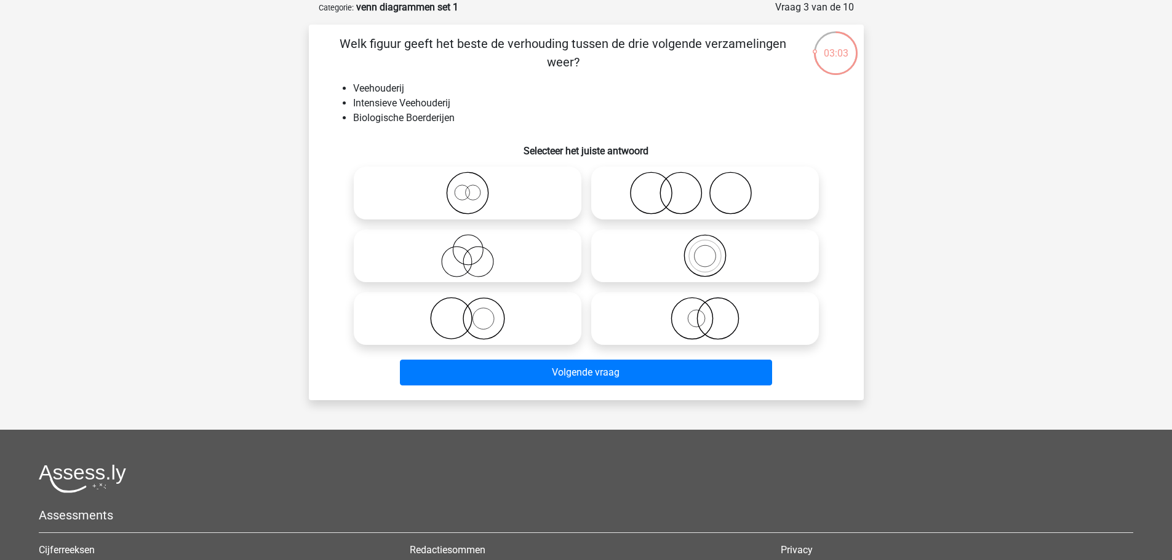
click at [696, 310] on icon at bounding box center [705, 318] width 218 height 43
click at [705, 310] on input "radio" at bounding box center [709, 308] width 8 height 8
radio input "true"
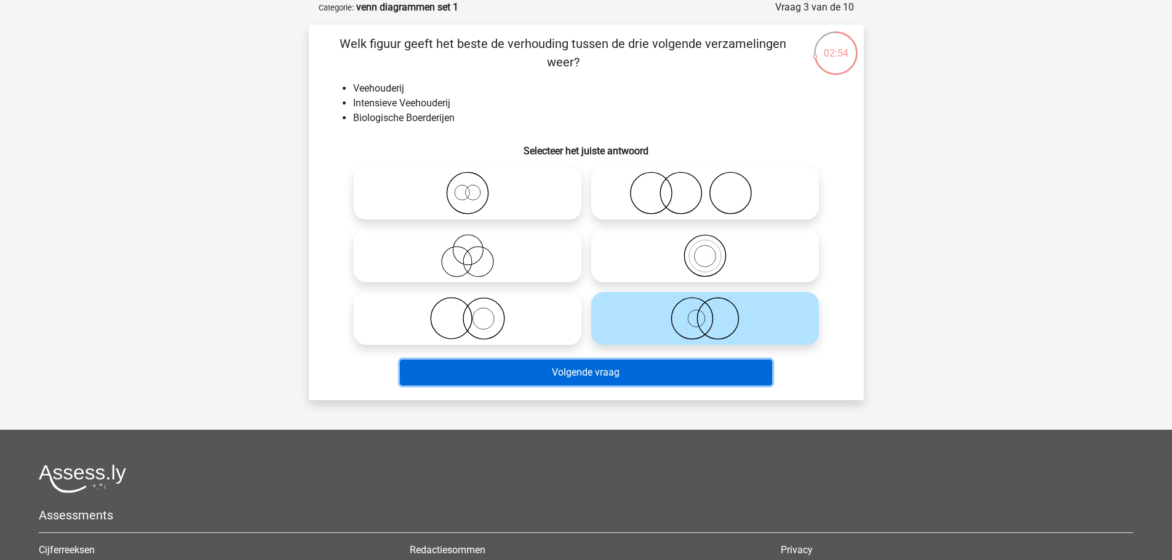
click at [575, 373] on button "Volgende vraag" at bounding box center [586, 373] width 372 height 26
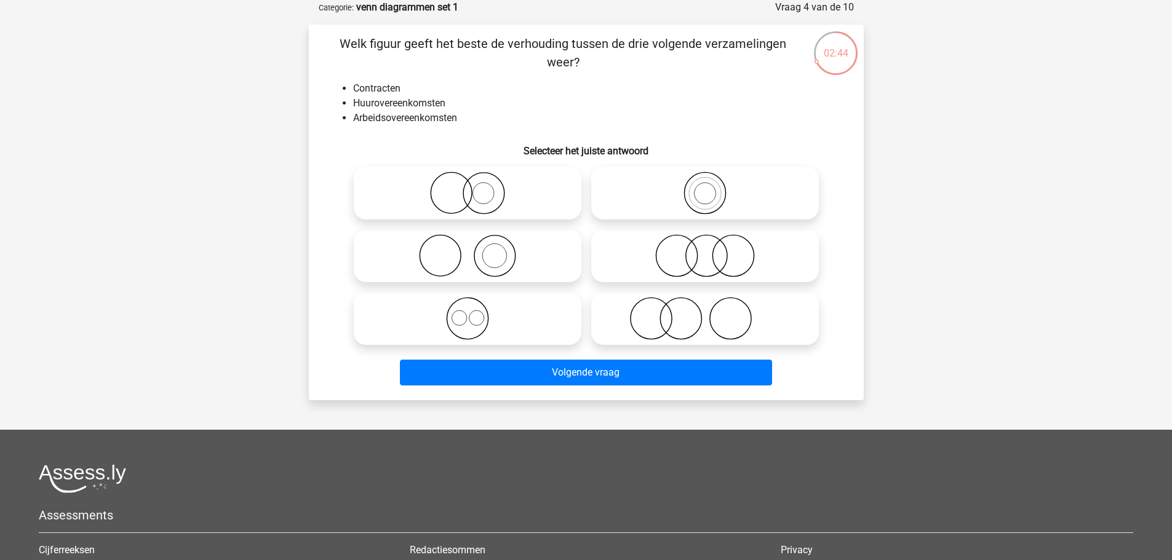
click at [466, 320] on circle at bounding box center [458, 318] width 15 height 15
click at [467, 312] on input "radio" at bounding box center [471, 308] width 8 height 8
radio input "true"
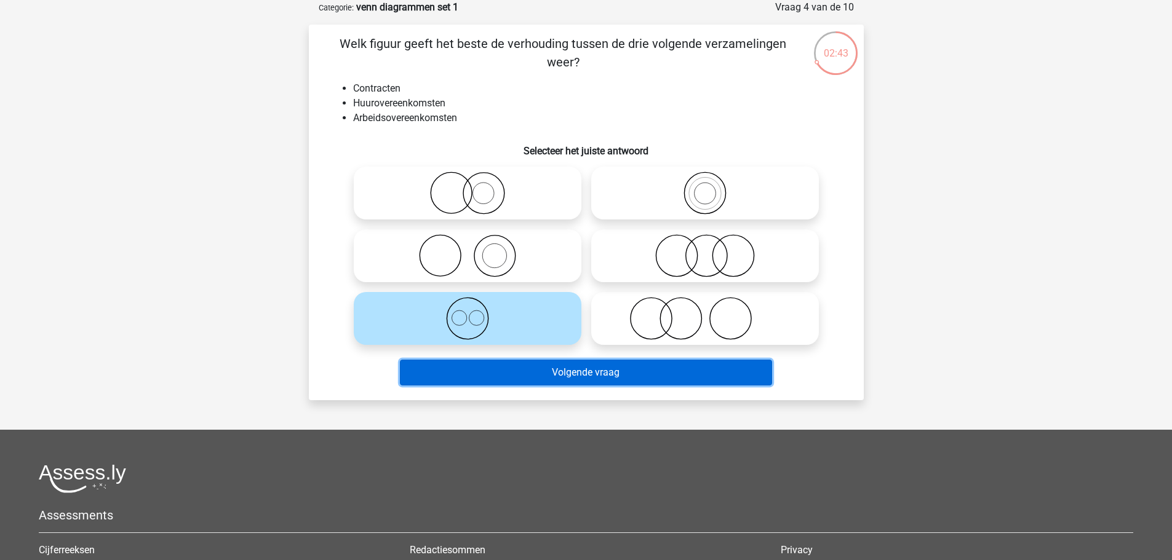
click at [579, 368] on button "Volgende vraag" at bounding box center [586, 373] width 372 height 26
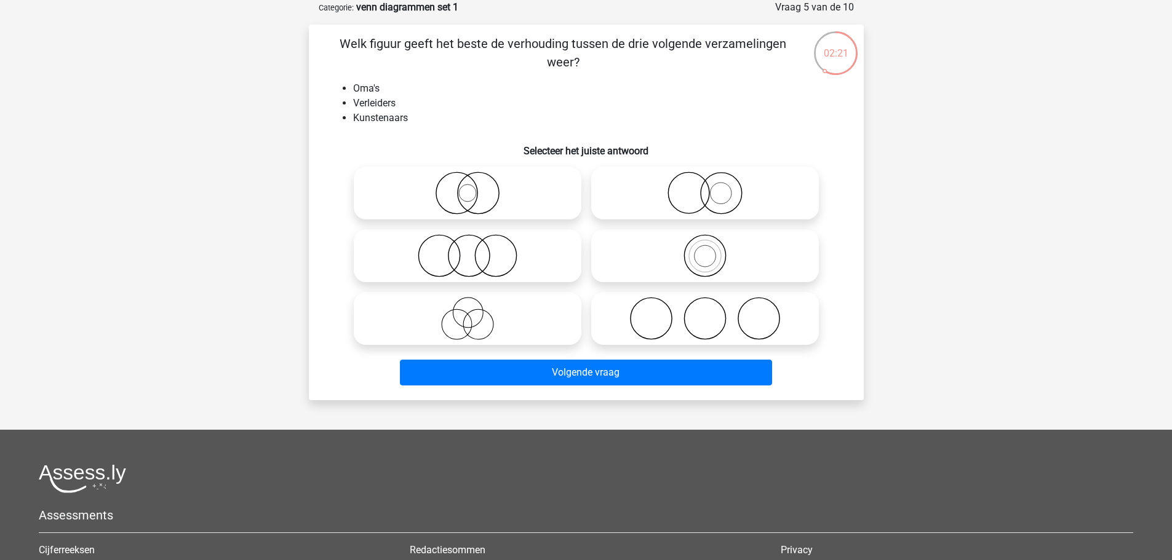
click at [476, 314] on icon at bounding box center [468, 318] width 218 height 43
click at [475, 312] on input "radio" at bounding box center [471, 308] width 8 height 8
radio input "true"
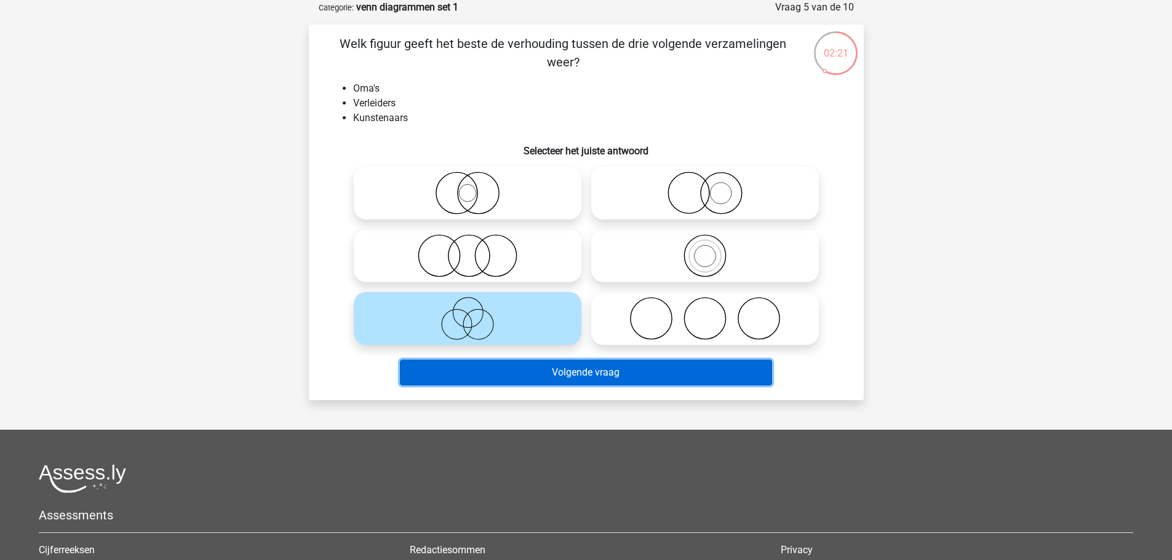
click at [592, 367] on button "Volgende vraag" at bounding box center [586, 373] width 372 height 26
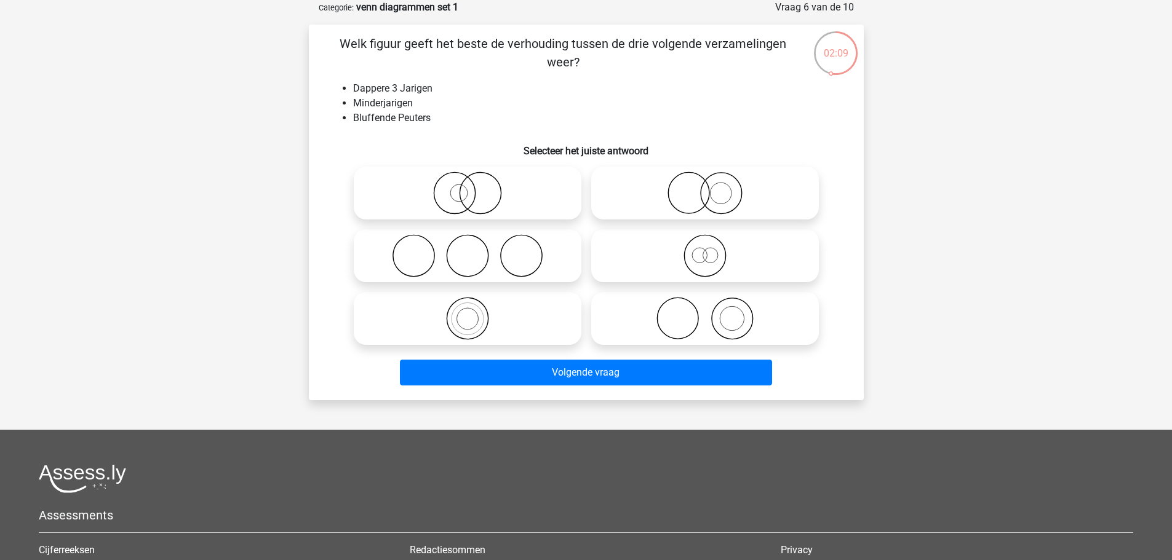
click at [701, 255] on icon at bounding box center [705, 255] width 218 height 43
click at [705, 250] on input "radio" at bounding box center [709, 246] width 8 height 8
radio input "true"
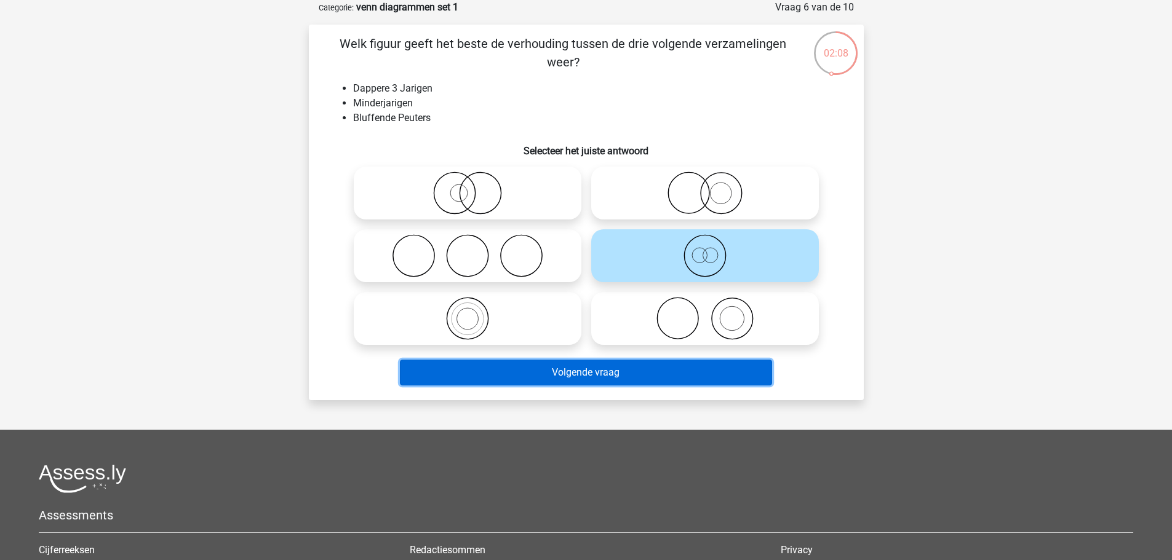
click at [591, 371] on button "Volgende vraag" at bounding box center [586, 373] width 372 height 26
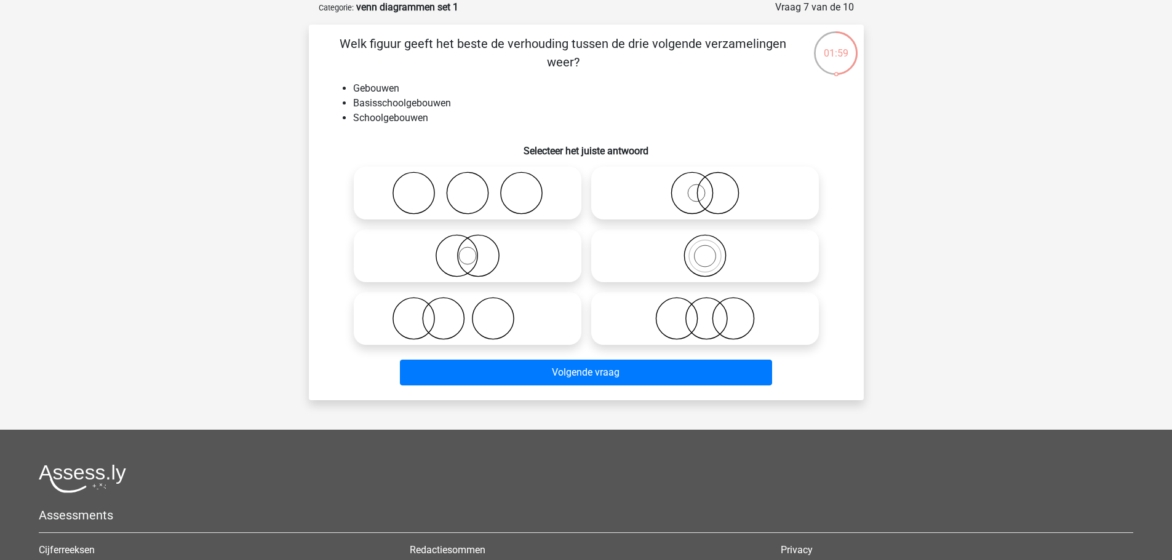
click at [706, 256] on icon at bounding box center [705, 255] width 218 height 43
click at [706, 250] on input "radio" at bounding box center [709, 246] width 8 height 8
radio input "true"
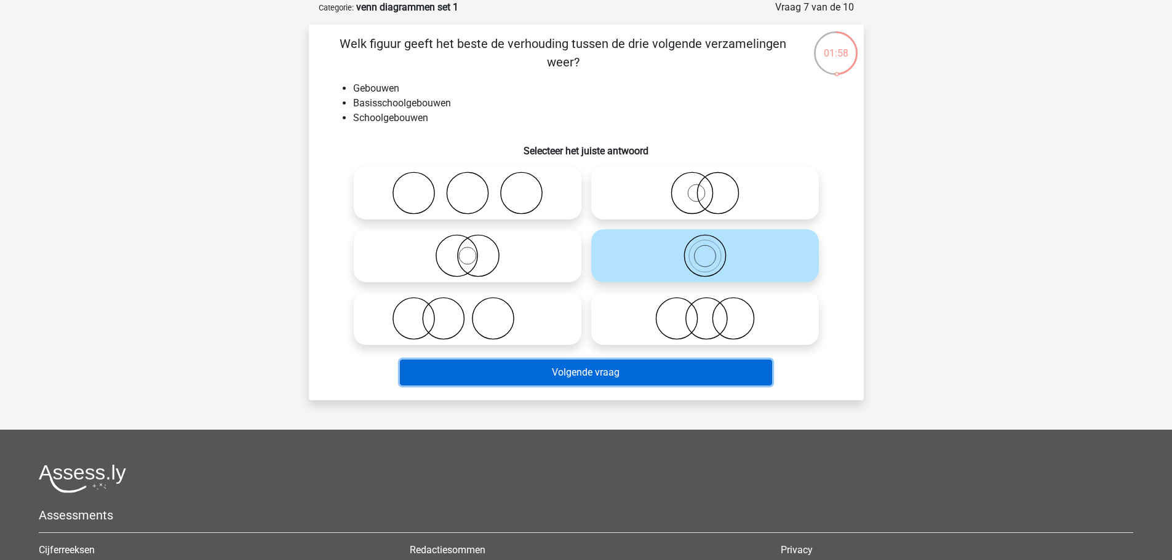
click at [608, 371] on button "Volgende vraag" at bounding box center [586, 373] width 372 height 26
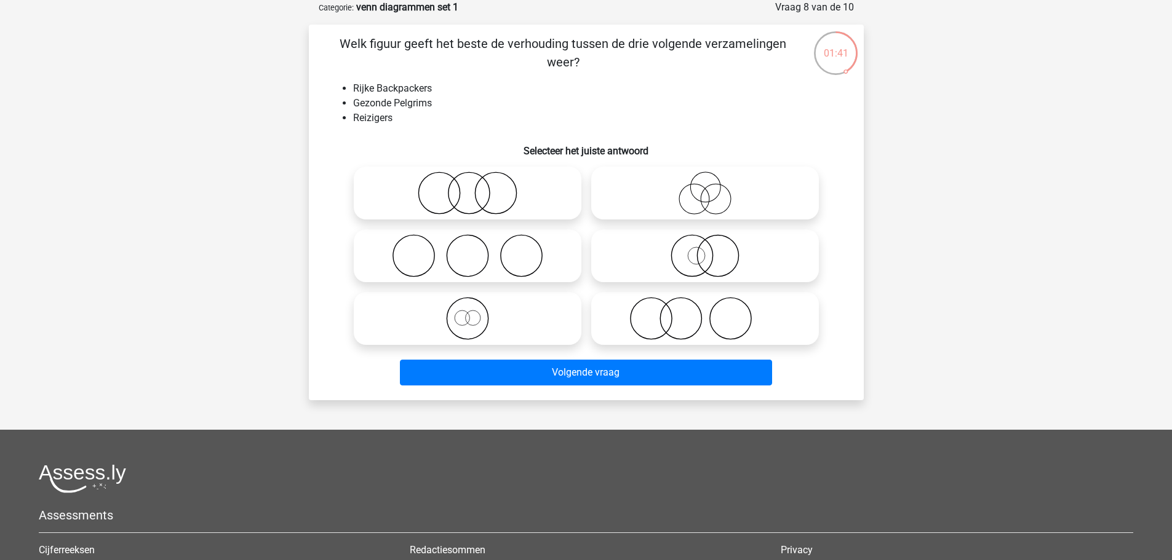
click at [467, 309] on input "radio" at bounding box center [471, 308] width 8 height 8
radio input "true"
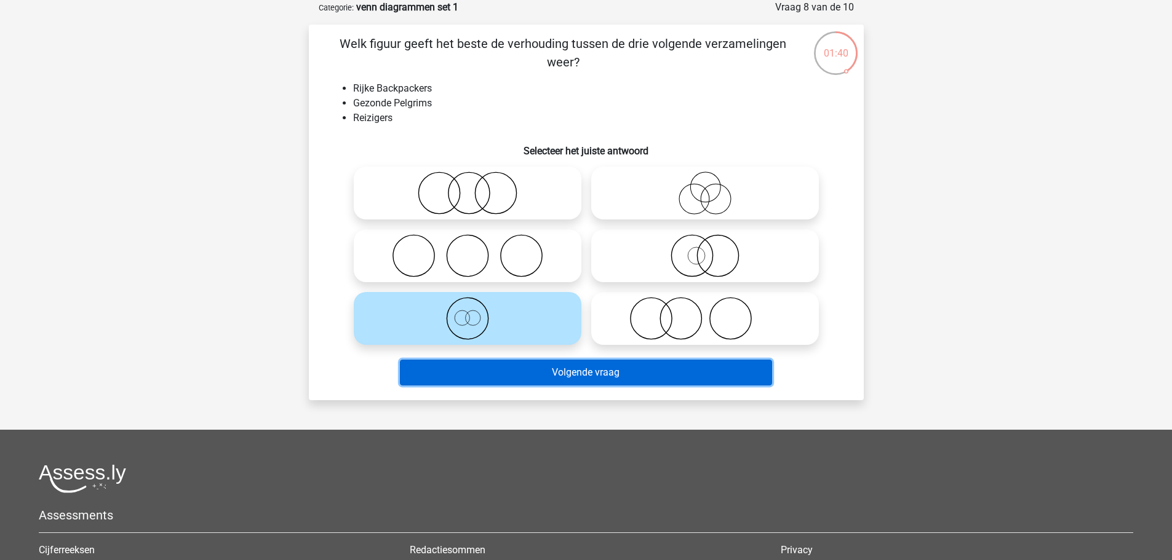
click at [597, 375] on button "Volgende vraag" at bounding box center [586, 373] width 372 height 26
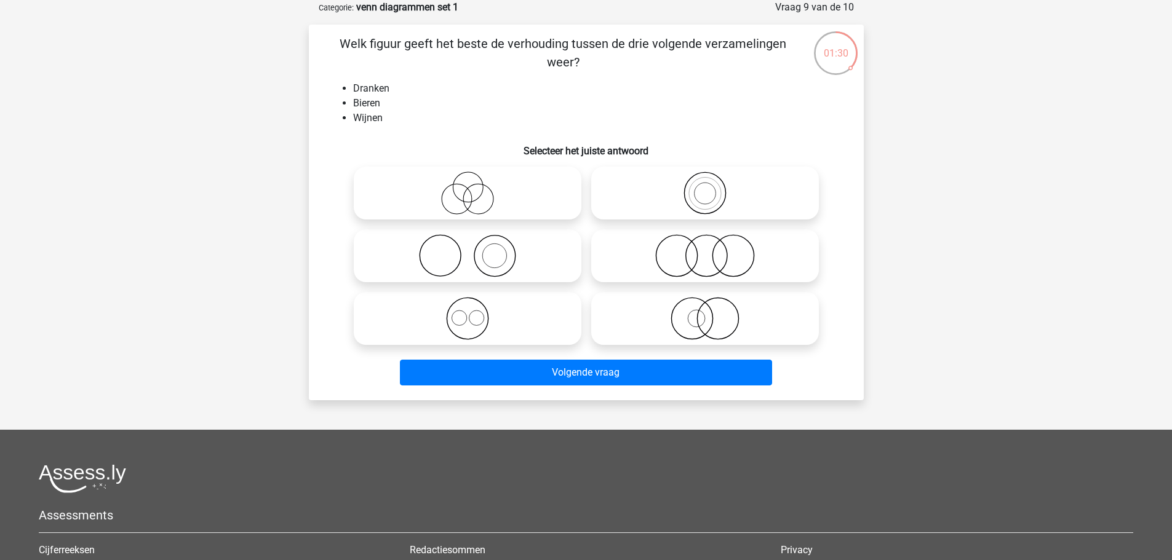
click at [469, 306] on input "radio" at bounding box center [471, 308] width 8 height 8
radio input "true"
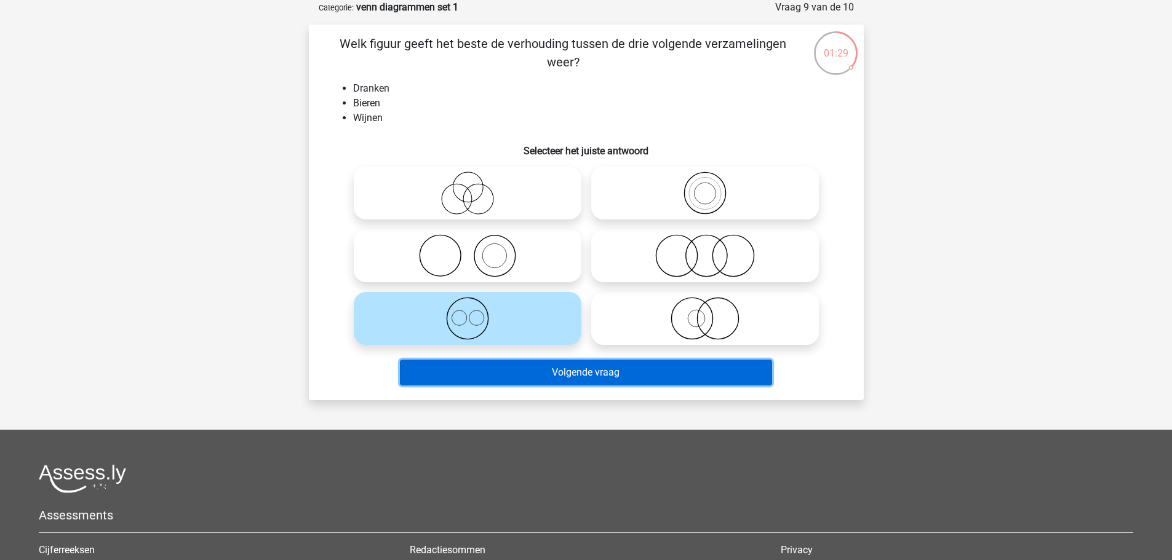
click at [606, 371] on button "Volgende vraag" at bounding box center [586, 373] width 372 height 26
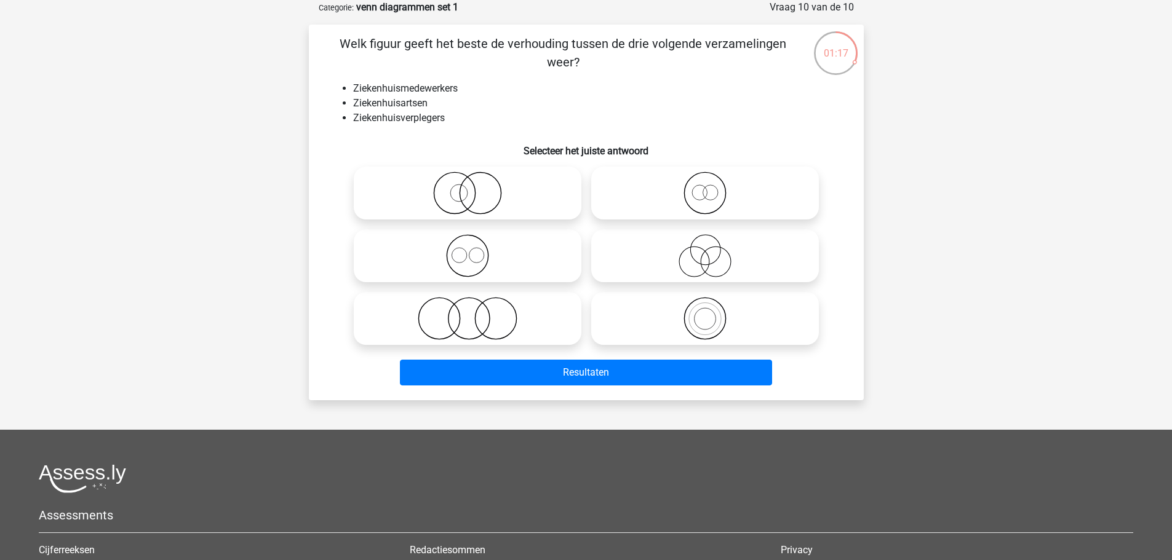
click at [474, 255] on icon at bounding box center [468, 255] width 218 height 43
click at [474, 250] on input "radio" at bounding box center [471, 246] width 8 height 8
radio input "true"
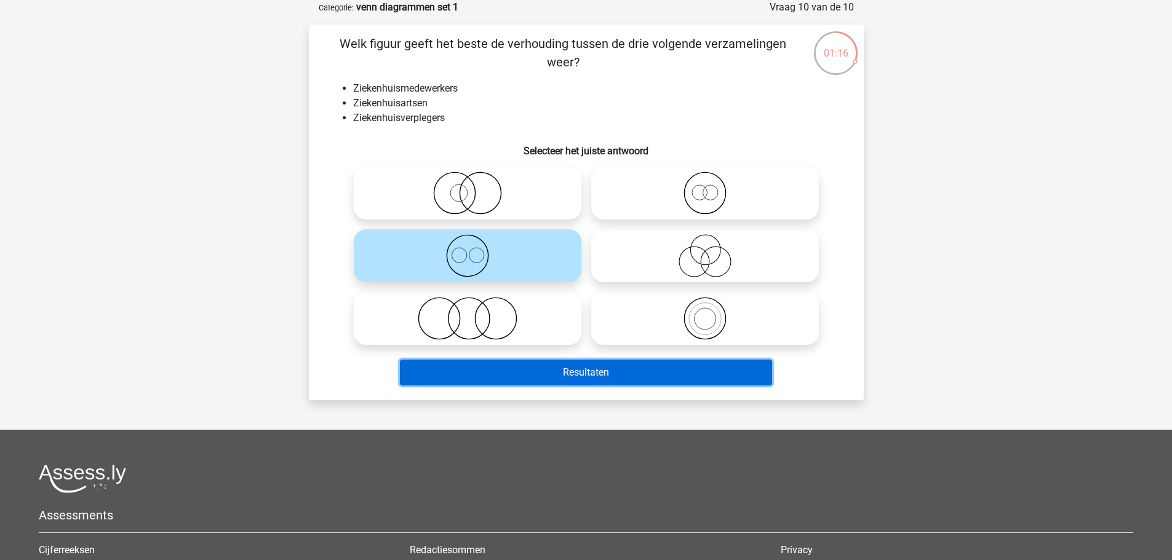
click at [573, 371] on button "Resultaten" at bounding box center [586, 373] width 372 height 26
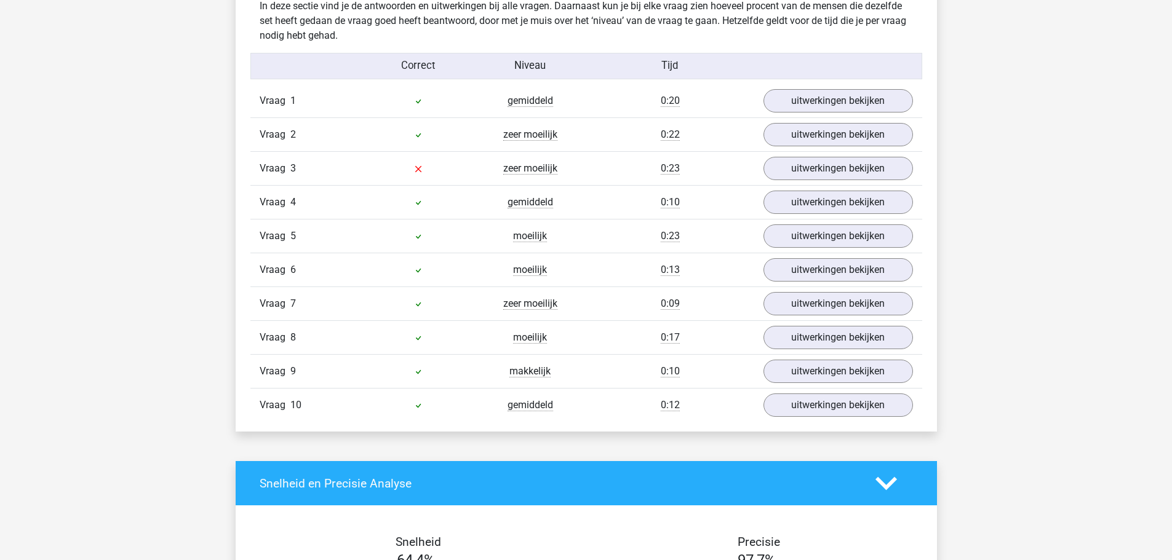
scroll to position [984, 0]
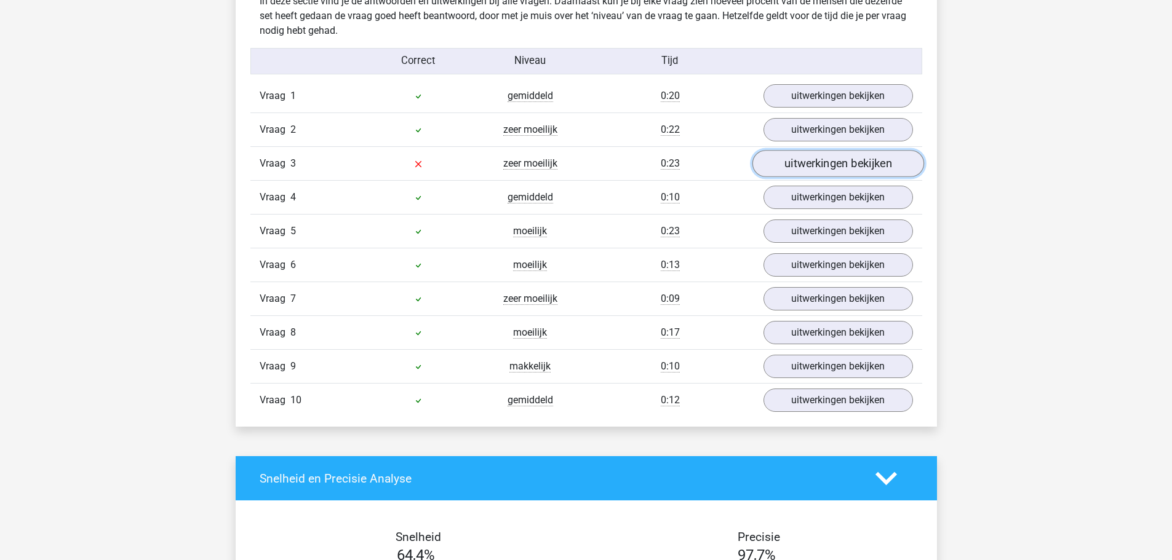
click at [803, 160] on link "uitwerkingen bekijken" at bounding box center [838, 164] width 172 height 27
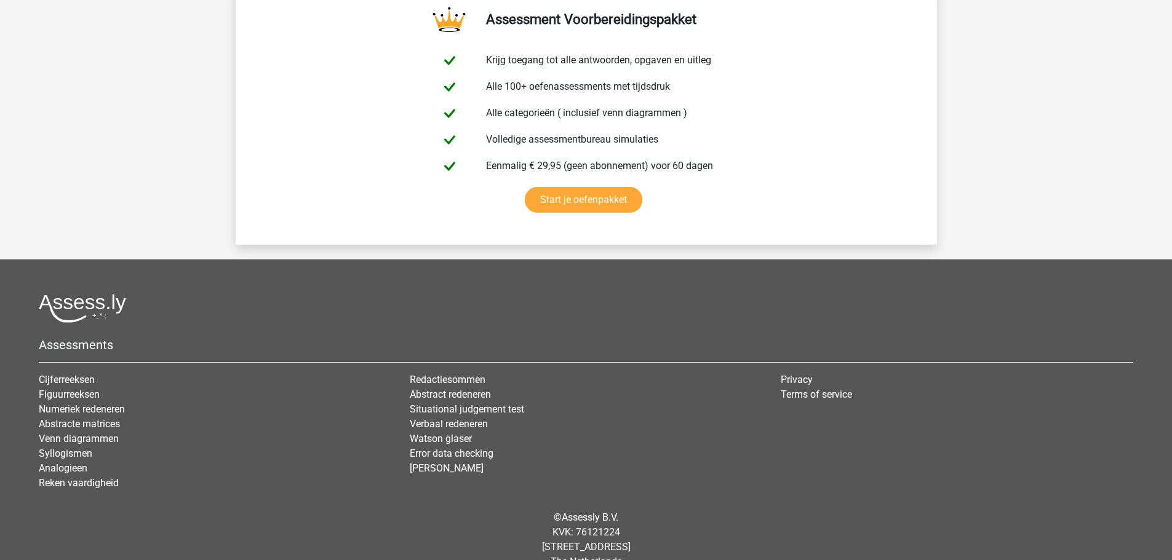
scroll to position [2966, 0]
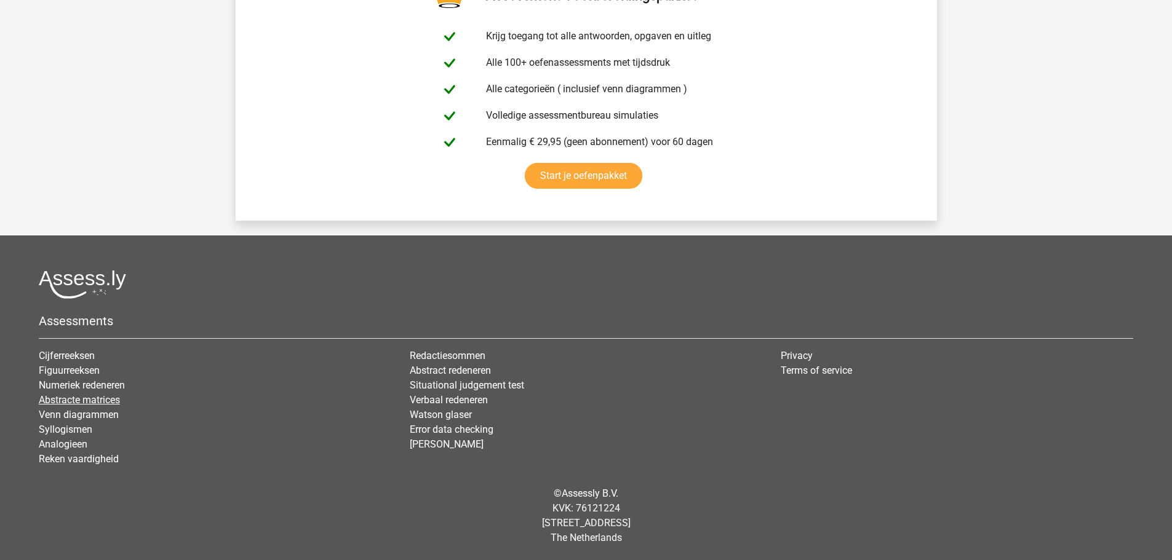
click at [81, 398] on link "Abstracte matrices" at bounding box center [79, 400] width 81 height 12
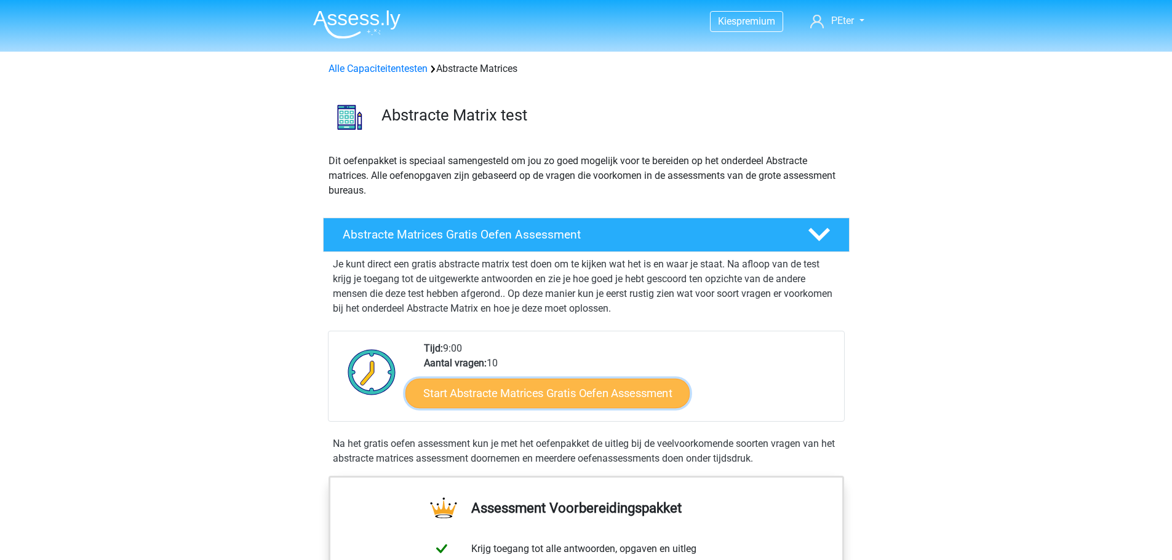
click at [603, 394] on link "Start Abstracte Matrices Gratis Oefen Assessment" at bounding box center [547, 393] width 284 height 30
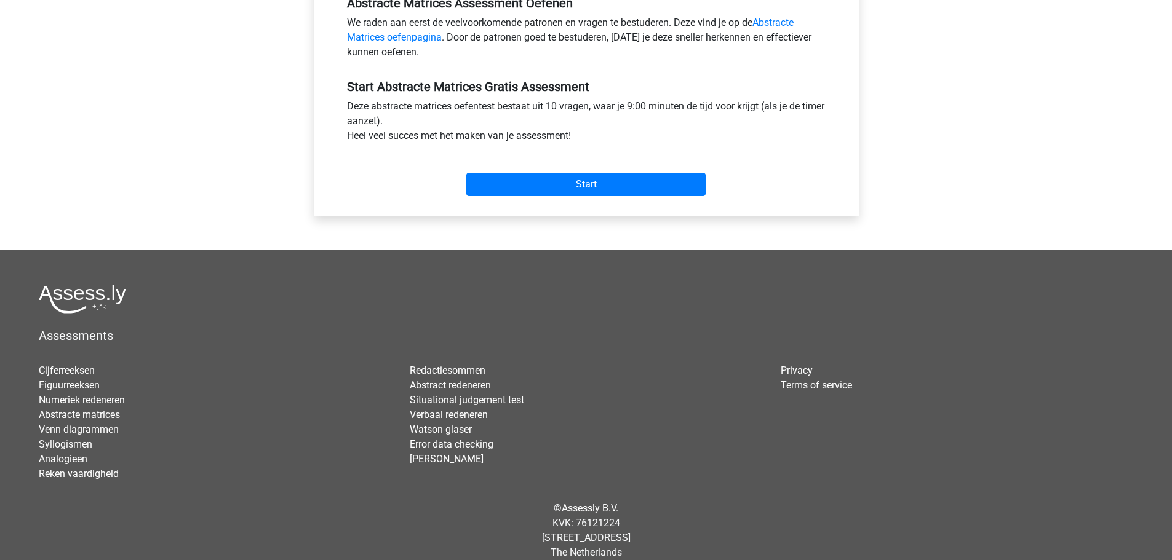
scroll to position [411, 0]
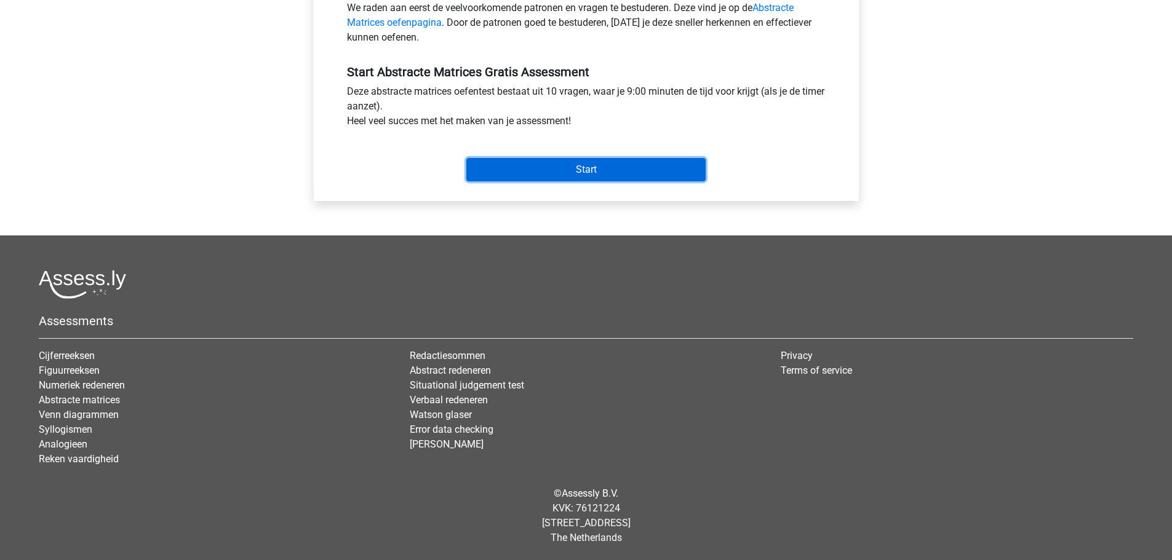
click at [582, 162] on input "Start" at bounding box center [585, 169] width 239 height 23
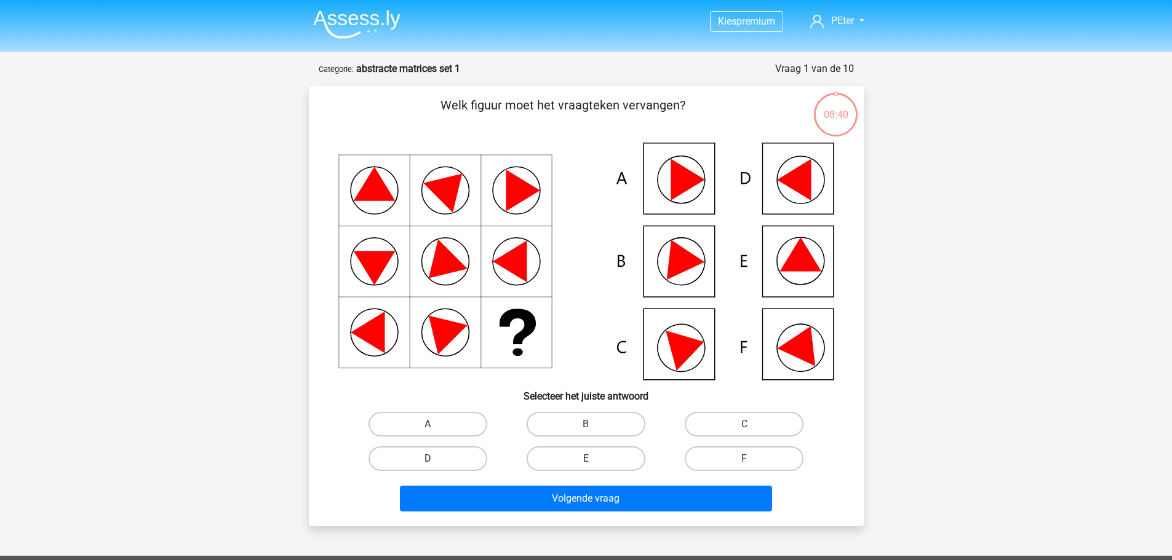
click at [434, 458] on label "D" at bounding box center [427, 459] width 119 height 25
click at [434, 459] on input "D" at bounding box center [431, 463] width 8 height 8
radio input "true"
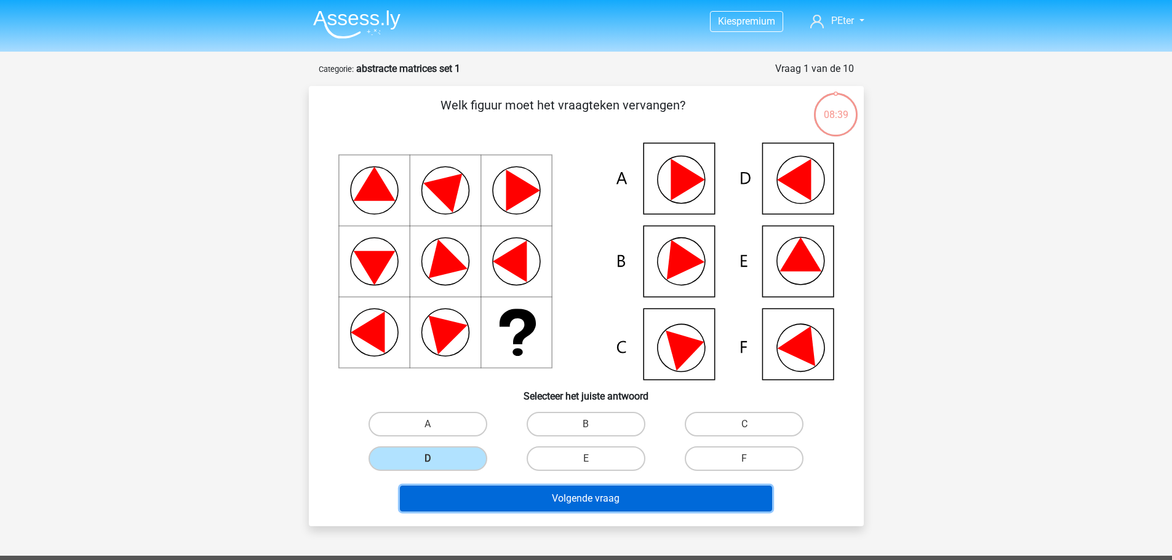
click at [596, 493] on button "Volgende vraag" at bounding box center [586, 499] width 372 height 26
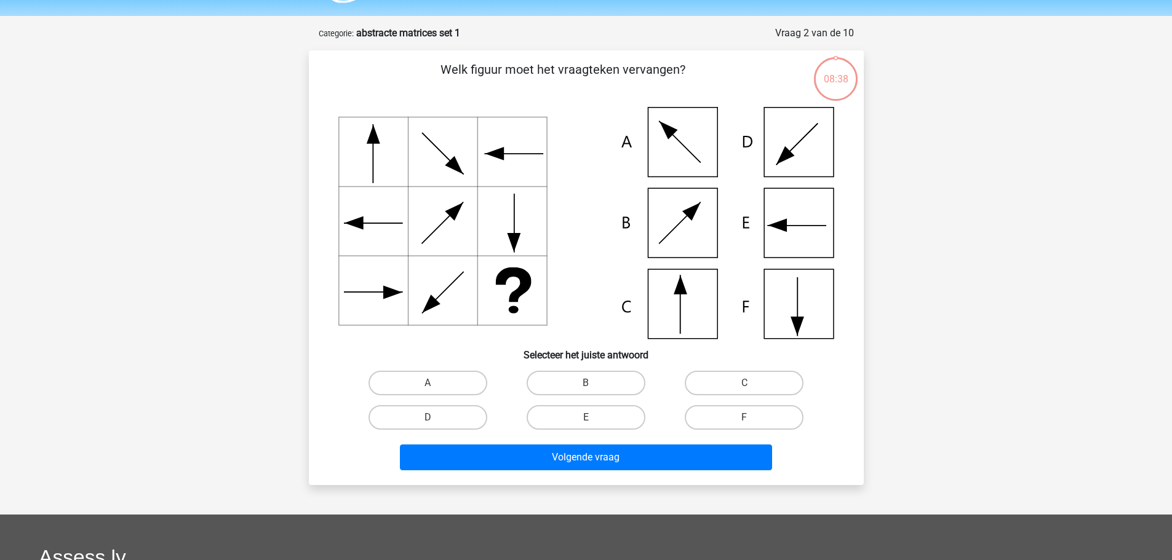
scroll to position [62, 0]
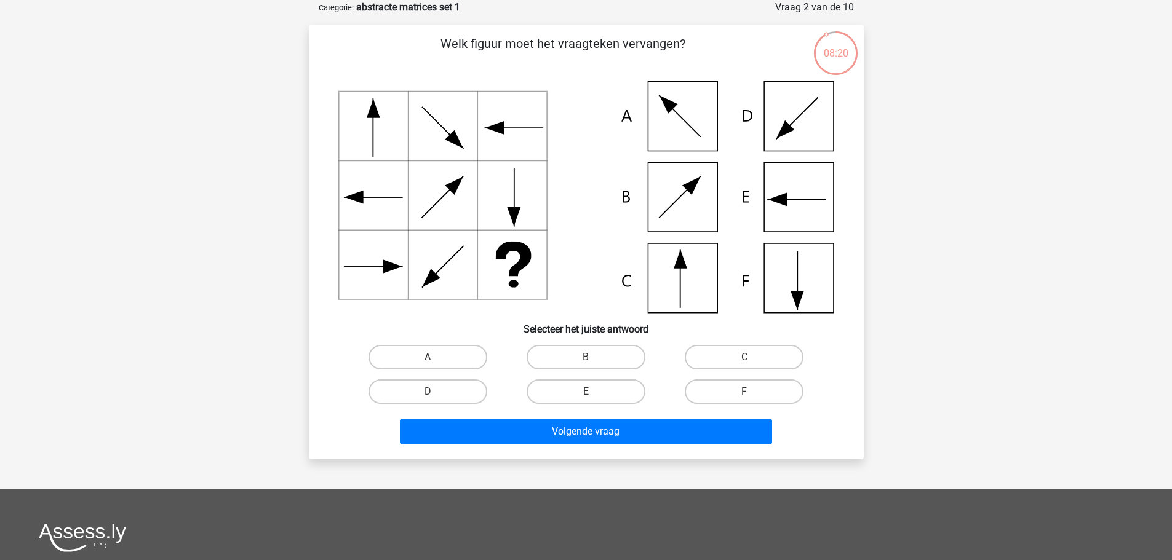
click at [681, 286] on icon at bounding box center [586, 197] width 496 height 232
click at [725, 357] on label "C" at bounding box center [744, 357] width 119 height 25
click at [744, 357] on input "C" at bounding box center [748, 361] width 8 height 8
radio input "true"
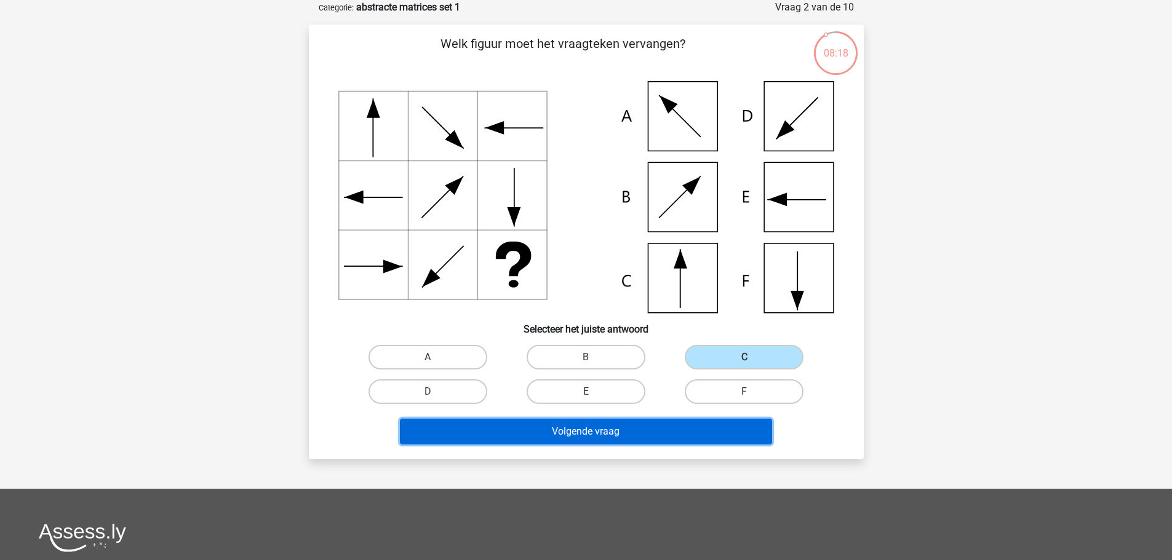
click at [582, 428] on button "Volgende vraag" at bounding box center [586, 432] width 372 height 26
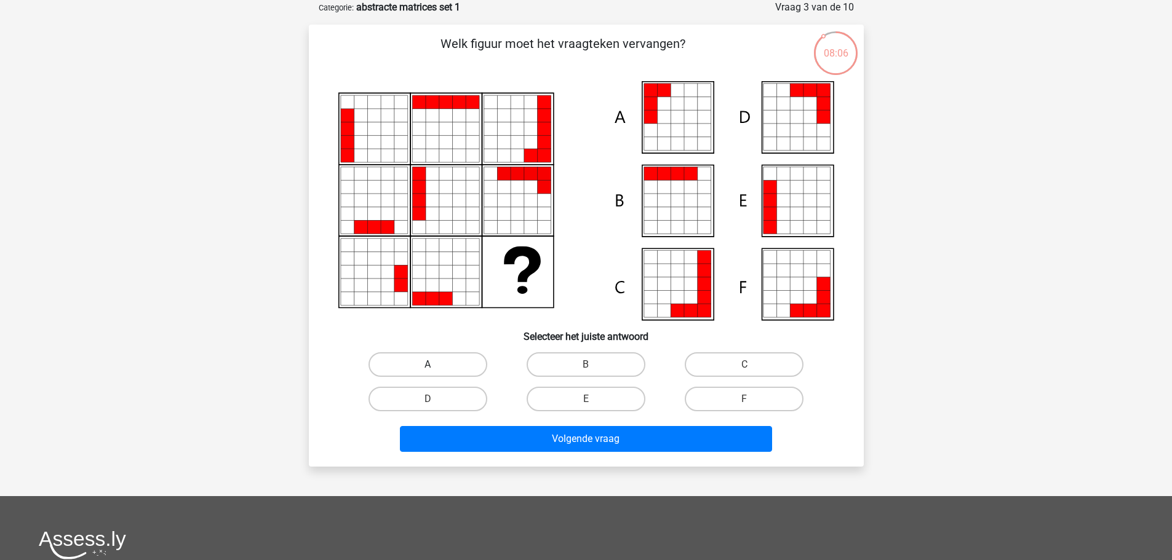
click at [428, 360] on label "A" at bounding box center [427, 364] width 119 height 25
click at [428, 365] on input "A" at bounding box center [431, 369] width 8 height 8
radio input "true"
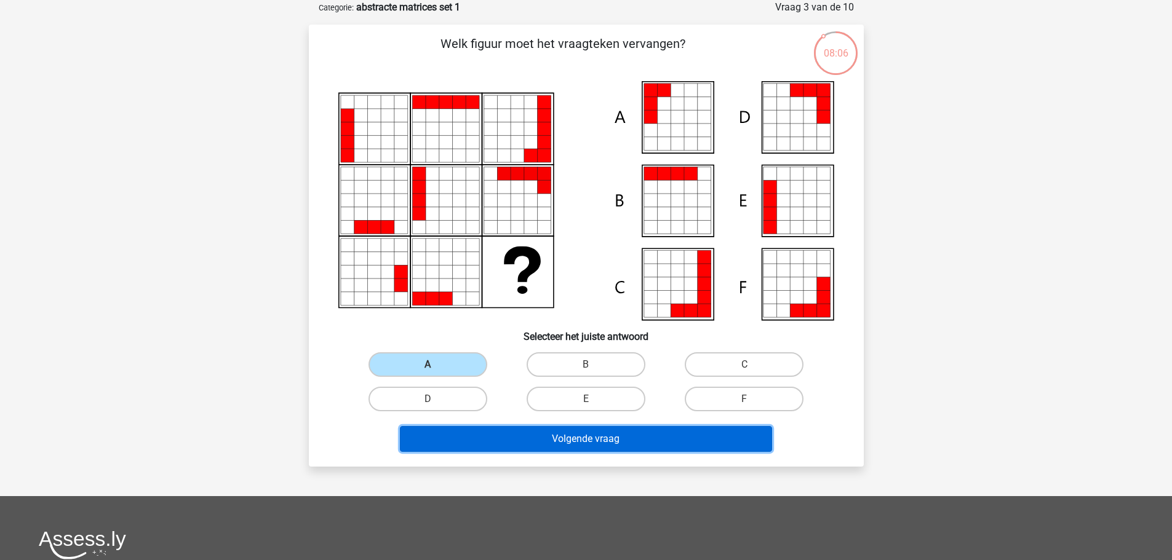
click at [594, 434] on button "Volgende vraag" at bounding box center [586, 439] width 372 height 26
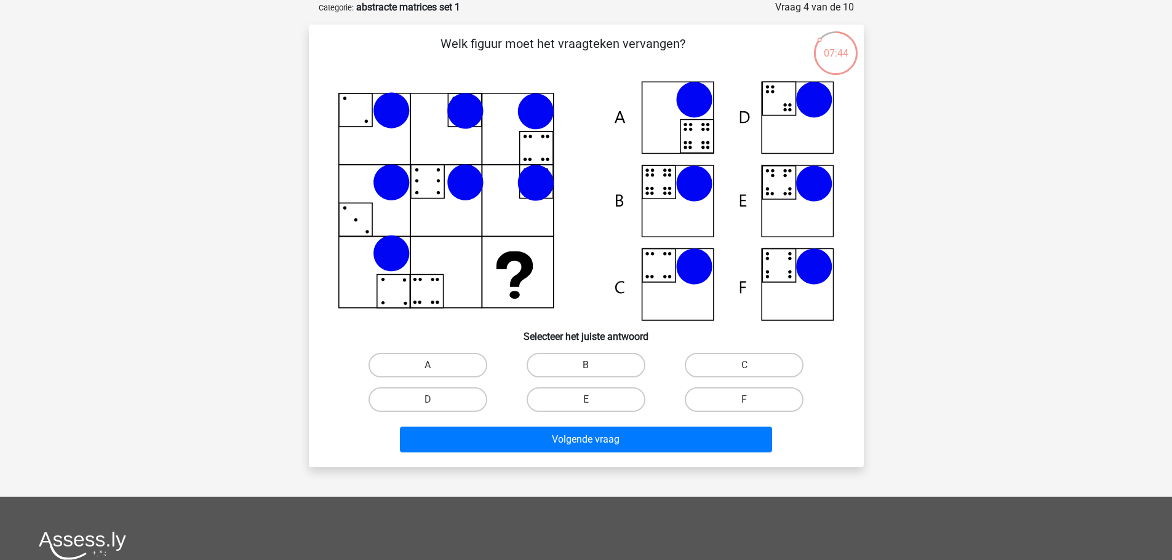
click at [589, 363] on label "B" at bounding box center [585, 365] width 119 height 25
click at [589, 365] on input "B" at bounding box center [590, 369] width 8 height 8
radio input "true"
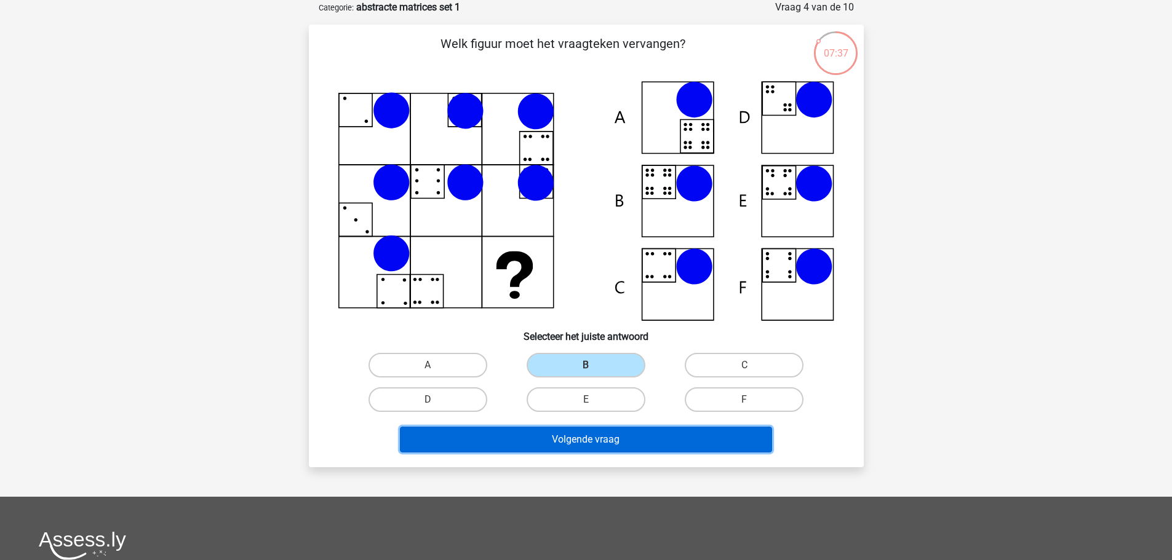
click at [575, 439] on button "Volgende vraag" at bounding box center [586, 440] width 372 height 26
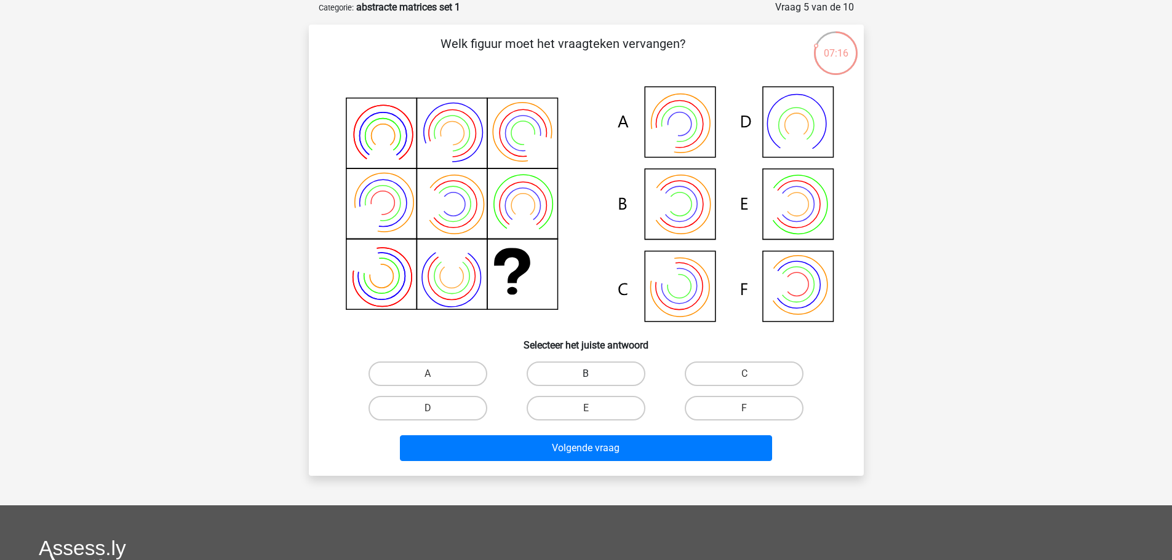
click at [585, 368] on label "B" at bounding box center [585, 374] width 119 height 25
click at [586, 374] on input "B" at bounding box center [590, 378] width 8 height 8
radio input "true"
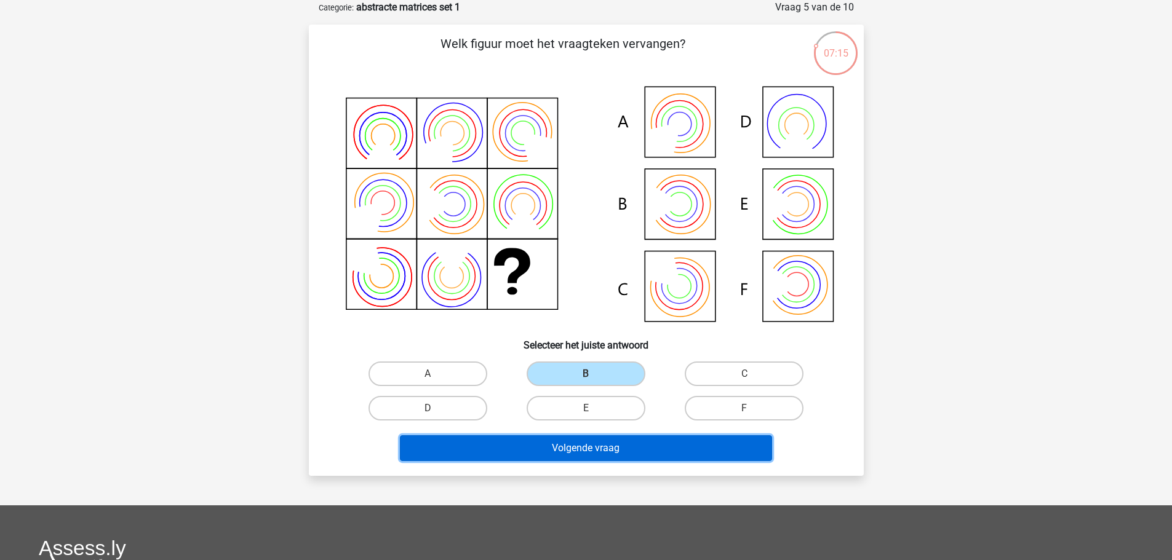
click at [581, 446] on button "Volgende vraag" at bounding box center [586, 448] width 372 height 26
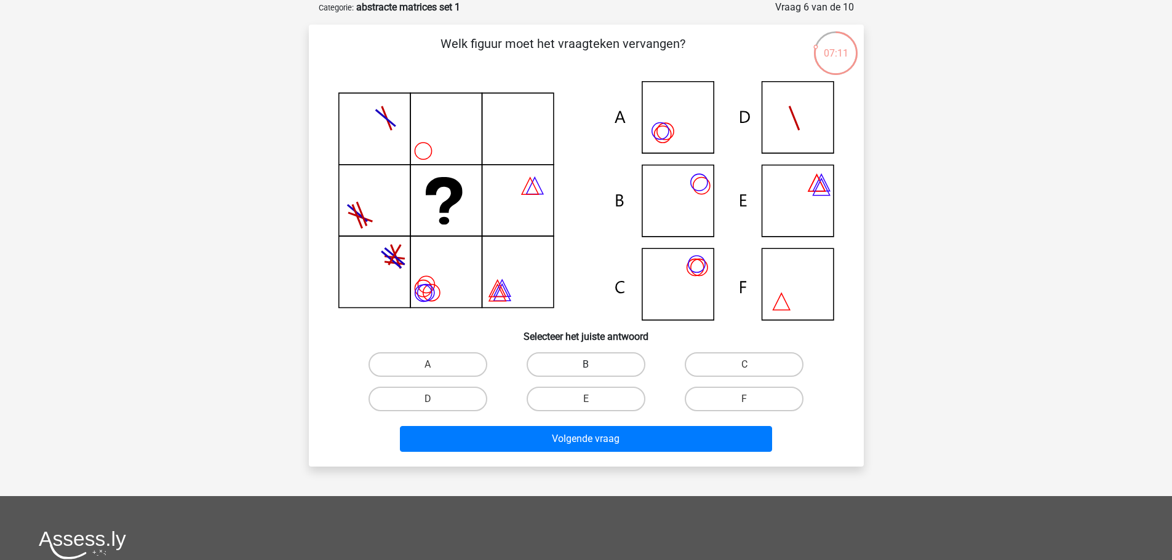
click at [575, 355] on label "B" at bounding box center [585, 364] width 119 height 25
click at [586, 365] on input "B" at bounding box center [590, 369] width 8 height 8
radio input "true"
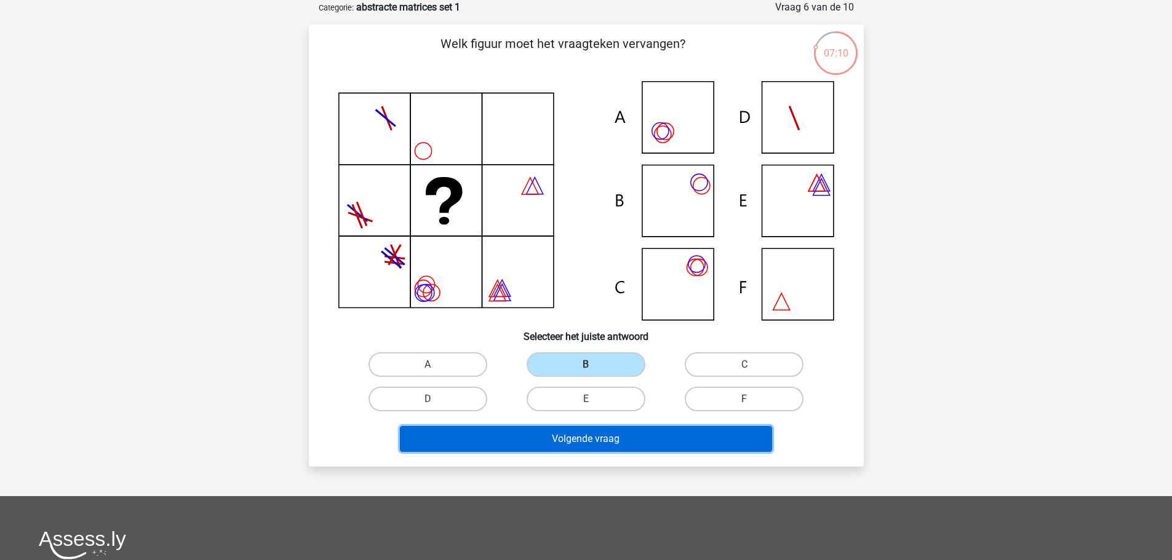
click at [592, 437] on button "Volgende vraag" at bounding box center [586, 439] width 372 height 26
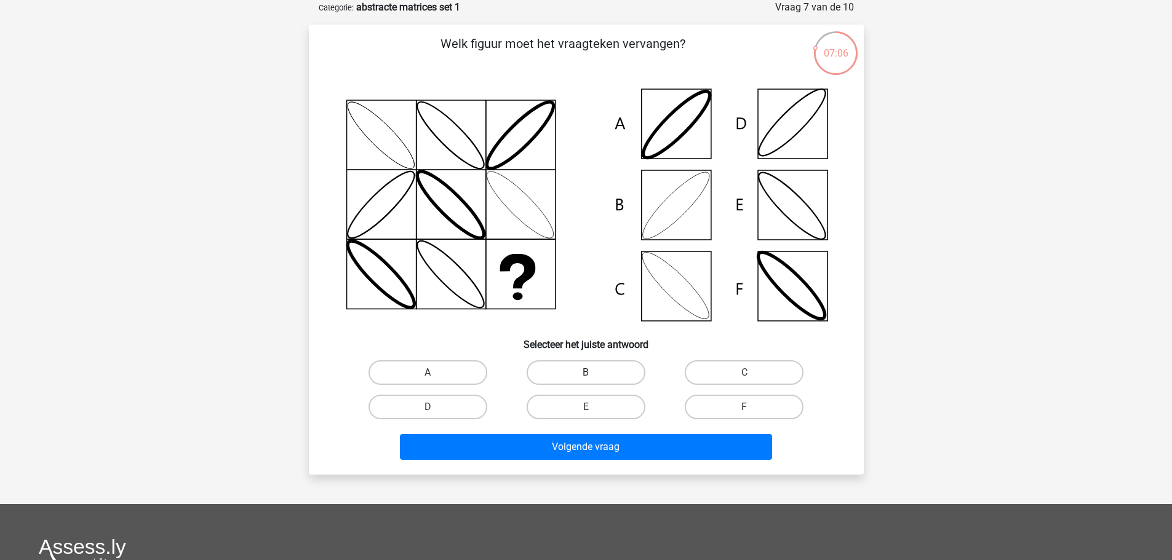
click at [569, 367] on label "B" at bounding box center [585, 372] width 119 height 25
click at [586, 373] on input "B" at bounding box center [590, 377] width 8 height 8
radio input "true"
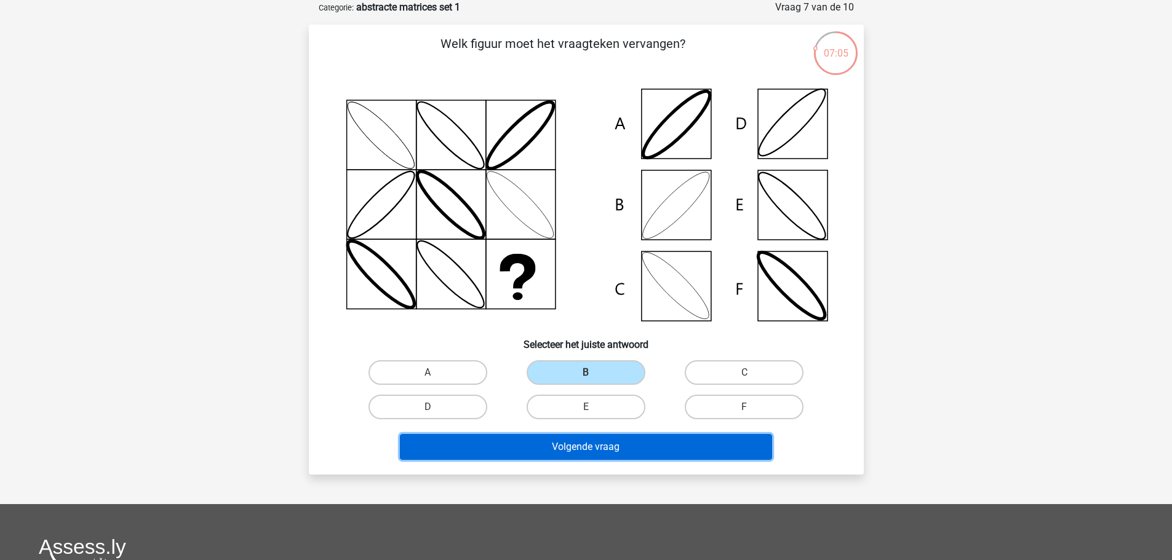
click at [600, 446] on button "Volgende vraag" at bounding box center [586, 447] width 372 height 26
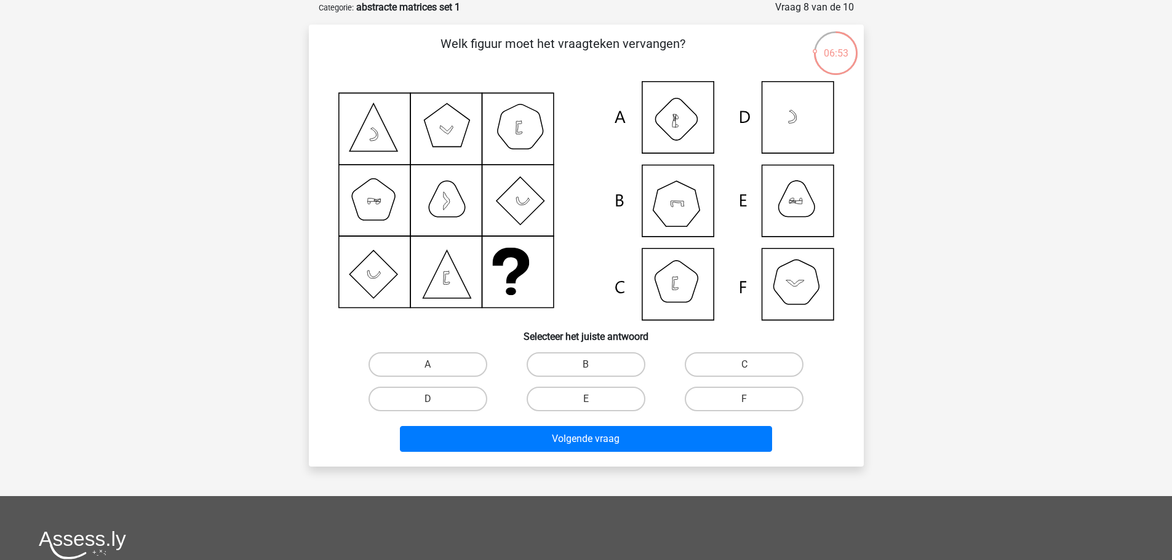
click at [683, 199] on icon at bounding box center [586, 200] width 496 height 239
click at [593, 359] on label "B" at bounding box center [585, 364] width 119 height 25
click at [593, 365] on input "B" at bounding box center [590, 369] width 8 height 8
radio input "true"
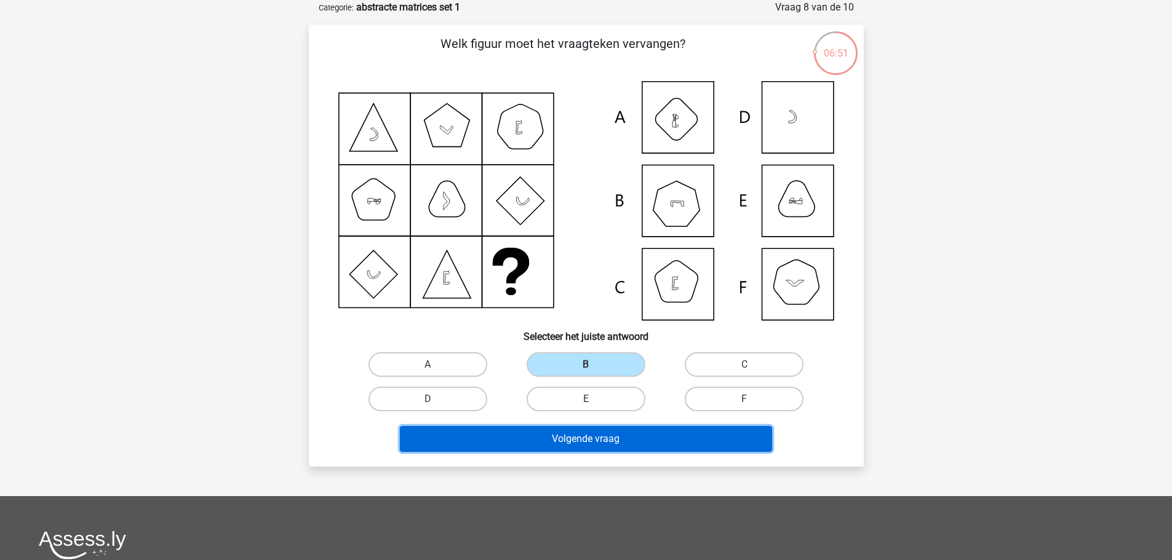
click at [591, 437] on button "Volgende vraag" at bounding box center [586, 439] width 372 height 26
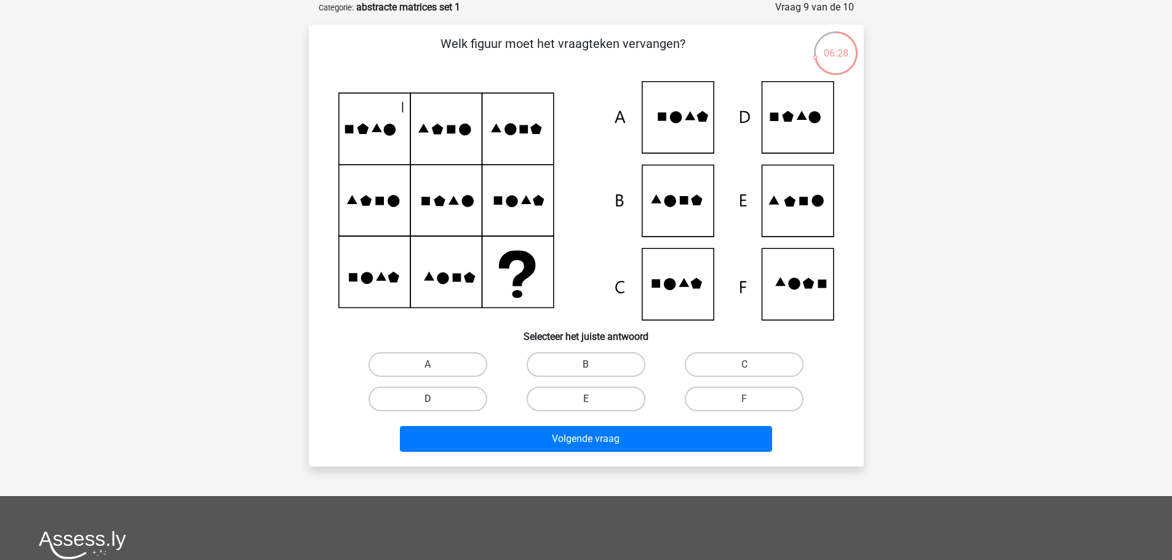
click at [424, 395] on label "D" at bounding box center [427, 399] width 119 height 25
click at [427, 399] on input "D" at bounding box center [431, 403] width 8 height 8
radio input "true"
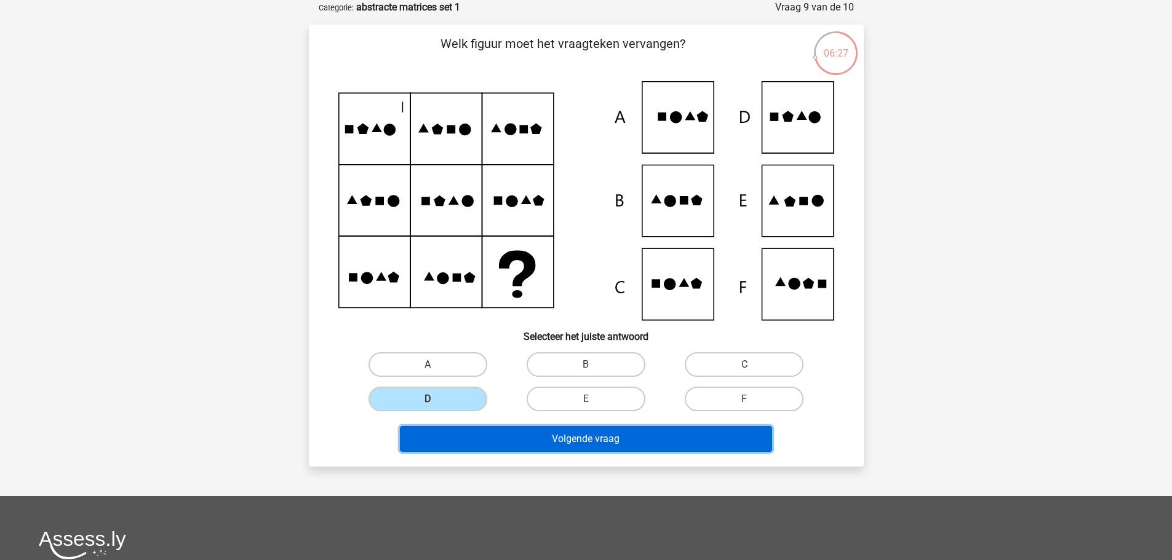
click at [584, 440] on button "Volgende vraag" at bounding box center [586, 439] width 372 height 26
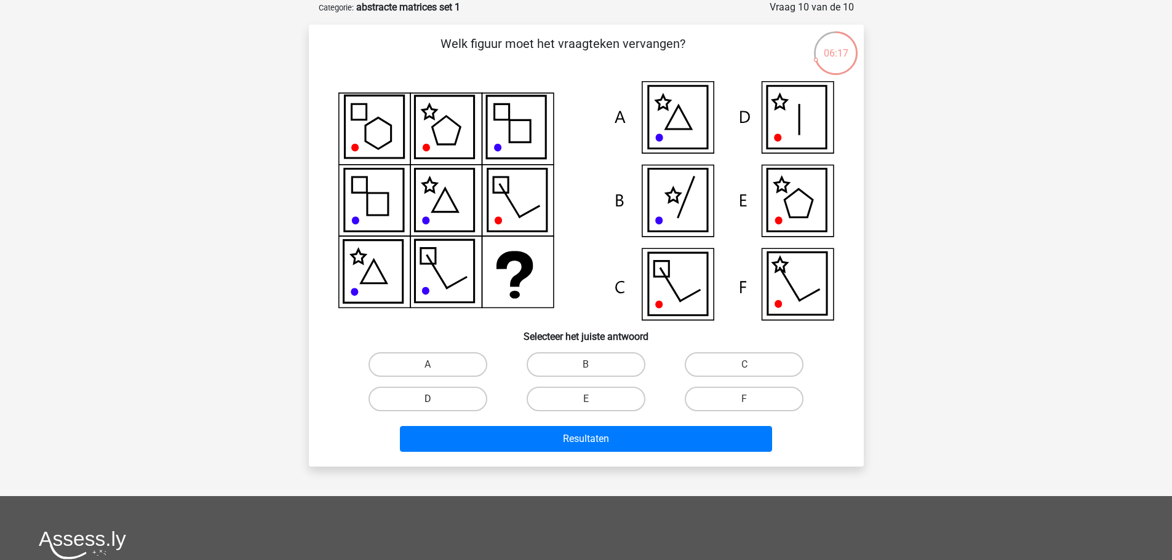
click at [429, 394] on label "D" at bounding box center [427, 399] width 119 height 25
click at [429, 399] on input "D" at bounding box center [431, 403] width 8 height 8
radio input "true"
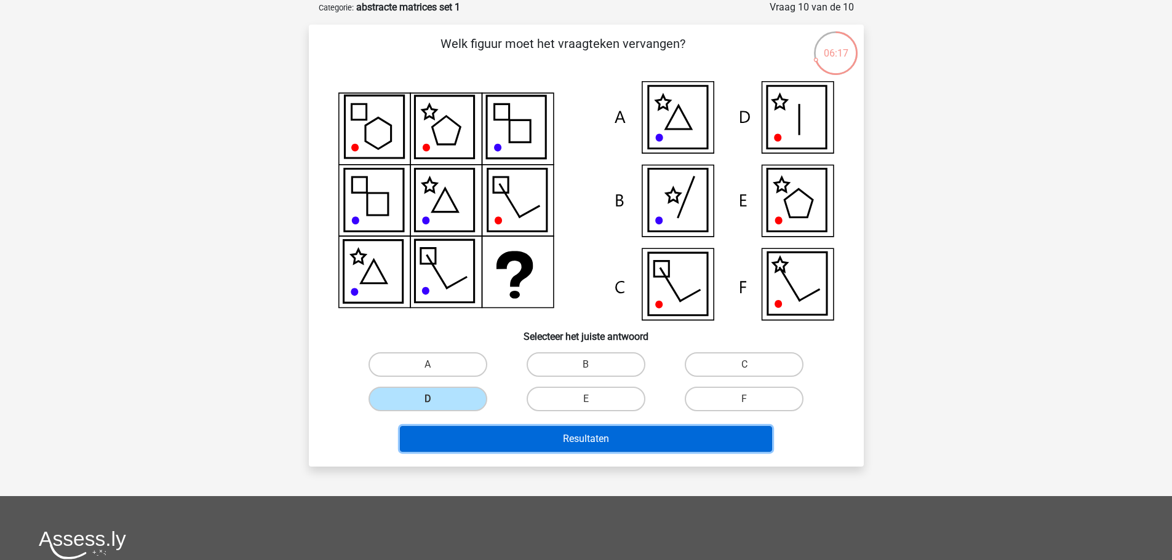
click at [600, 433] on button "Resultaten" at bounding box center [586, 439] width 372 height 26
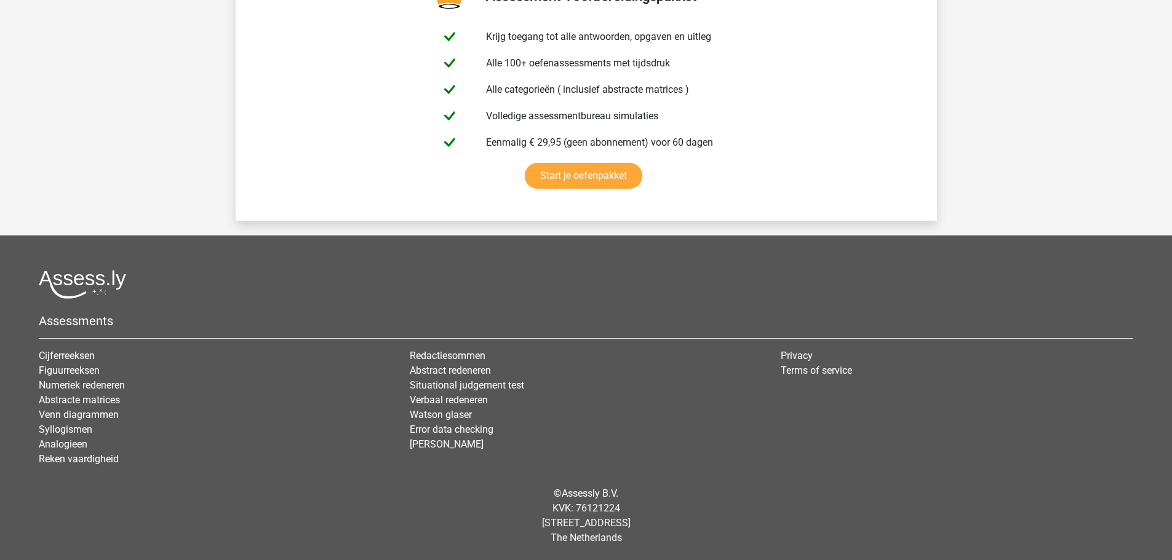
scroll to position [2152, 0]
click at [429, 370] on link "Abstract redeneren" at bounding box center [450, 371] width 81 height 12
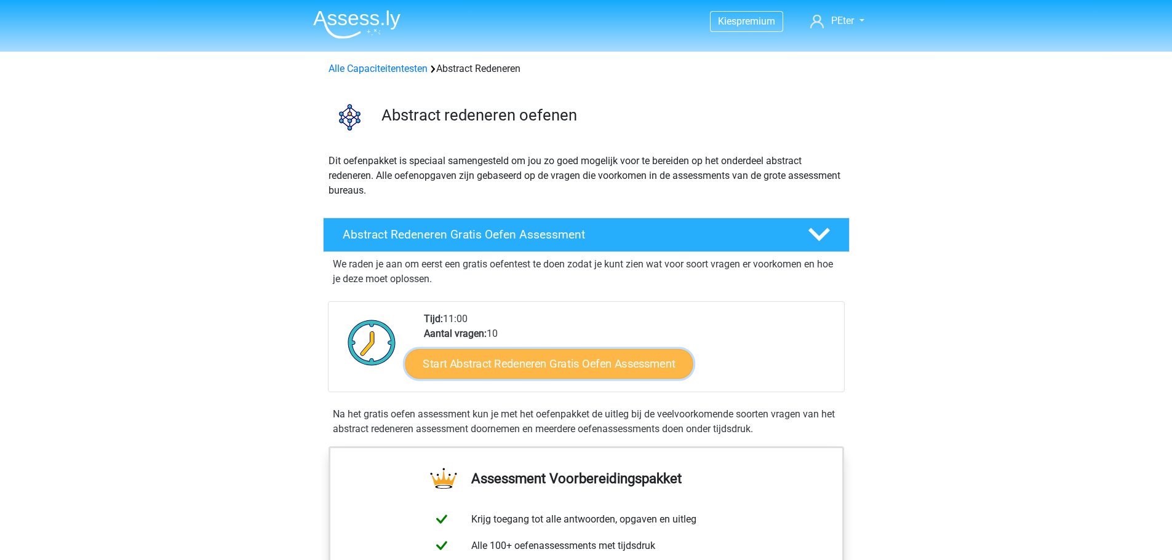
click at [513, 360] on link "Start Abstract Redeneren Gratis Oefen Assessment" at bounding box center [549, 364] width 288 height 30
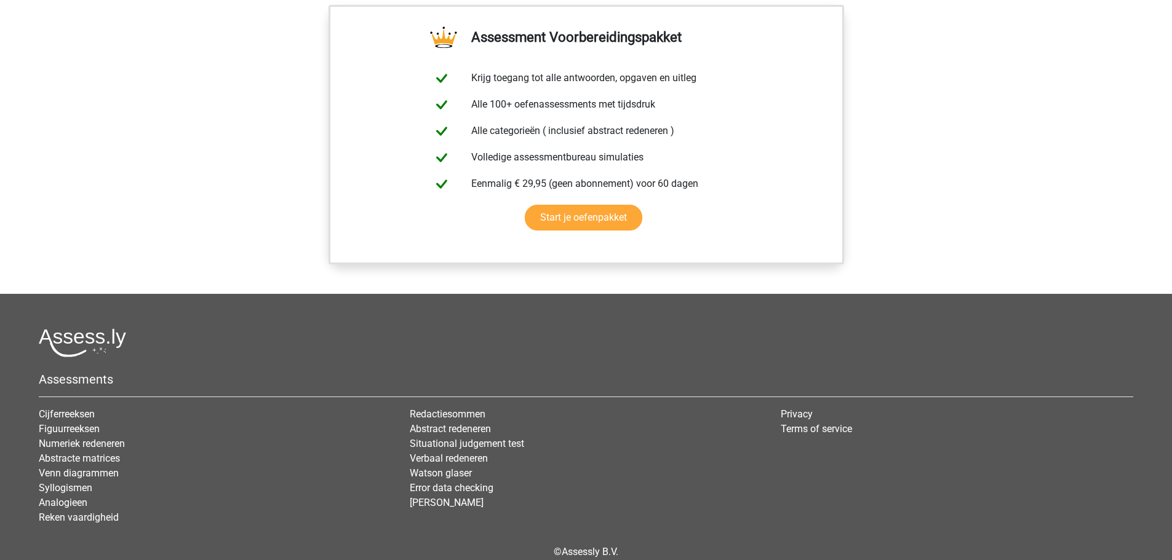
scroll to position [1019, 0]
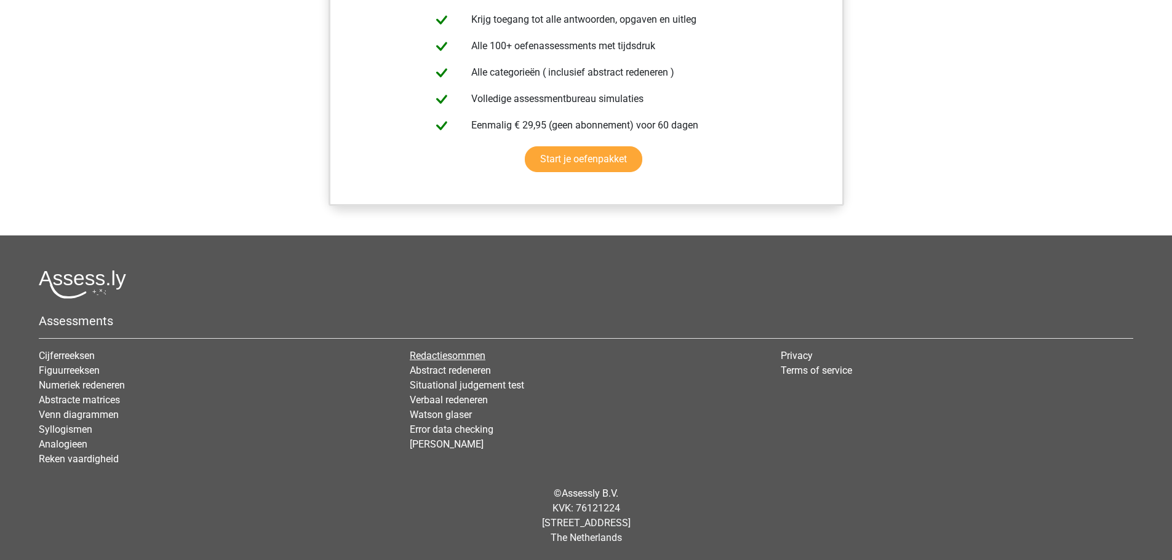
click at [439, 355] on link "Redactiesommen" at bounding box center [448, 356] width 76 height 12
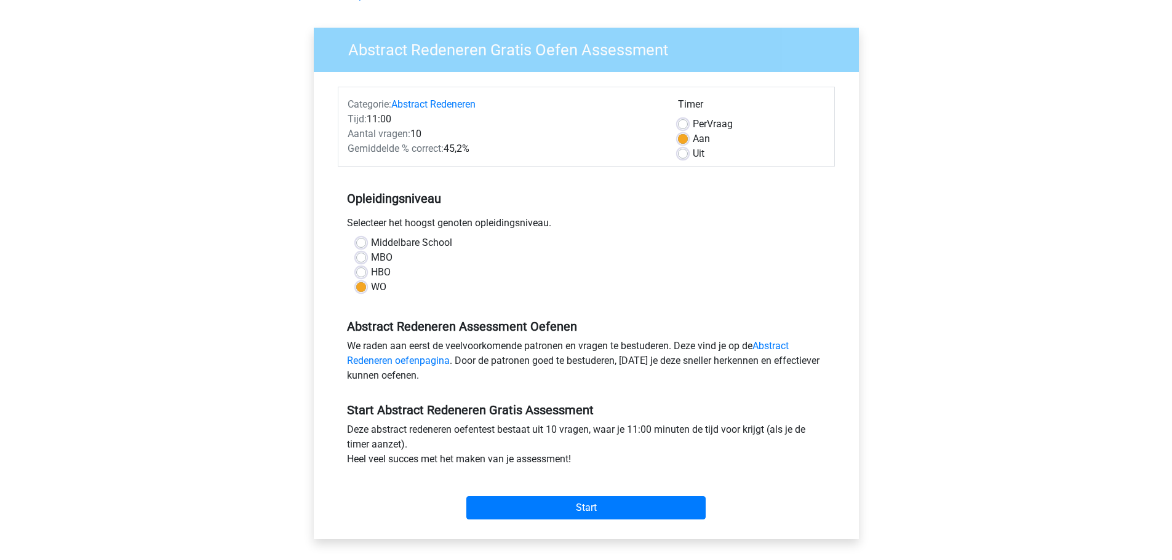
scroll to position [185, 0]
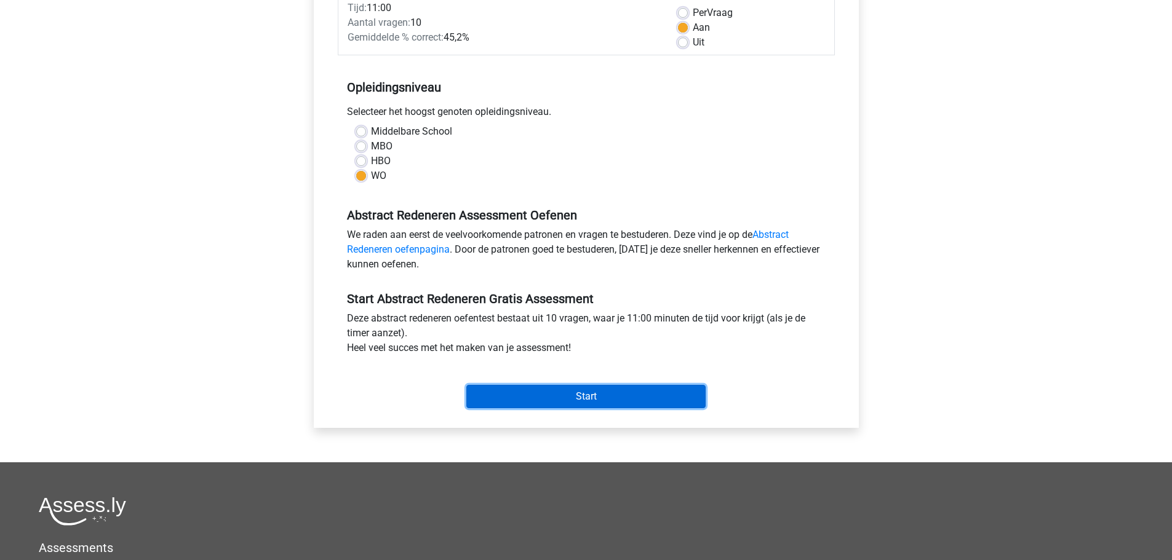
click at [565, 392] on input "Start" at bounding box center [585, 396] width 239 height 23
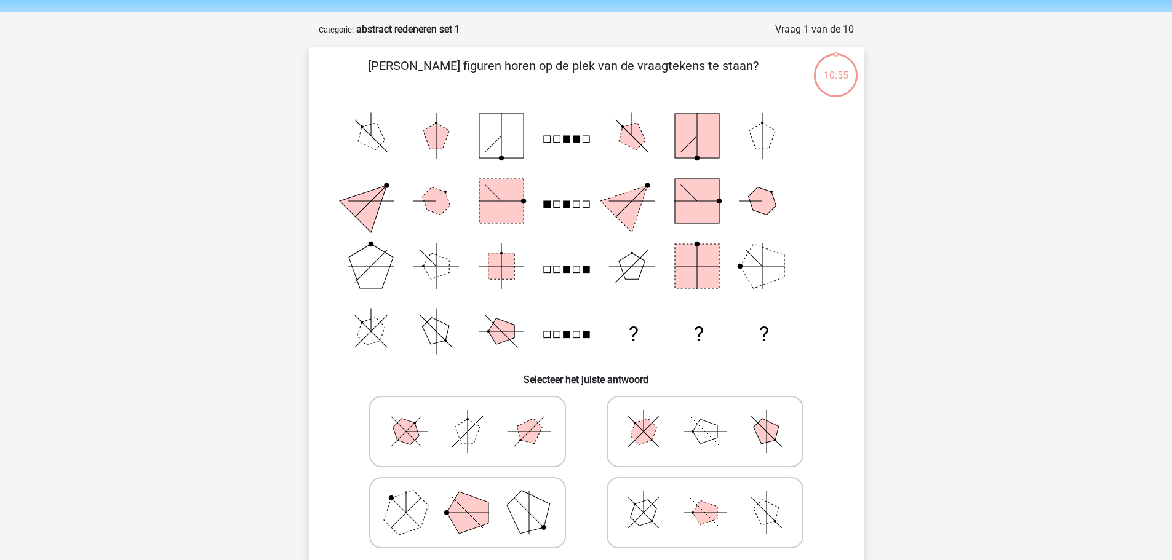
scroll to position [62, 0]
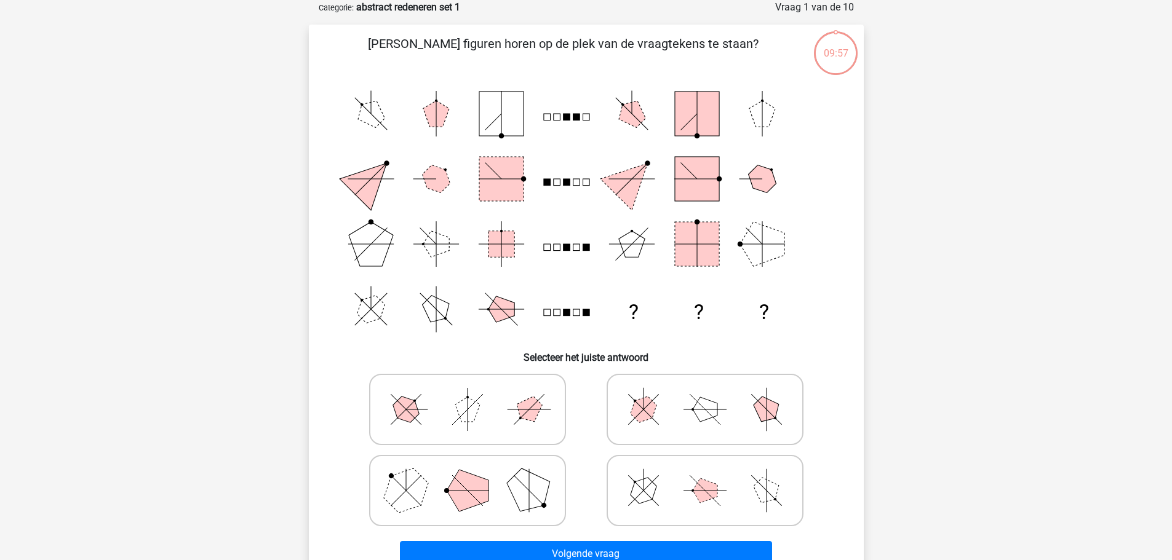
click at [671, 413] on icon at bounding box center [705, 410] width 185 height 62
click at [705, 394] on input "radio" at bounding box center [709, 390] width 8 height 8
radio input "true"
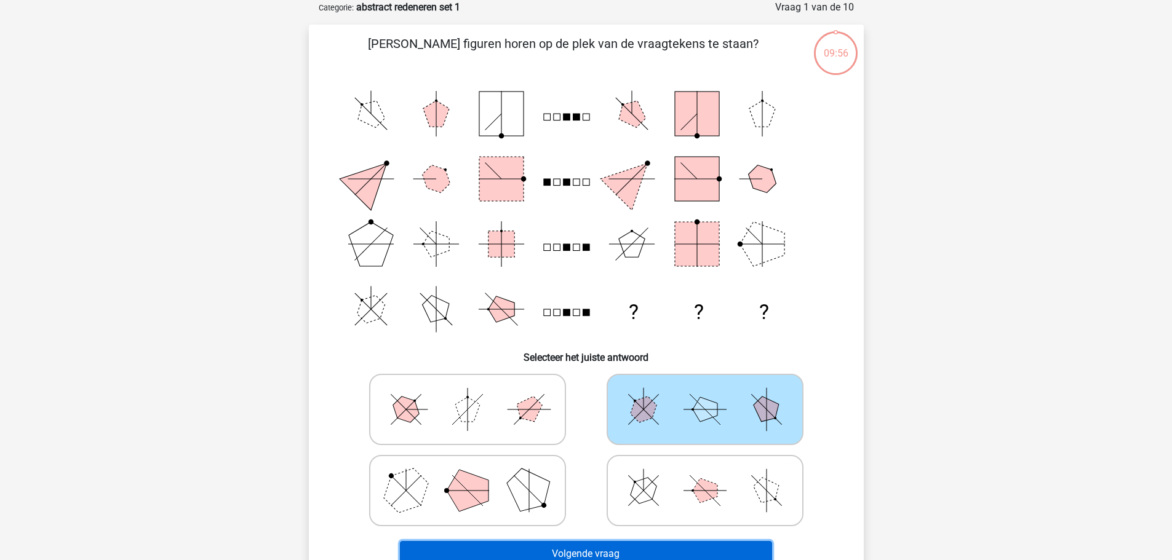
click at [582, 551] on button "Volgende vraag" at bounding box center [586, 554] width 372 height 26
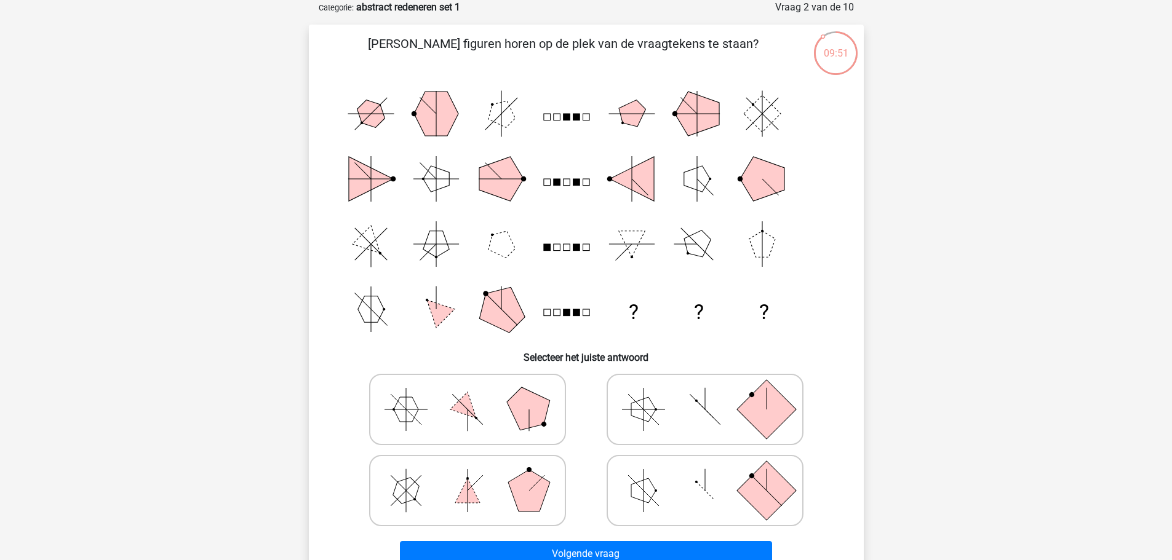
click at [643, 415] on line at bounding box center [643, 409] width 0 height 43
click at [705, 394] on input "radio" at bounding box center [709, 390] width 8 height 8
radio input "true"
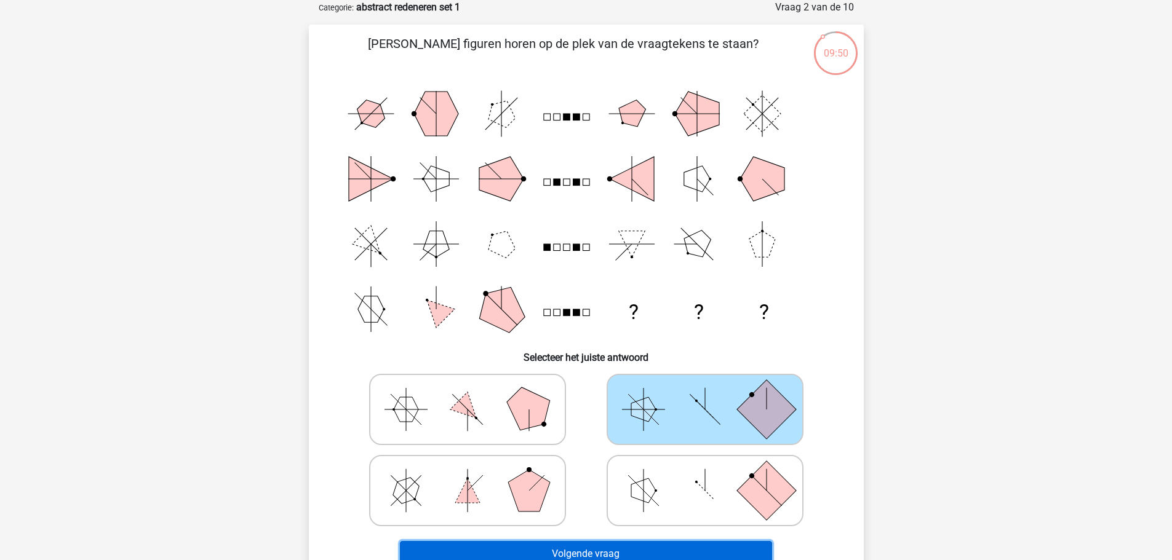
click at [583, 549] on button "Volgende vraag" at bounding box center [586, 554] width 372 height 26
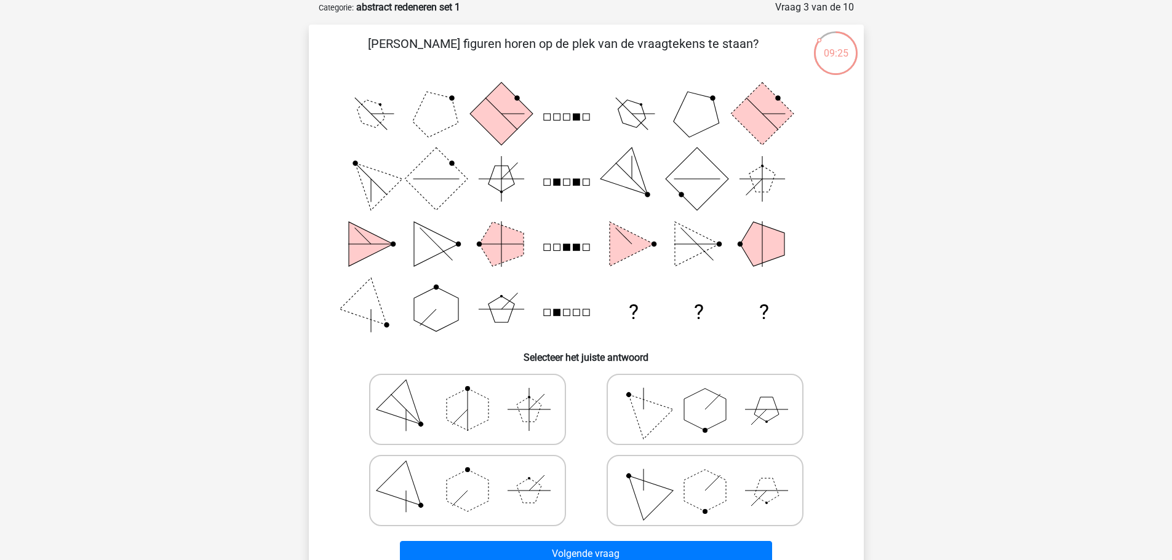
click at [698, 493] on polygon at bounding box center [705, 491] width 42 height 42
click at [705, 475] on input "radio" at bounding box center [709, 471] width 8 height 8
radio input "true"
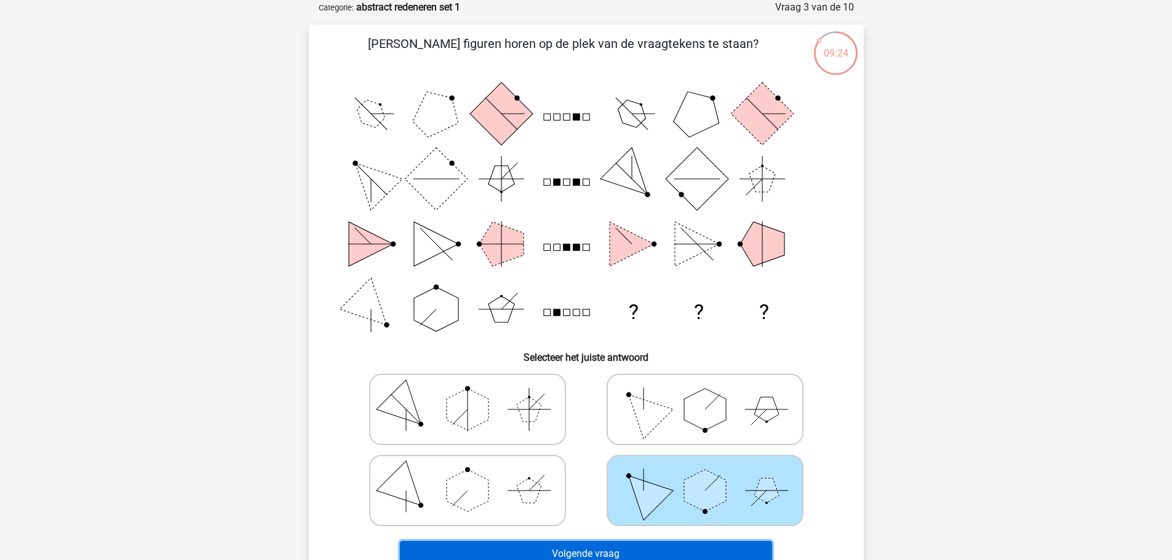
click at [605, 546] on button "Volgende vraag" at bounding box center [586, 554] width 372 height 26
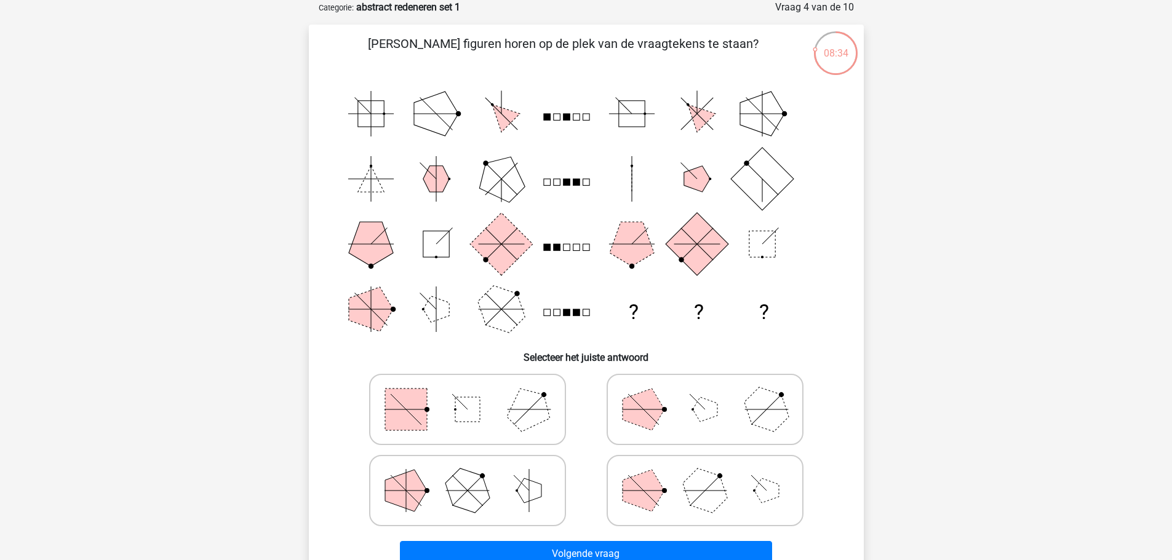
click at [403, 411] on rect at bounding box center [406, 410] width 42 height 42
click at [467, 394] on input "radio" at bounding box center [471, 390] width 8 height 8
radio input "true"
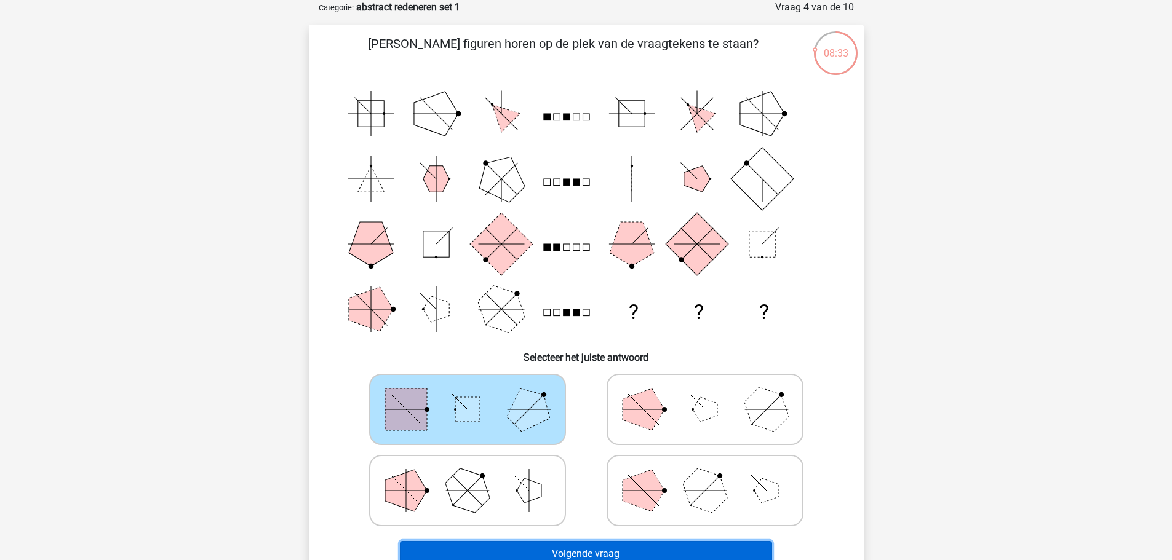
click at [599, 550] on button "Volgende vraag" at bounding box center [586, 554] width 372 height 26
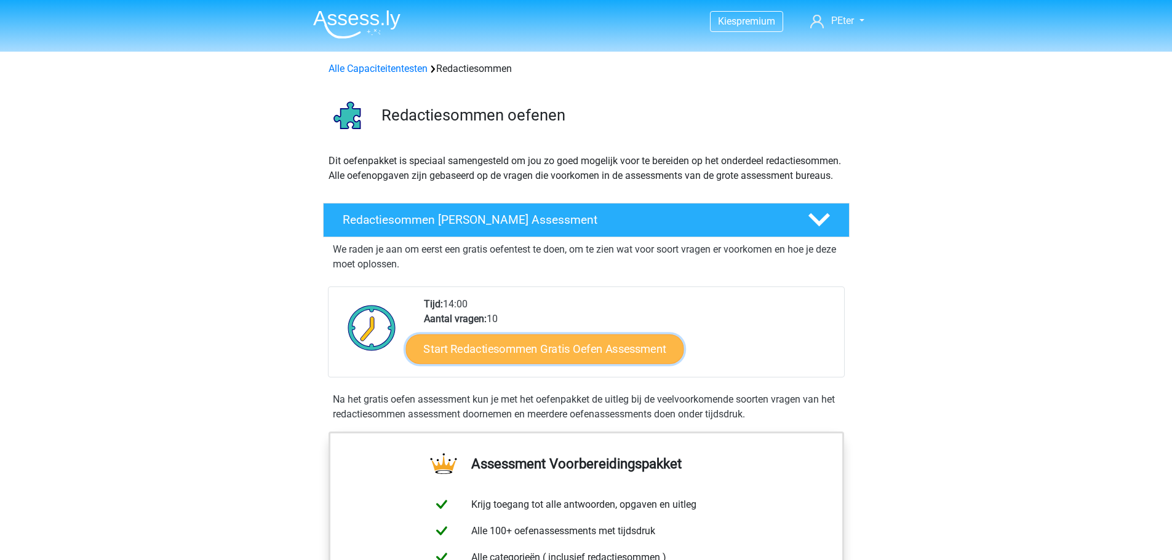
click at [549, 362] on link "Start Redactiesommen Gratis Oefen Assessment" at bounding box center [544, 349] width 278 height 30
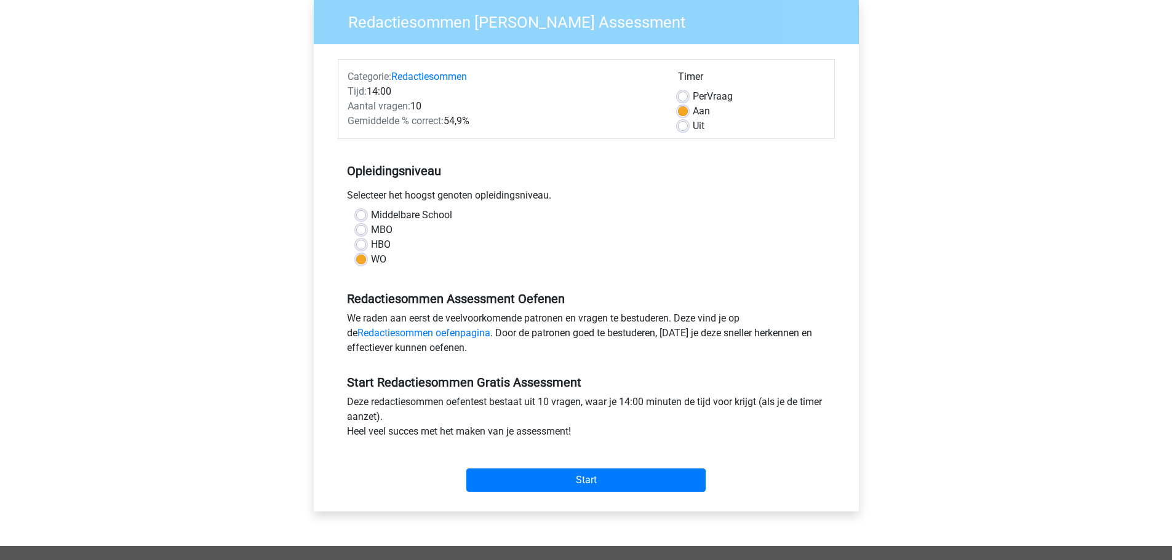
scroll to position [123, 0]
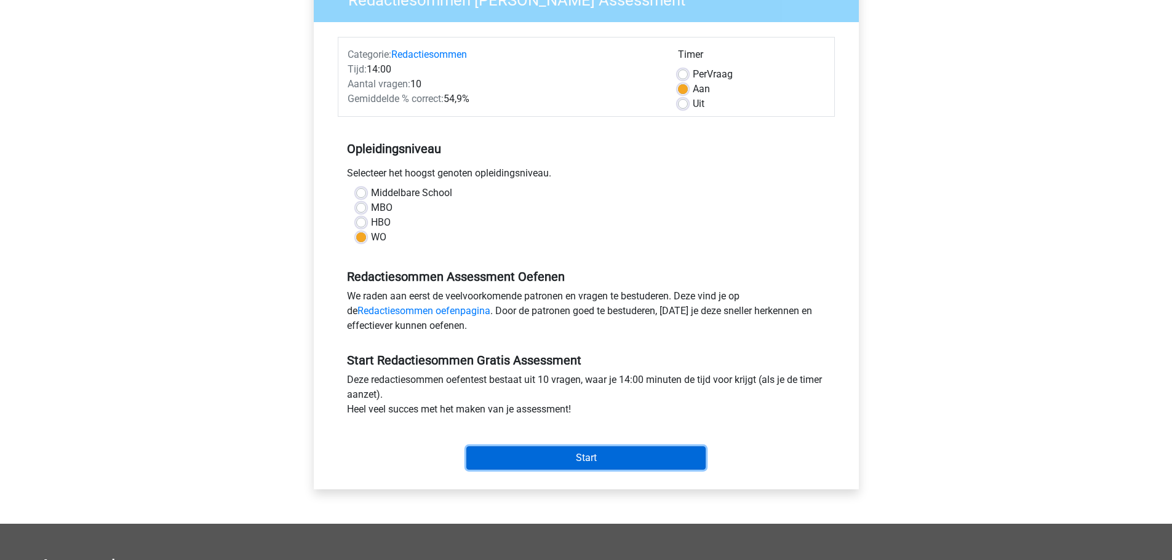
click at [600, 457] on input "Start" at bounding box center [585, 458] width 239 height 23
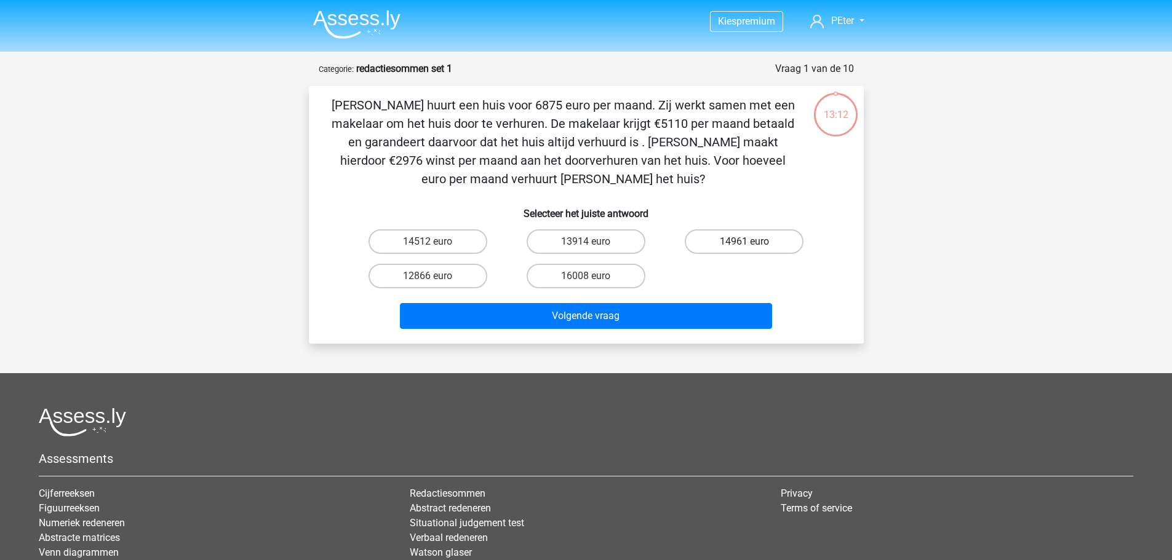
click at [734, 238] on label "14961 euro" at bounding box center [744, 241] width 119 height 25
click at [744, 242] on input "14961 euro" at bounding box center [748, 246] width 8 height 8
radio input "true"
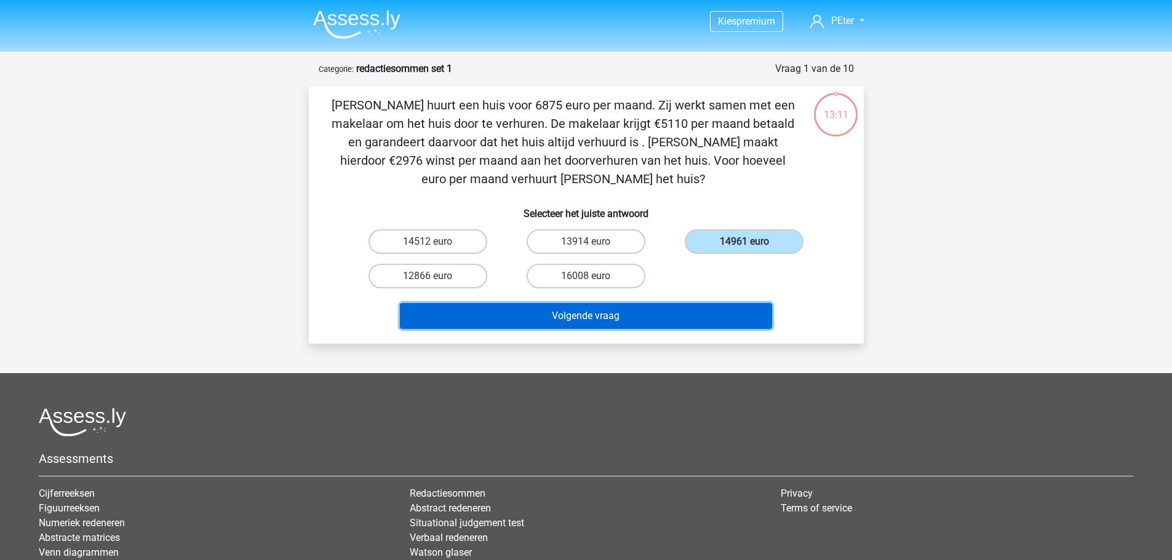
click at [590, 312] on button "Volgende vraag" at bounding box center [586, 316] width 372 height 26
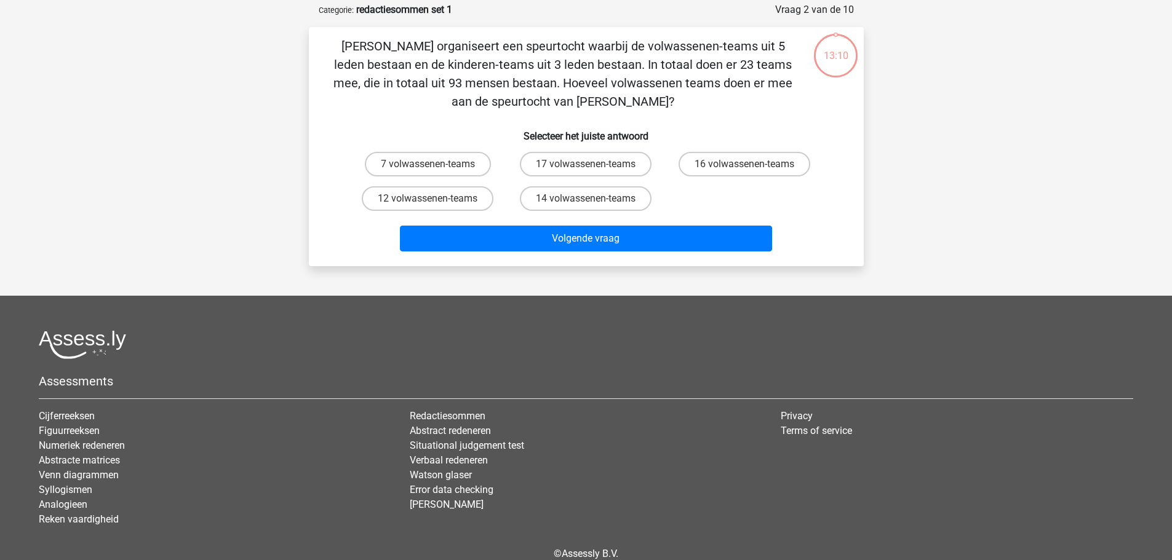
scroll to position [62, 0]
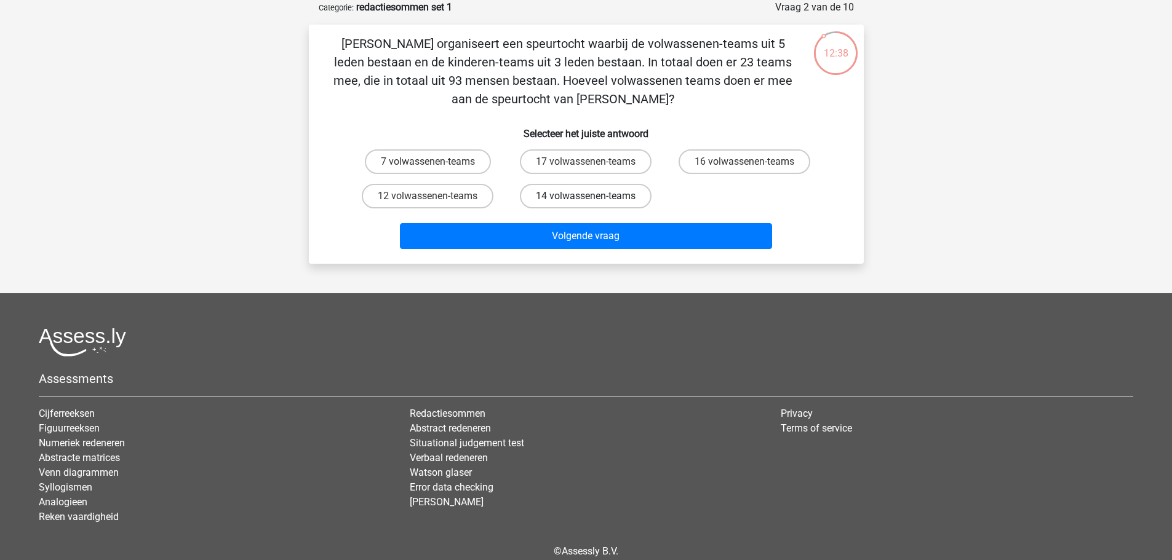
click at [590, 191] on label "14 volwassenen-teams" at bounding box center [586, 196] width 132 height 25
click at [590, 196] on input "14 volwassenen-teams" at bounding box center [590, 200] width 8 height 8
radio input "true"
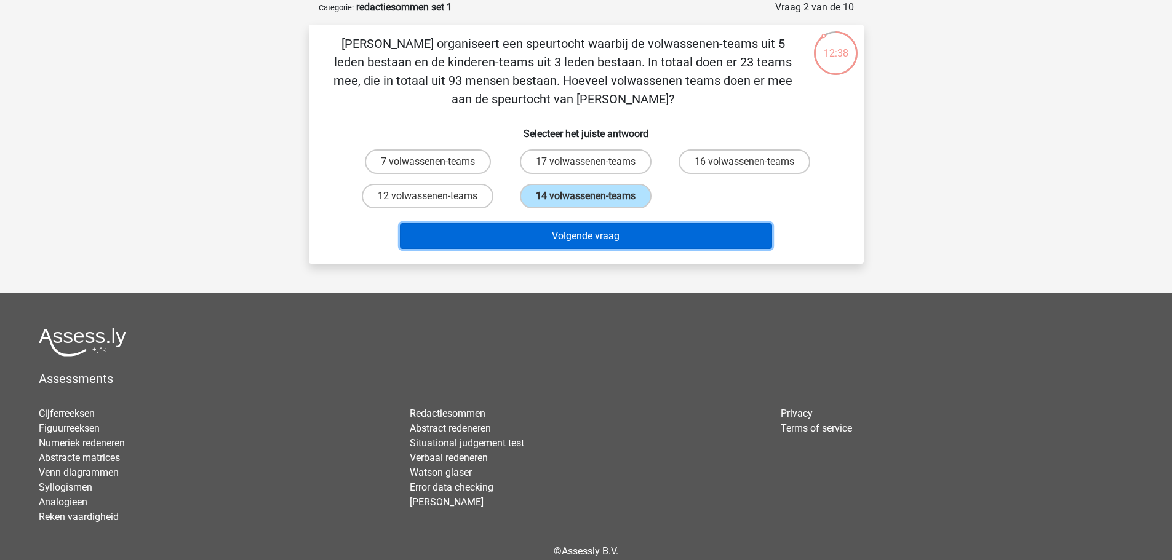
click at [580, 238] on button "Volgende vraag" at bounding box center [586, 236] width 372 height 26
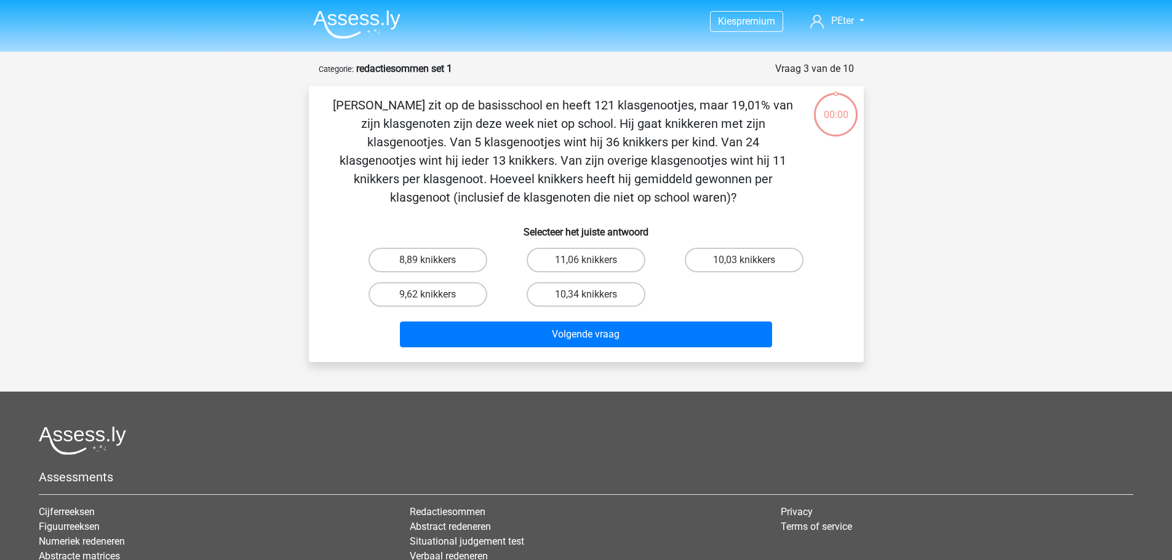
scroll to position [62, 0]
